Goal: Task Accomplishment & Management: Manage account settings

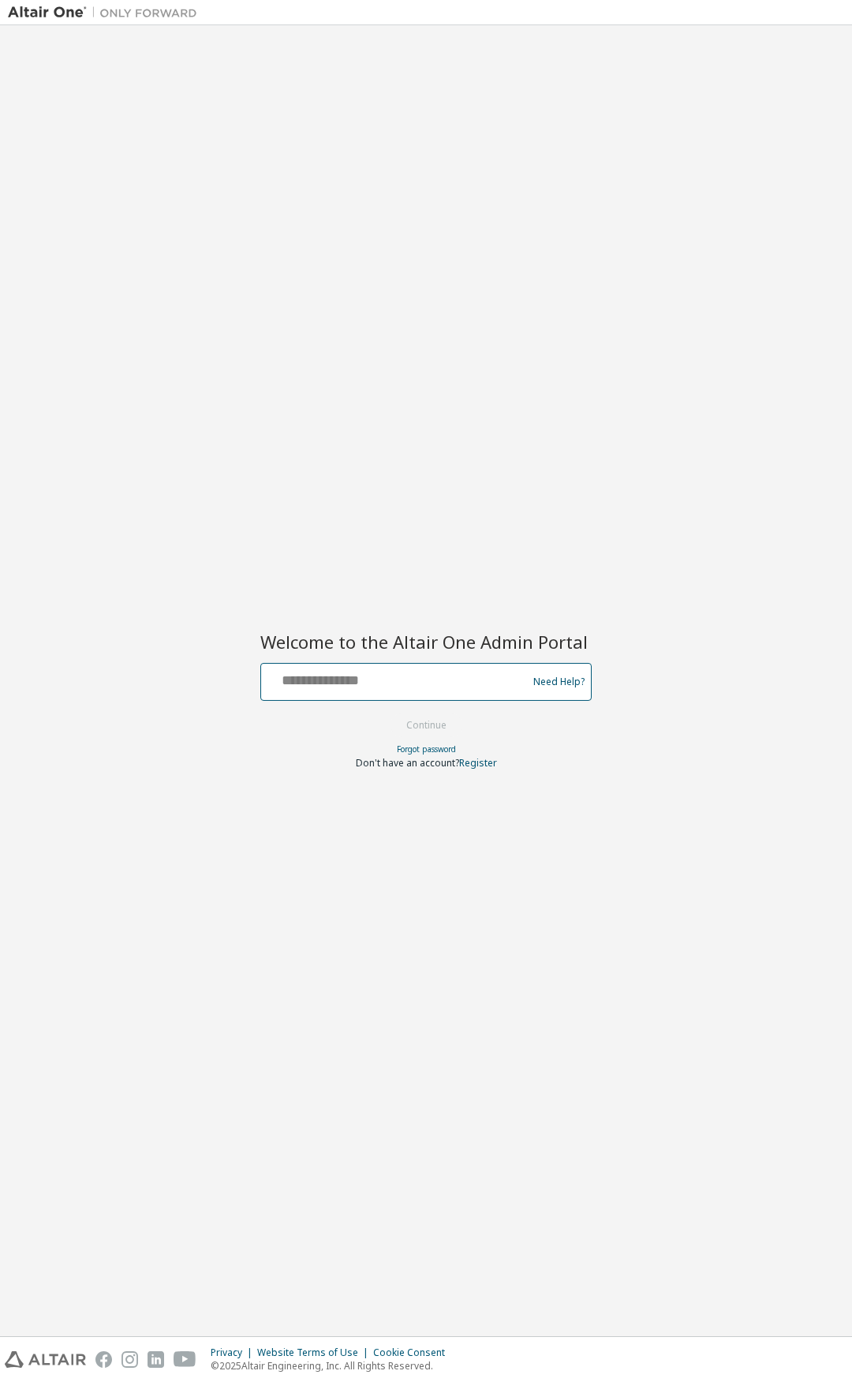
click at [402, 682] on input "text" at bounding box center [397, 678] width 258 height 23
type input "**********"
click at [390, 713] on button "Continue" at bounding box center [426, 725] width 73 height 24
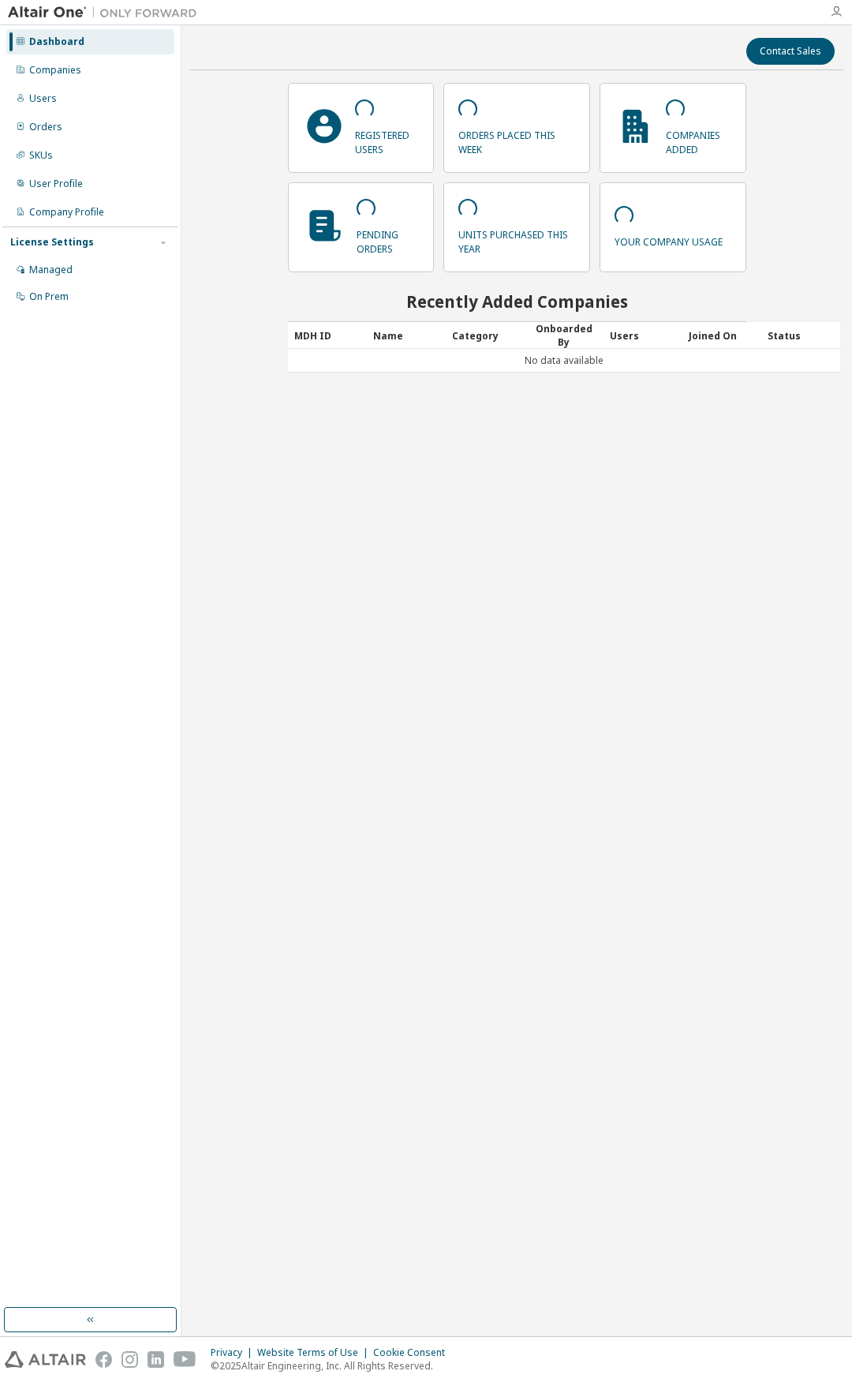
click at [836, 17] on icon "button" at bounding box center [836, 12] width 13 height 13
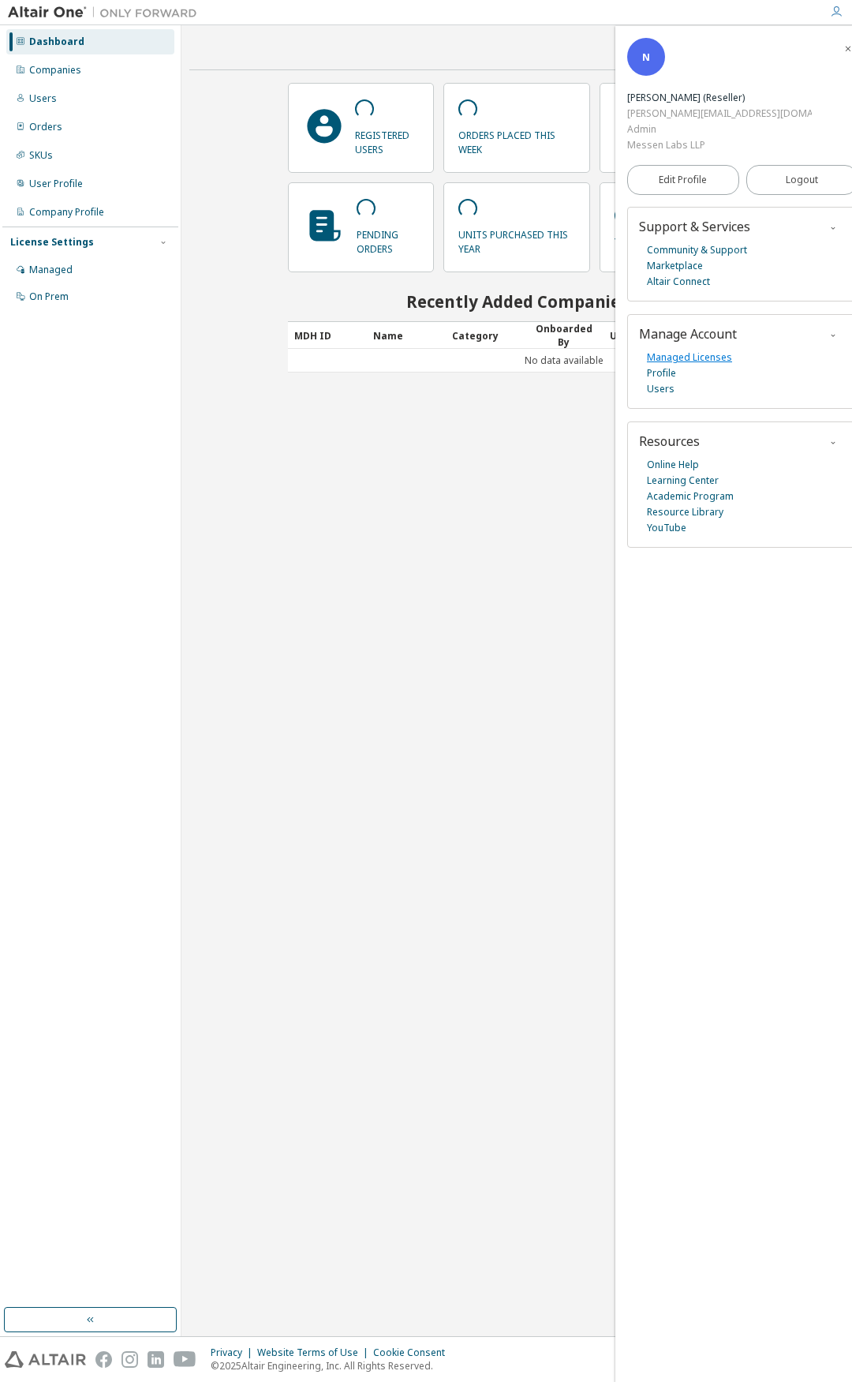
click at [705, 350] on link "Managed Licenses" at bounding box center [689, 358] width 85 height 16
click at [844, 48] on icon "button" at bounding box center [848, 48] width 9 height 9
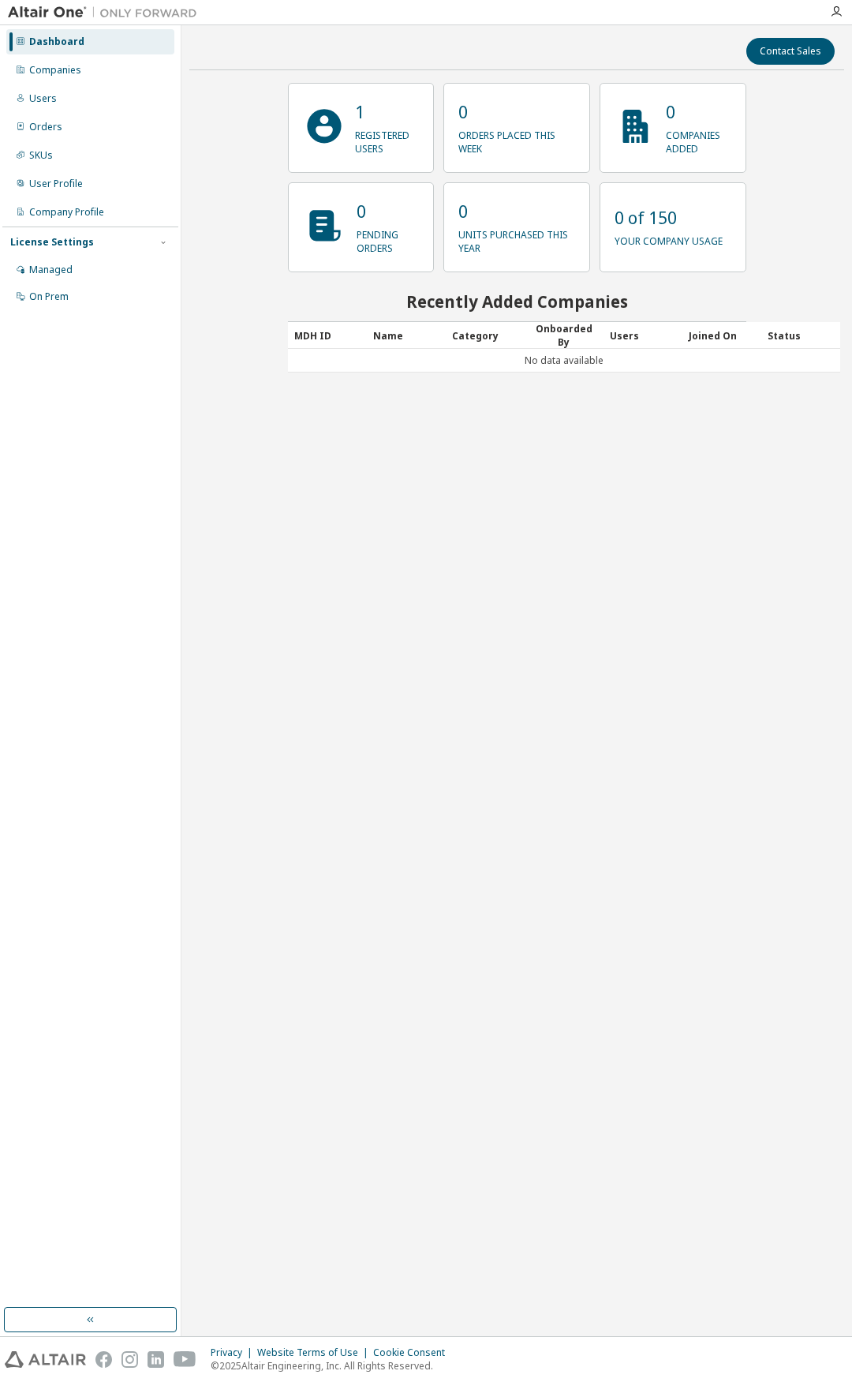
click at [576, 496] on div "Contact Sales 1 registered users 0 orders placed this week 0 companies added 0 …" at bounding box center [516, 680] width 655 height 1295
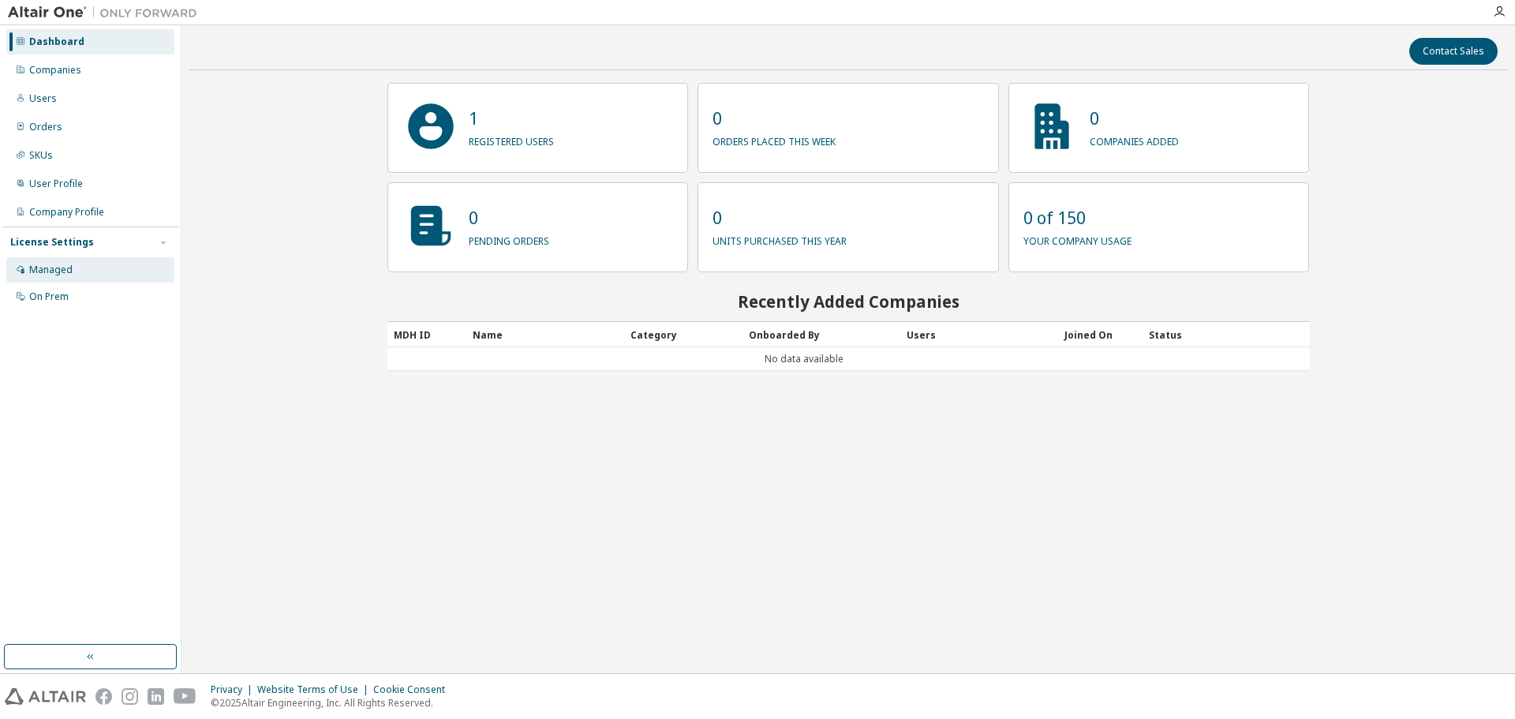
click at [84, 268] on div "Managed" at bounding box center [90, 269] width 168 height 25
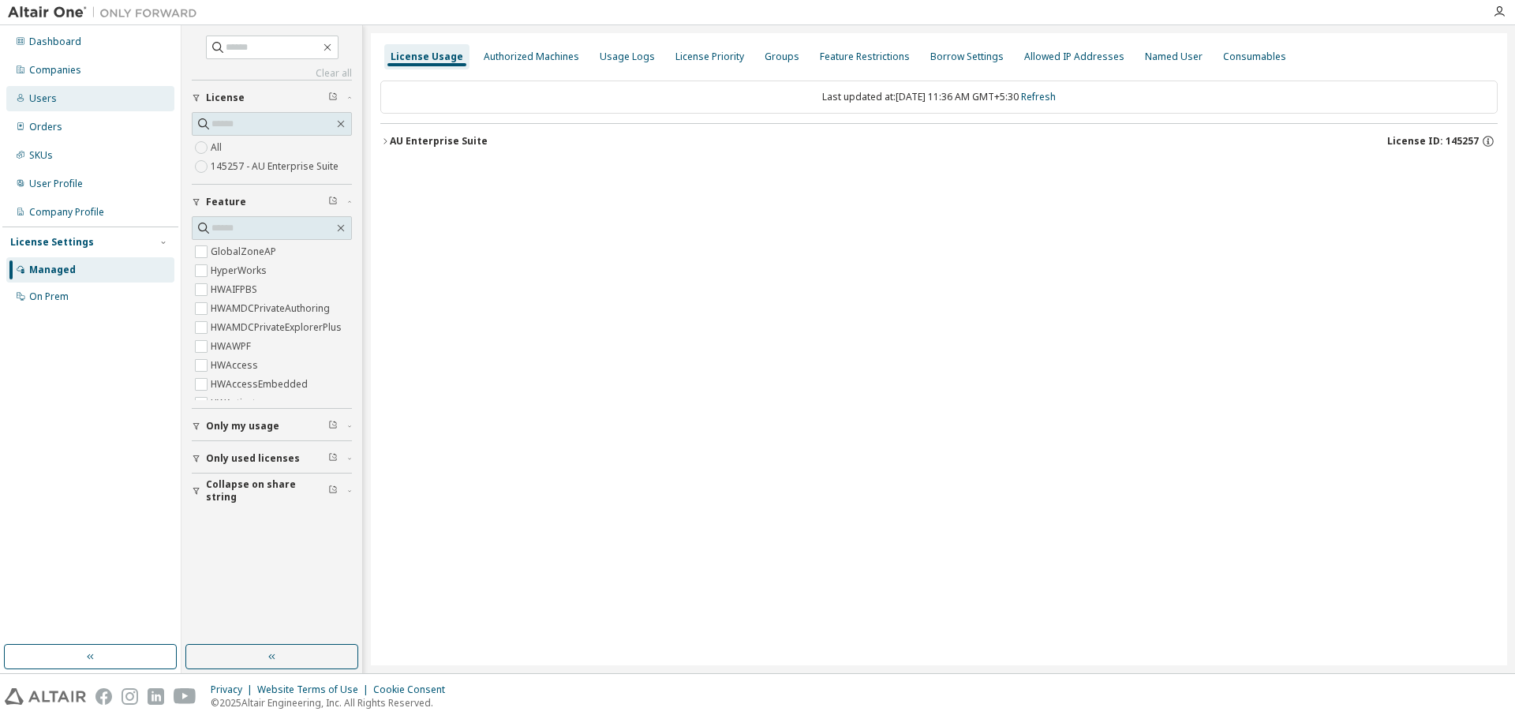
click at [129, 109] on div "Users" at bounding box center [90, 98] width 168 height 25
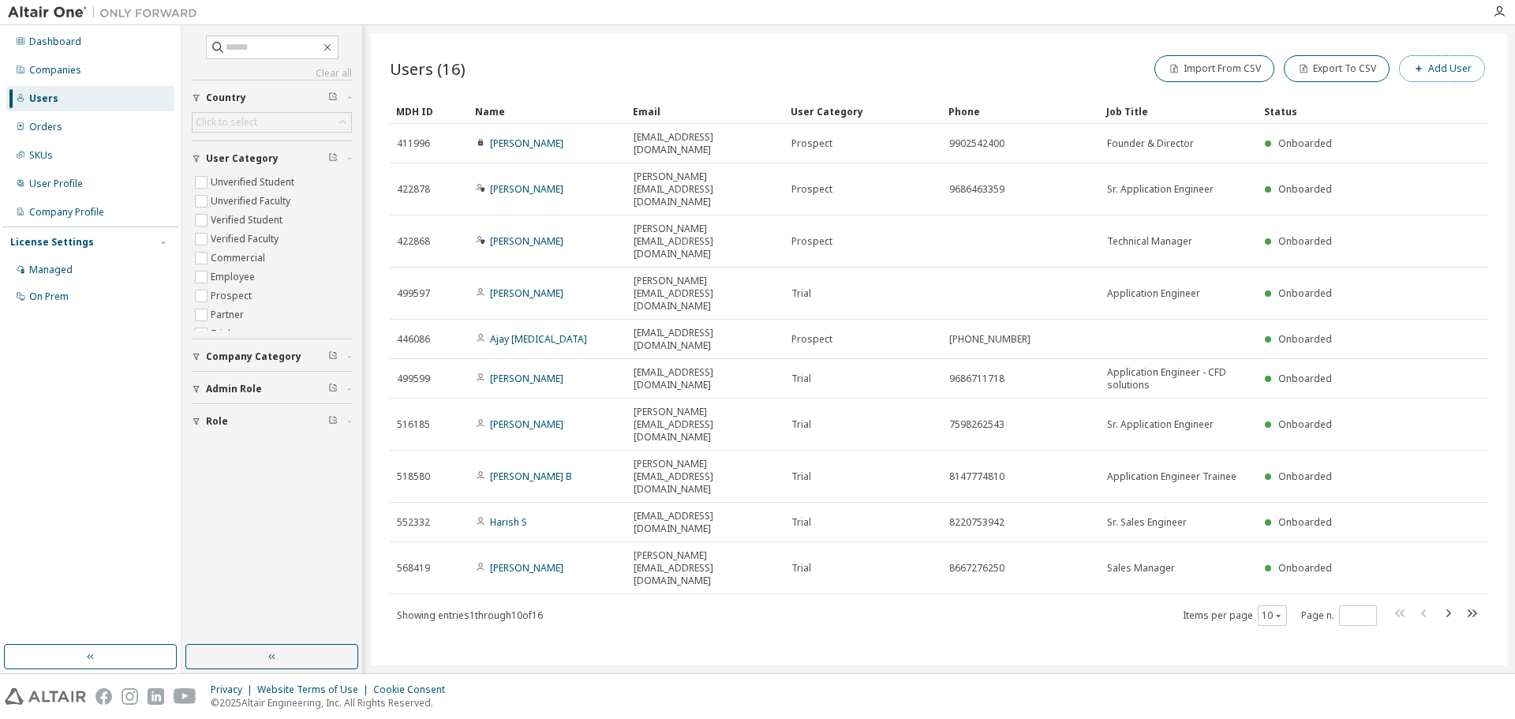
click at [851, 69] on button "Add User" at bounding box center [1442, 68] width 86 height 27
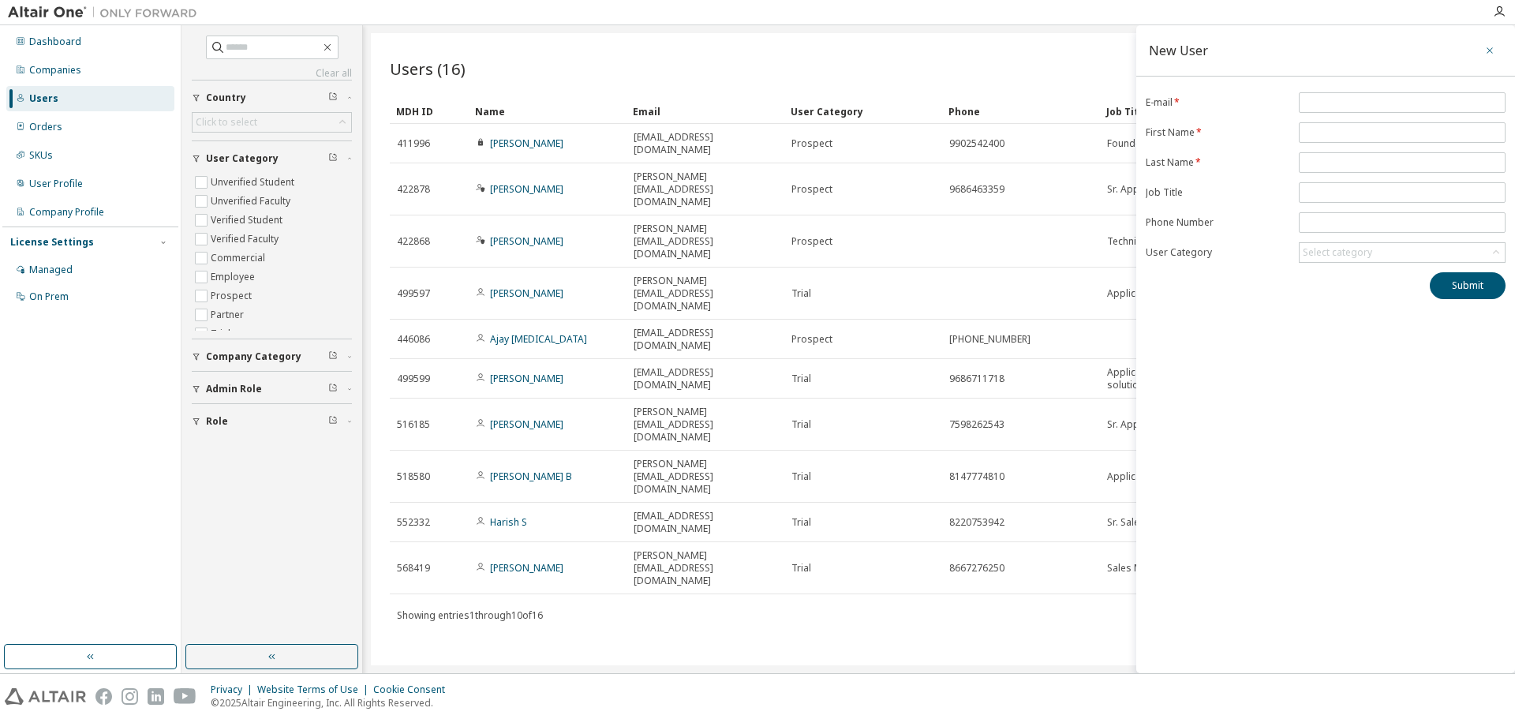
click at [851, 47] on icon "button" at bounding box center [1489, 50] width 11 height 13
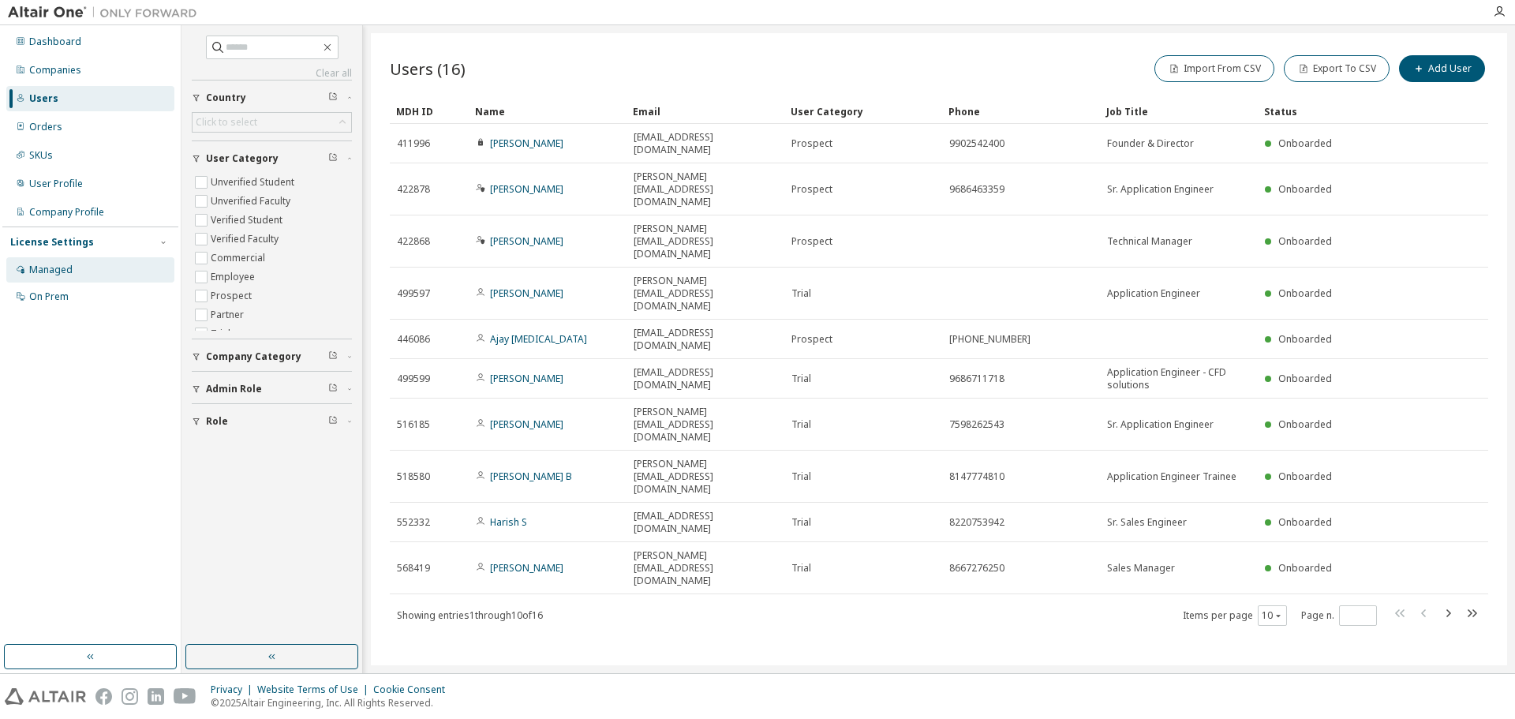
click at [99, 280] on div "Managed" at bounding box center [90, 269] width 168 height 25
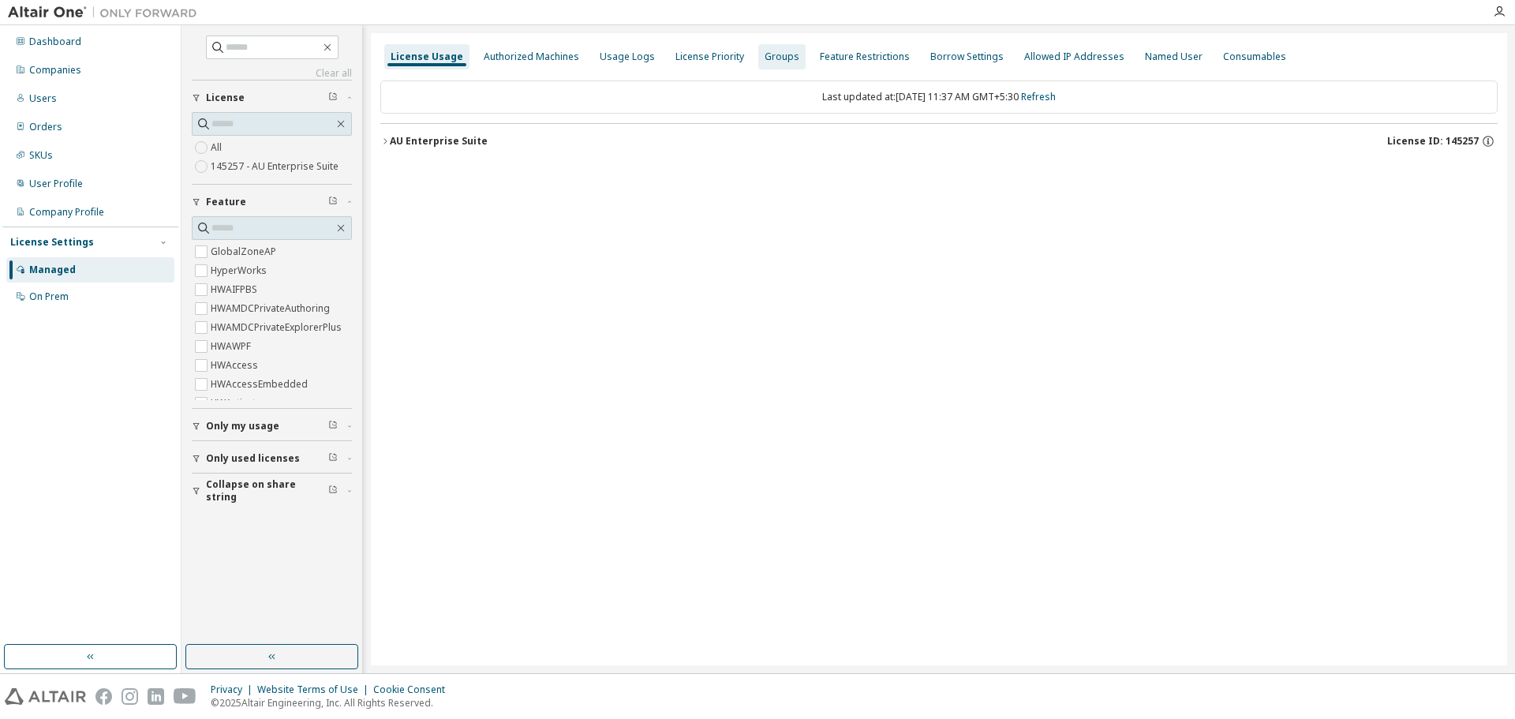
click at [774, 56] on div "Groups" at bounding box center [782, 57] width 35 height 13
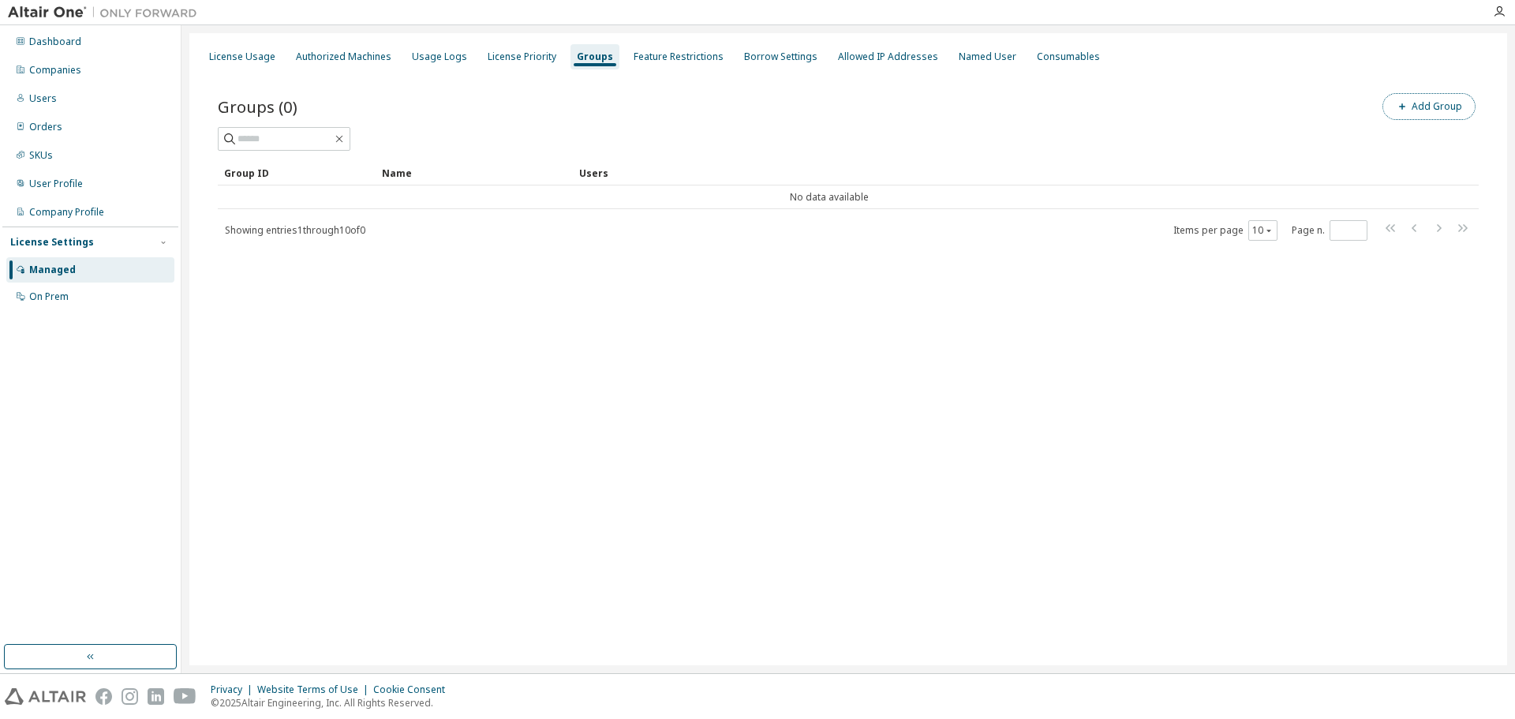
click at [851, 113] on button "Add Group" at bounding box center [1429, 106] width 93 height 27
click at [851, 118] on input "text" at bounding box center [1326, 120] width 352 height 13
type input "***"
click at [851, 152] on button "Add" at bounding box center [1468, 153] width 76 height 27
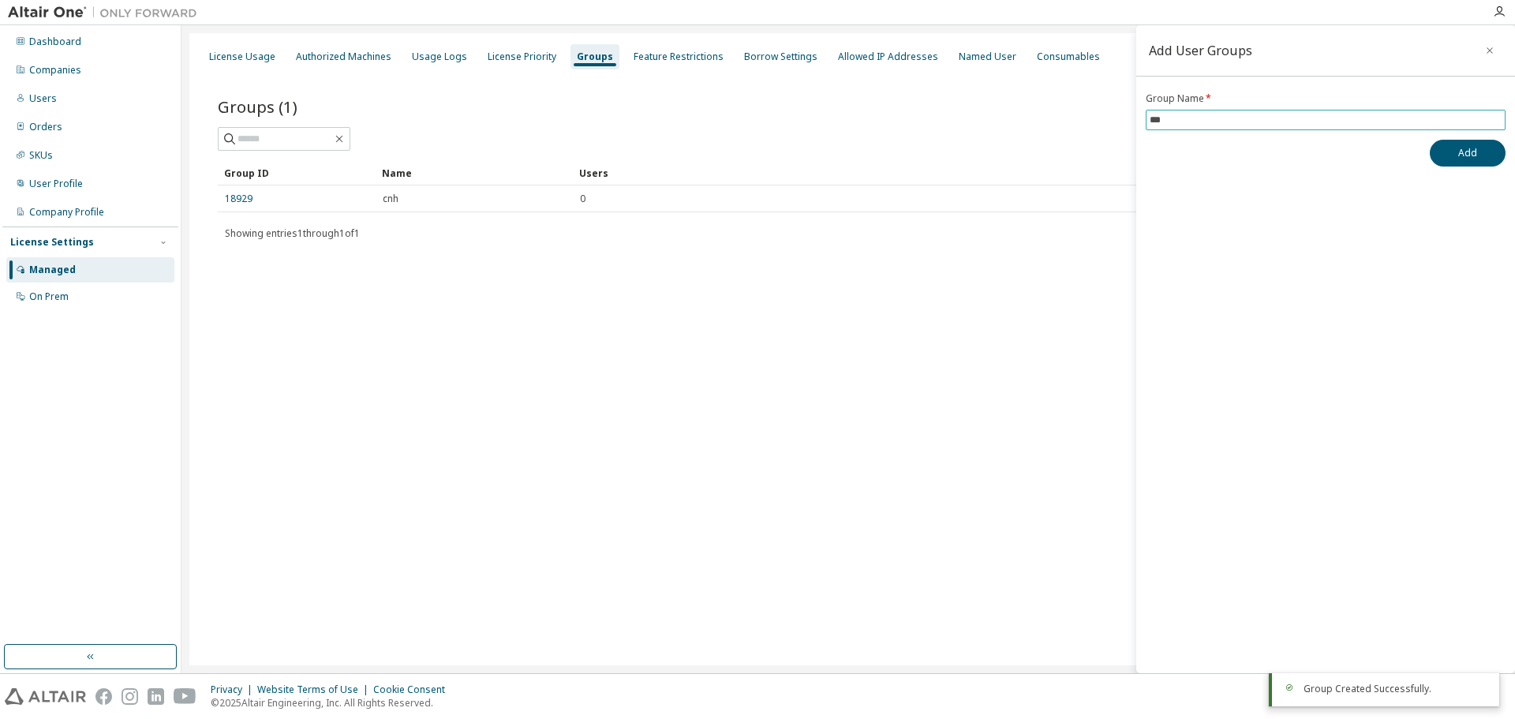
drag, startPoint x: 1285, startPoint y: 119, endPoint x: 1091, endPoint y: 127, distance: 195.1
click at [851, 127] on main "Add User Groups Group Name * *** Add License Usage Authorized Machines Usage Lo…" at bounding box center [849, 349] width 1334 height 648
type input "***"
click at [851, 154] on button "Add" at bounding box center [1468, 153] width 76 height 27
drag, startPoint x: 614, startPoint y: 376, endPoint x: 802, endPoint y: 346, distance: 190.3
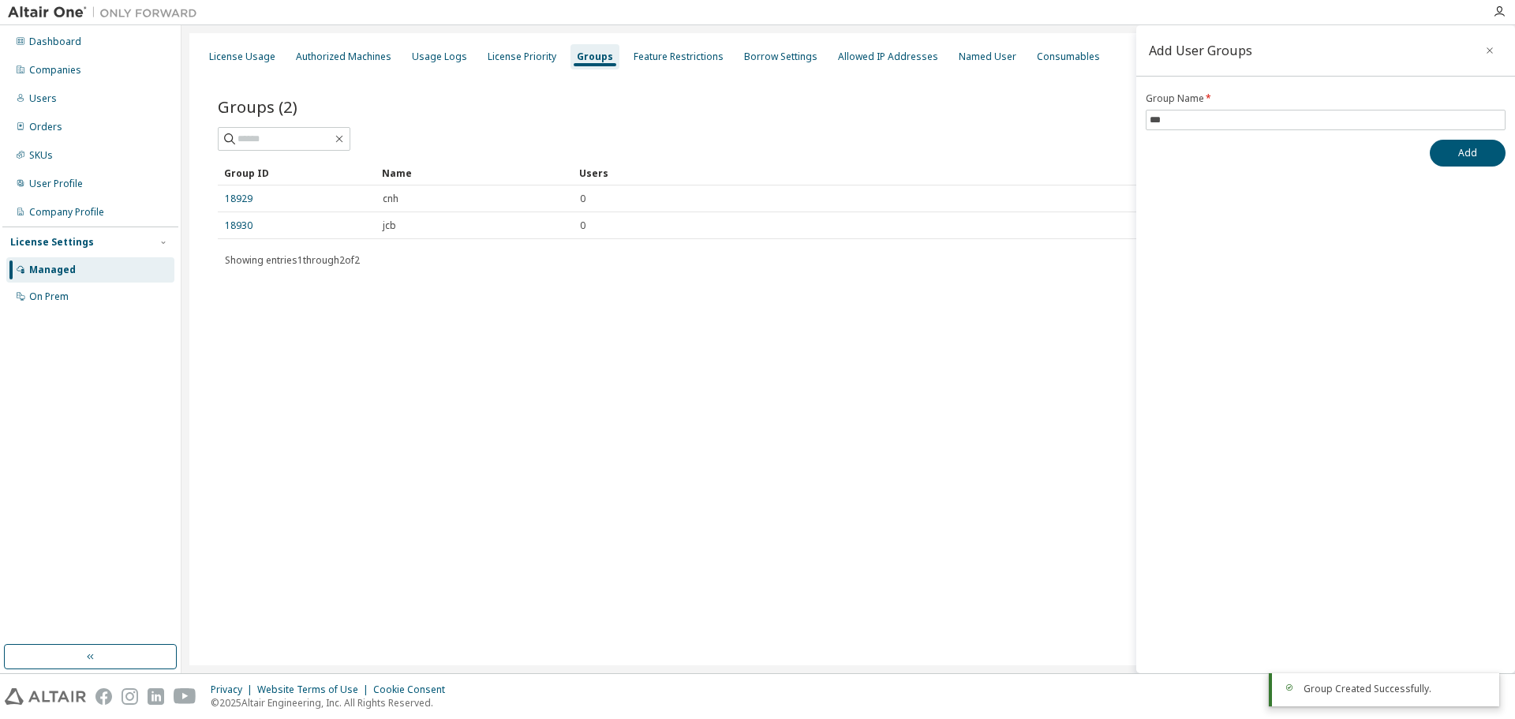
click at [616, 380] on div "License Usage Authorized Machines Usage Logs License Priority Groups Feature Re…" at bounding box center [848, 349] width 1318 height 632
click at [851, 51] on icon "button" at bounding box center [1489, 50] width 11 height 13
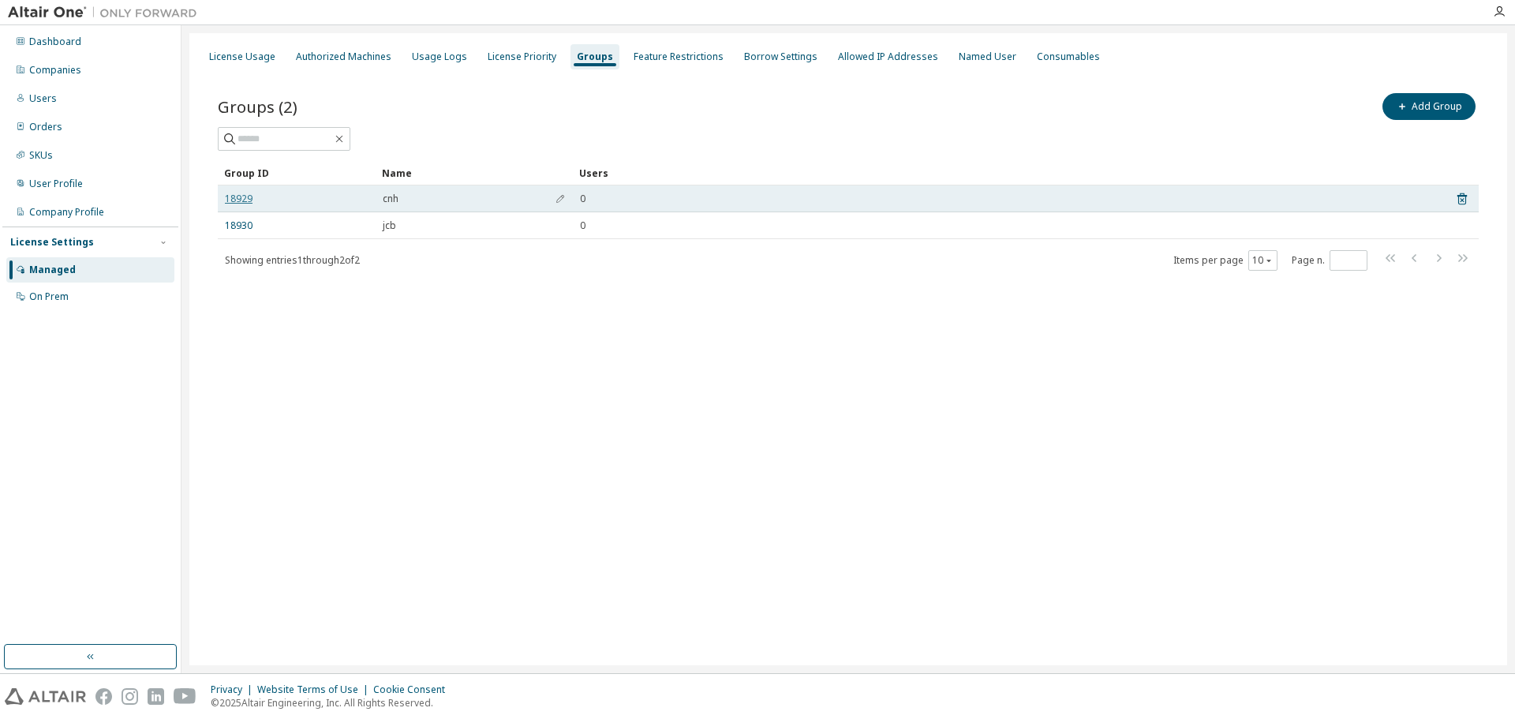
click at [228, 198] on link "18929" at bounding box center [239, 199] width 28 height 13
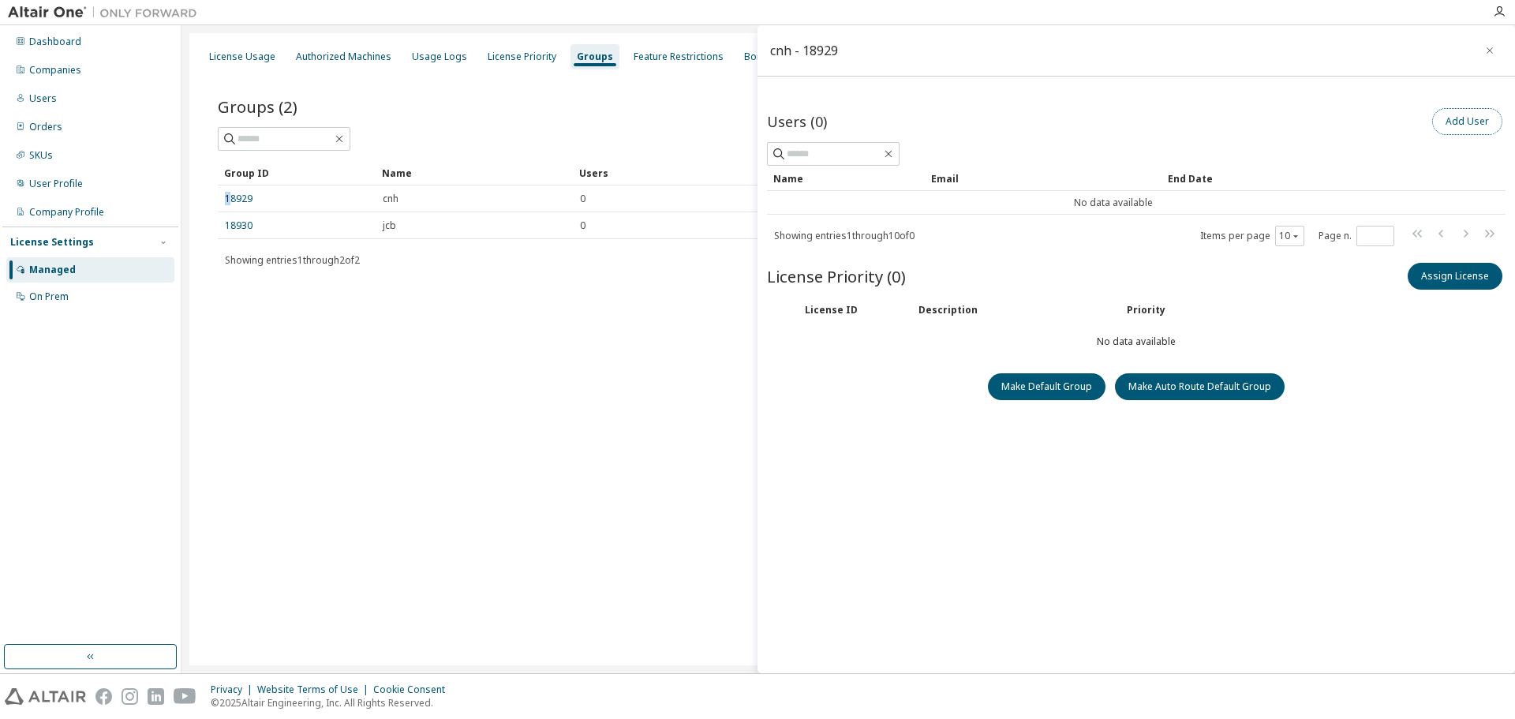
click at [851, 112] on button "Add User" at bounding box center [1467, 121] width 70 height 27
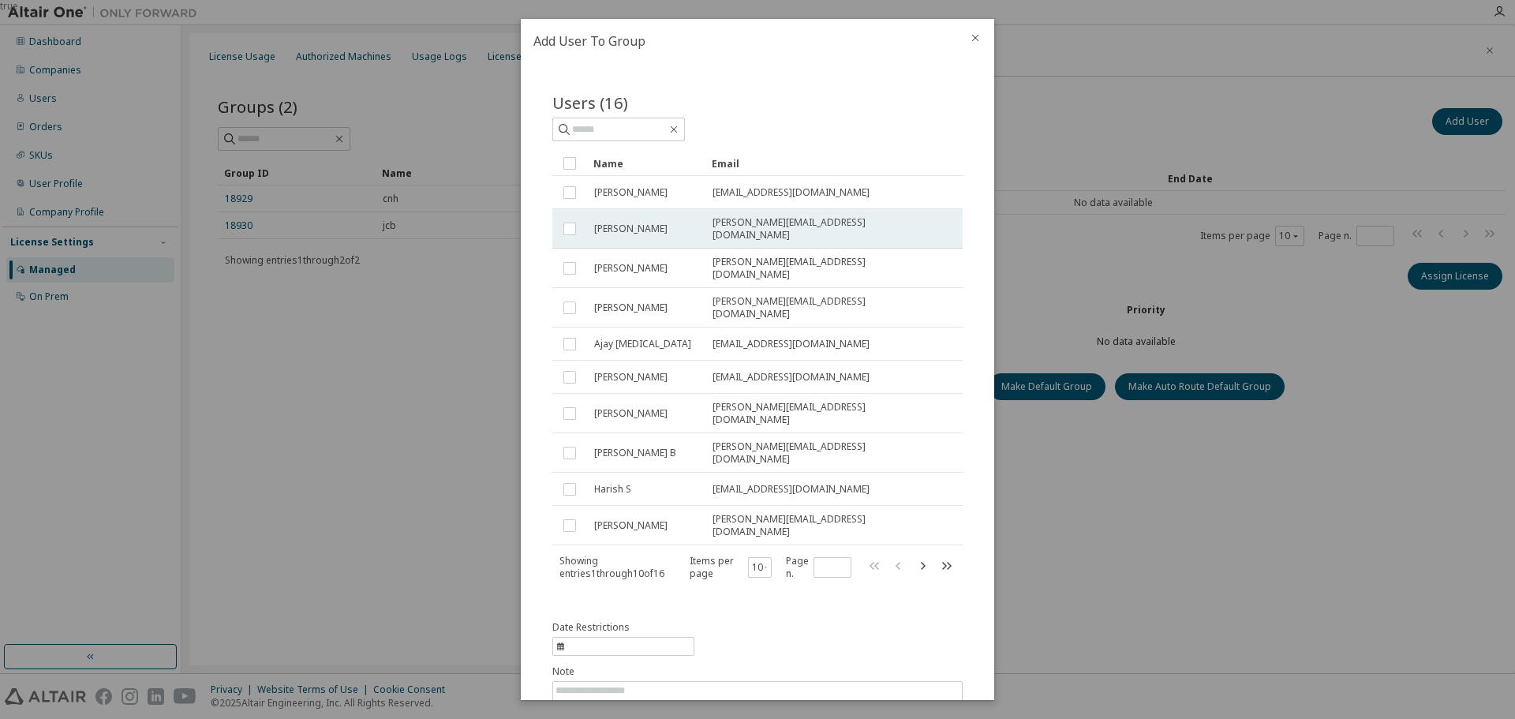
click at [647, 223] on span "[PERSON_NAME]" at bounding box center [630, 229] width 73 height 13
click at [851, 593] on div "true" at bounding box center [757, 359] width 1515 height 719
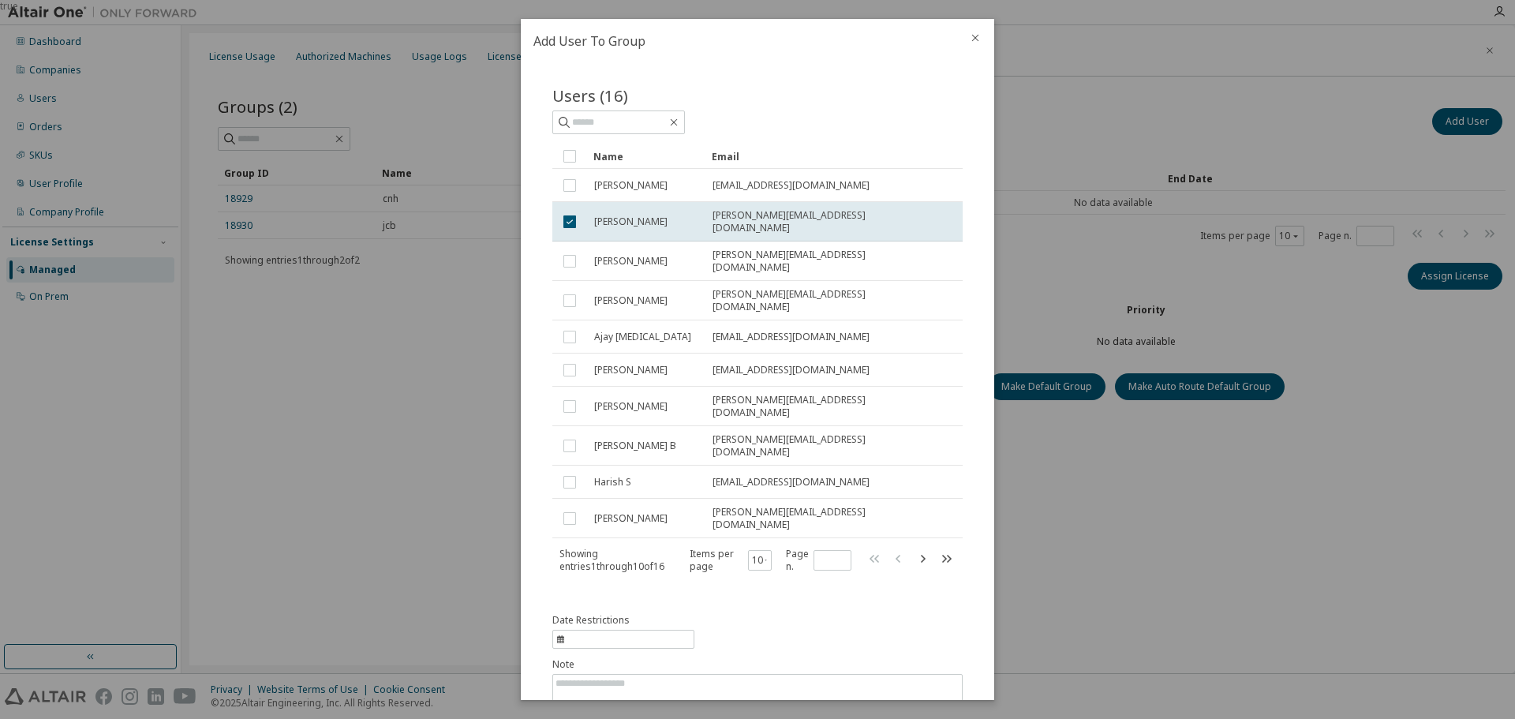
scroll to position [44, 0]
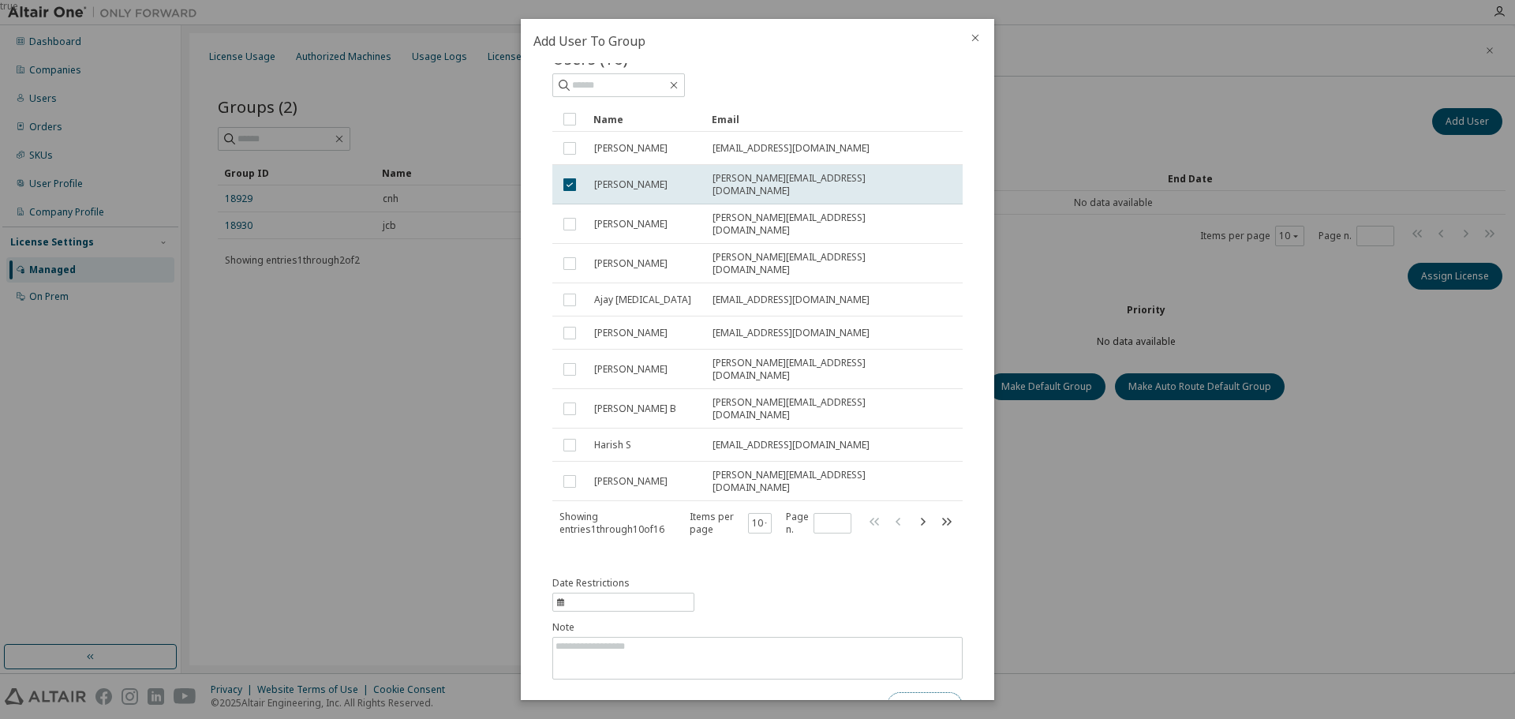
click at [851, 692] on button "Submit" at bounding box center [925, 705] width 76 height 27
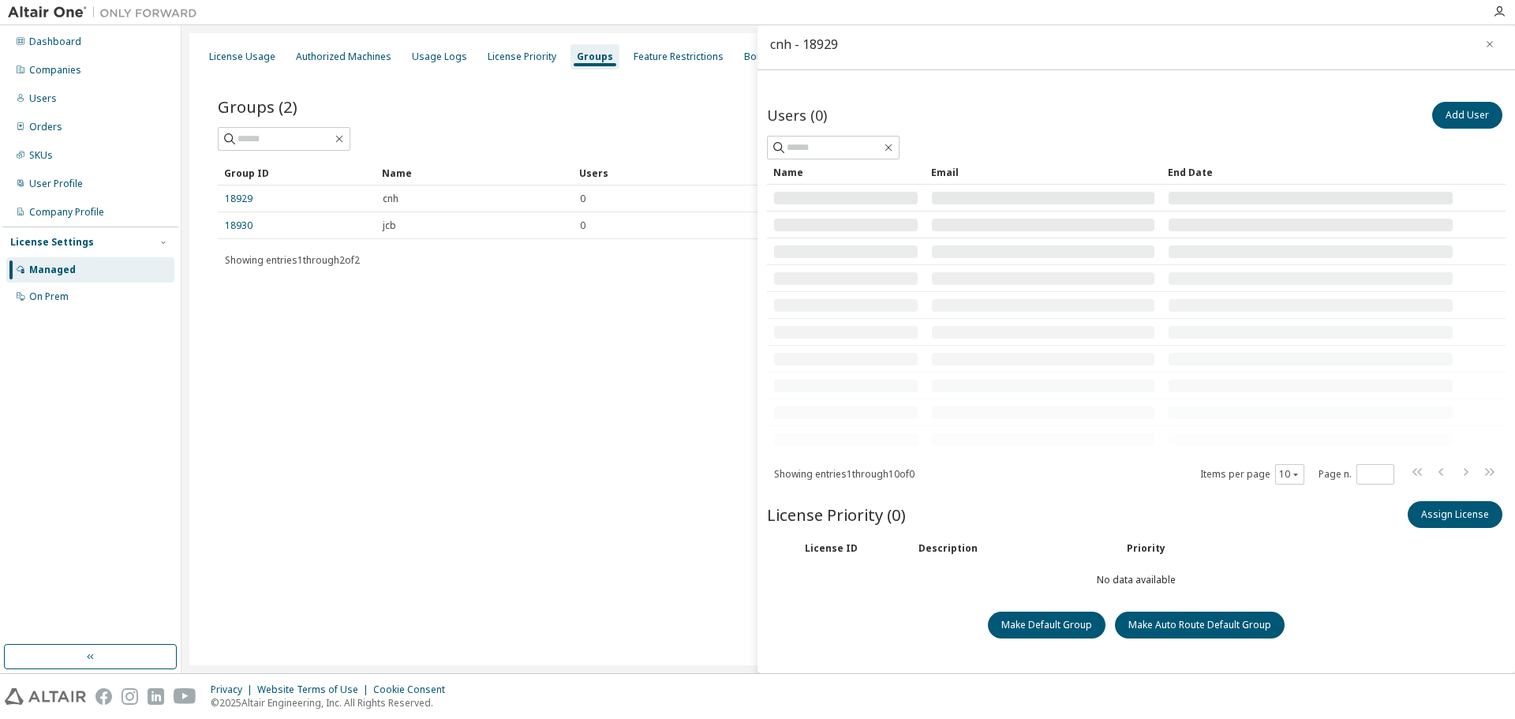
scroll to position [7, 0]
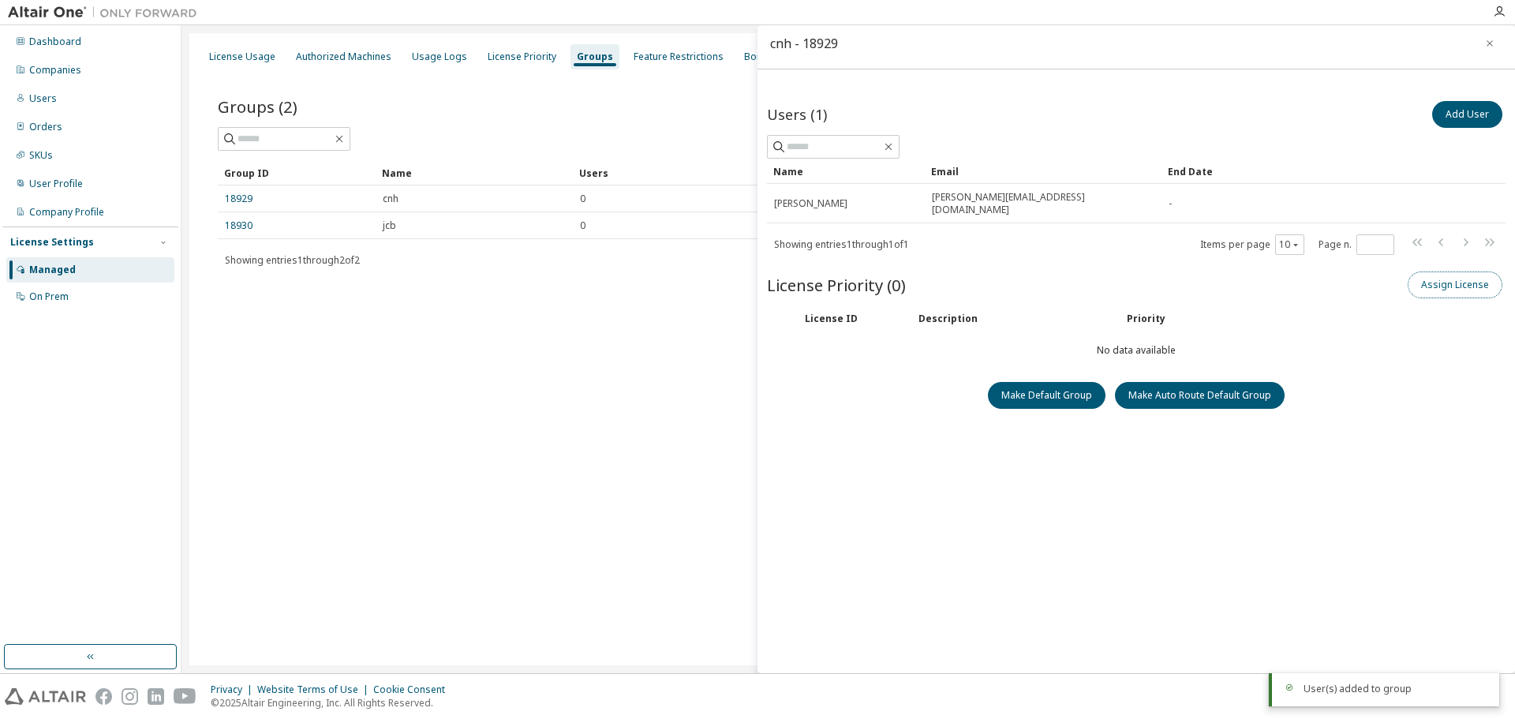
click at [851, 273] on button "Assign License" at bounding box center [1455, 284] width 95 height 27
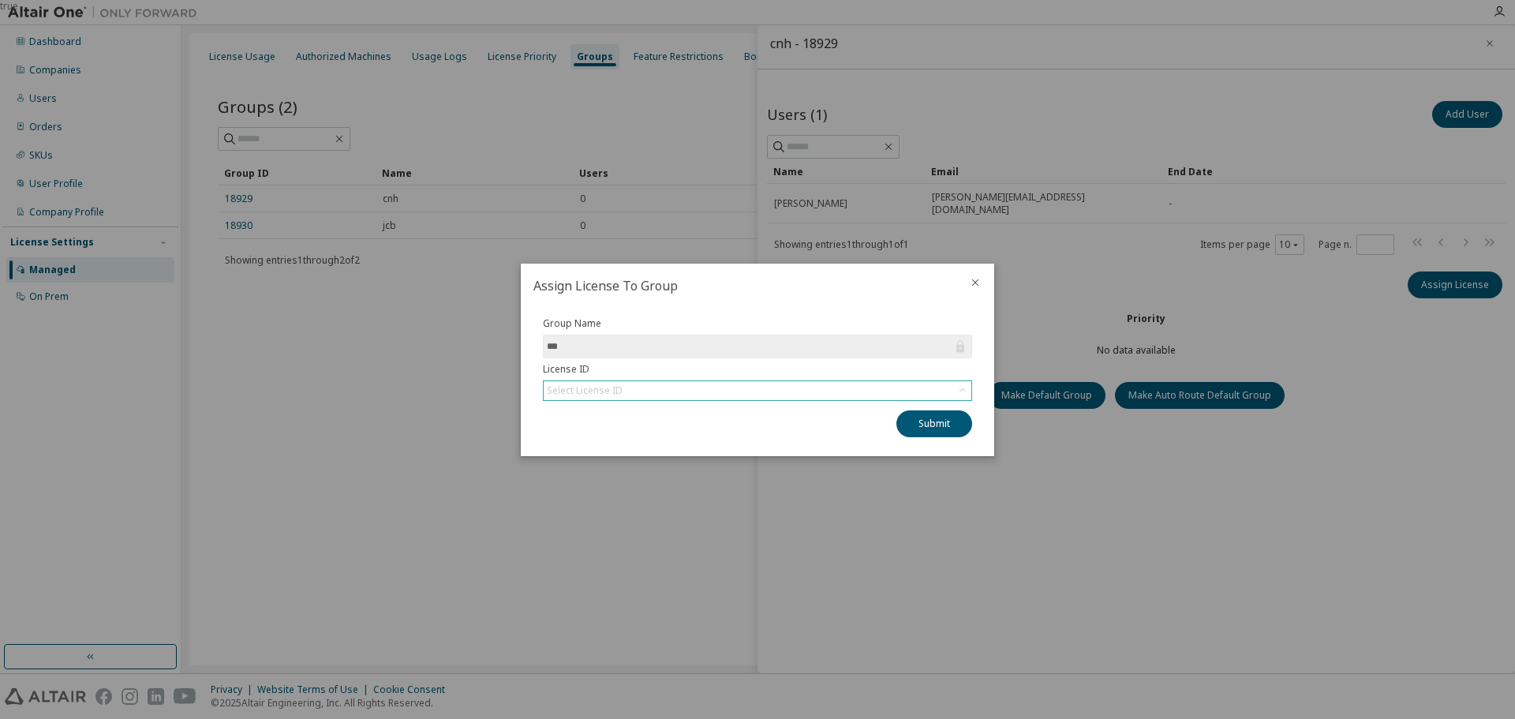
click at [690, 392] on div "Select License ID" at bounding box center [758, 390] width 428 height 19
click at [652, 432] on li "145257 - AU Enterprise Suite" at bounding box center [757, 435] width 425 height 21
click at [851, 421] on button "Submit" at bounding box center [934, 423] width 76 height 27
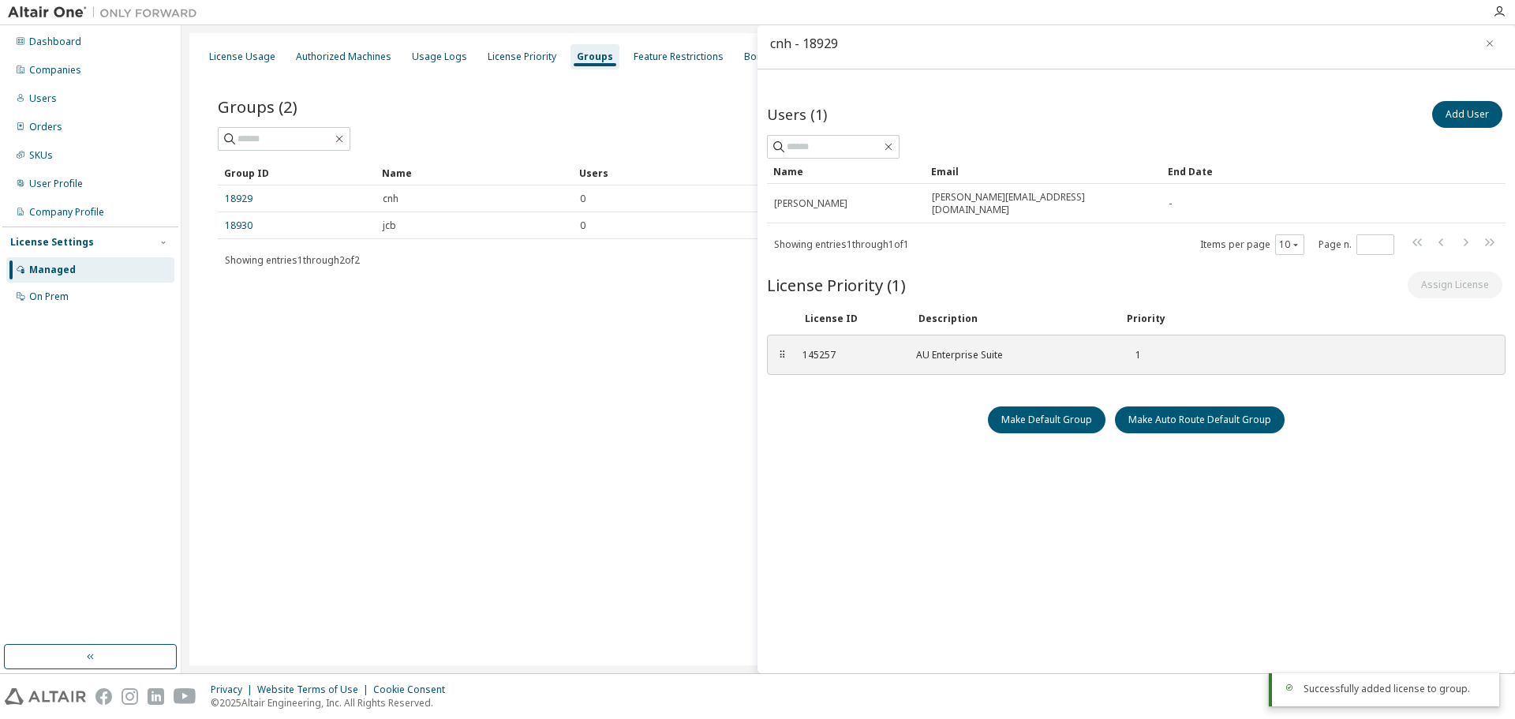
click at [851, 406] on div "Make Default Group Make Auto Route Default Group" at bounding box center [1136, 419] width 739 height 27
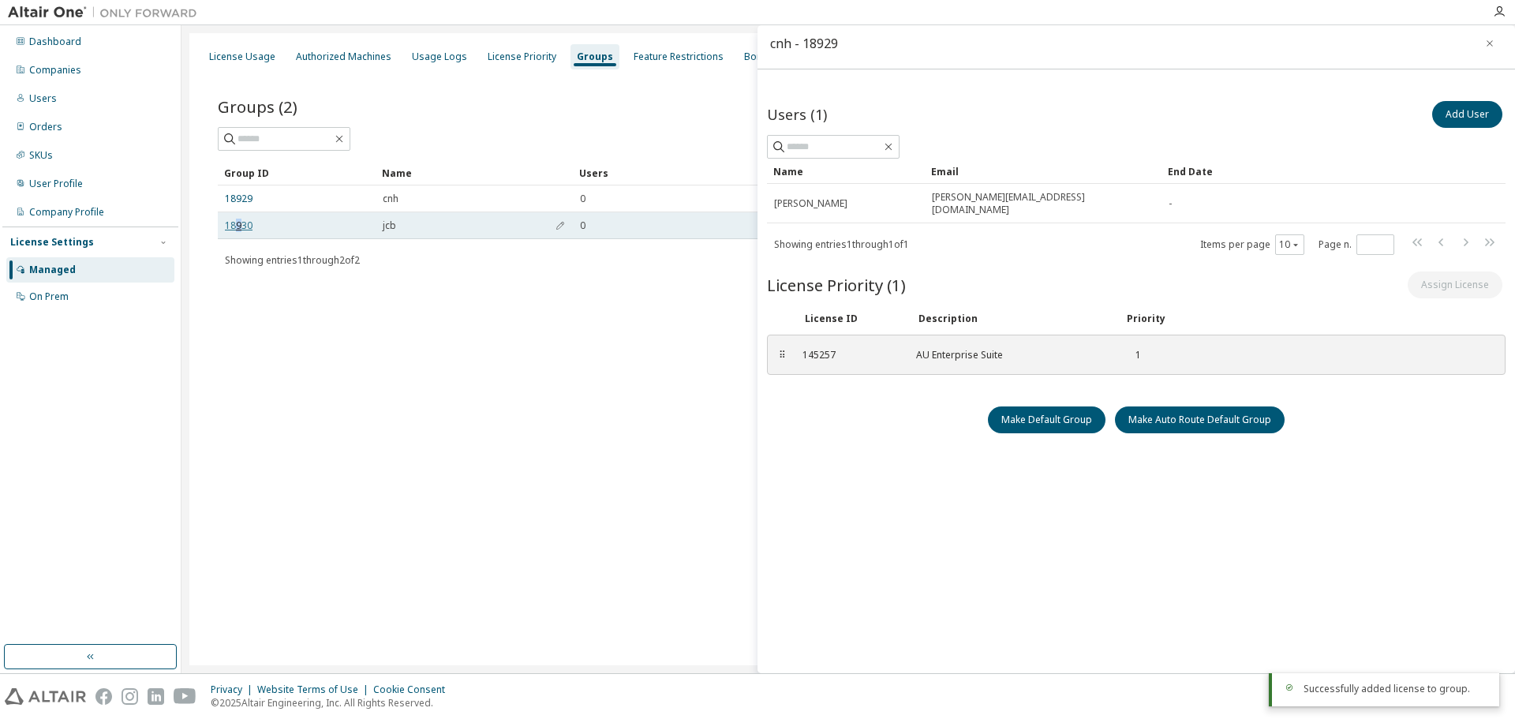
click at [238, 224] on link "18930" at bounding box center [239, 225] width 28 height 13
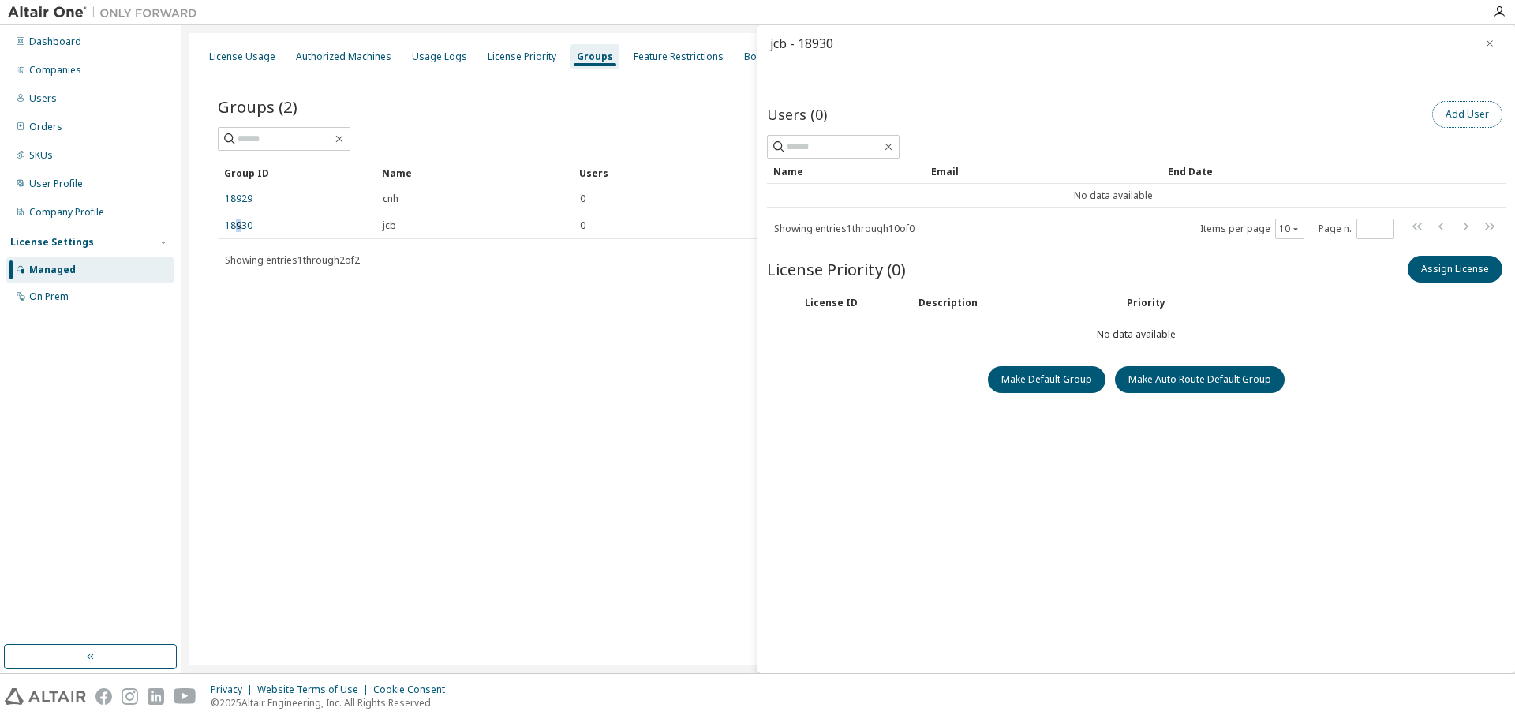
click at [851, 126] on button "Add User" at bounding box center [1467, 114] width 70 height 27
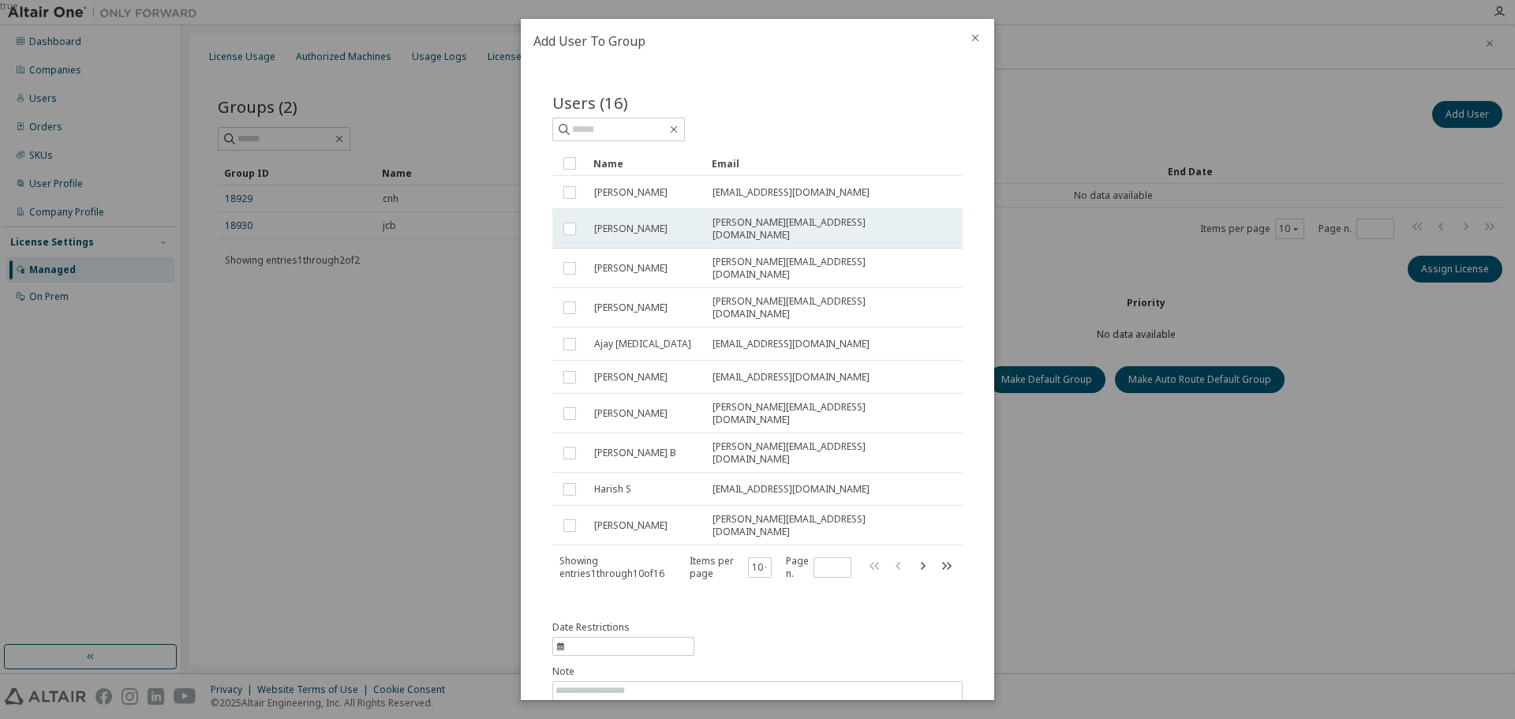
click at [587, 230] on td "[PERSON_NAME]" at bounding box center [646, 228] width 118 height 39
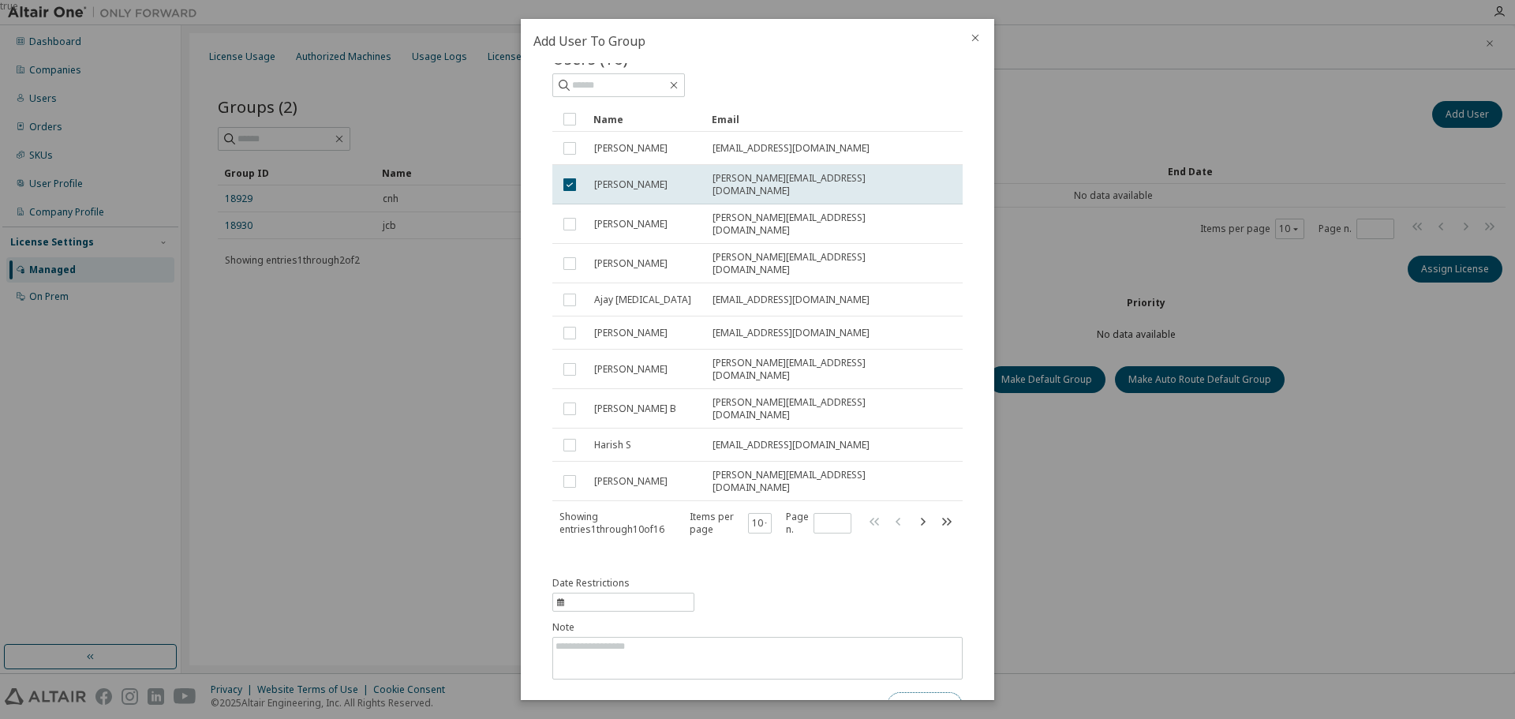
click at [851, 692] on button "Submit" at bounding box center [925, 705] width 76 height 27
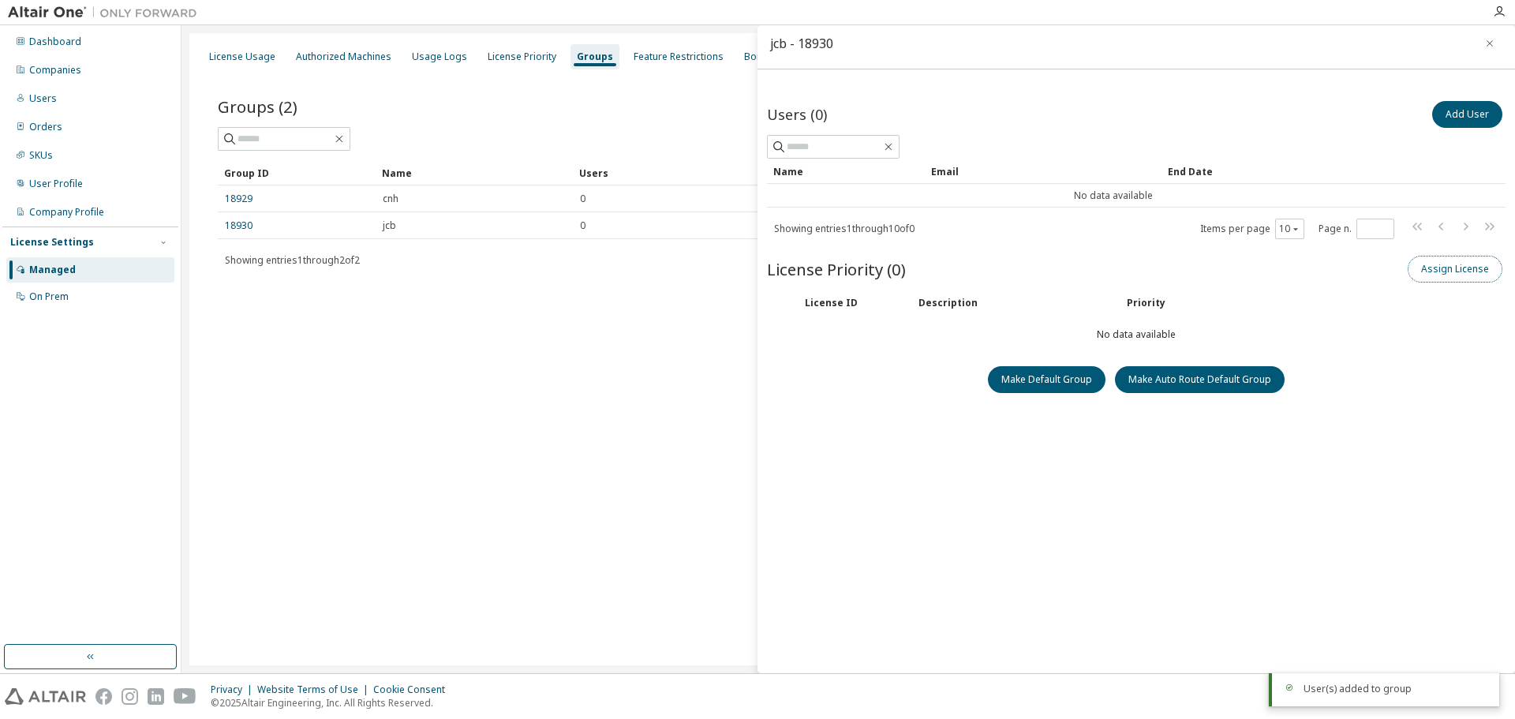
click at [851, 269] on button "Assign License" at bounding box center [1455, 269] width 95 height 27
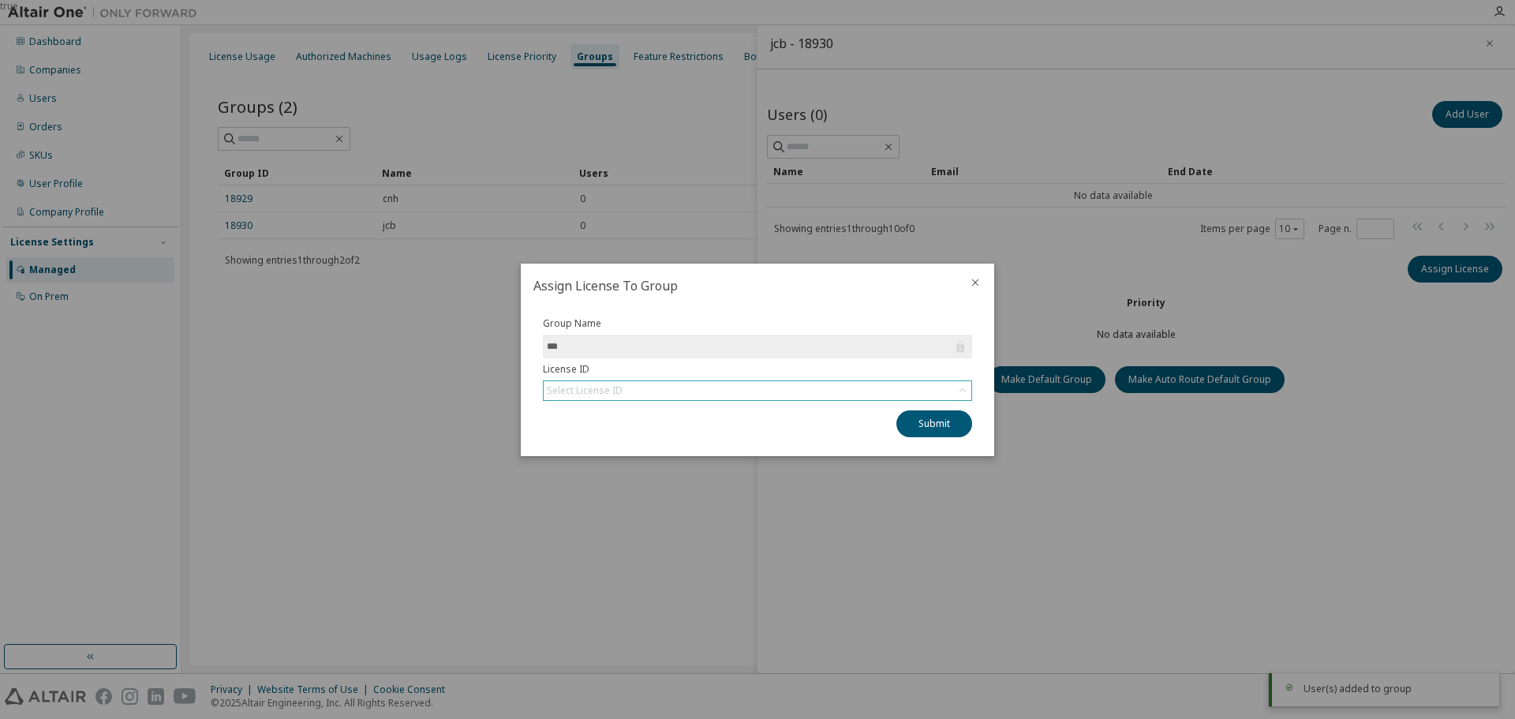
click at [638, 385] on div "Select License ID" at bounding box center [758, 390] width 428 height 19
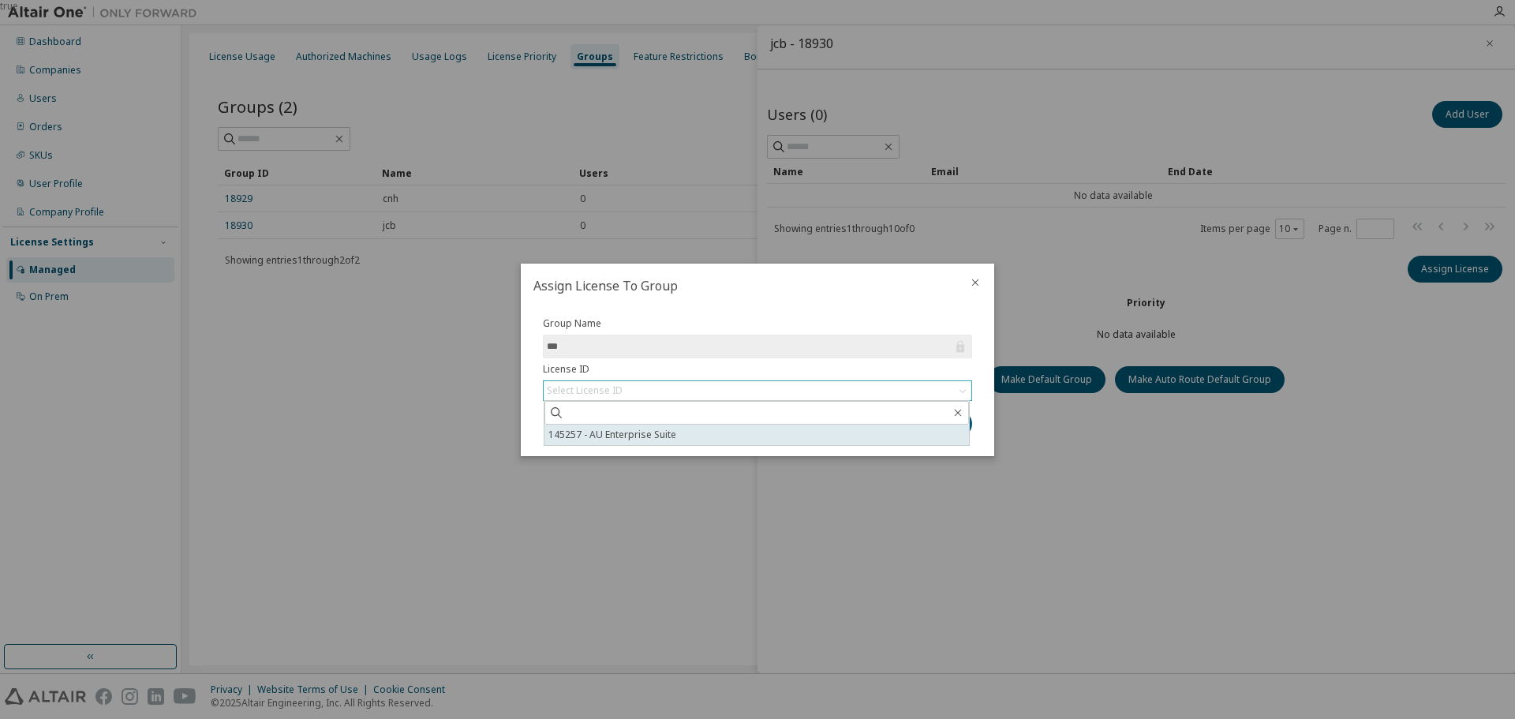
click at [614, 437] on li "145257 - AU Enterprise Suite" at bounding box center [757, 435] width 425 height 21
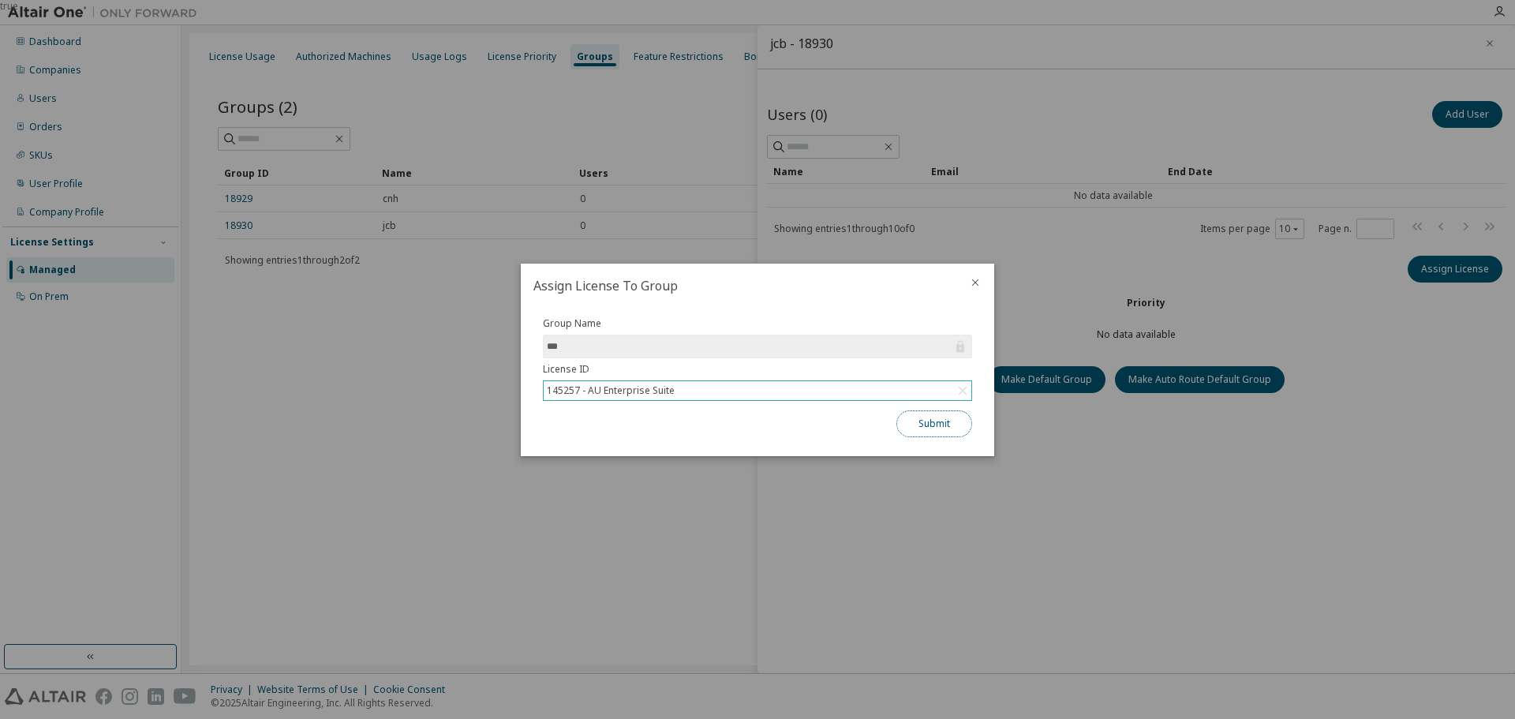
click at [851, 424] on button "Submit" at bounding box center [934, 423] width 76 height 27
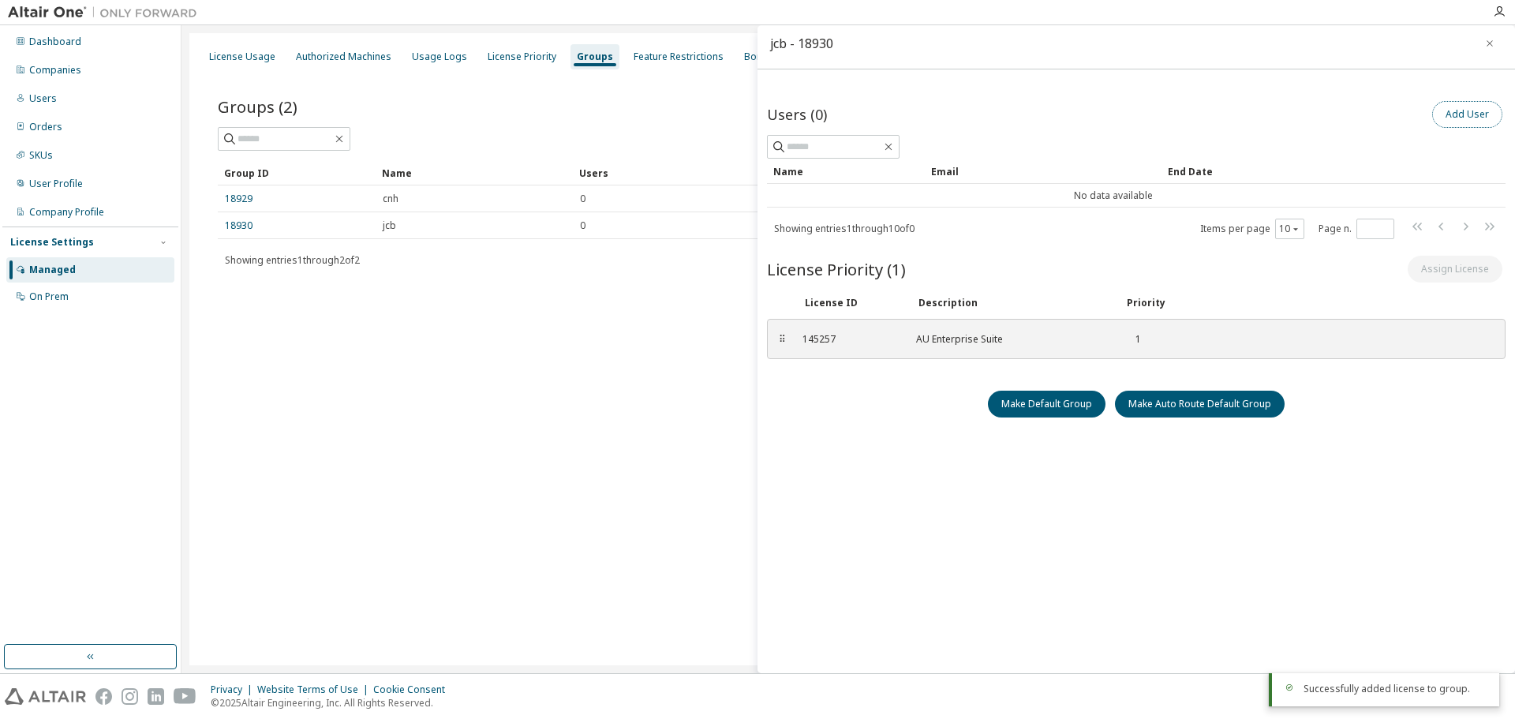
click at [851, 120] on button "Add User" at bounding box center [1467, 114] width 70 height 27
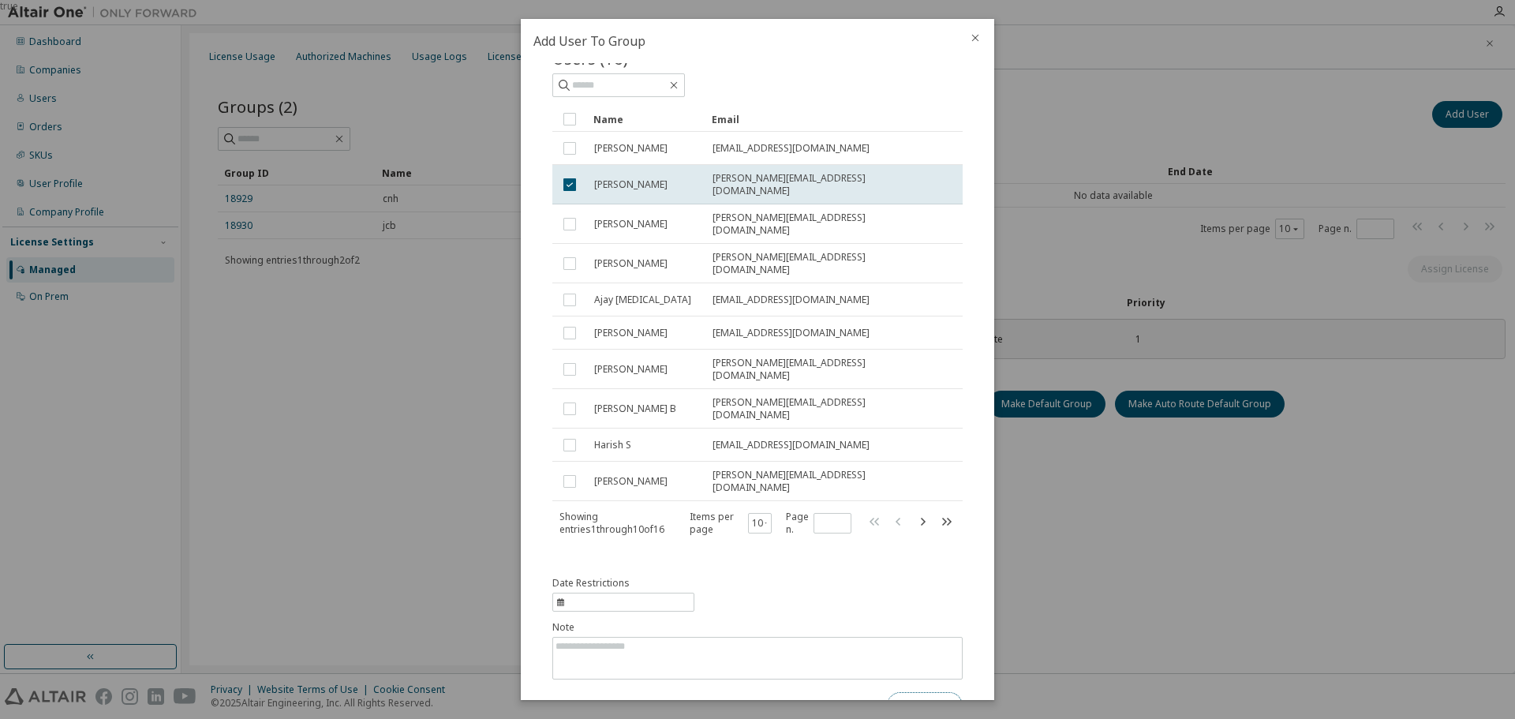
click at [851, 692] on button "Submit" at bounding box center [925, 705] width 76 height 27
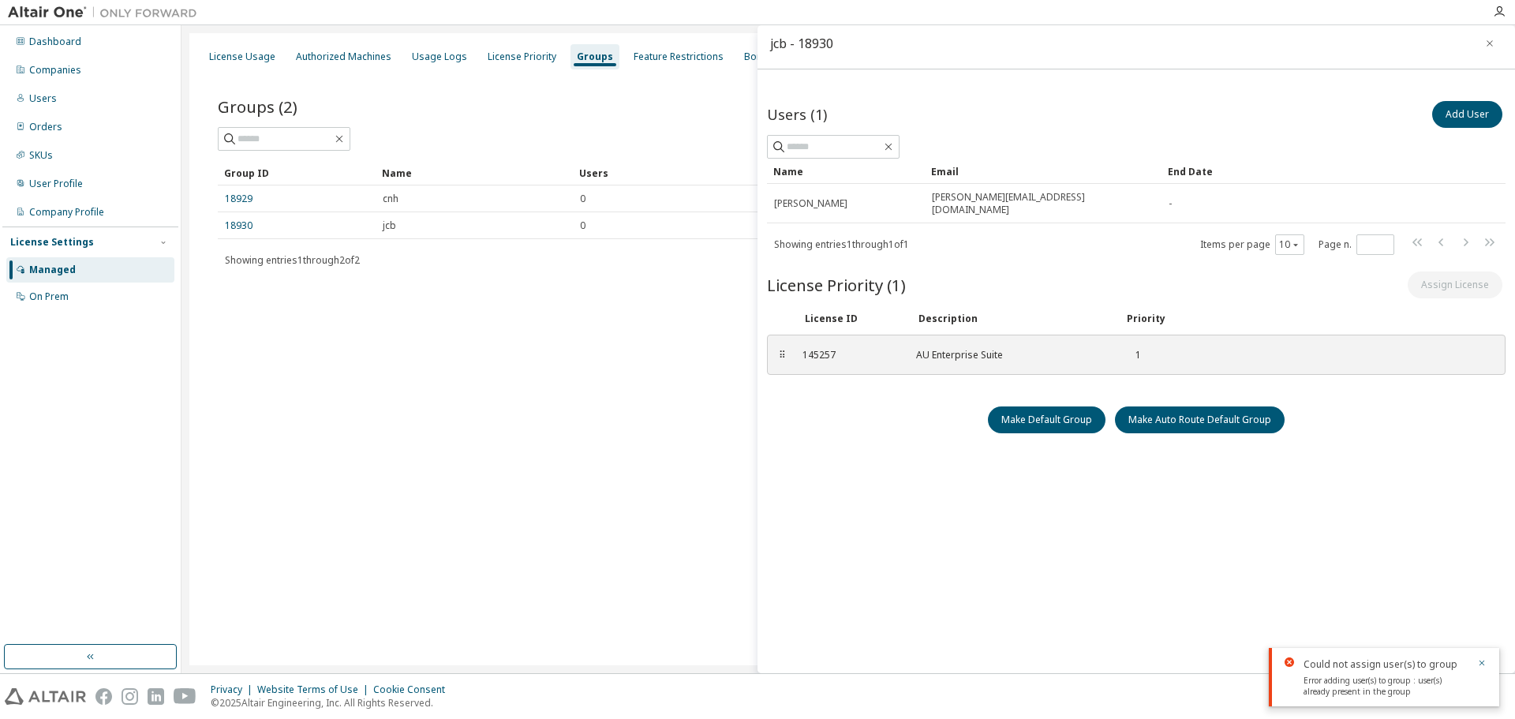
click at [851, 538] on div "Users (1) Add User Clear Load Save Save As Field Operator Value Select filter S…" at bounding box center [1136, 385] width 739 height 575
click at [643, 439] on div "License Usage Authorized Machines Usage Logs License Priority Groups Feature Re…" at bounding box center [848, 349] width 1318 height 632
click at [851, 45] on icon "button" at bounding box center [1489, 43] width 11 height 13
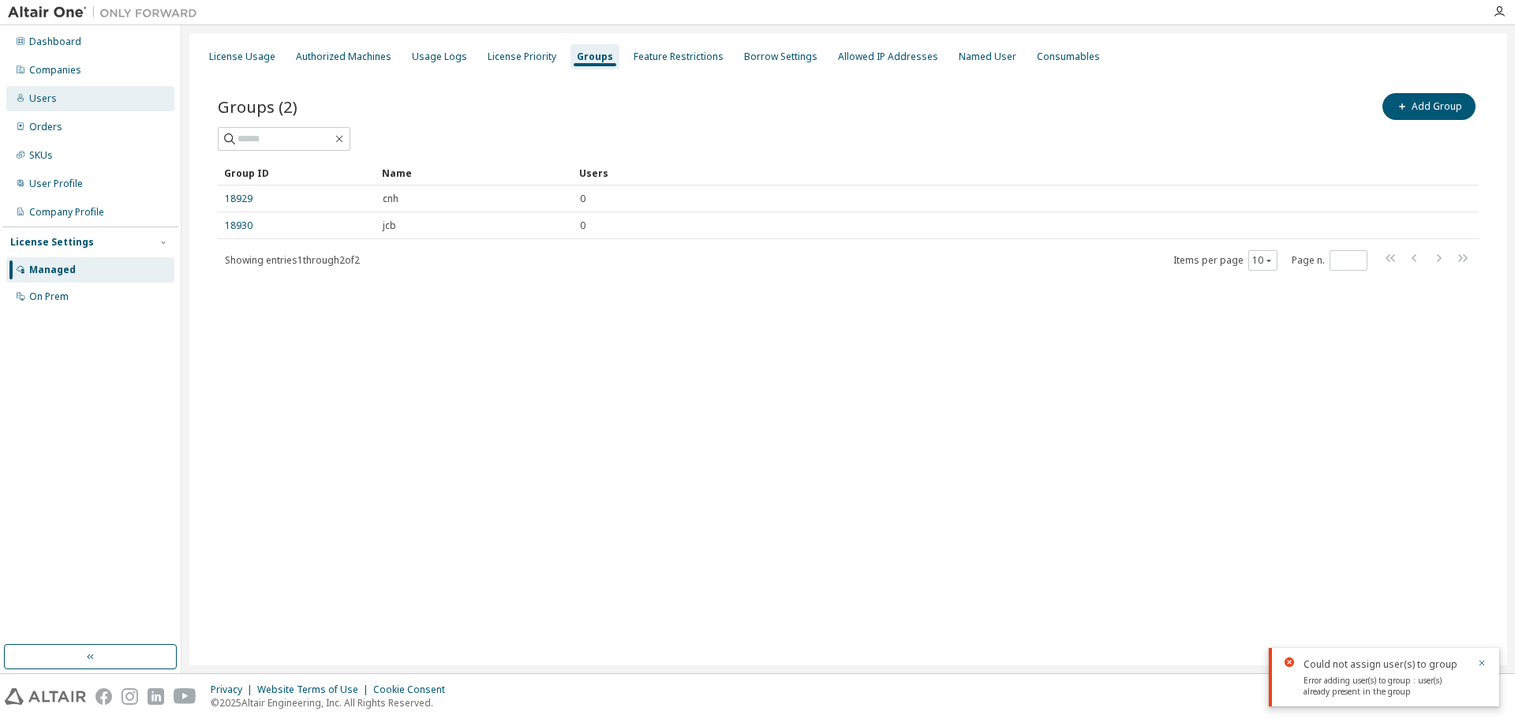
click at [103, 96] on div "Users" at bounding box center [90, 98] width 168 height 25
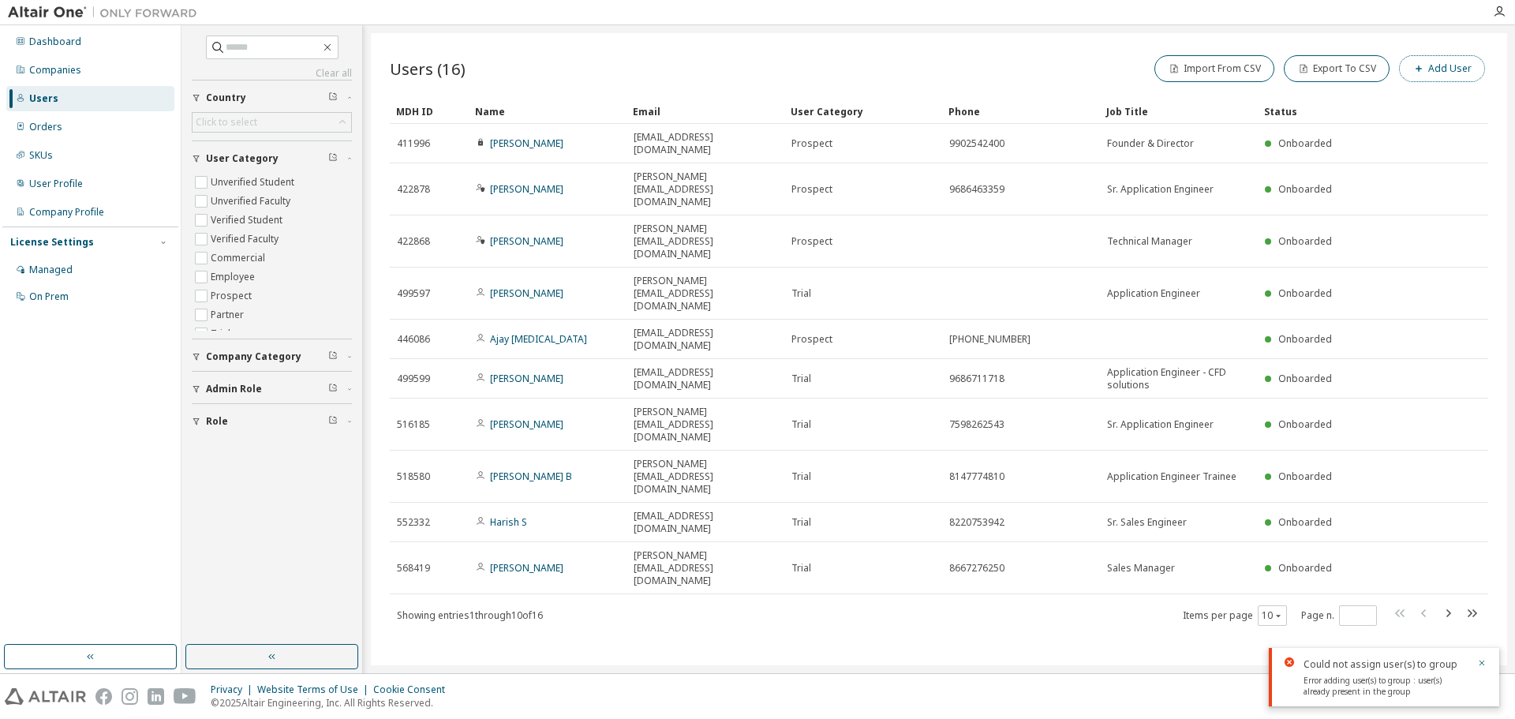
click at [851, 64] on button "Add User" at bounding box center [1442, 68] width 86 height 27
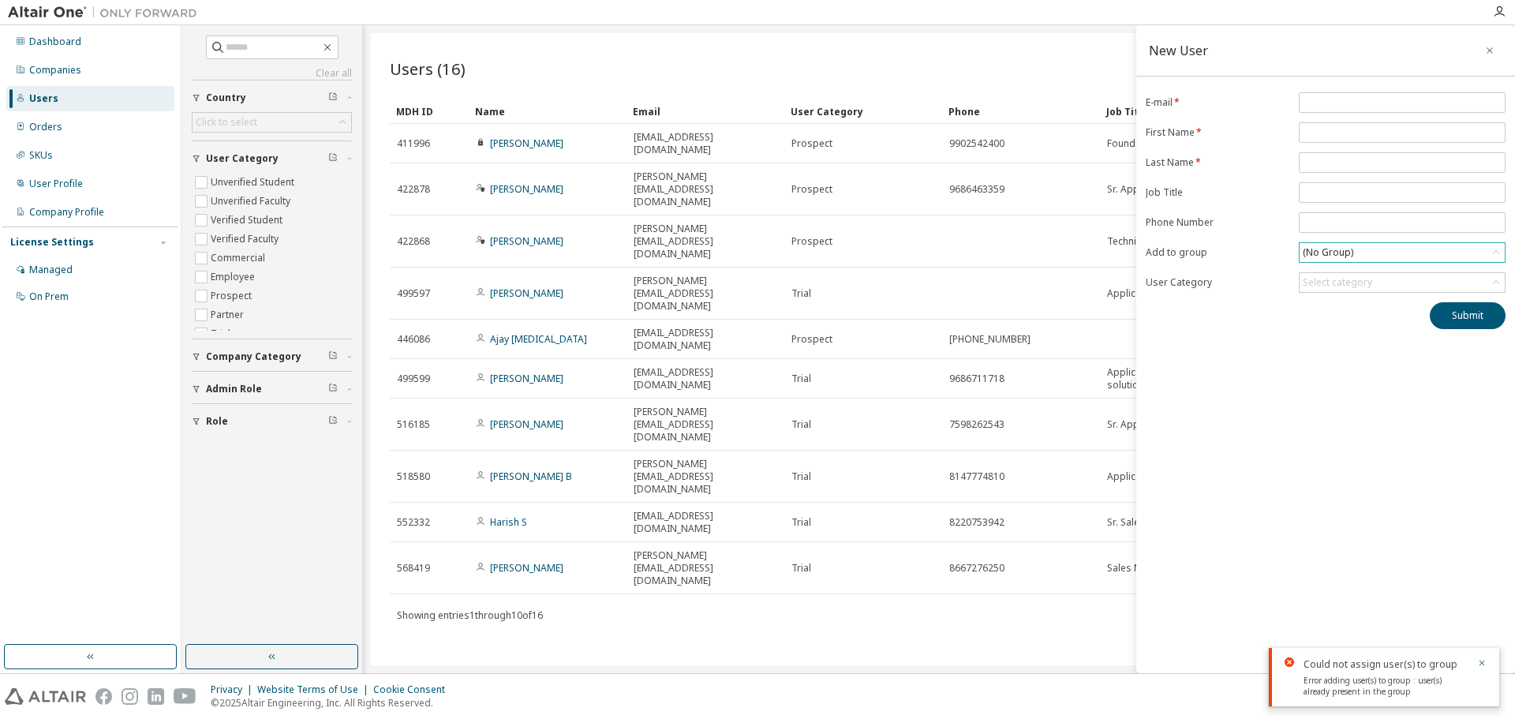
click at [851, 254] on div "(No Group)" at bounding box center [1327, 252] width 55 height 17
click at [851, 285] on div "Select category" at bounding box center [1337, 282] width 69 height 13
click at [851, 490] on div "Users (16) Import From CSV Export To CSV Add User Clear Load Save Save As Field…" at bounding box center [939, 349] width 1136 height 632
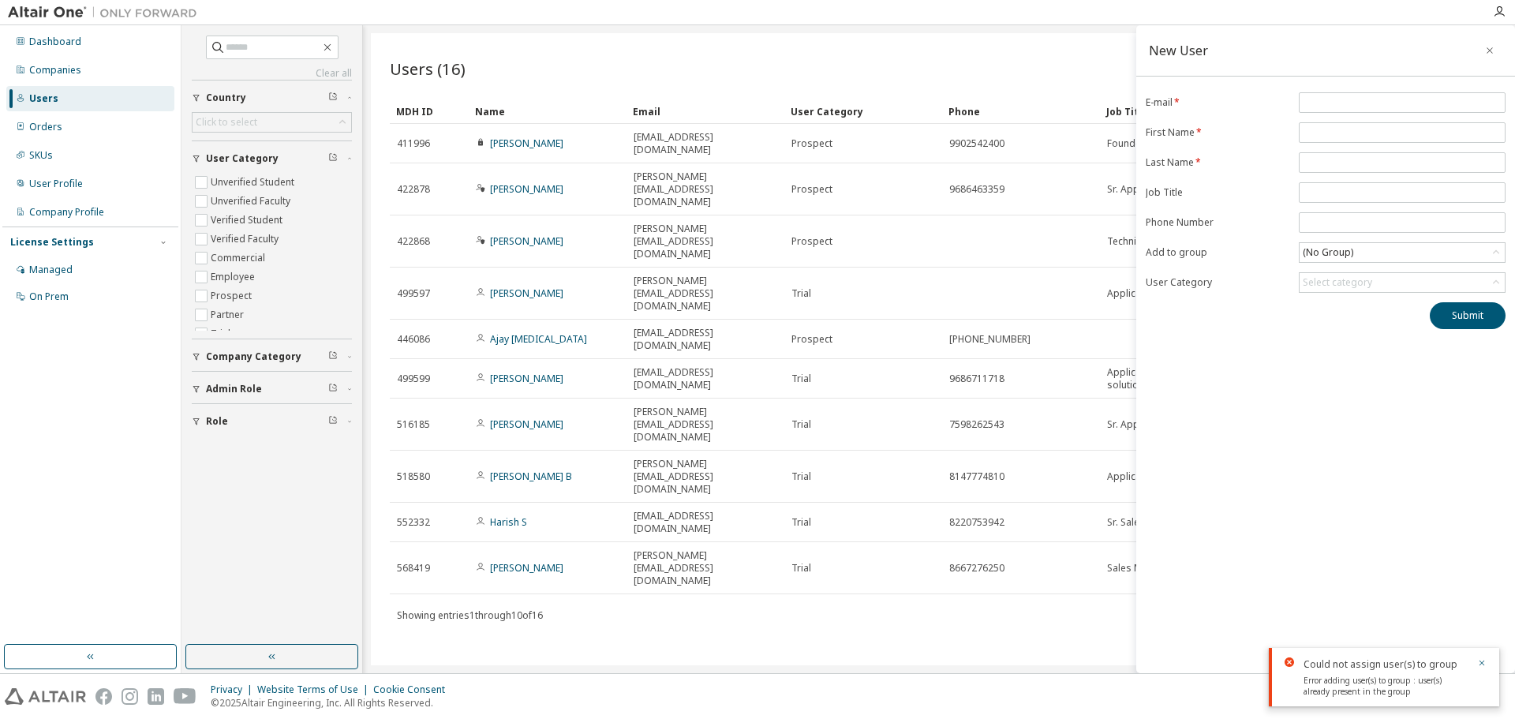
click at [851, 56] on icon "button" at bounding box center [1489, 50] width 11 height 13
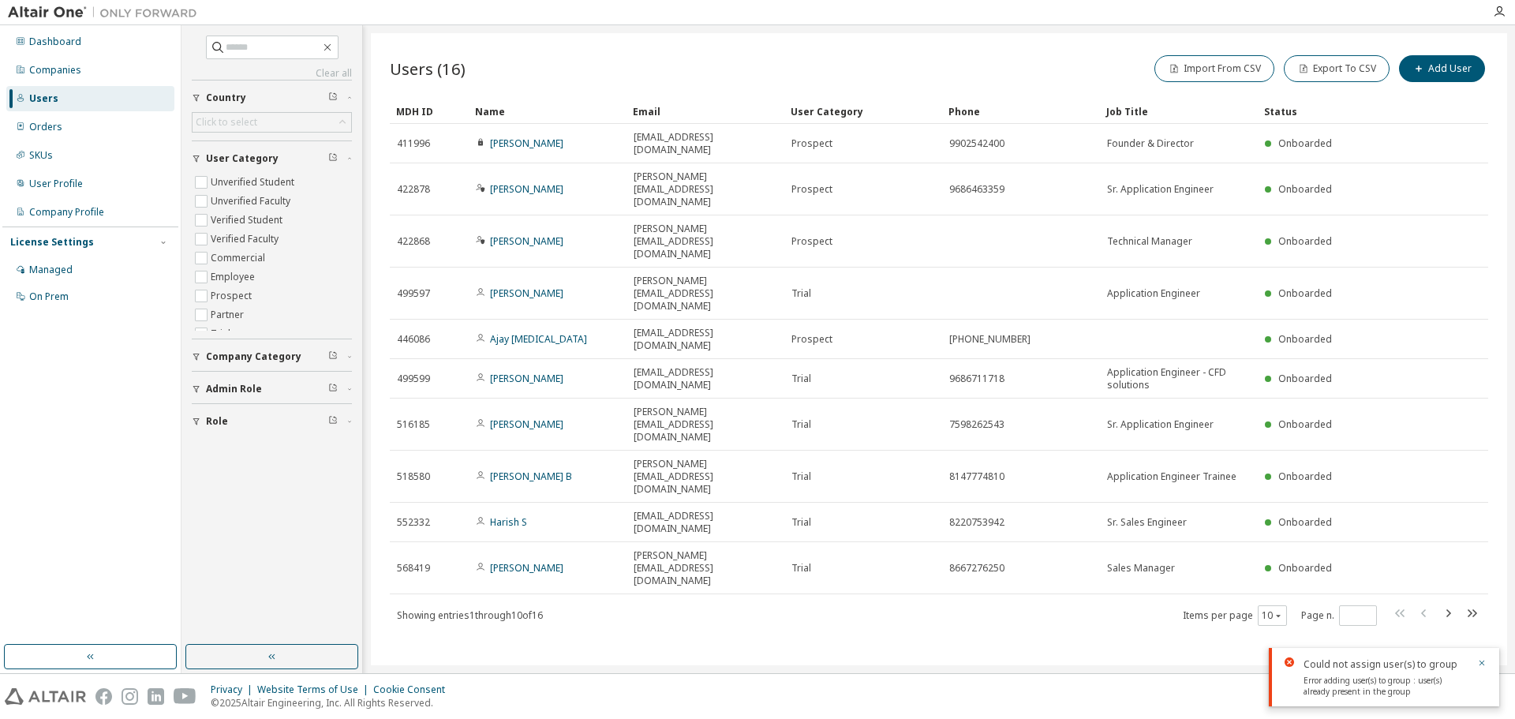
click at [851, 470] on div "Users (16) Import From CSV Export To CSV Add User Clear Load Save Save As Field…" at bounding box center [939, 349] width 1136 height 632
click at [104, 271] on div "Managed" at bounding box center [90, 269] width 168 height 25
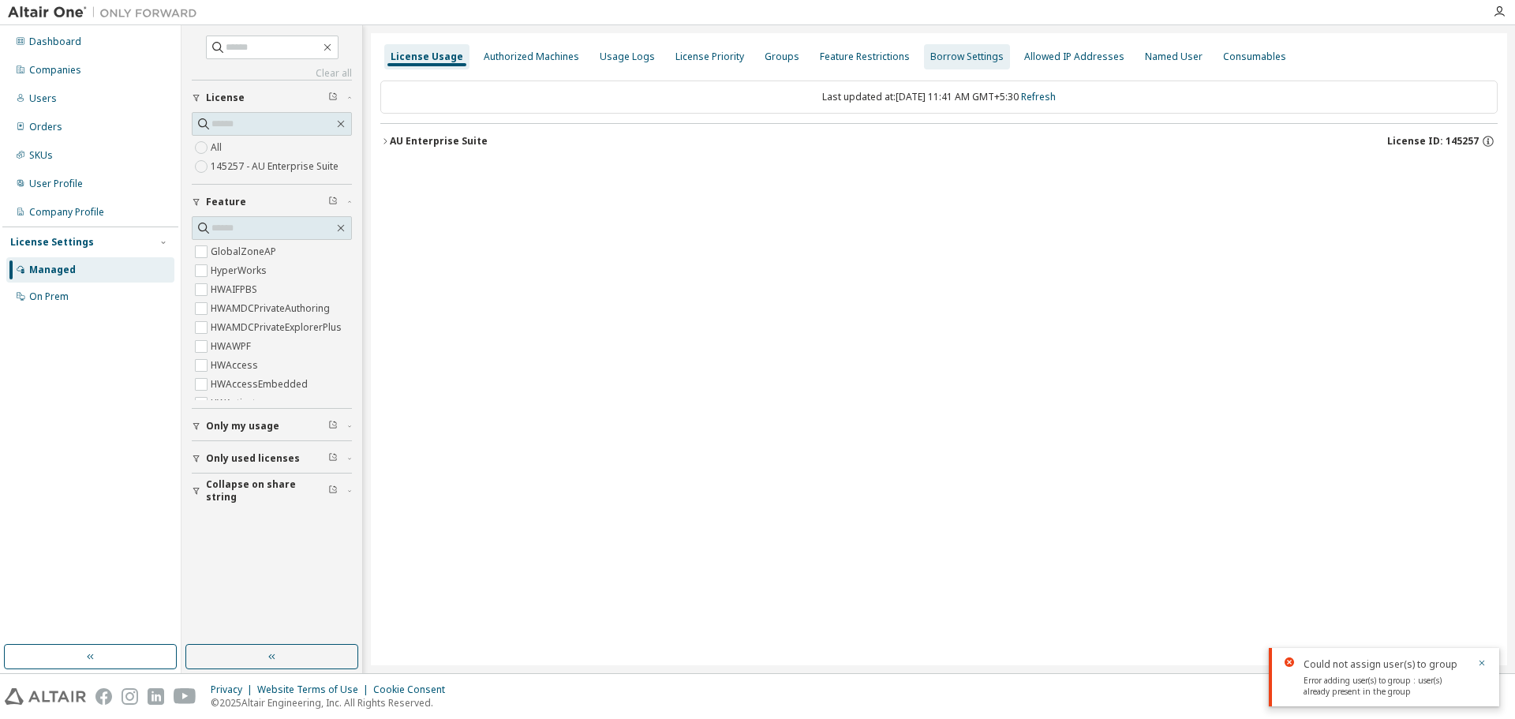
click at [851, 54] on div "Borrow Settings" at bounding box center [966, 57] width 73 height 13
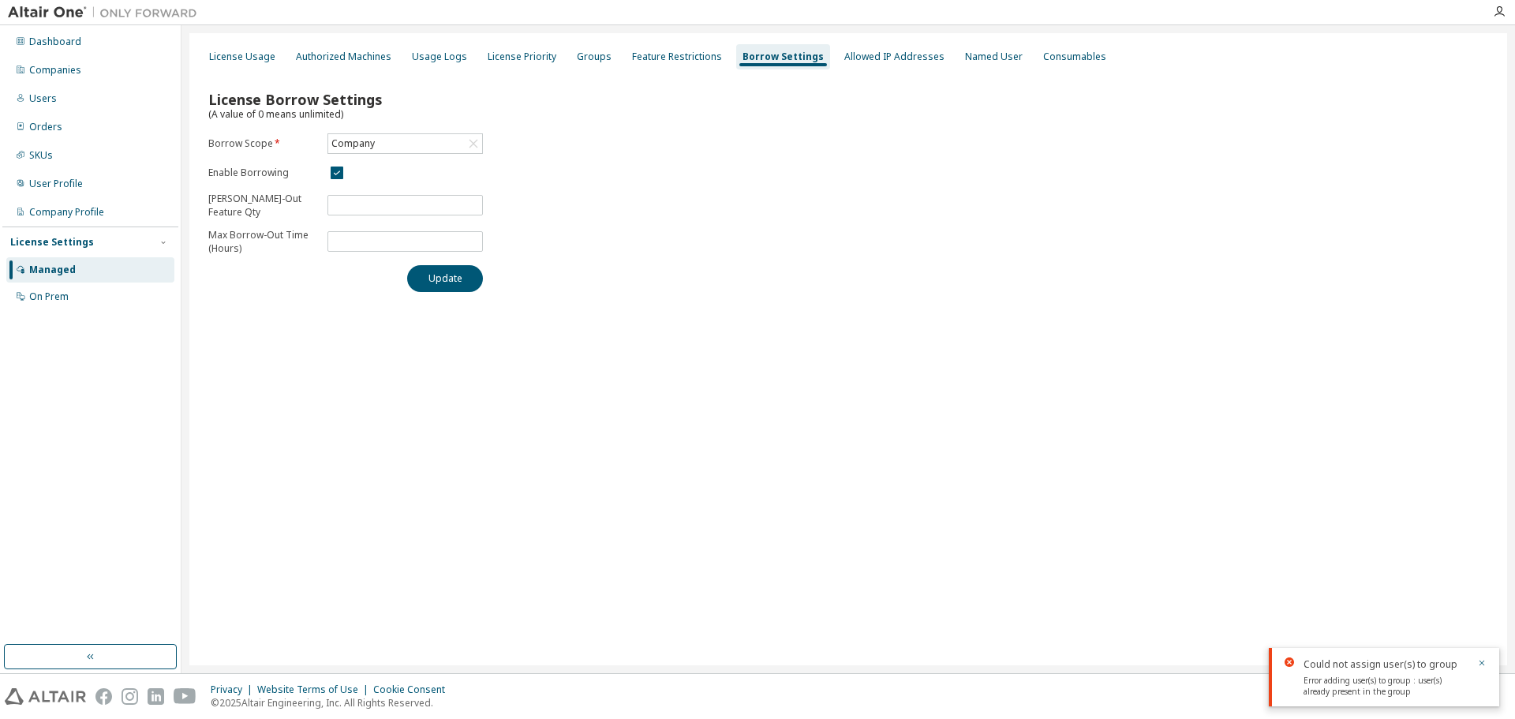
drag, startPoint x: 726, startPoint y: 436, endPoint x: 803, endPoint y: 514, distance: 109.4
click at [731, 436] on div "License Usage Authorized Machines Usage Logs License Priority Groups Feature Re…" at bounding box center [848, 349] width 1318 height 632
click at [851, 664] on icon "button" at bounding box center [1481, 662] width 9 height 9
click at [590, 252] on div "License Borrow Settings (A value of 0 means unlimited) Borrow Scope * Company E…" at bounding box center [848, 186] width 1299 height 230
click at [427, 248] on input "*" at bounding box center [405, 241] width 148 height 13
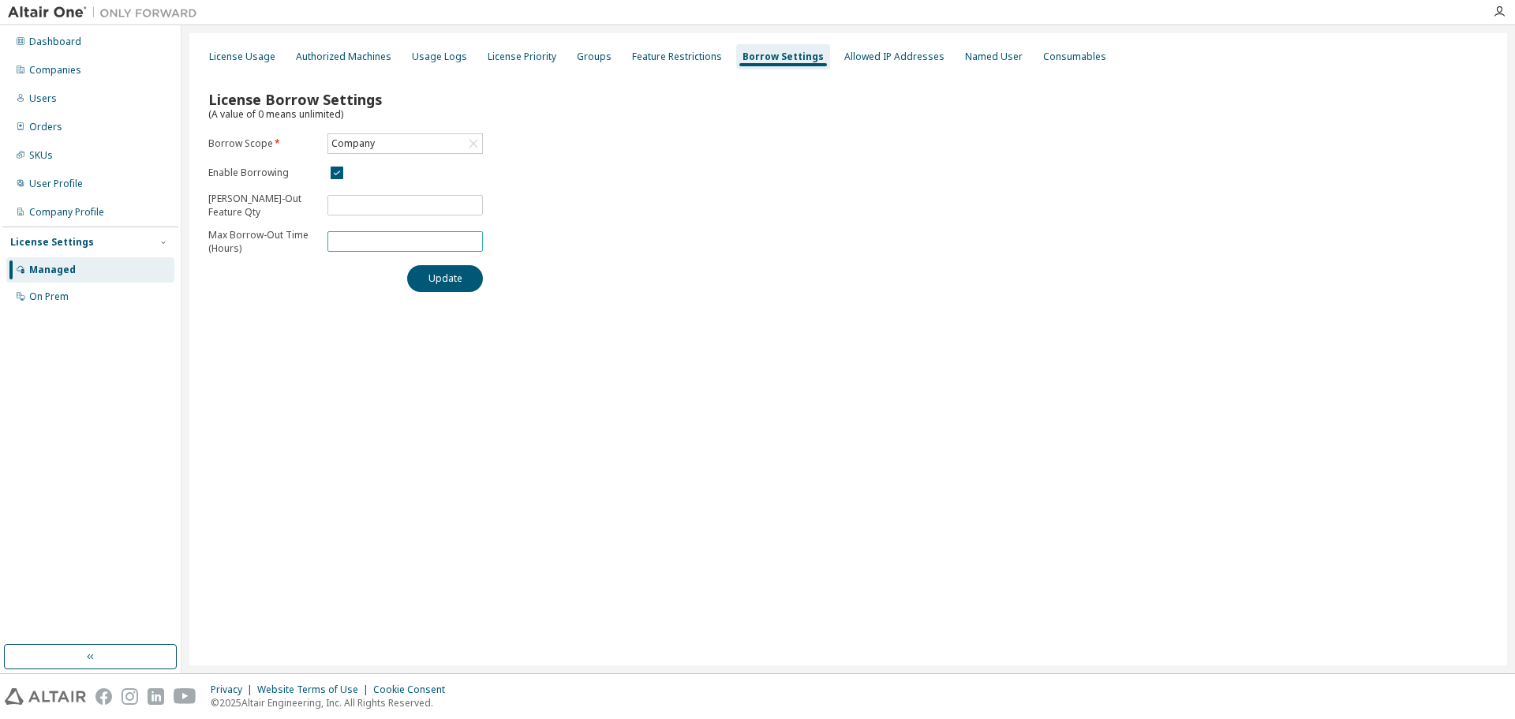
drag, startPoint x: 426, startPoint y: 245, endPoint x: 302, endPoint y: 251, distance: 124.0
click at [302, 251] on form "Borrow Scope * Company Enable Borrowing Max Borrow-Out Feature Qty *** Max Borr…" at bounding box center [345, 194] width 275 height 122
click at [571, 280] on div "License Borrow Settings (A value of 0 means unlimited) Borrow Scope * Company E…" at bounding box center [848, 186] width 1299 height 230
click at [470, 238] on input "*" at bounding box center [405, 241] width 148 height 13
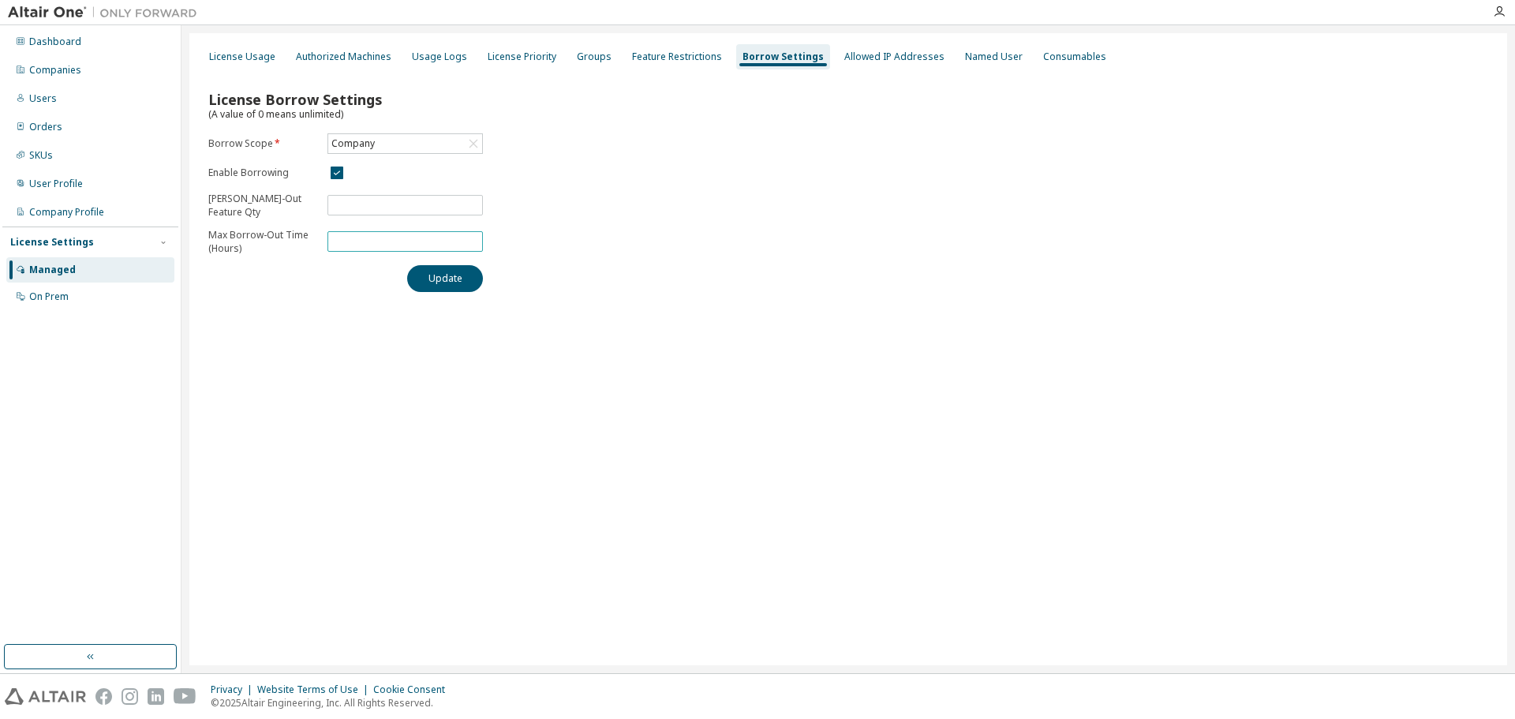
click at [470, 238] on input "*" at bounding box center [405, 241] width 148 height 13
type input "*"
click at [470, 238] on input "*" at bounding box center [405, 241] width 148 height 13
click at [557, 200] on div "License Borrow Settings (A value of 0 means unlimited) Borrow Scope * Company E…" at bounding box center [848, 186] width 1299 height 230
click at [649, 305] on div "License Usage Authorized Machines Usage Logs License Priority Groups Feature Re…" at bounding box center [848, 349] width 1318 height 632
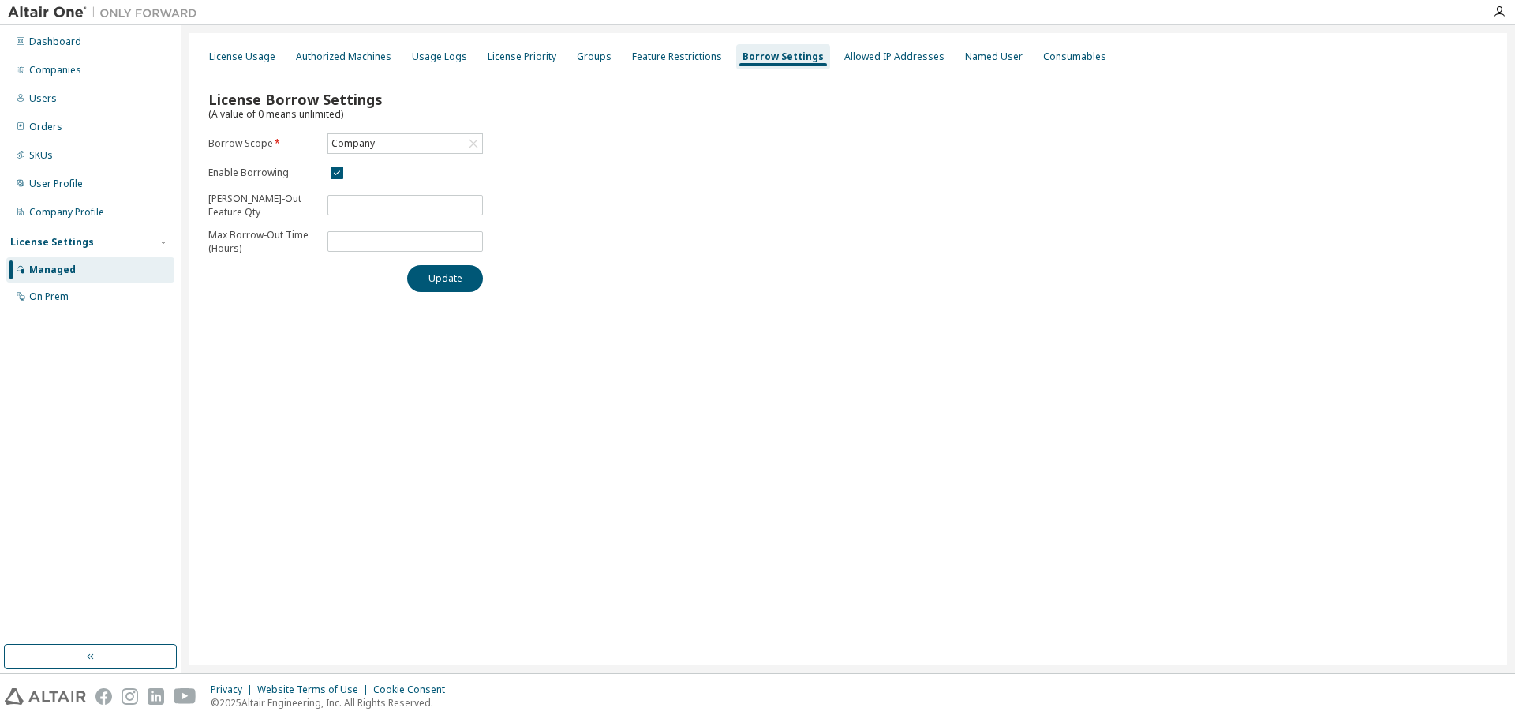
click at [851, 422] on div "License Usage Authorized Machines Usage Logs License Priority Groups Feature Re…" at bounding box center [848, 349] width 1318 height 632
click at [819, 472] on div "License Usage Authorized Machines Usage Logs License Priority Groups Feature Re…" at bounding box center [848, 349] width 1318 height 632
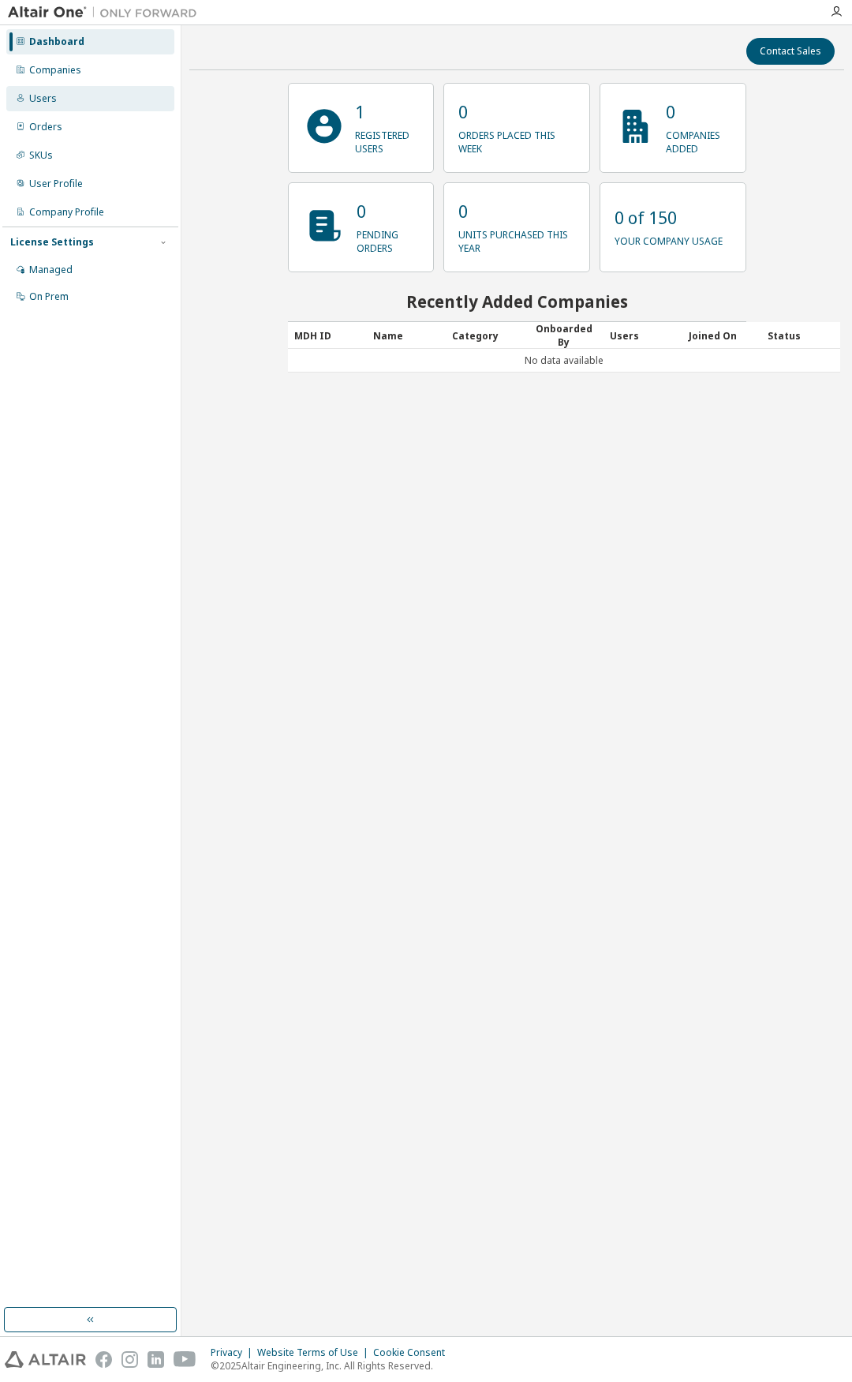
click at [58, 97] on div "Users" at bounding box center [90, 98] width 168 height 25
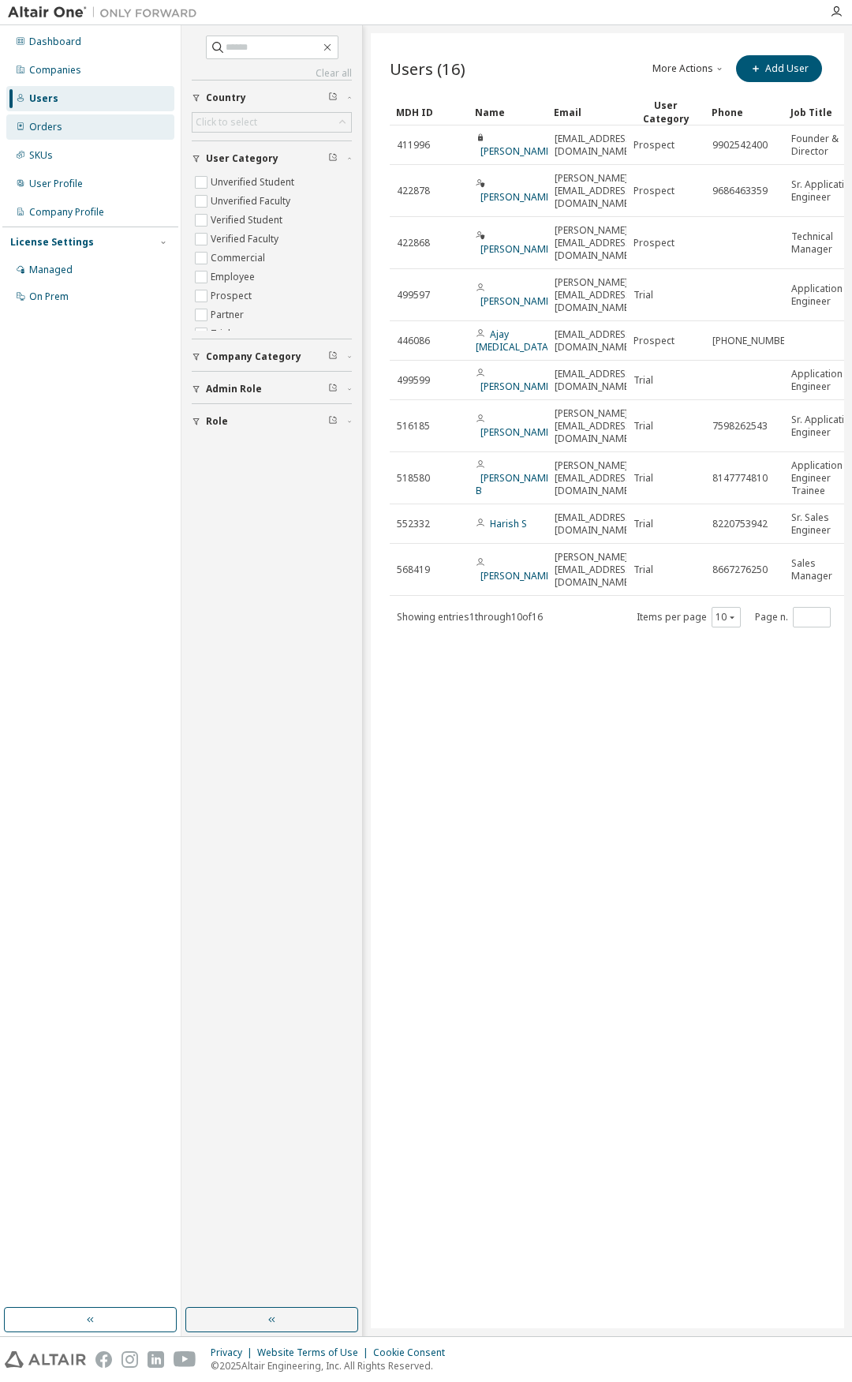
click at [73, 132] on div "Orders" at bounding box center [90, 126] width 168 height 25
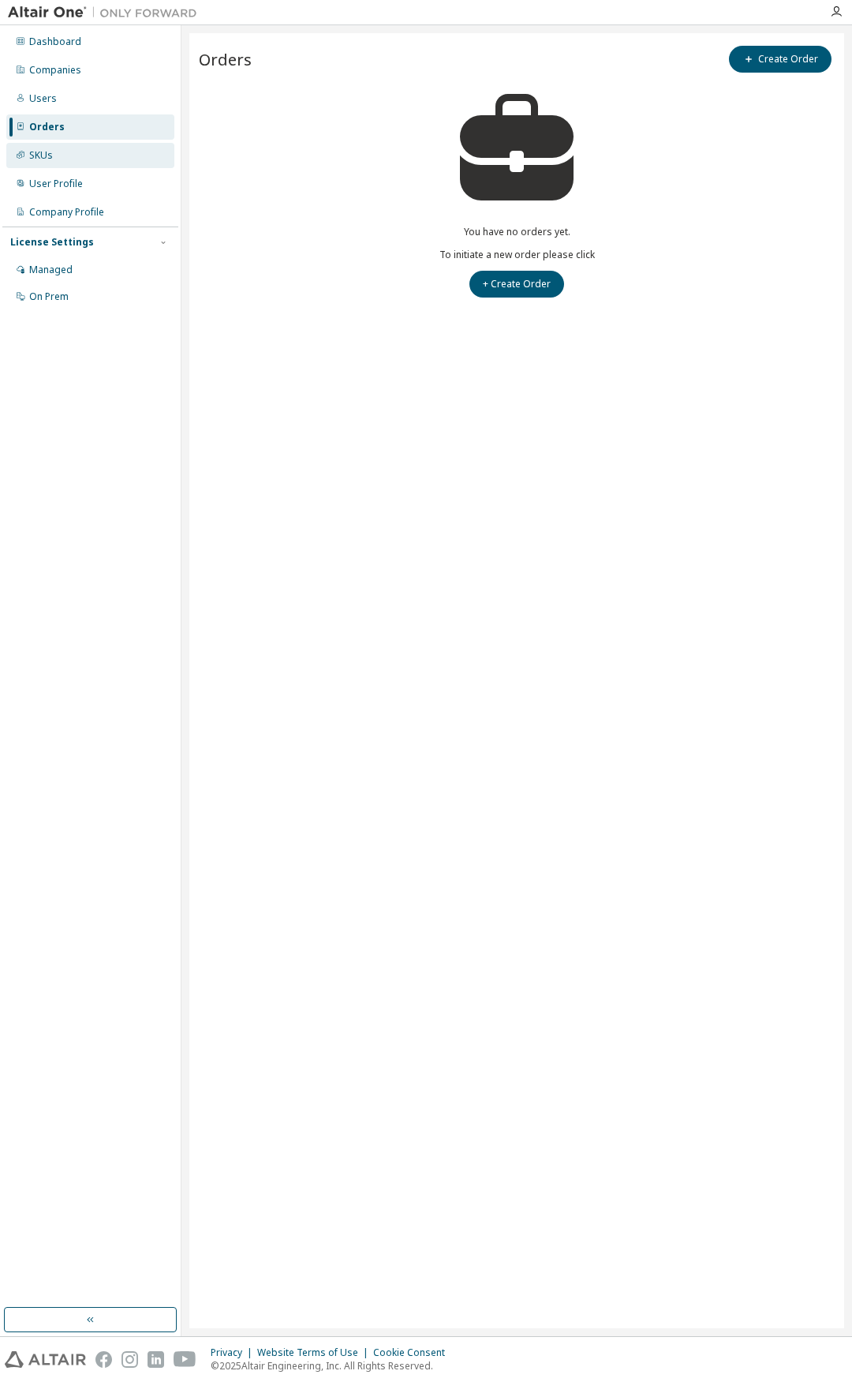
click at [65, 156] on div "SKUs" at bounding box center [90, 155] width 168 height 25
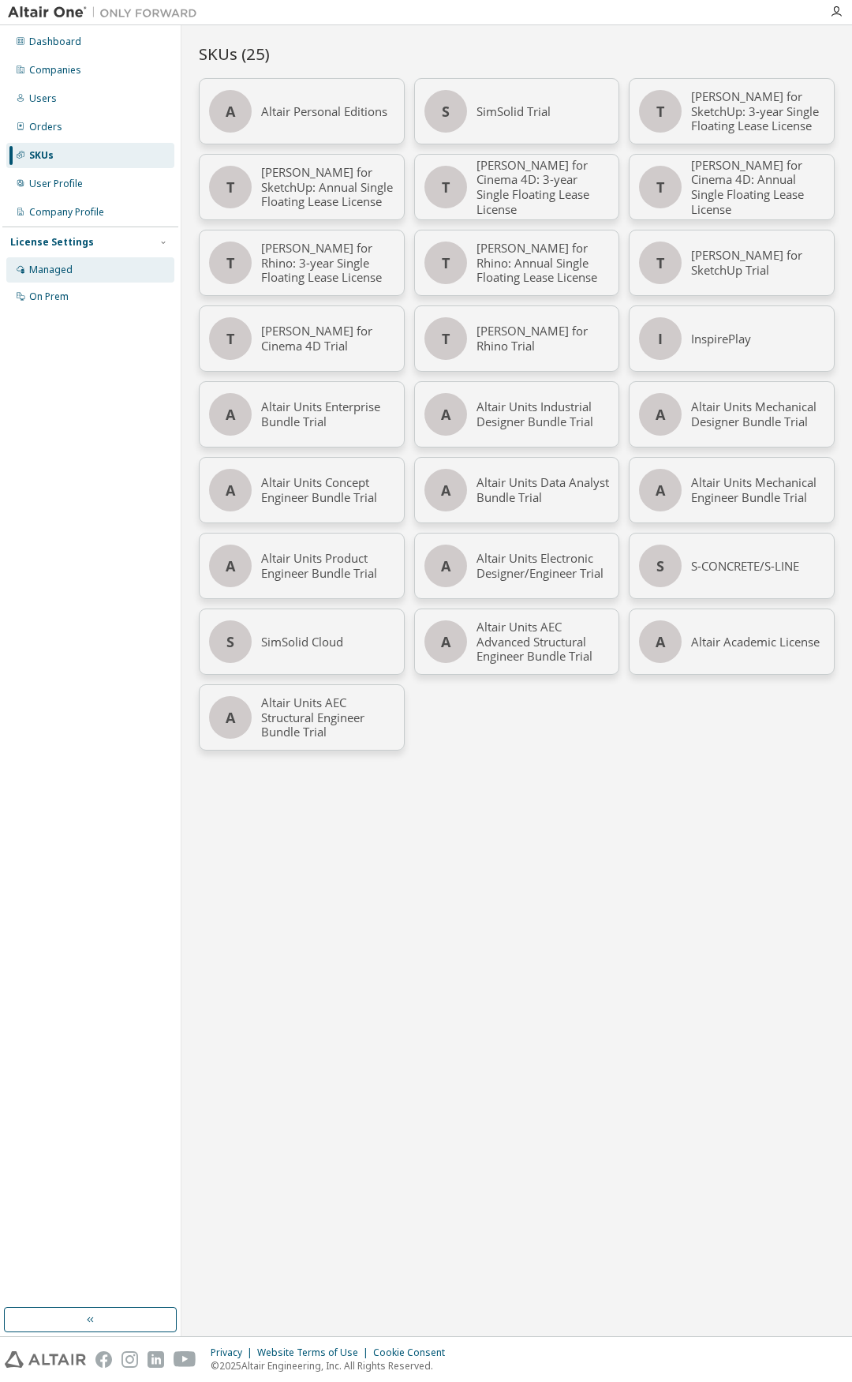
click at [103, 270] on div "Managed" at bounding box center [90, 269] width 168 height 25
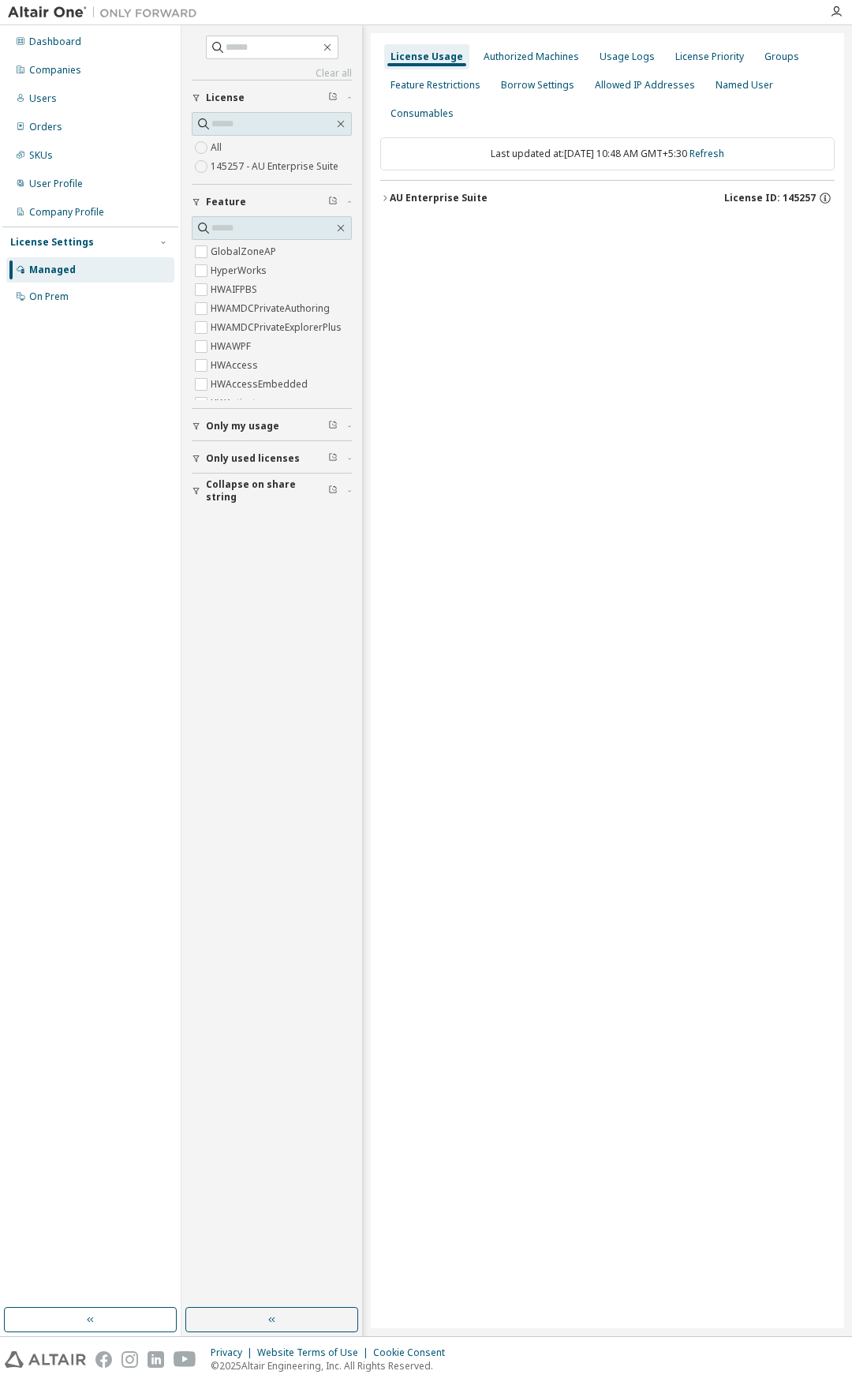
click at [385, 202] on icon "button" at bounding box center [384, 197] width 9 height 9
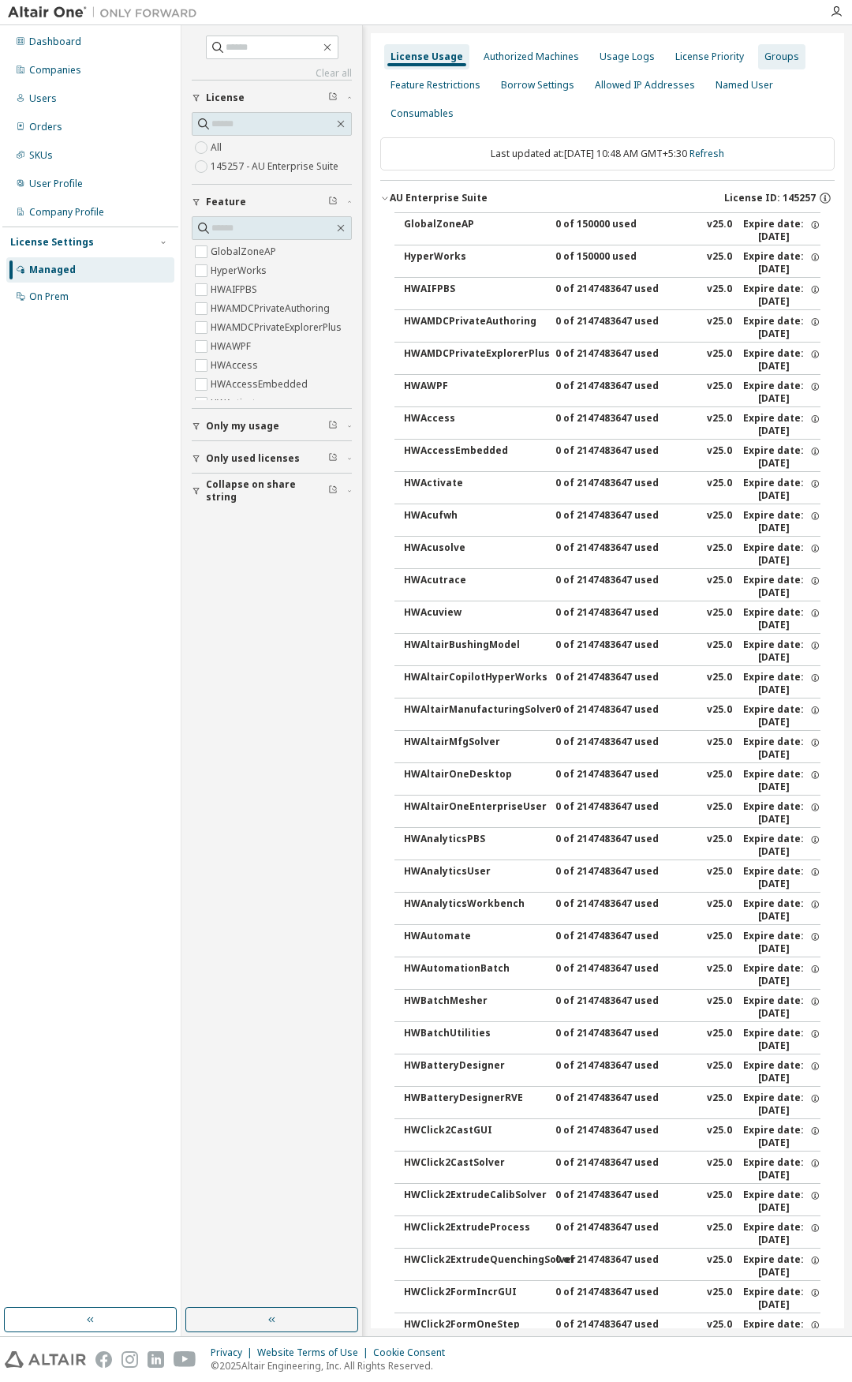
click at [765, 62] on div "Groups" at bounding box center [782, 57] width 35 height 13
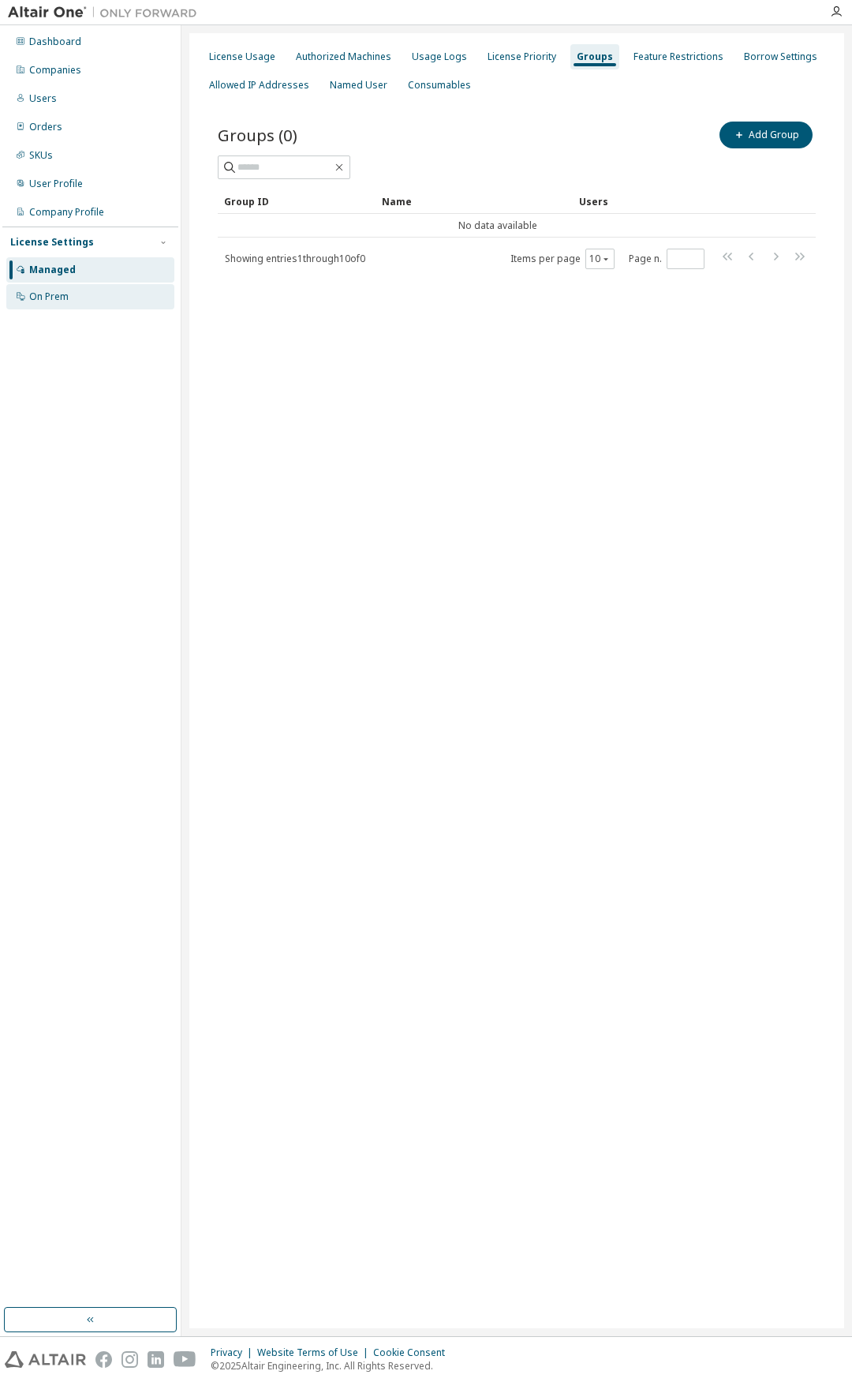
click at [100, 297] on div "On Prem" at bounding box center [90, 296] width 168 height 25
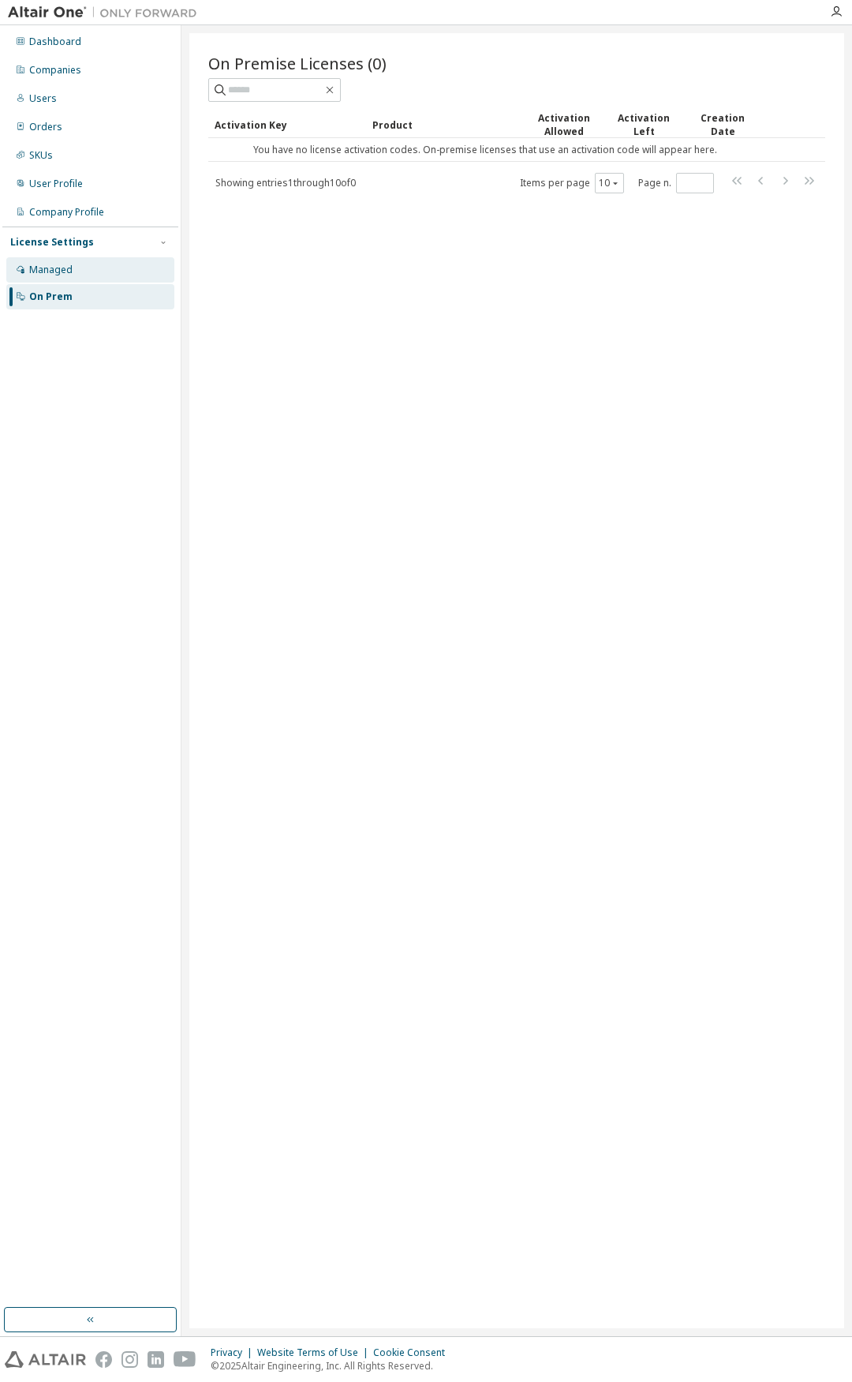
click at [110, 271] on div "Managed" at bounding box center [90, 269] width 168 height 25
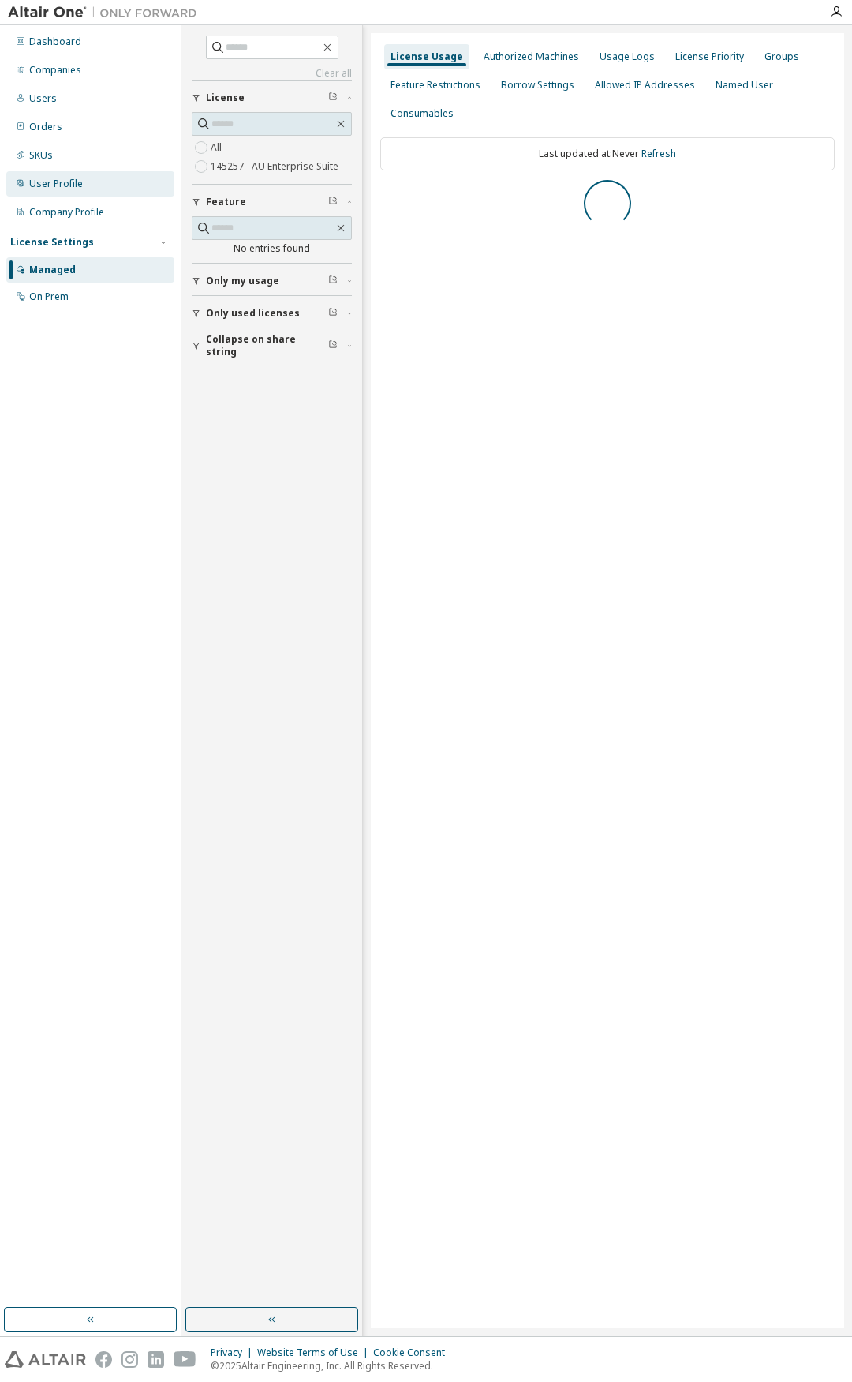
click at [103, 193] on div "User Profile" at bounding box center [90, 183] width 168 height 25
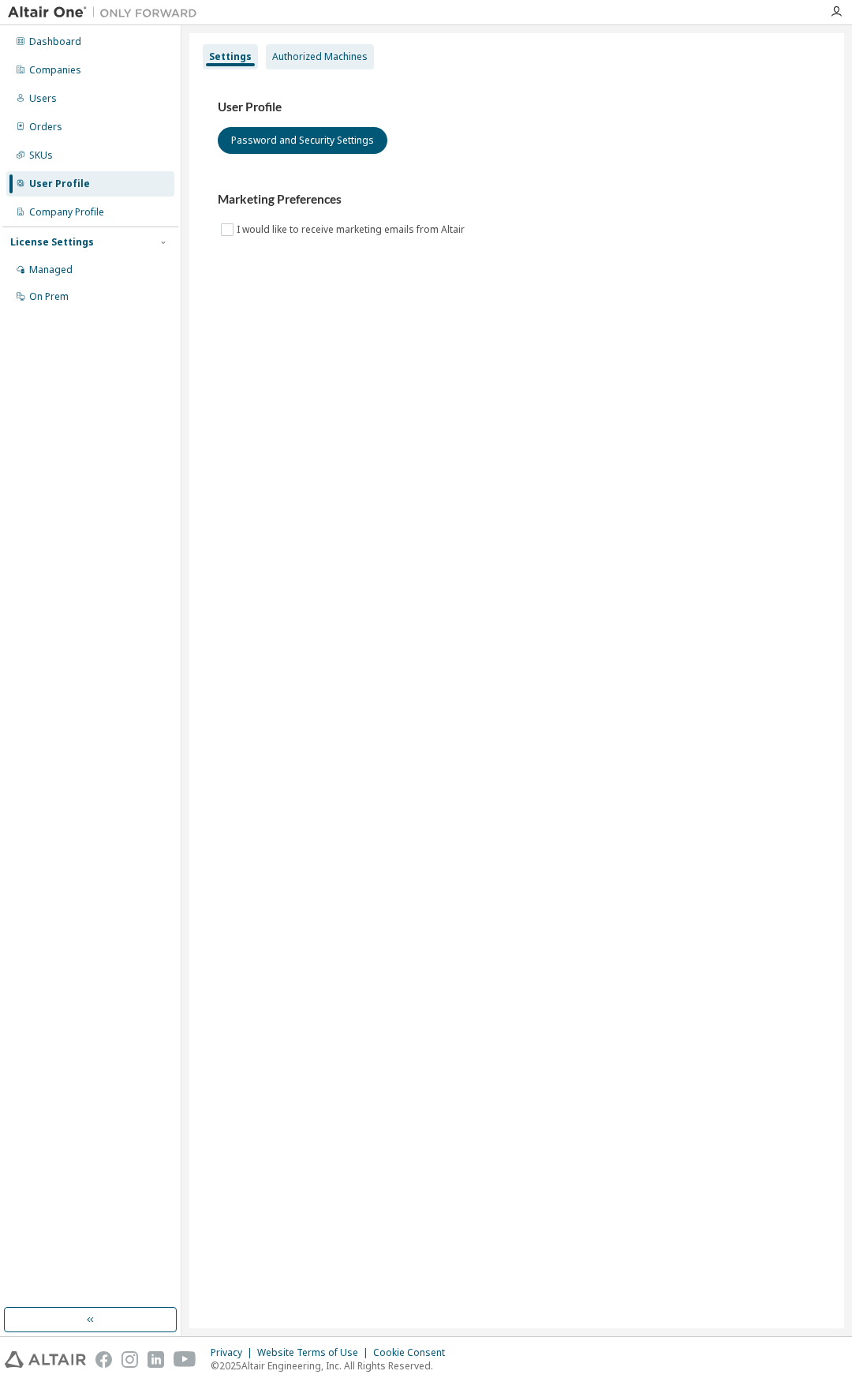
click at [318, 54] on div "Authorized Machines" at bounding box center [319, 57] width 95 height 13
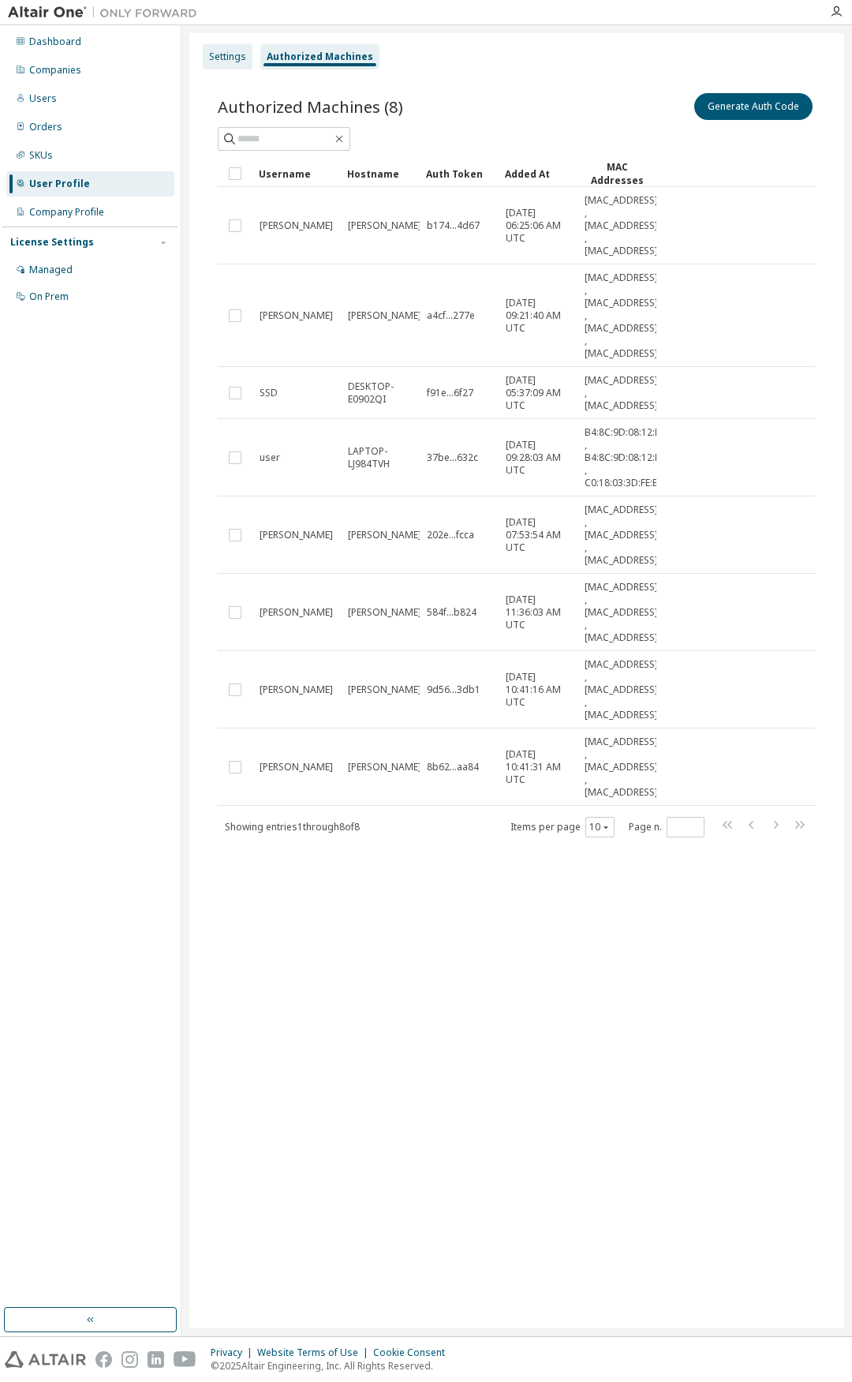
click at [239, 54] on div "Settings" at bounding box center [227, 57] width 37 height 13
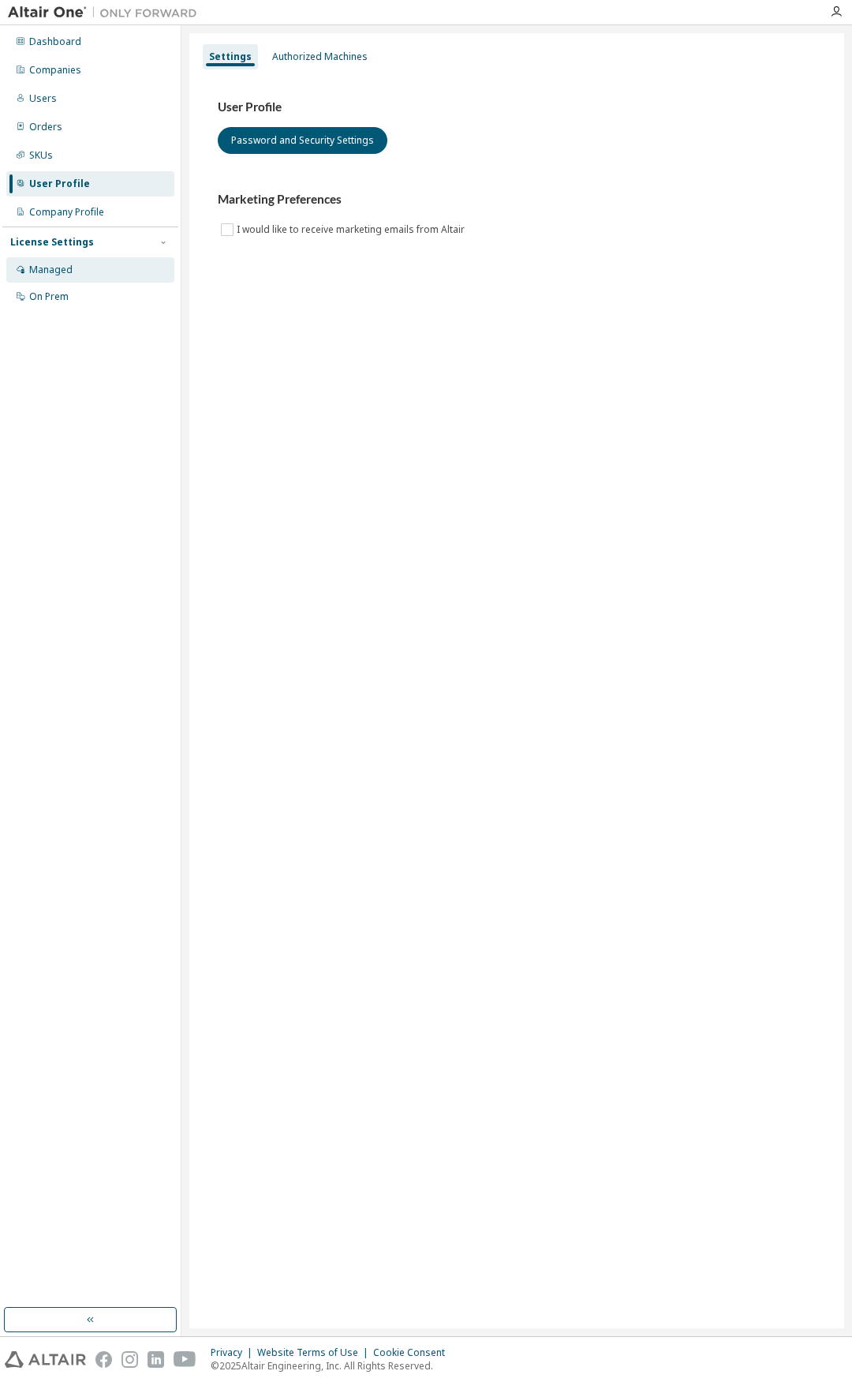
click at [85, 271] on div "Managed" at bounding box center [90, 269] width 168 height 25
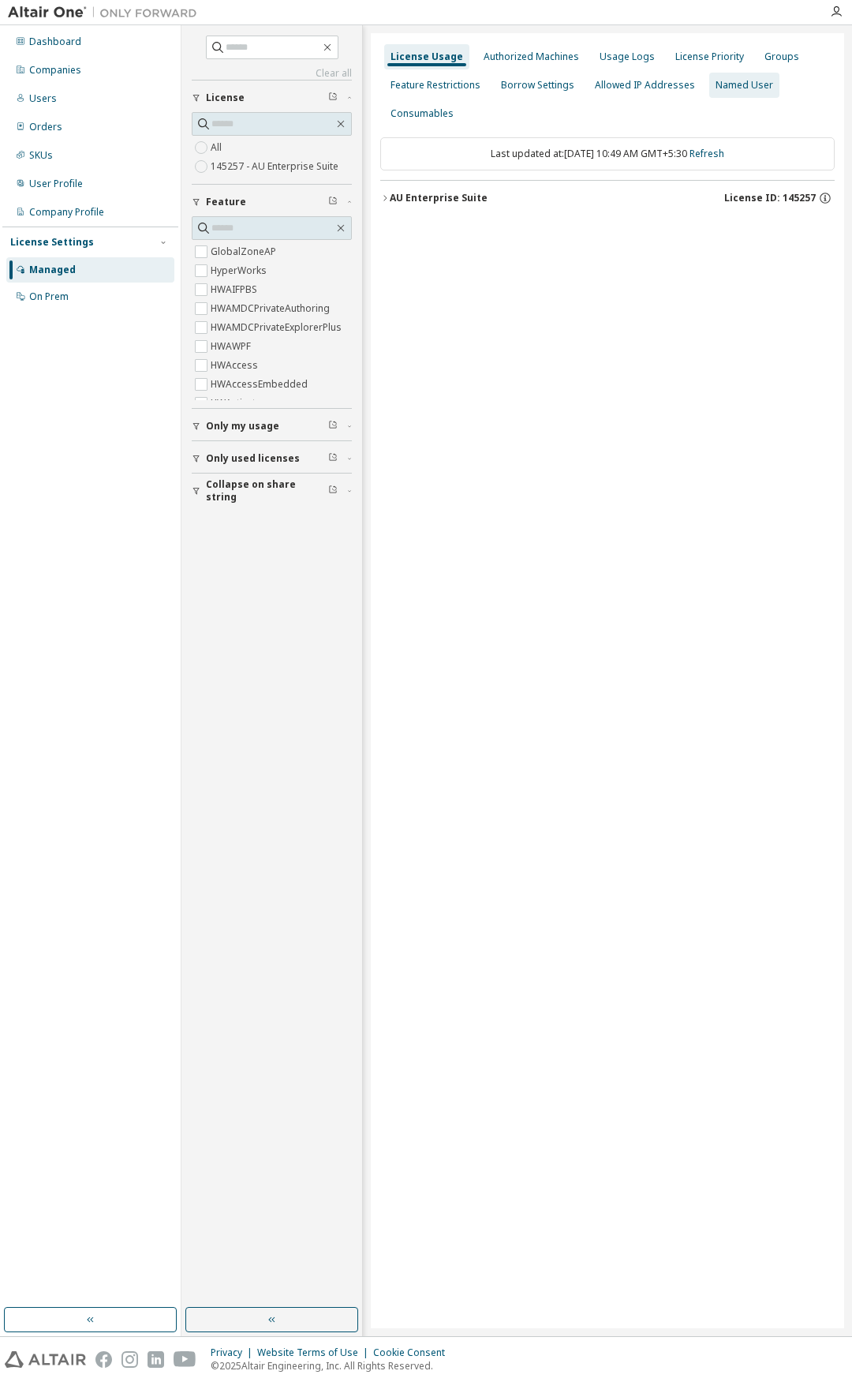
click at [750, 83] on div "Named User" at bounding box center [745, 85] width 58 height 13
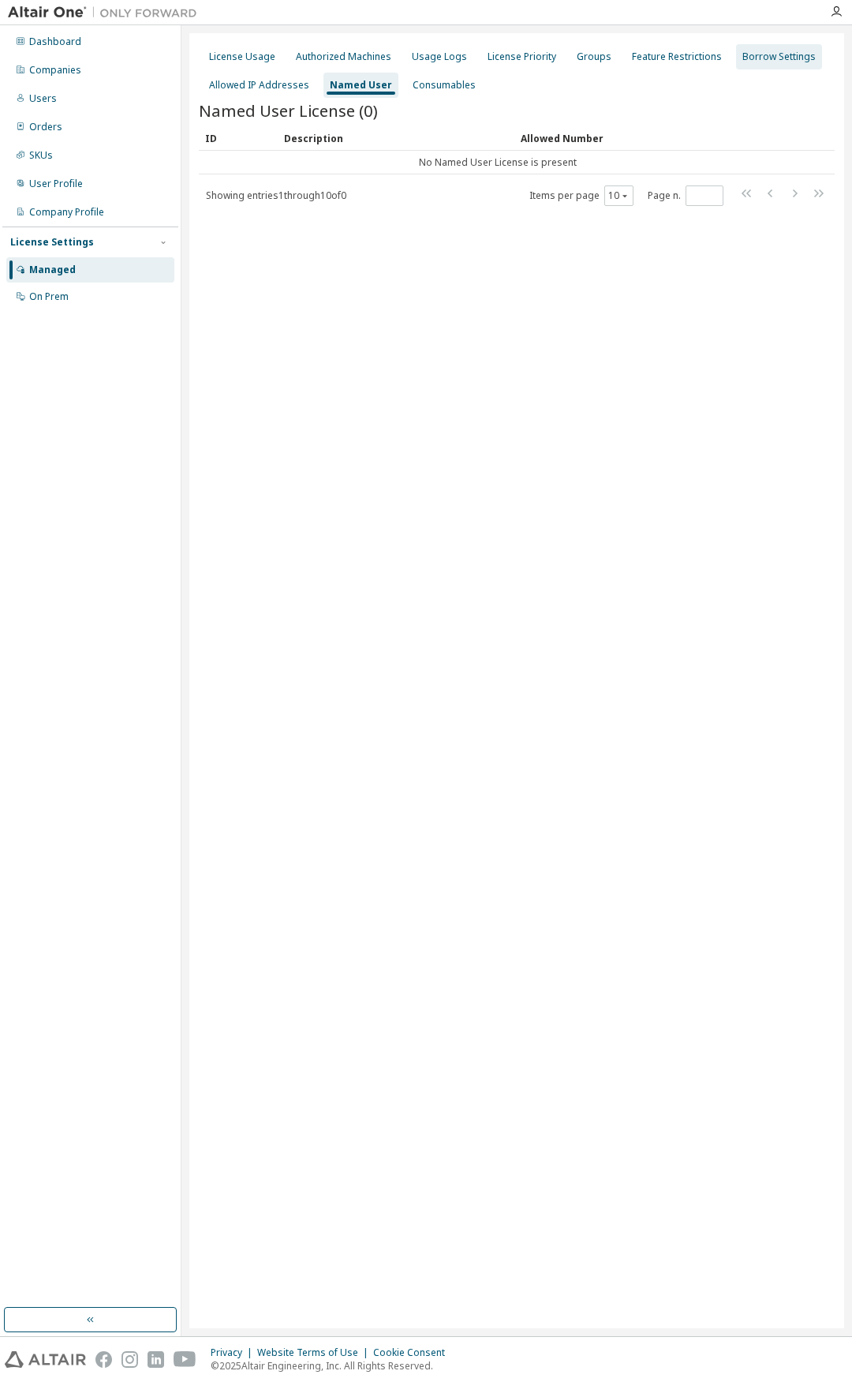
click at [784, 58] on div "Borrow Settings" at bounding box center [779, 57] width 73 height 13
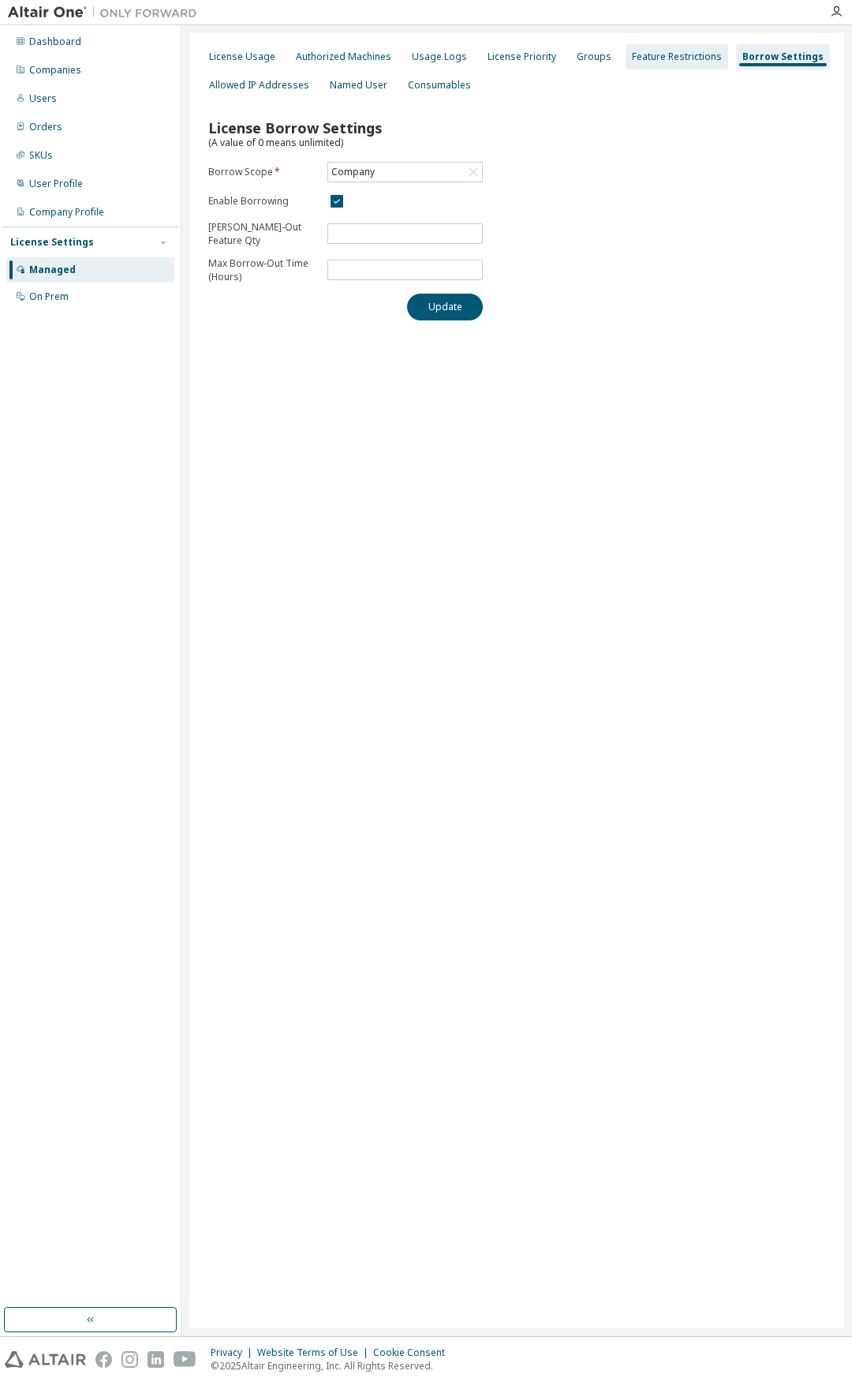
click at [650, 59] on div "Feature Restrictions" at bounding box center [677, 57] width 90 height 13
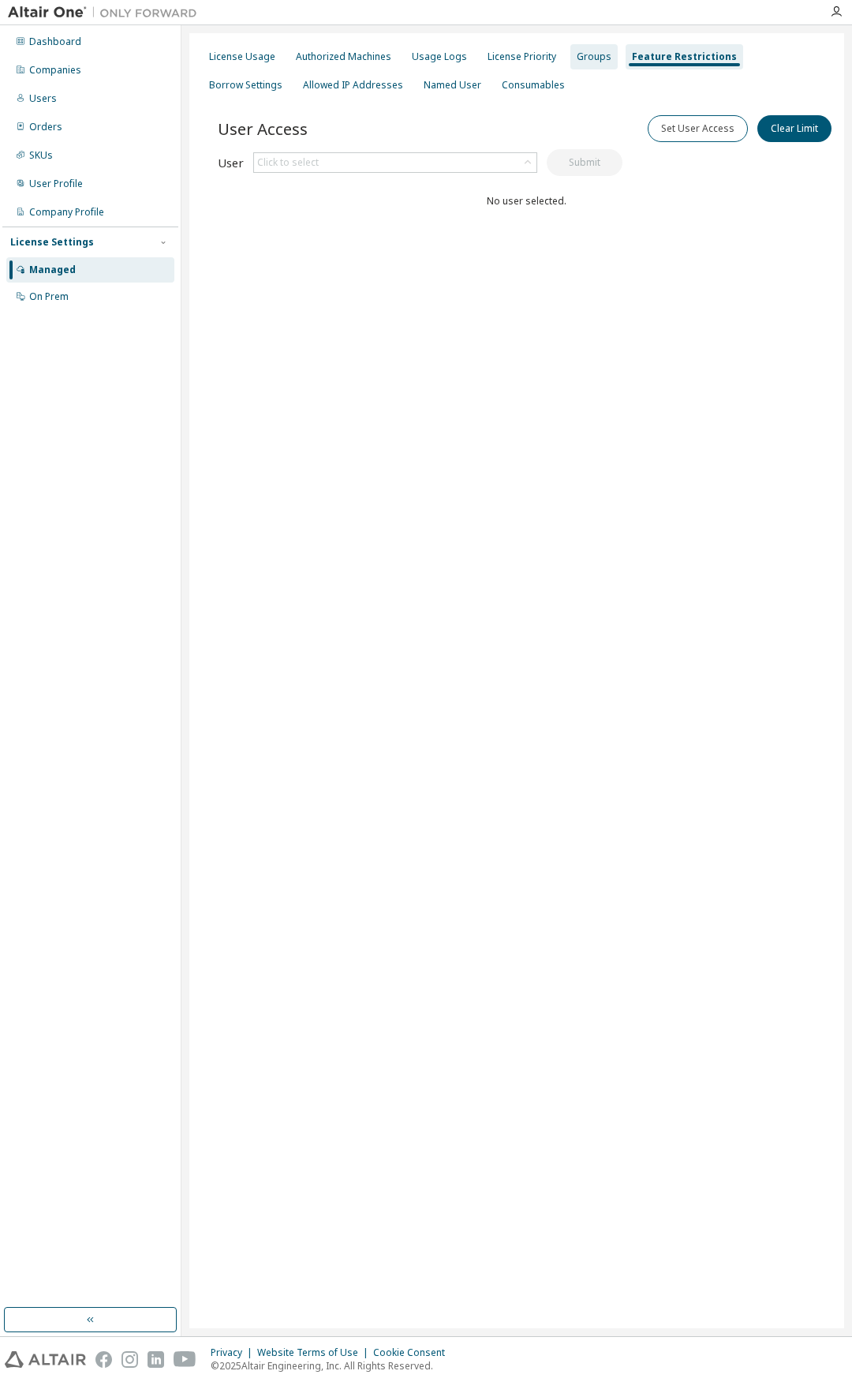
click at [577, 60] on div "Groups" at bounding box center [594, 57] width 35 height 13
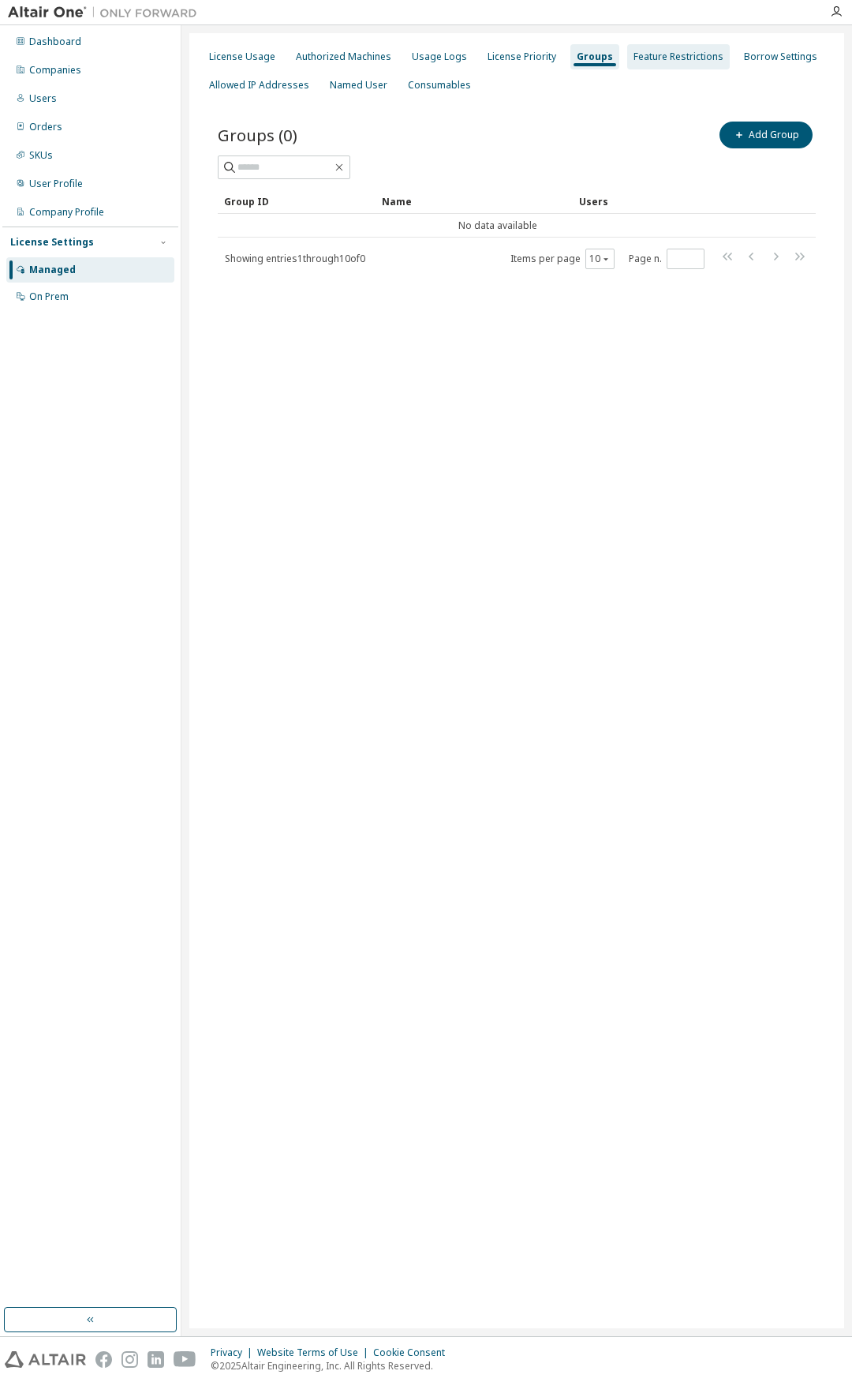
click at [649, 56] on div "Feature Restrictions" at bounding box center [679, 57] width 90 height 13
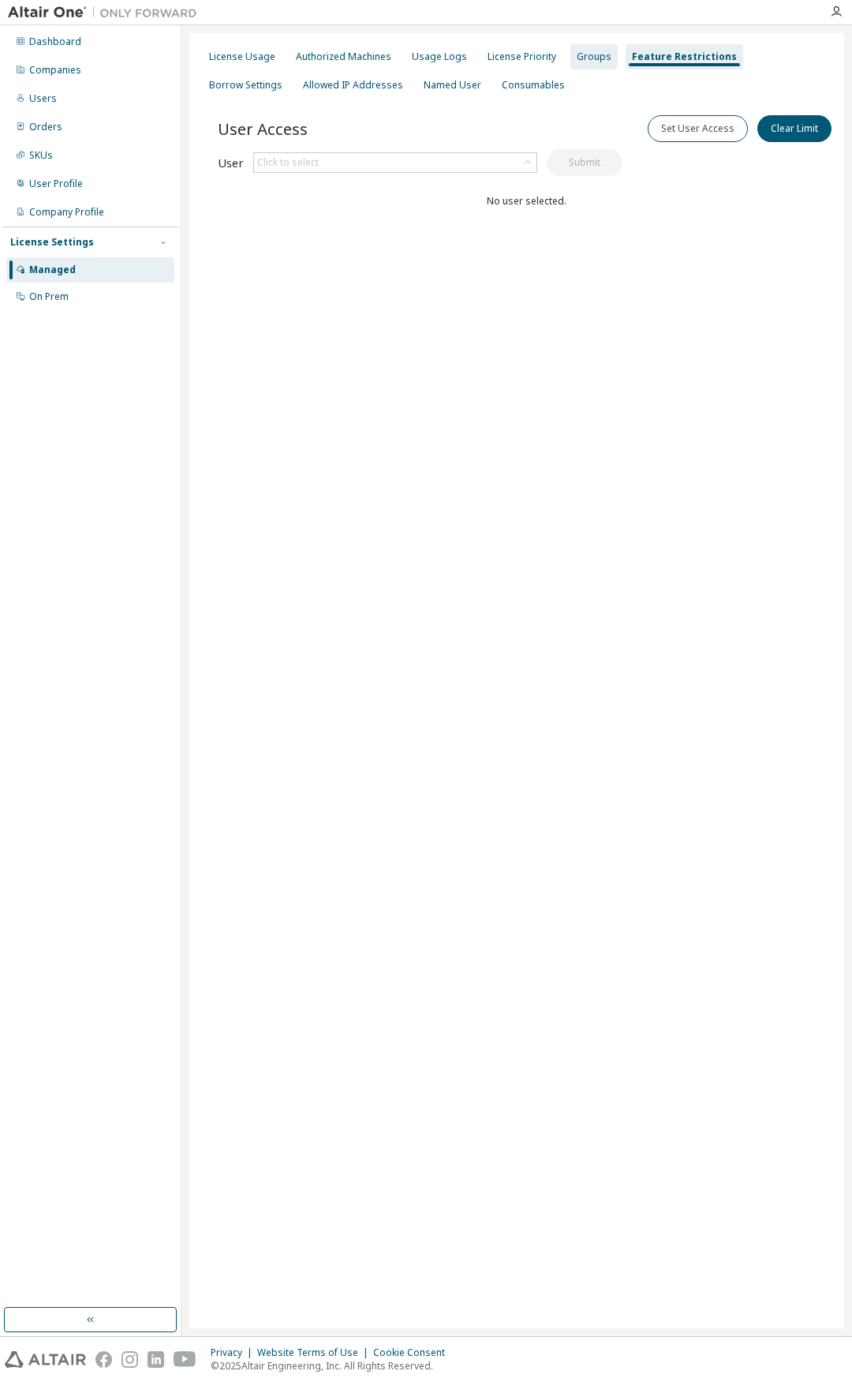
click at [588, 59] on div "Groups" at bounding box center [594, 57] width 35 height 13
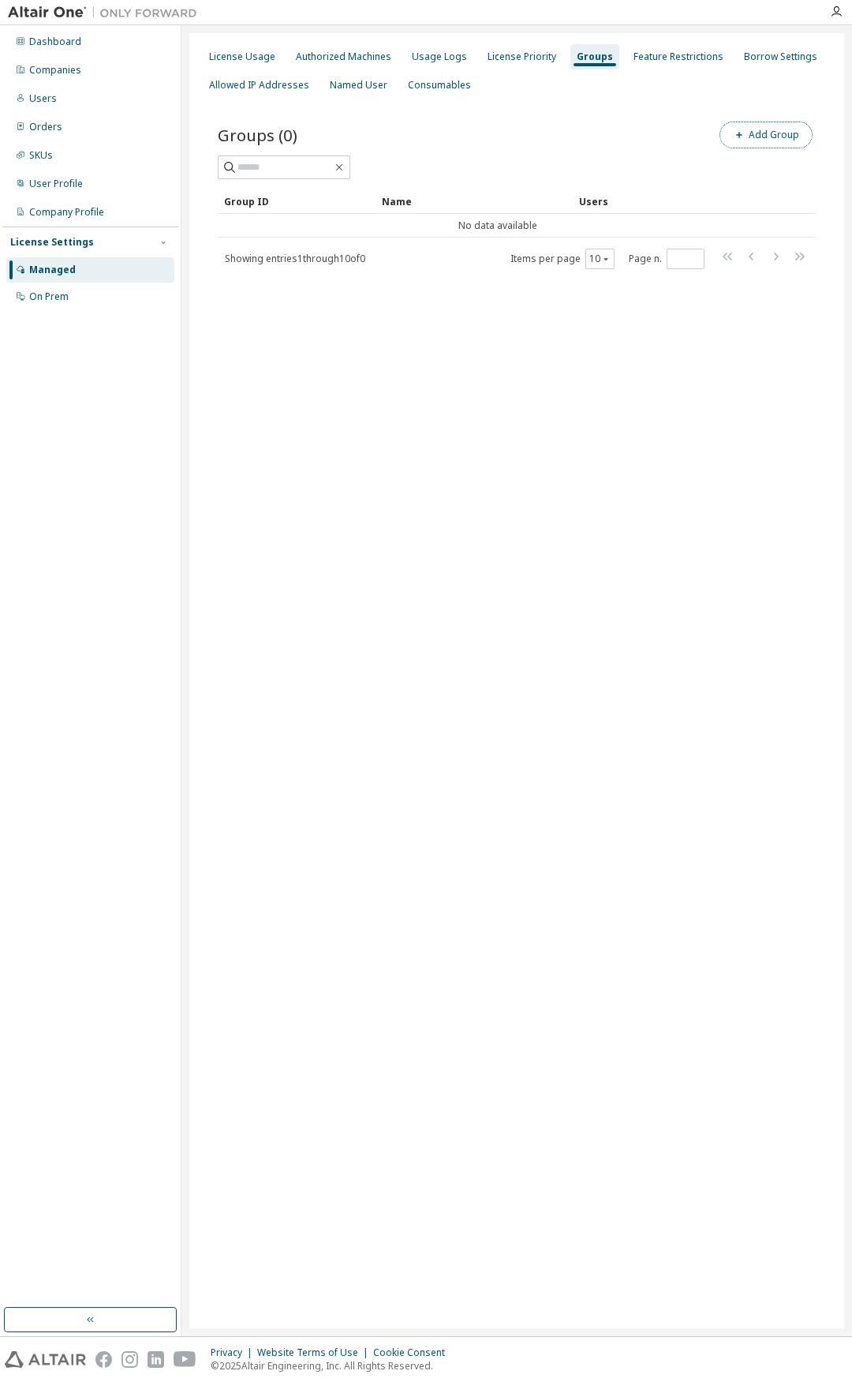
click at [763, 130] on button "Add Group" at bounding box center [766, 135] width 93 height 27
click at [795, 157] on button "Add" at bounding box center [805, 153] width 76 height 27
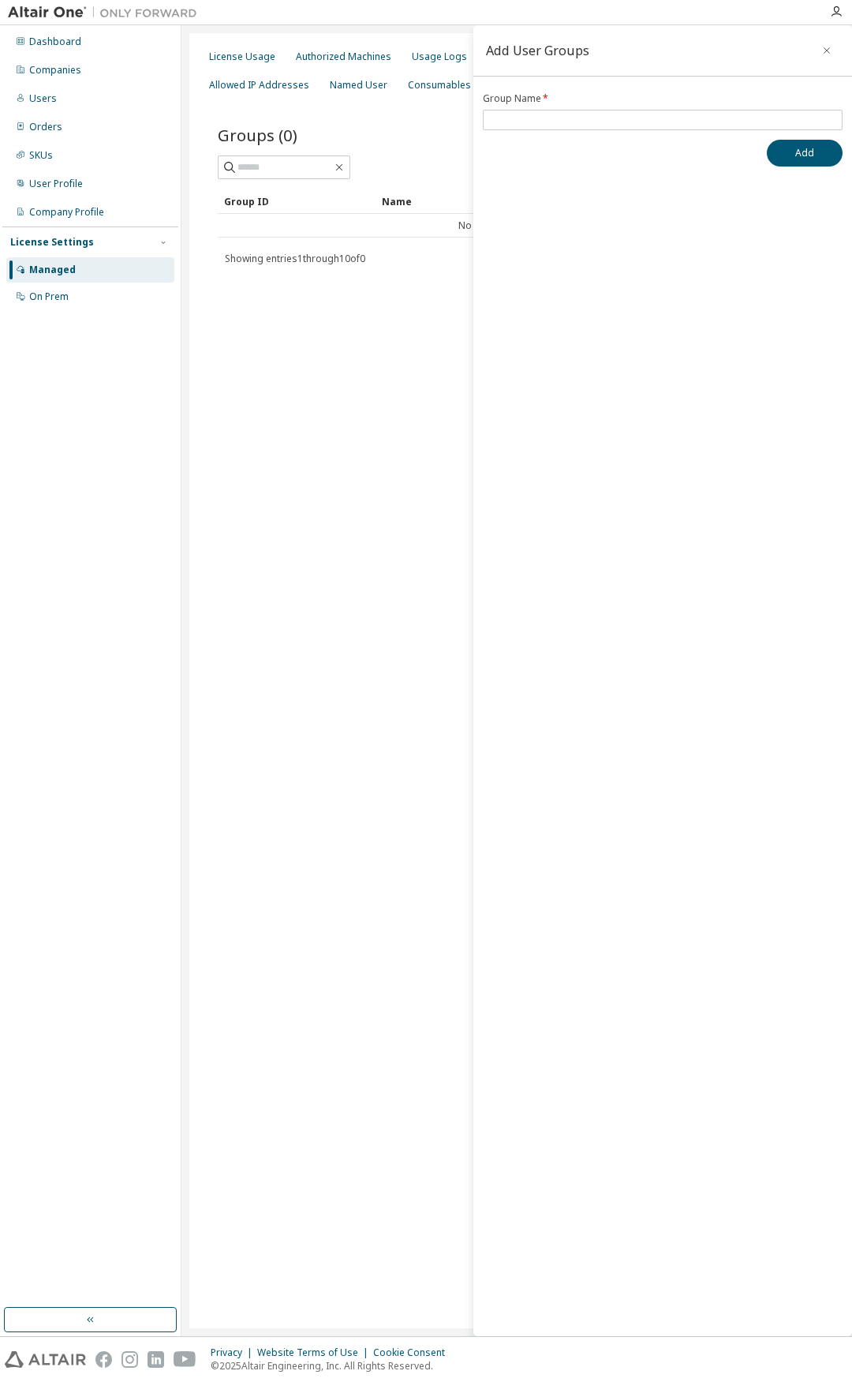
click at [477, 204] on div "Add User Groups Group Name * Add" at bounding box center [662, 680] width 379 height 1311
click at [512, 125] on input "text" at bounding box center [663, 120] width 352 height 13
type input "*********"
click at [817, 158] on button "Add" at bounding box center [805, 153] width 76 height 27
click at [403, 326] on div "License Usage Authorized Machines Usage Logs License Priority Groups Feature Re…" at bounding box center [516, 680] width 655 height 1295
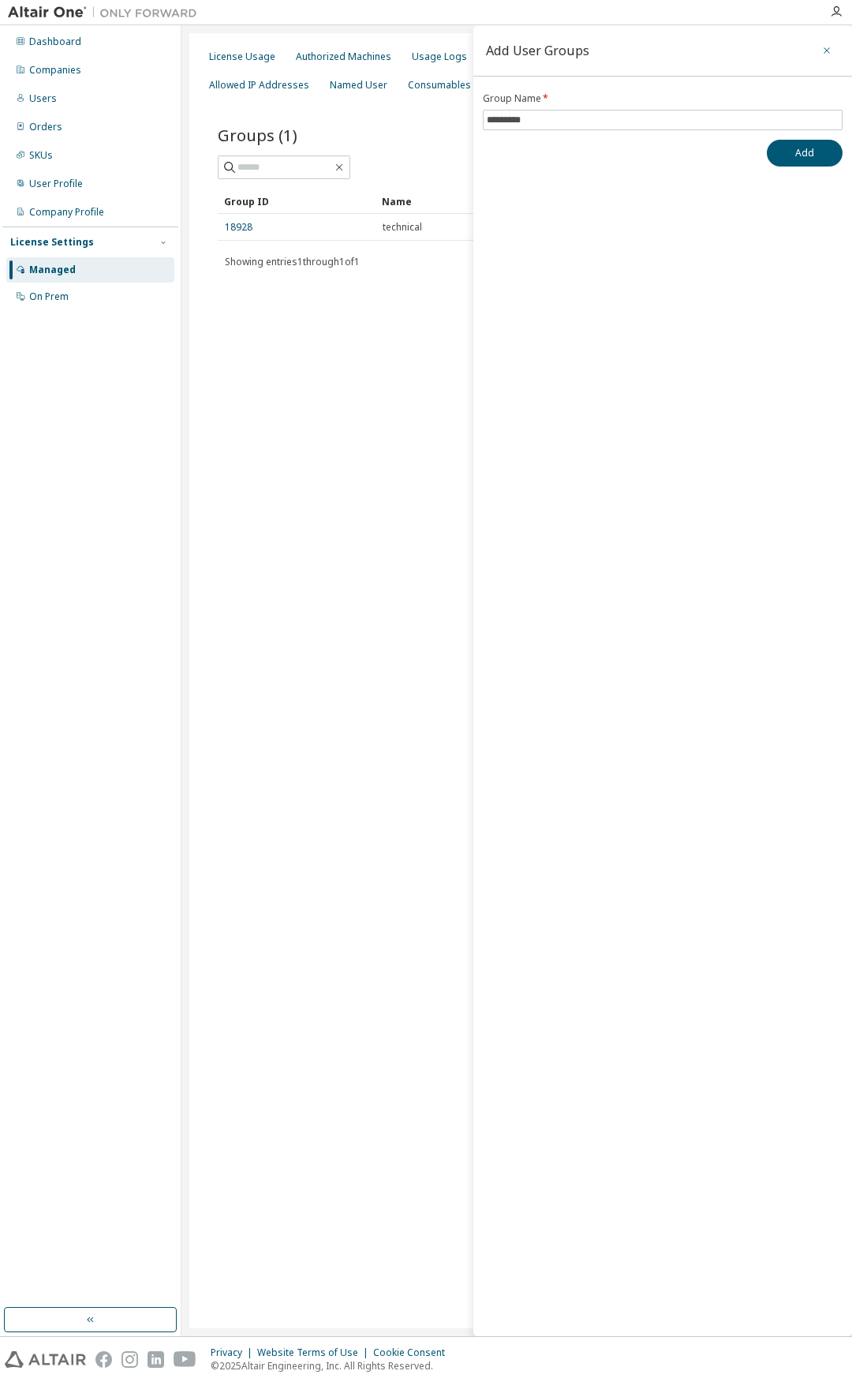
click at [826, 49] on icon "button" at bounding box center [826, 50] width 11 height 13
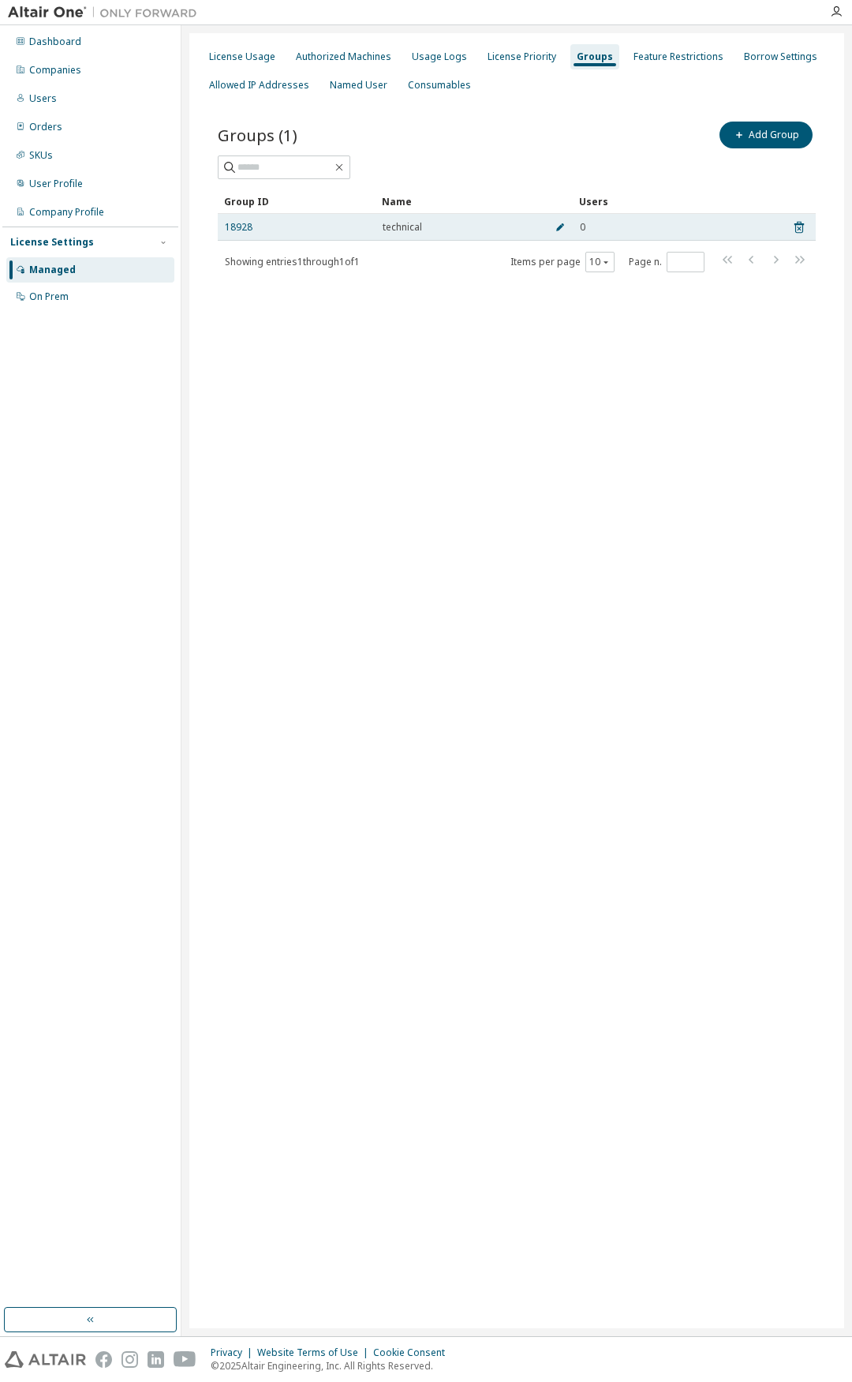
click at [560, 224] on icon "button" at bounding box center [560, 227] width 9 height 9
click at [563, 234] on icon "button" at bounding box center [560, 230] width 9 height 9
click at [235, 227] on link "18928" at bounding box center [239, 227] width 28 height 13
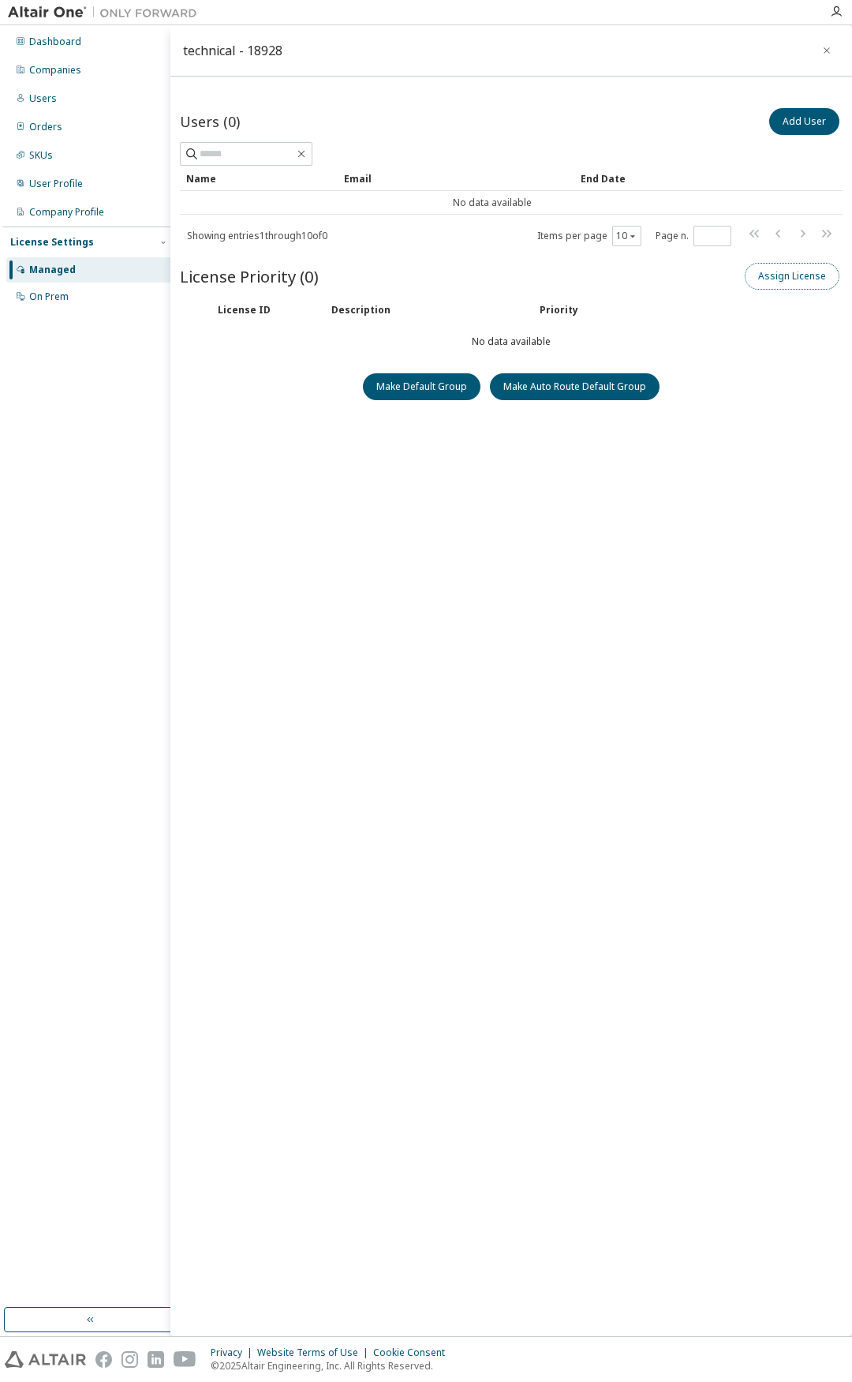
click at [799, 280] on button "Assign License" at bounding box center [792, 276] width 95 height 27
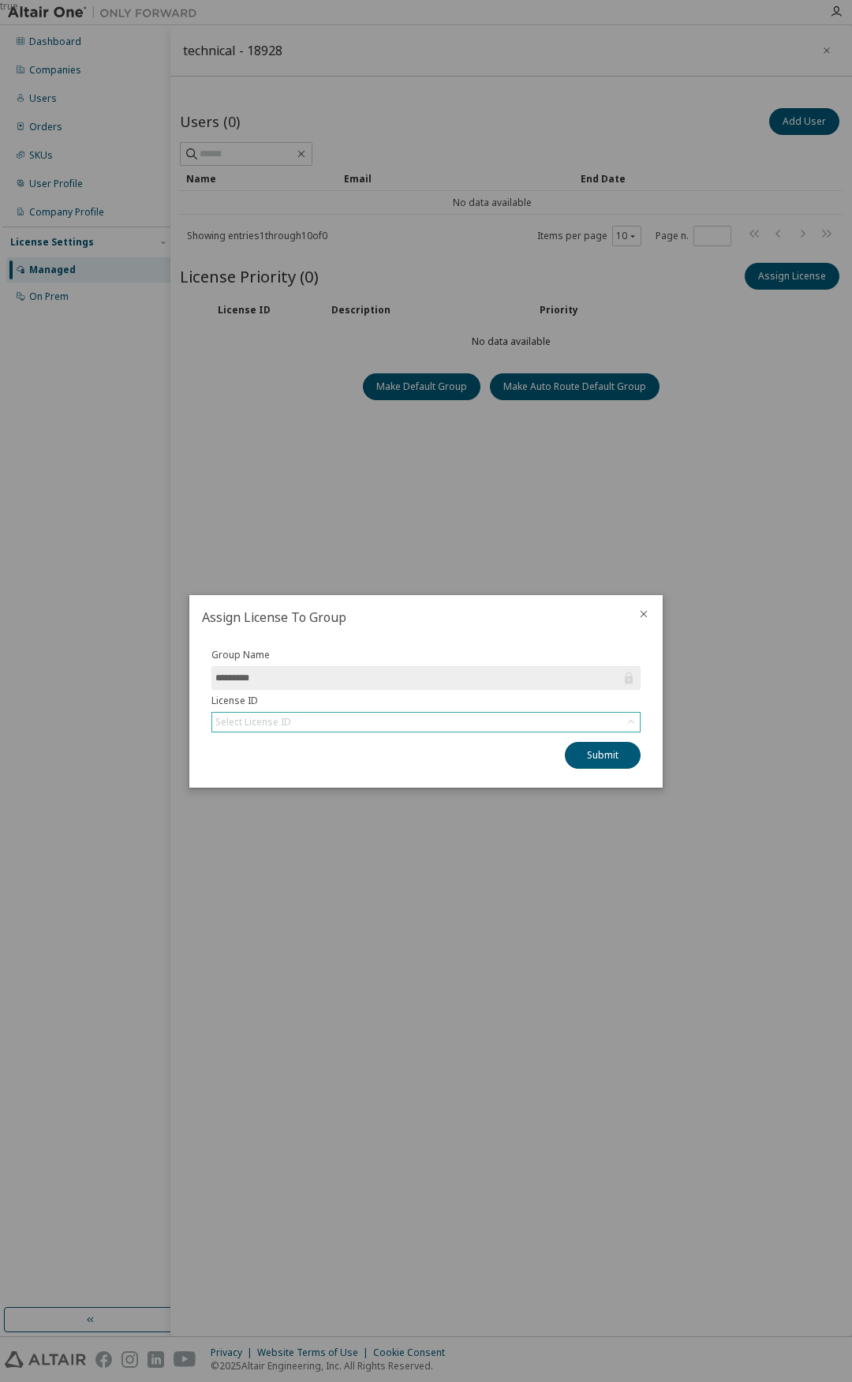
click at [389, 720] on div "Select License ID" at bounding box center [426, 722] width 428 height 19
click at [316, 783] on div "Group Name ********* License ID Select License ID 145257 - AU Enterprise Suite …" at bounding box center [425, 713] width 473 height 148
click at [644, 616] on icon "close" at bounding box center [644, 614] width 13 height 13
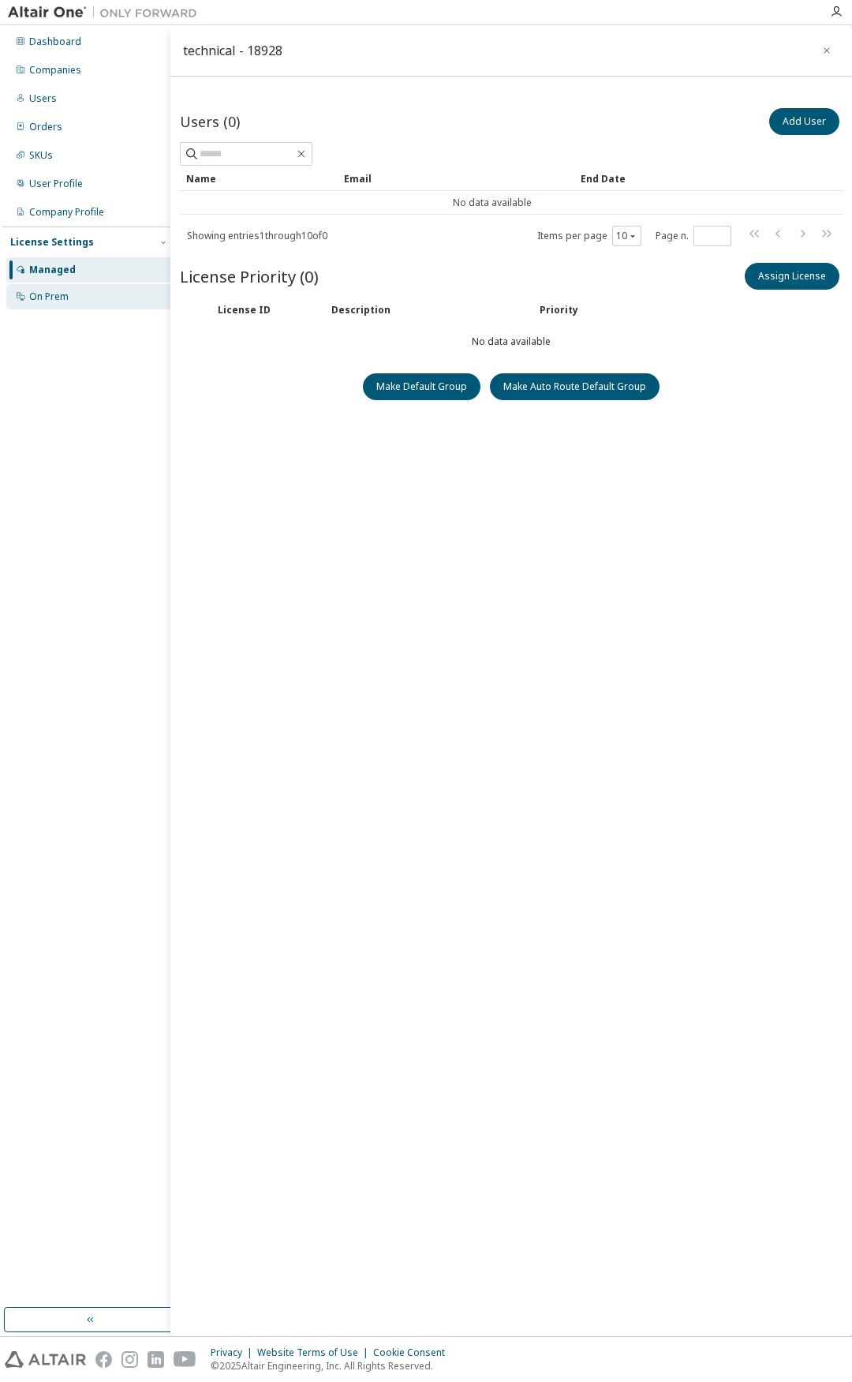
click at [130, 301] on div "On Prem" at bounding box center [90, 296] width 168 height 25
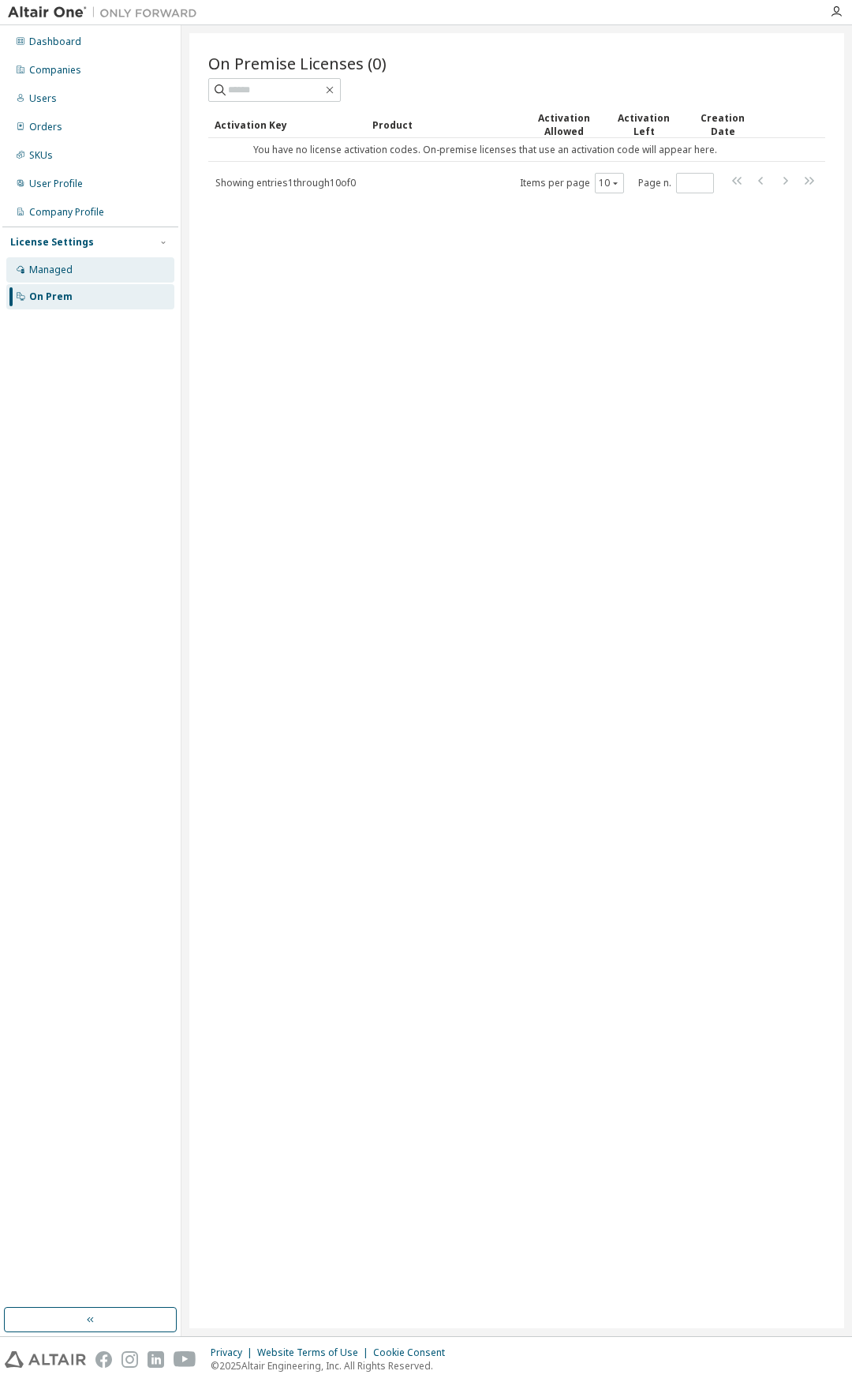
click at [42, 272] on div "Managed" at bounding box center [50, 270] width 43 height 13
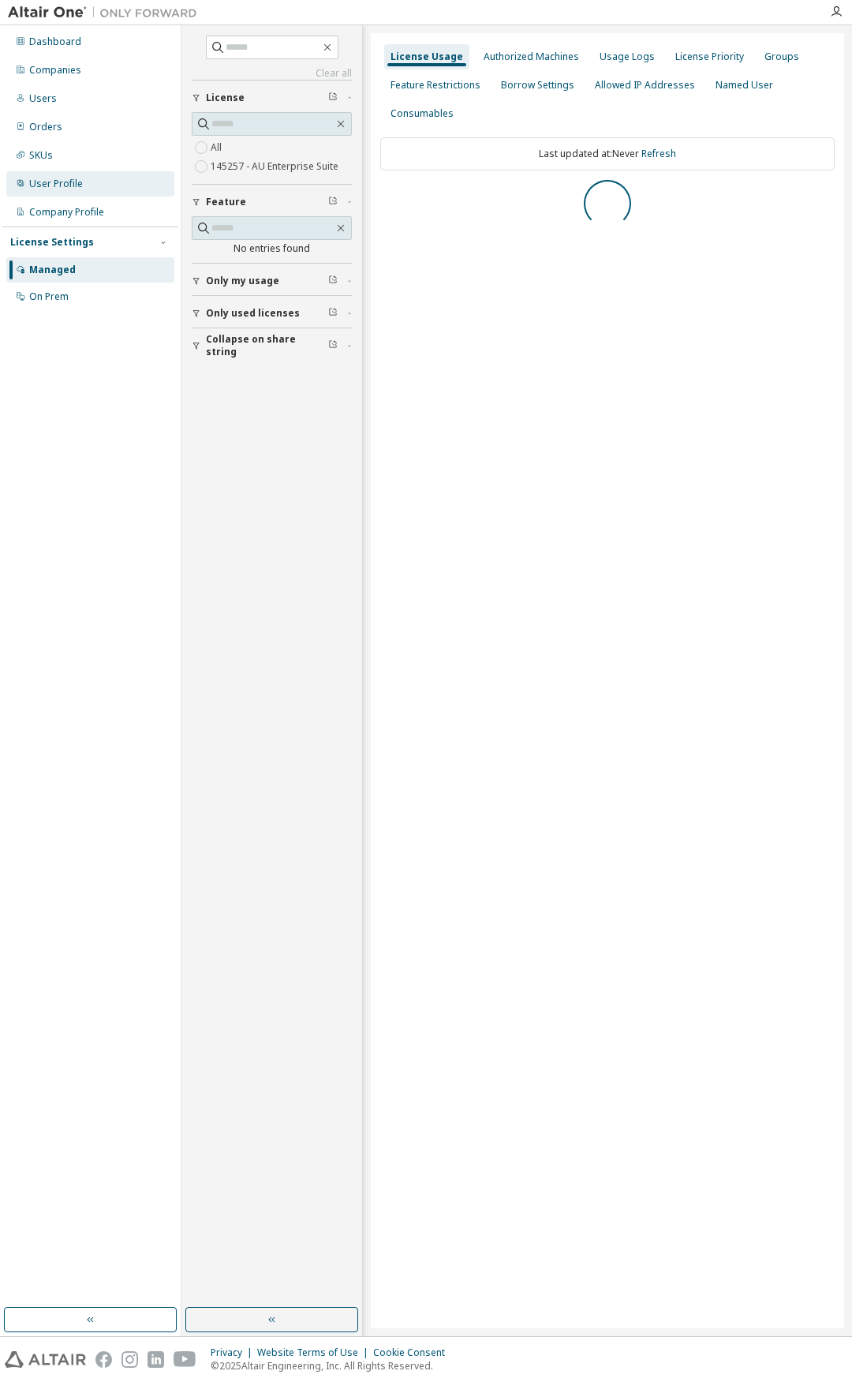
click at [58, 188] on div "User Profile" at bounding box center [56, 184] width 54 height 13
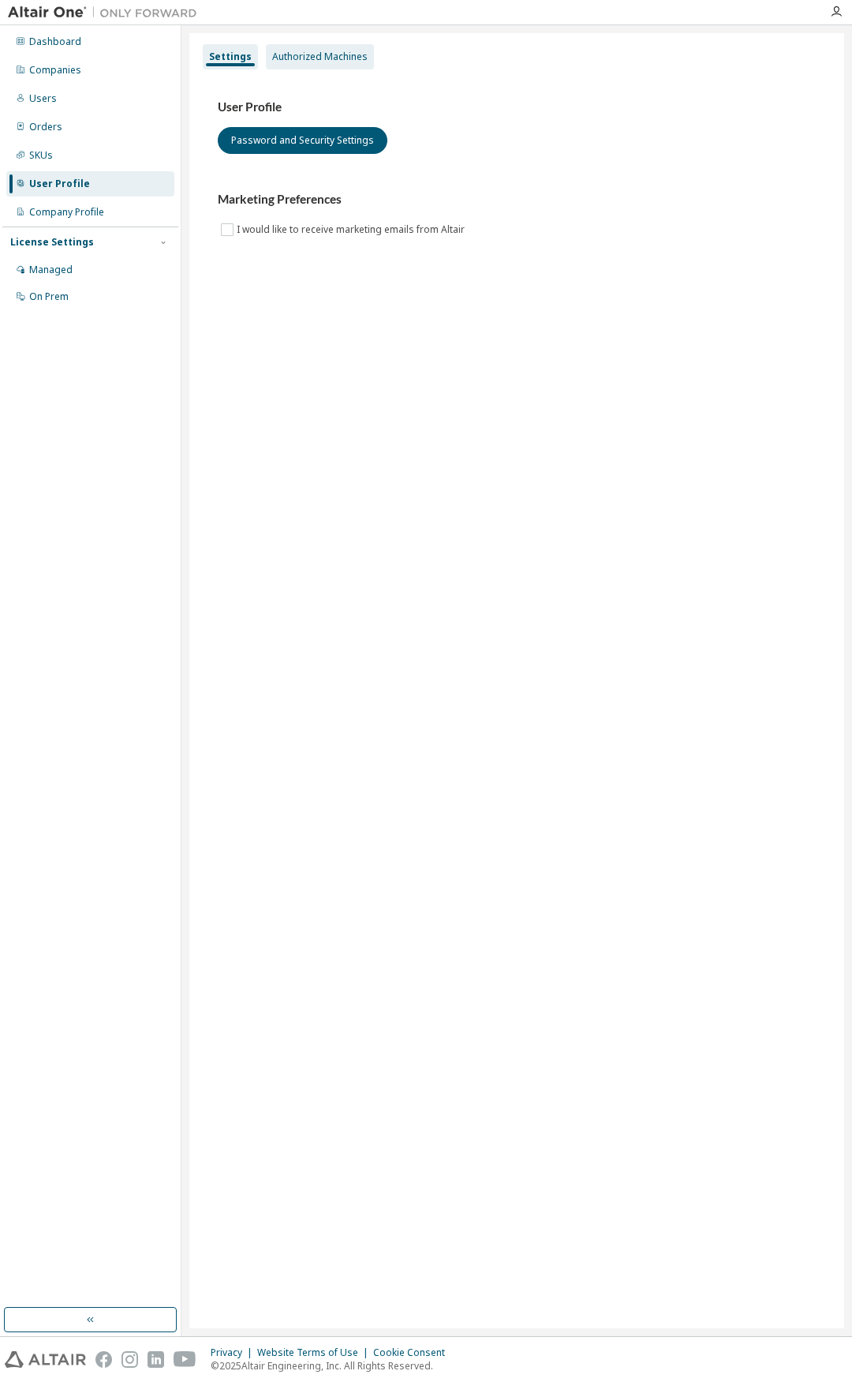
click at [305, 65] on div "Authorized Machines" at bounding box center [320, 56] width 108 height 25
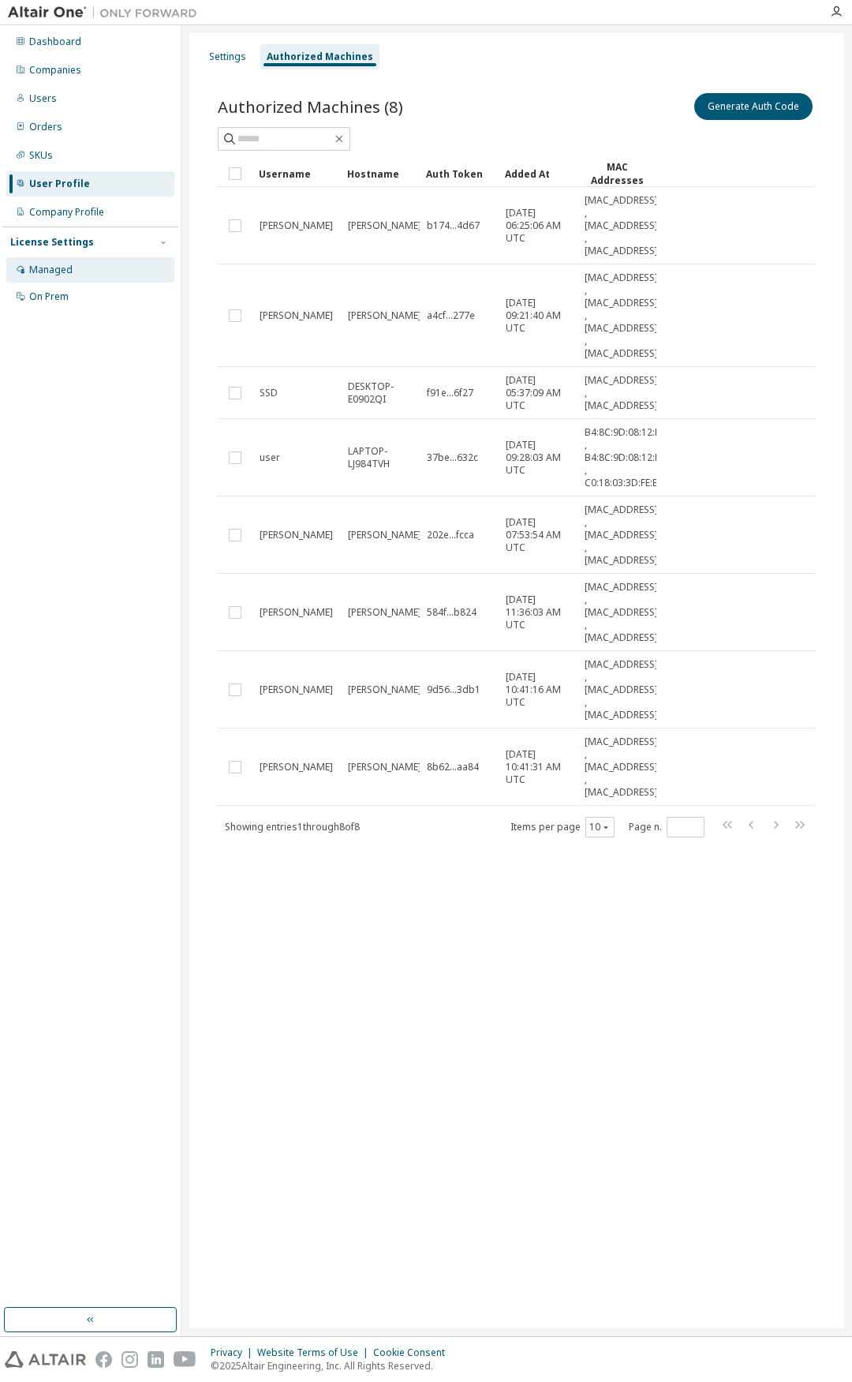
click at [55, 266] on div "Managed" at bounding box center [50, 270] width 43 height 13
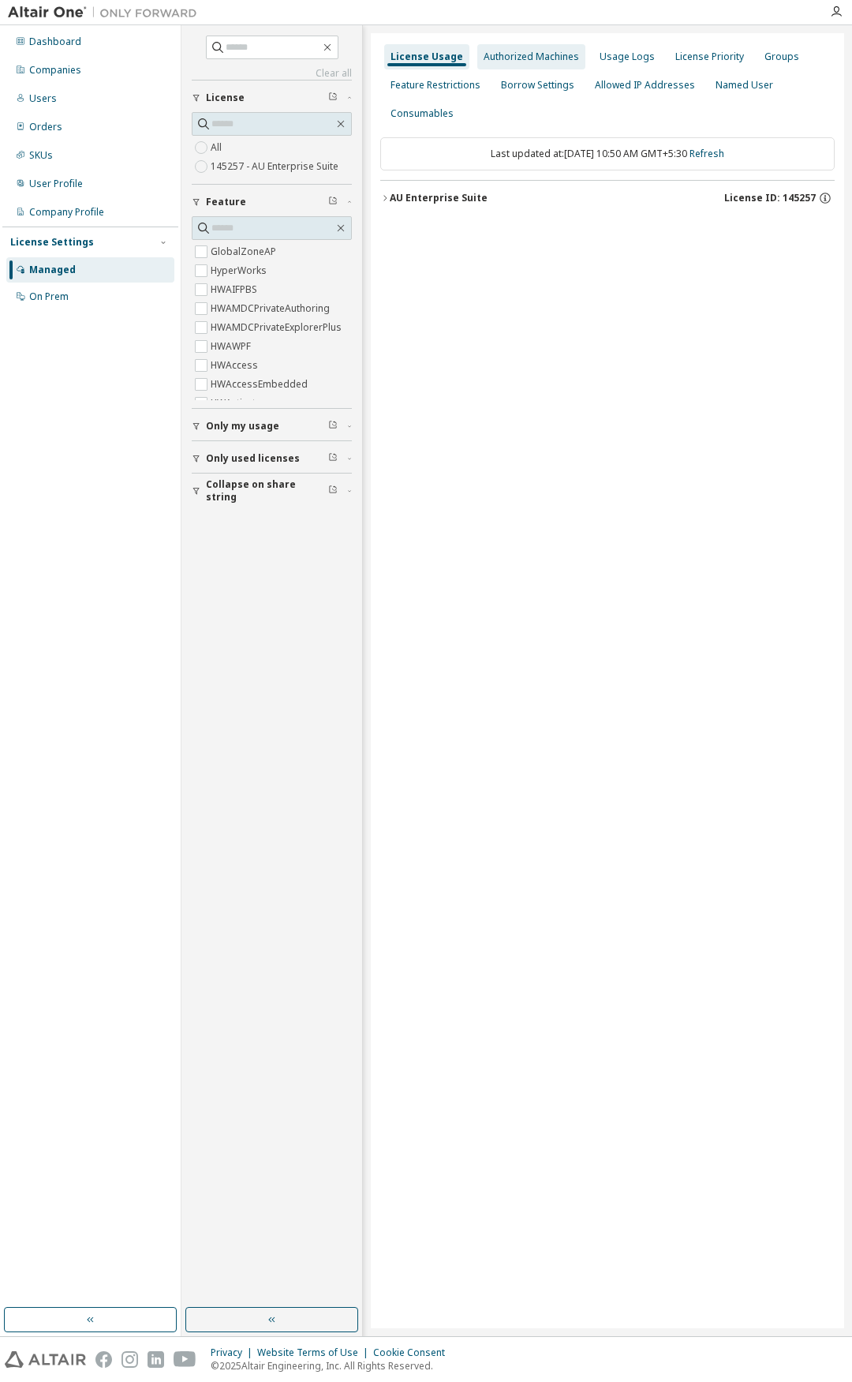
click at [541, 54] on div "Authorized Machines" at bounding box center [531, 57] width 95 height 13
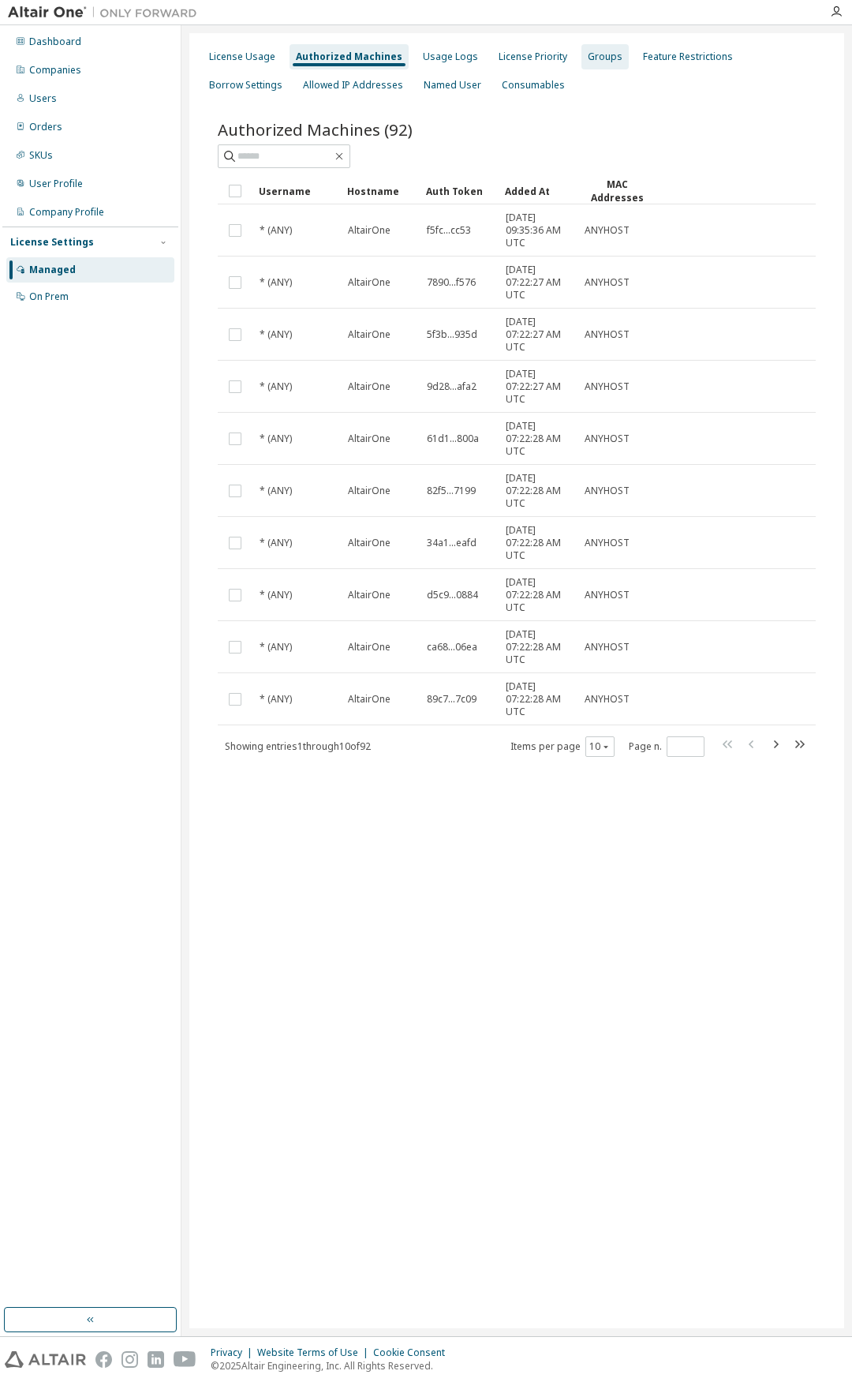
click at [598, 52] on div "Groups" at bounding box center [605, 57] width 35 height 13
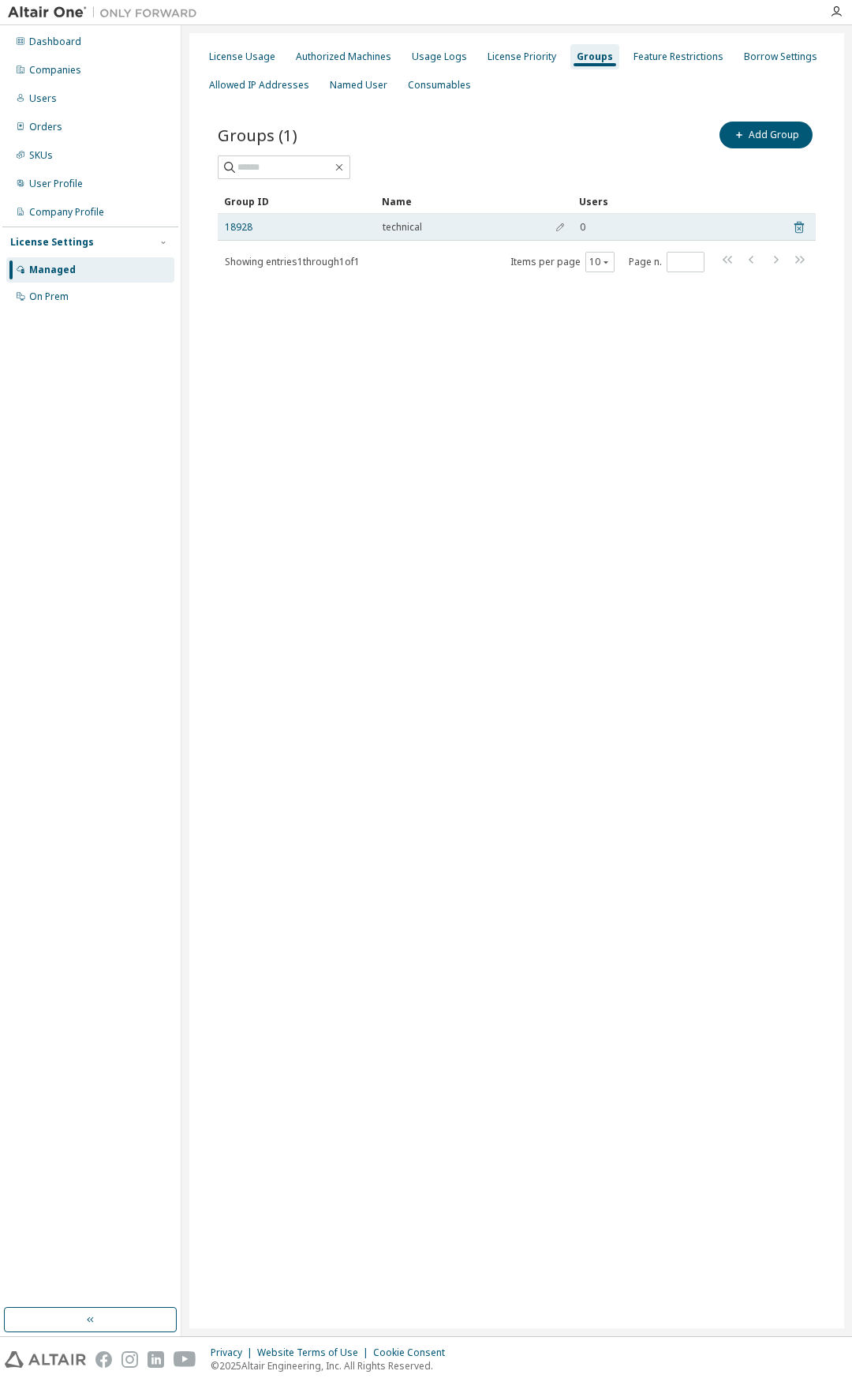
click at [796, 230] on icon at bounding box center [799, 228] width 9 height 12
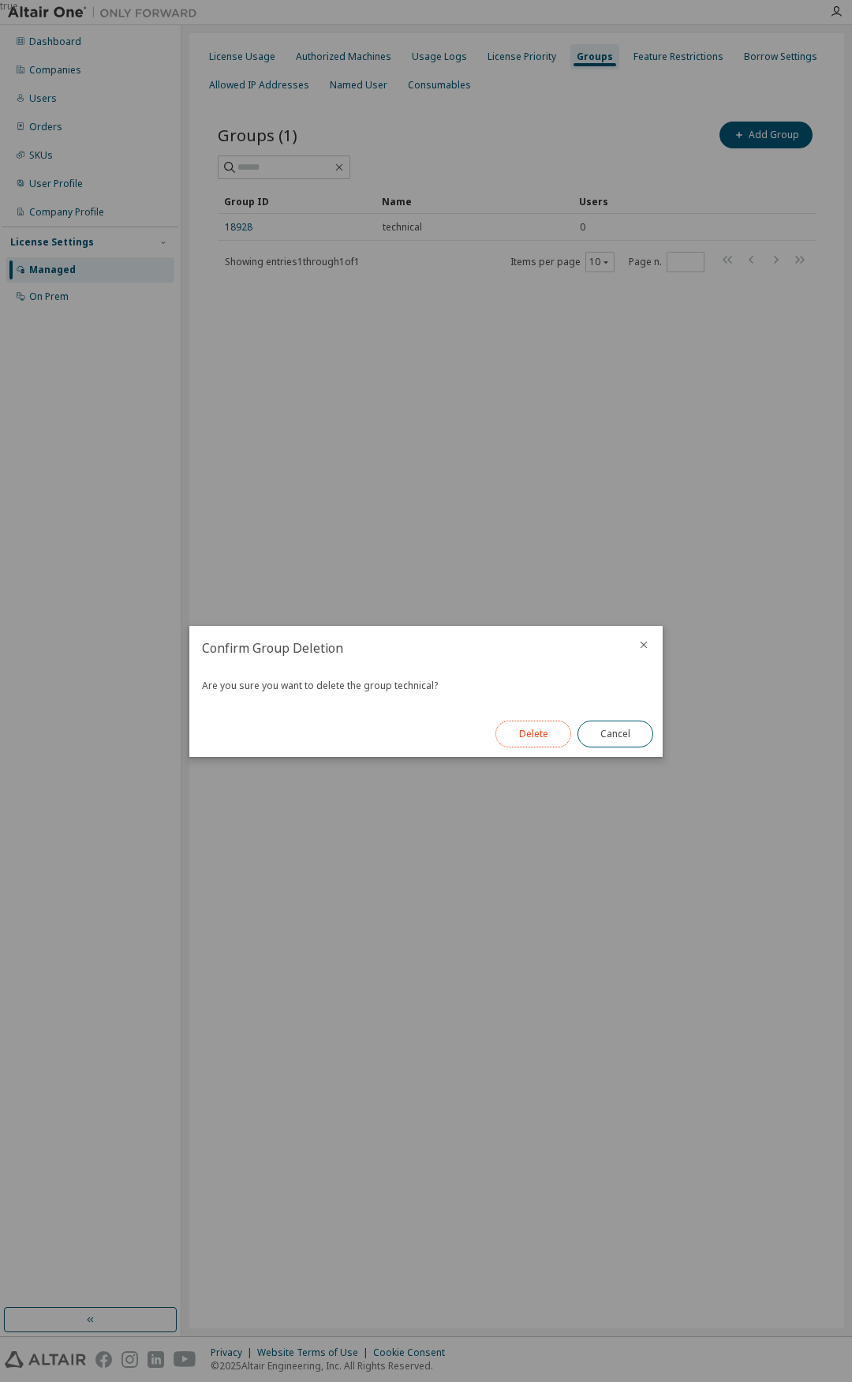
click at [521, 737] on button "Delete" at bounding box center [534, 733] width 76 height 27
click at [500, 565] on div "true" at bounding box center [426, 691] width 852 height 1382
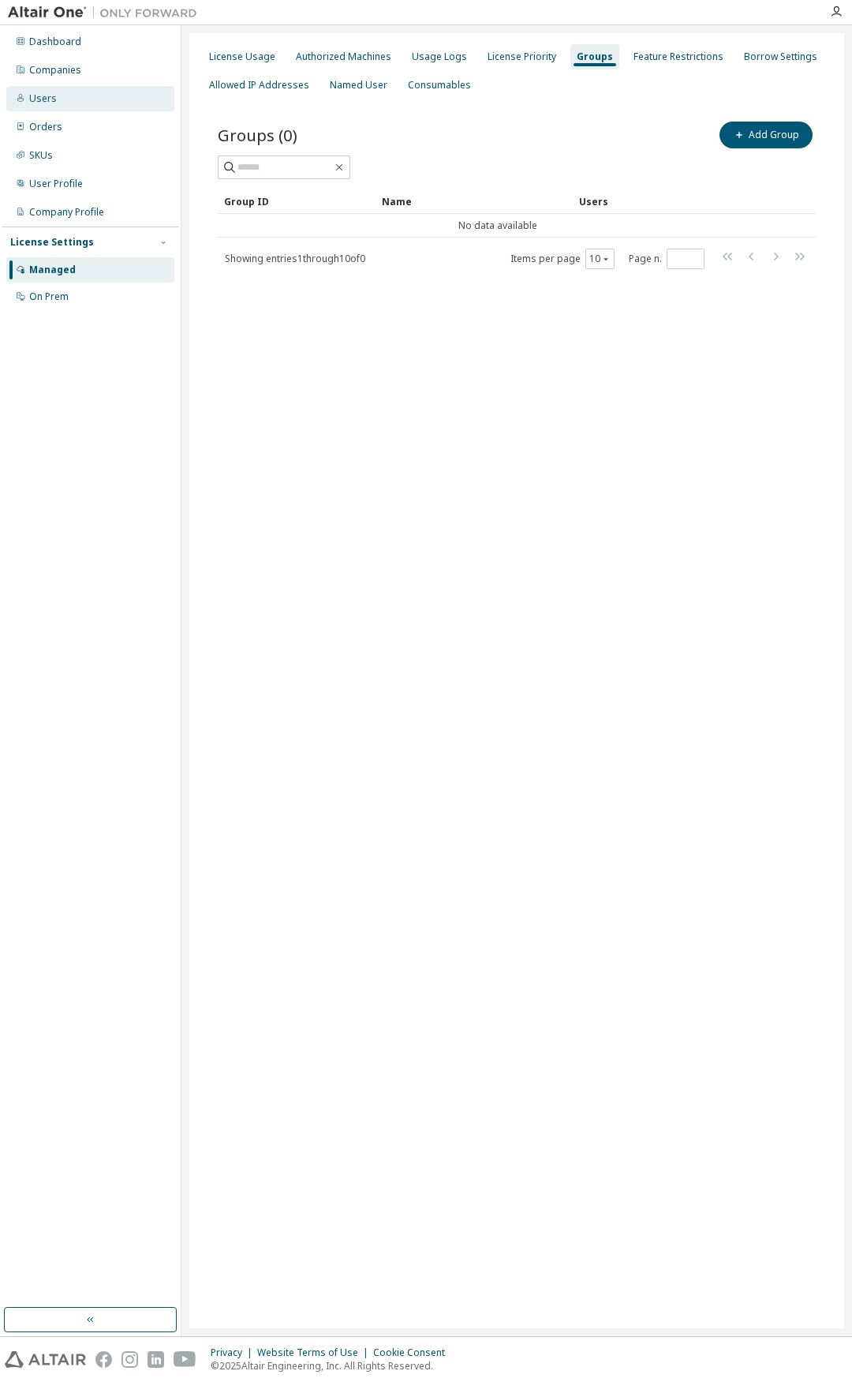
click at [80, 98] on div "Users" at bounding box center [90, 98] width 168 height 25
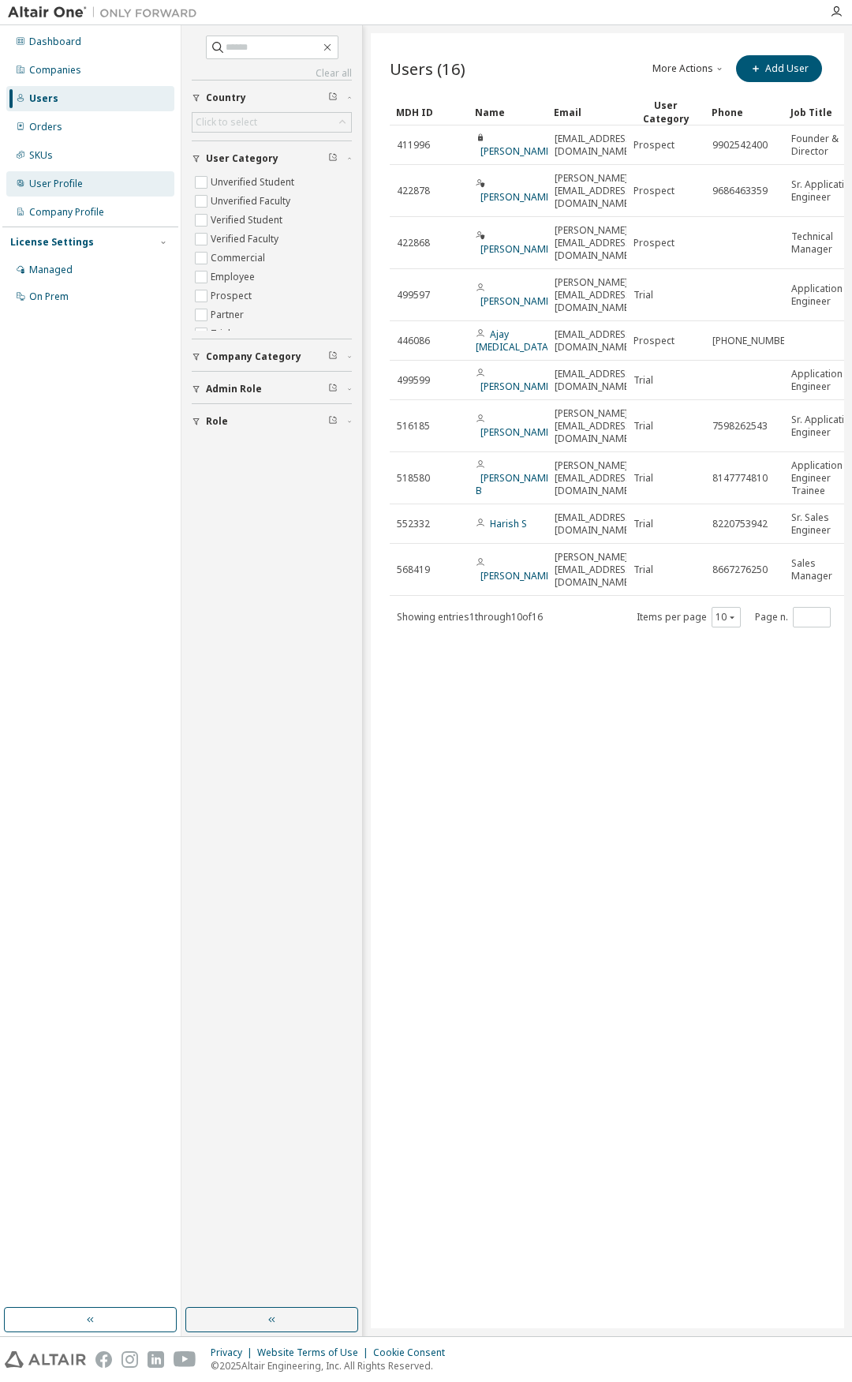
click at [82, 185] on div "User Profile" at bounding box center [90, 183] width 168 height 25
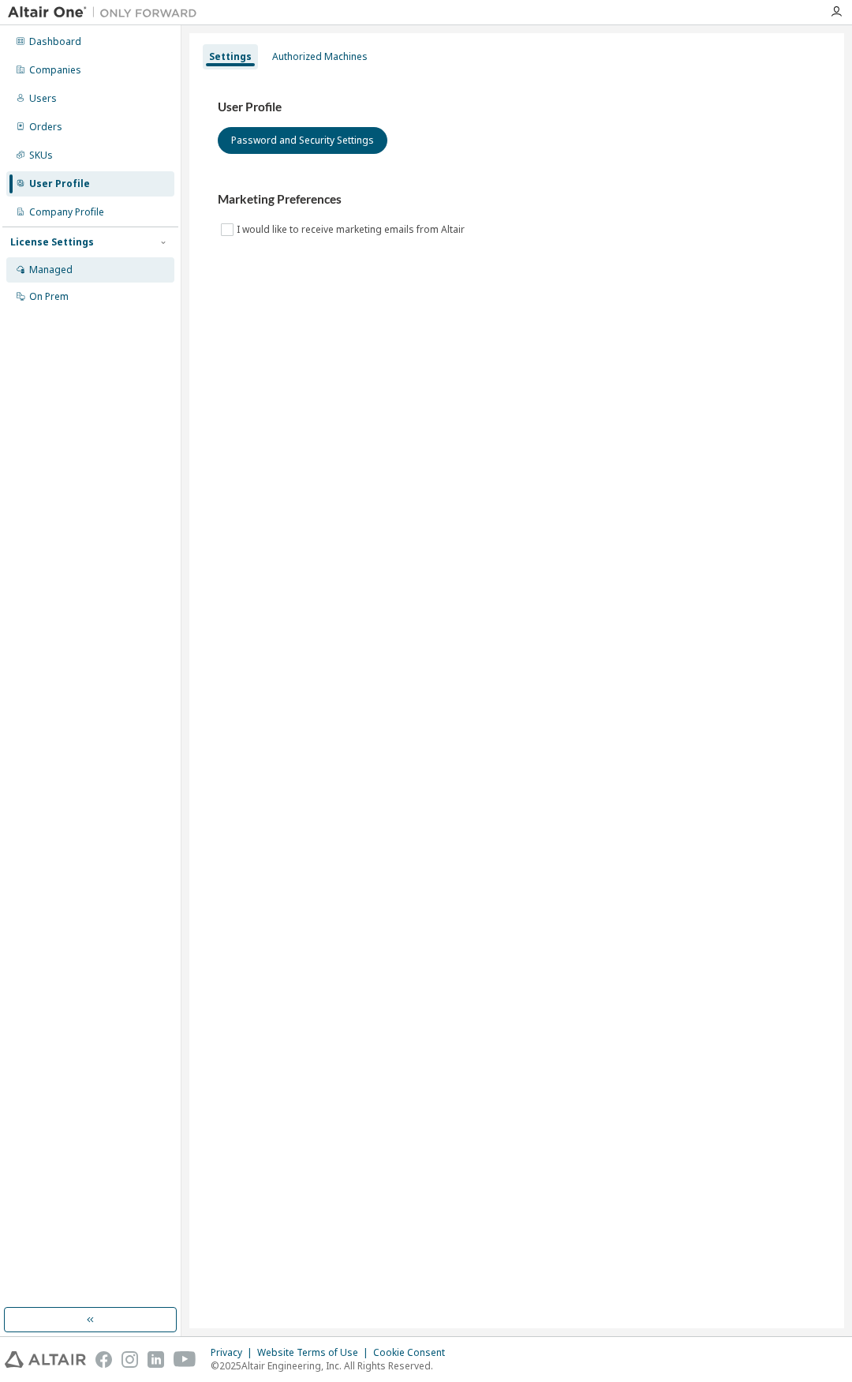
click at [62, 264] on div "Managed" at bounding box center [50, 270] width 43 height 13
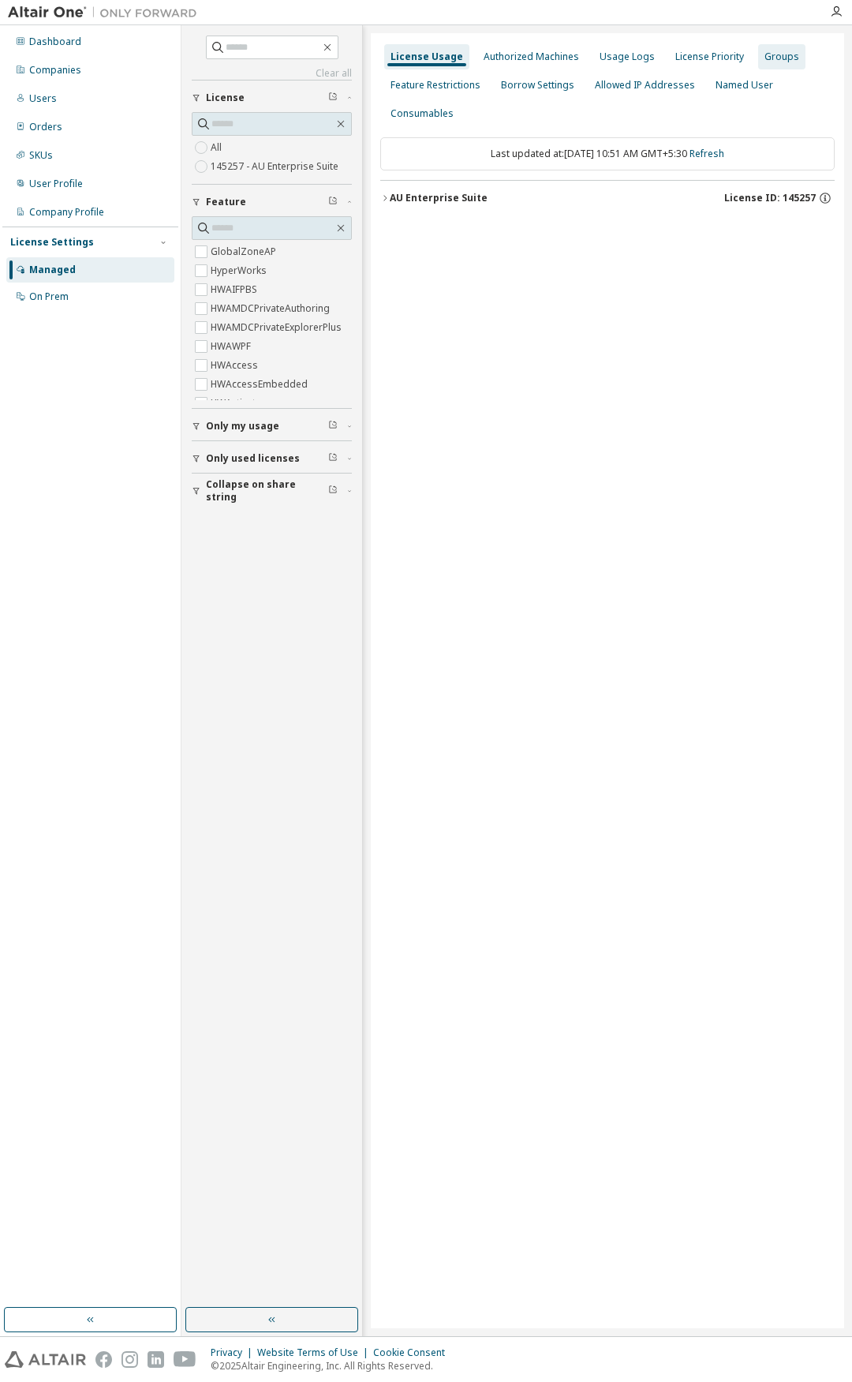
click at [766, 53] on div "Groups" at bounding box center [782, 57] width 35 height 13
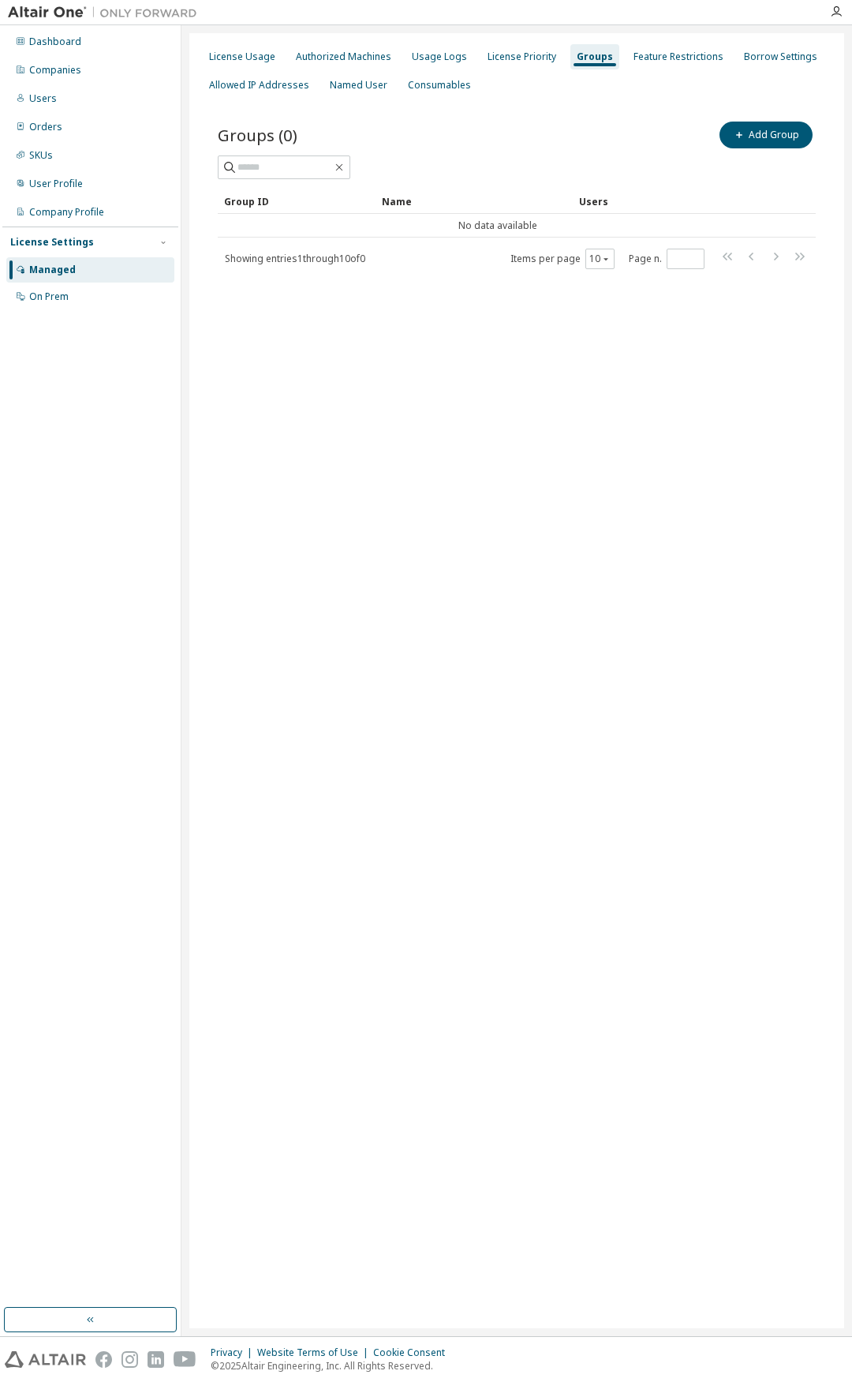
click at [97, 85] on div "Dashboard Companies Users Orders SKUs User Profile Company Profile License Sett…" at bounding box center [90, 169] width 176 height 283
click at [94, 94] on div "Users" at bounding box center [90, 98] width 168 height 25
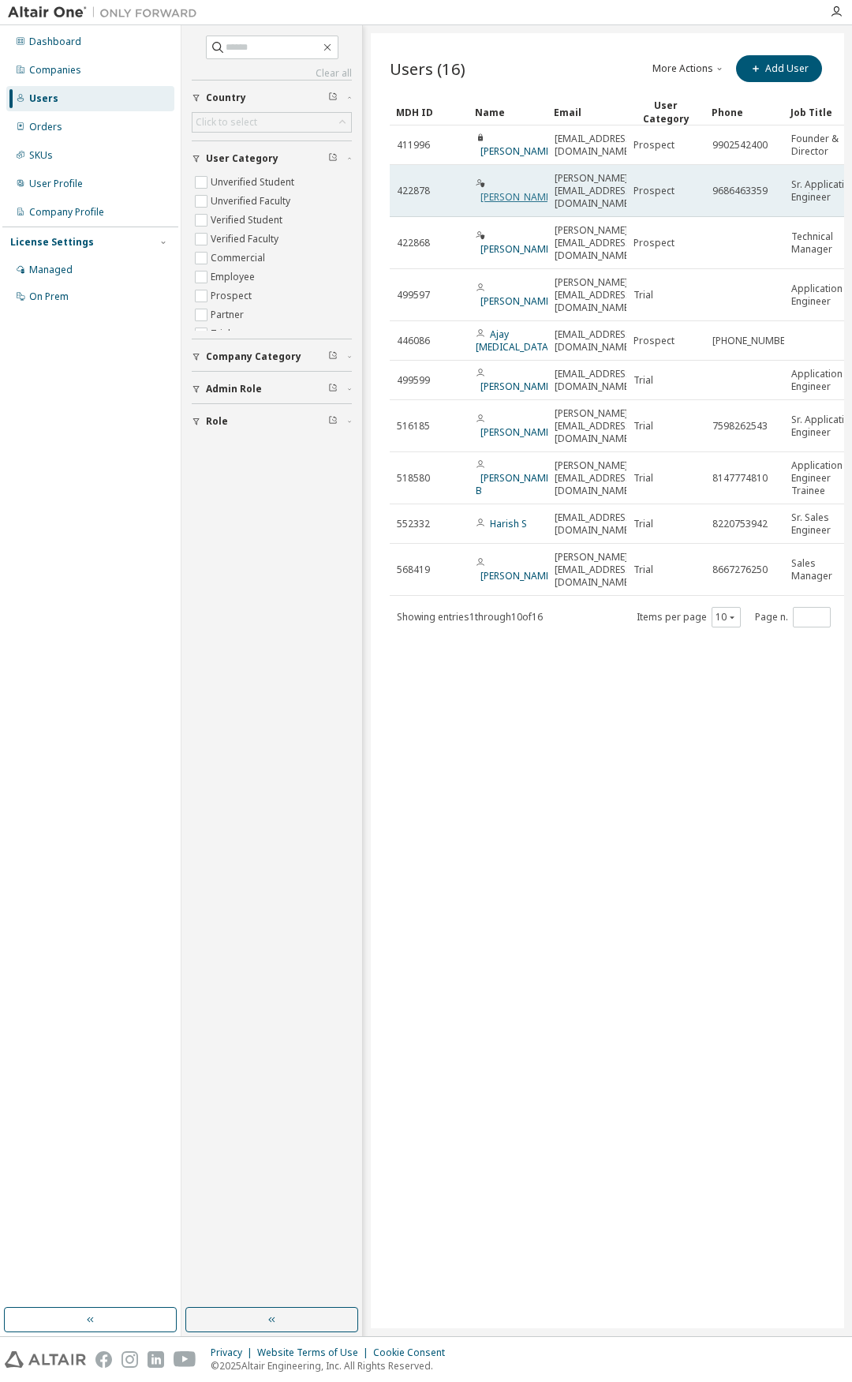
click at [494, 190] on link "[PERSON_NAME]" at bounding box center [517, 196] width 73 height 13
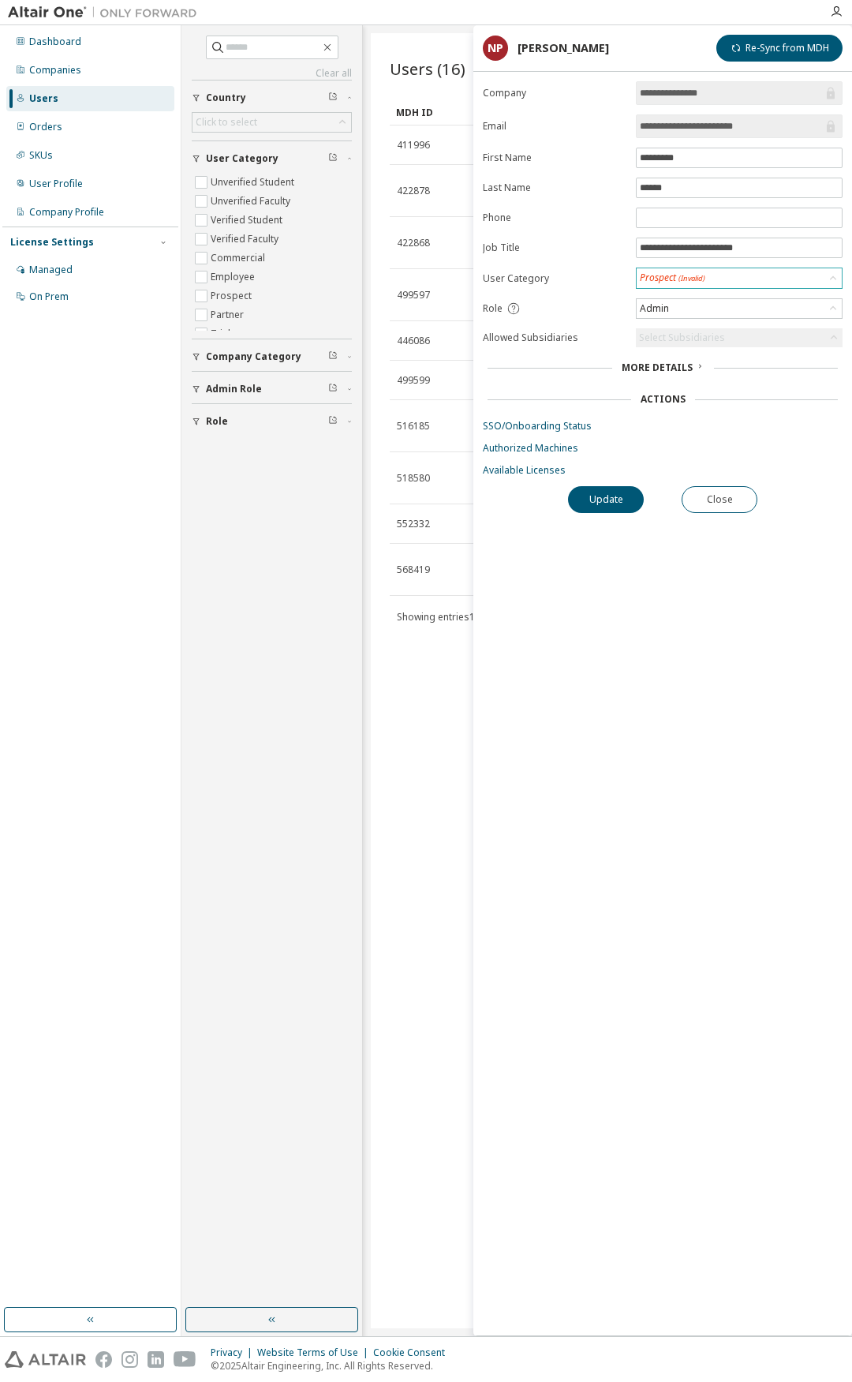
click at [724, 275] on div "Prospect (Invalid)" at bounding box center [739, 278] width 205 height 20
click at [743, 274] on div "Prospect (Invalid)" at bounding box center [739, 278] width 205 height 20
click at [735, 314] on li "Employee" at bounding box center [739, 319] width 202 height 21
click at [410, 620] on div "Users (16) More Actions Import From CSV Export To CSV Add User Clear Load Save …" at bounding box center [607, 680] width 473 height 1295
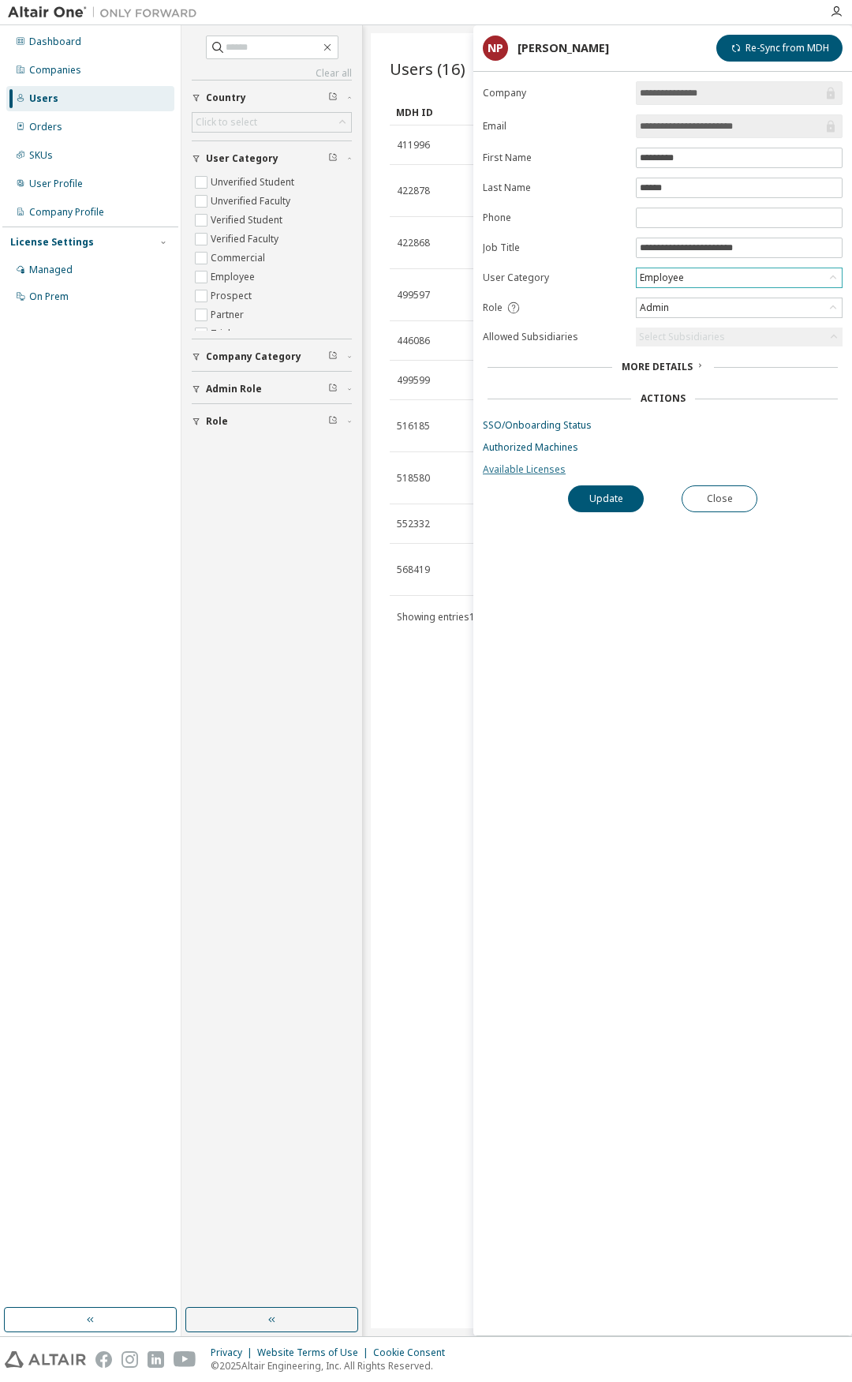
click at [541, 471] on link "Available Licenses" at bounding box center [663, 469] width 360 height 13
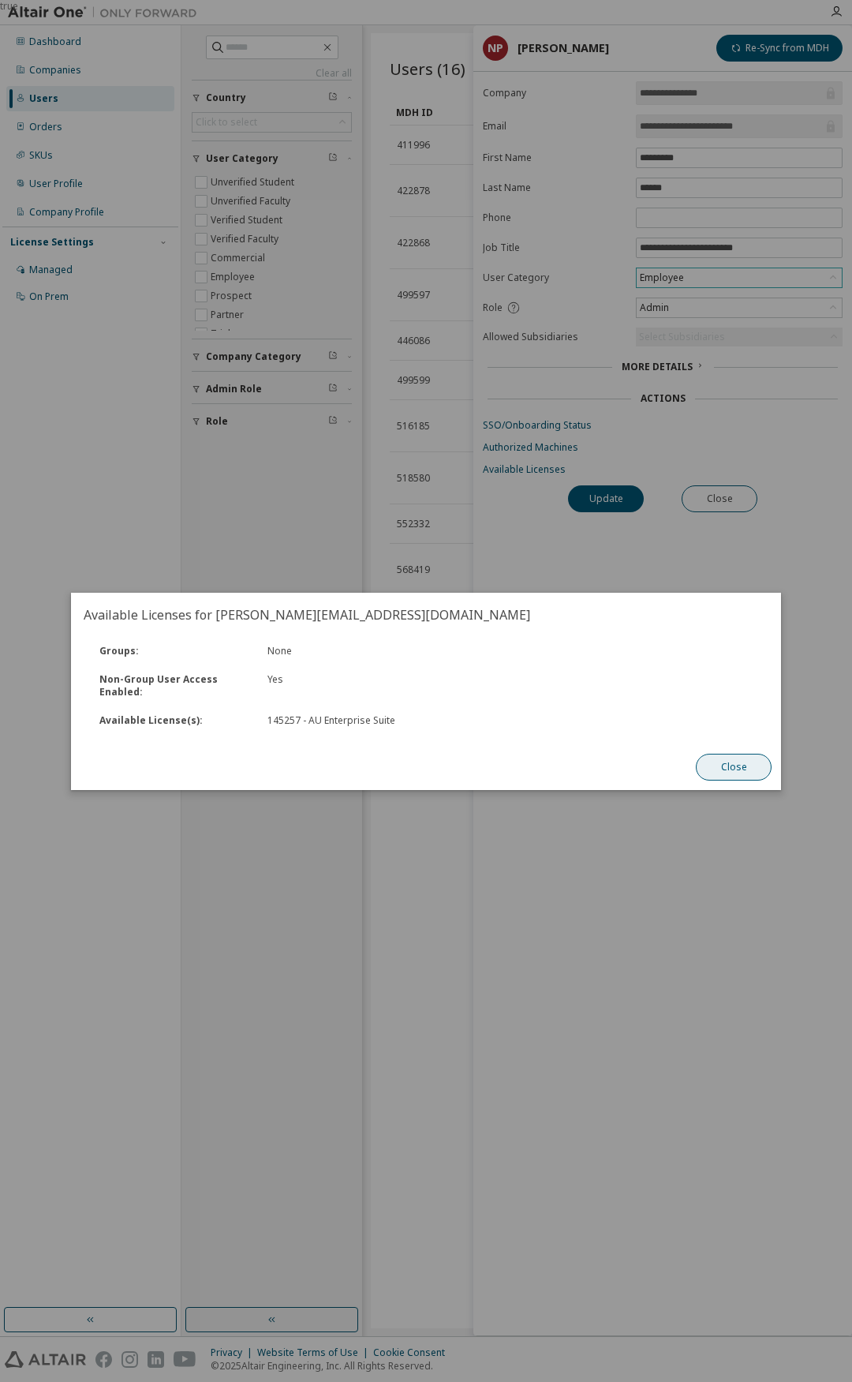
click at [737, 765] on button "Close" at bounding box center [734, 767] width 76 height 27
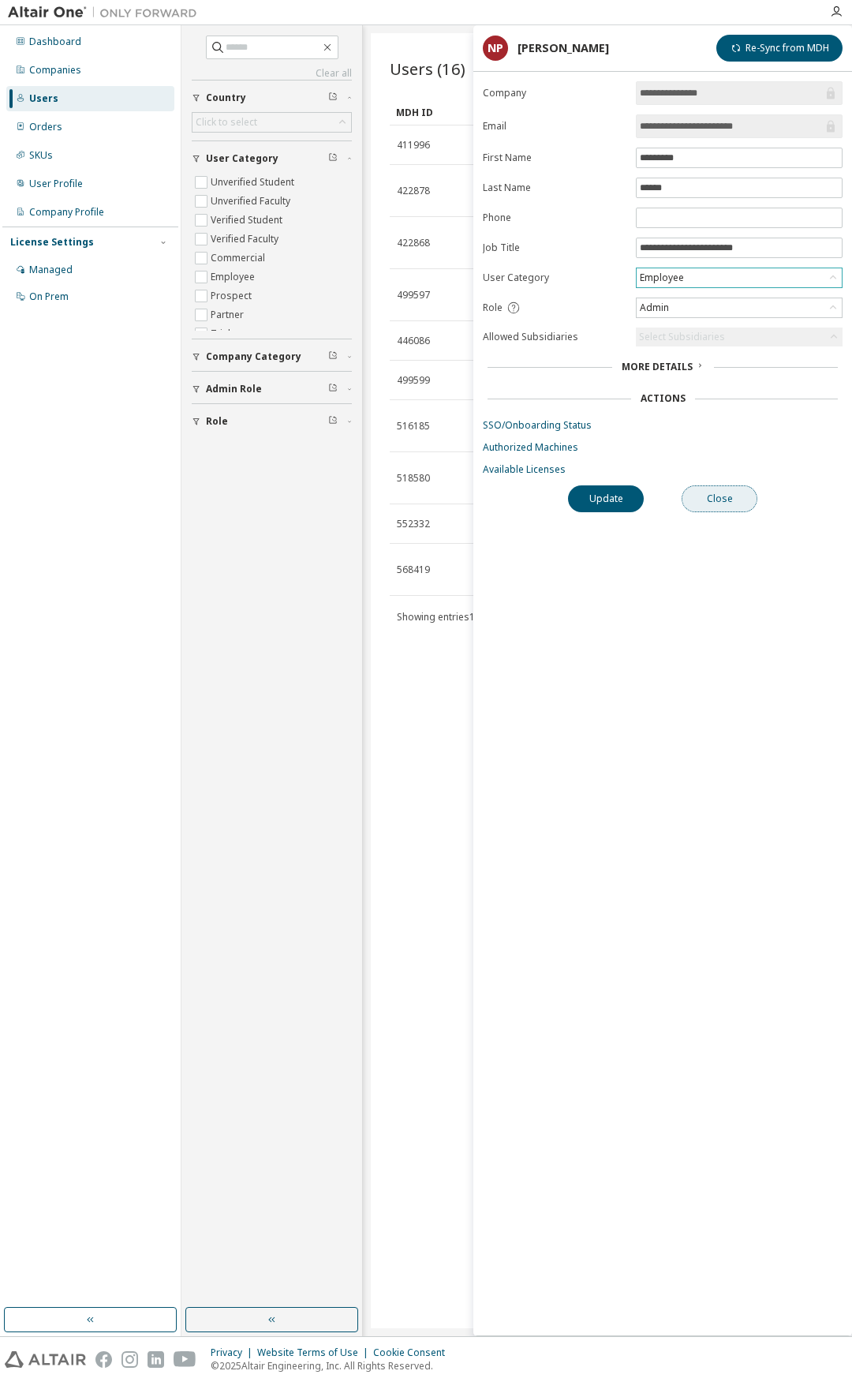
click at [728, 500] on button "Close" at bounding box center [720, 498] width 76 height 27
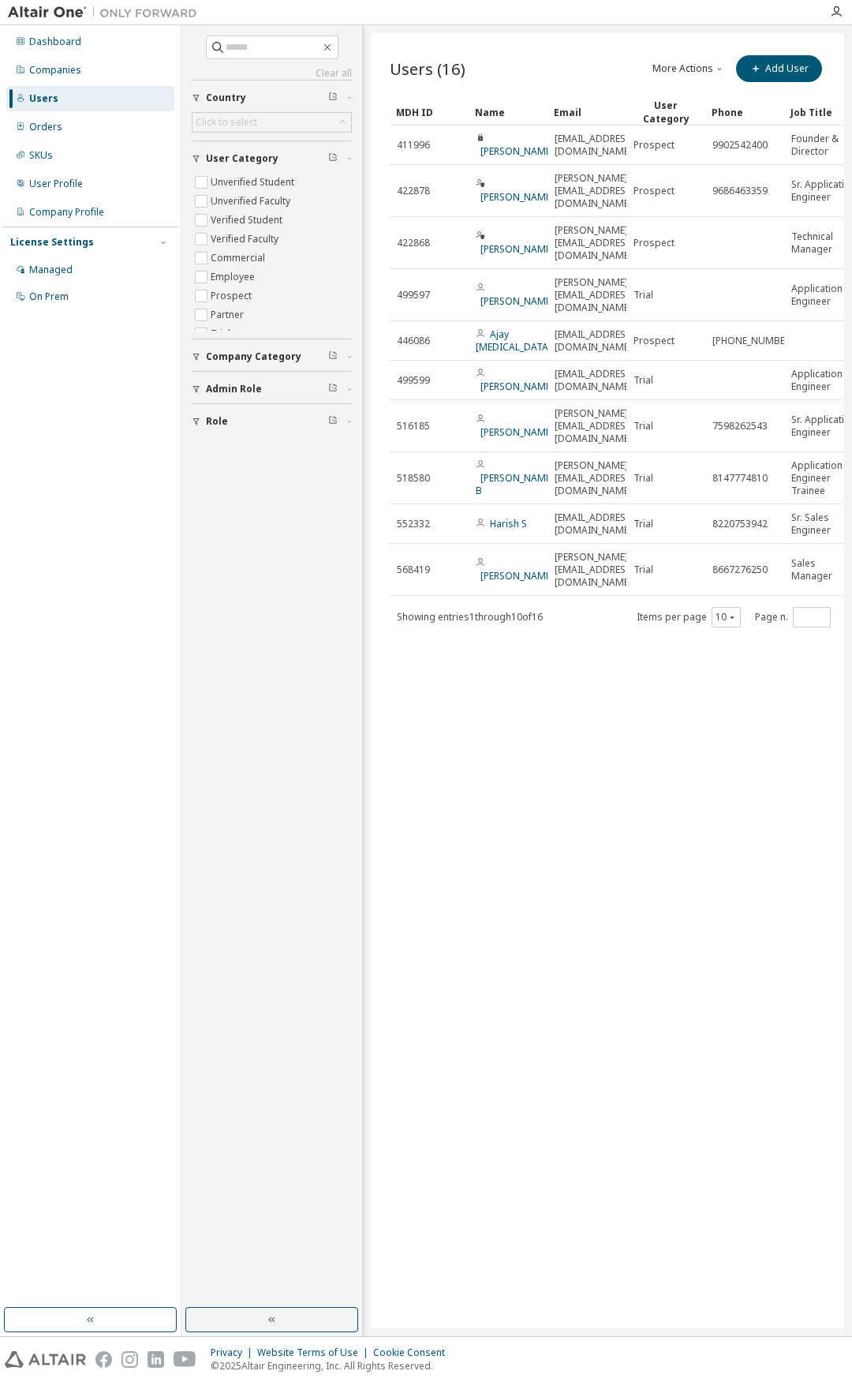
click at [690, 69] on button "More Actions" at bounding box center [689, 68] width 76 height 27
click at [36, 297] on div "On Prem" at bounding box center [48, 296] width 39 height 13
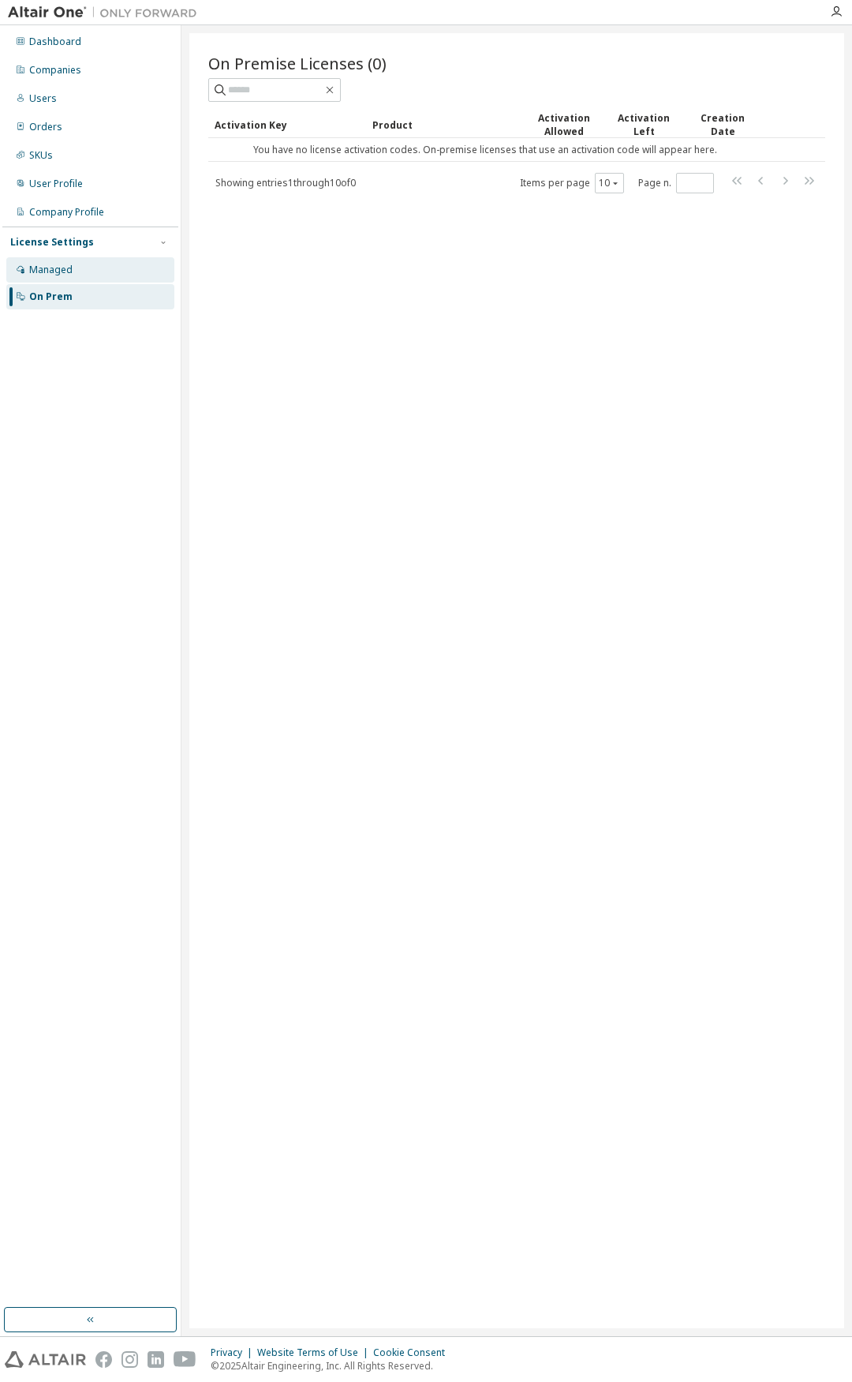
click at [73, 266] on div "Managed" at bounding box center [90, 269] width 168 height 25
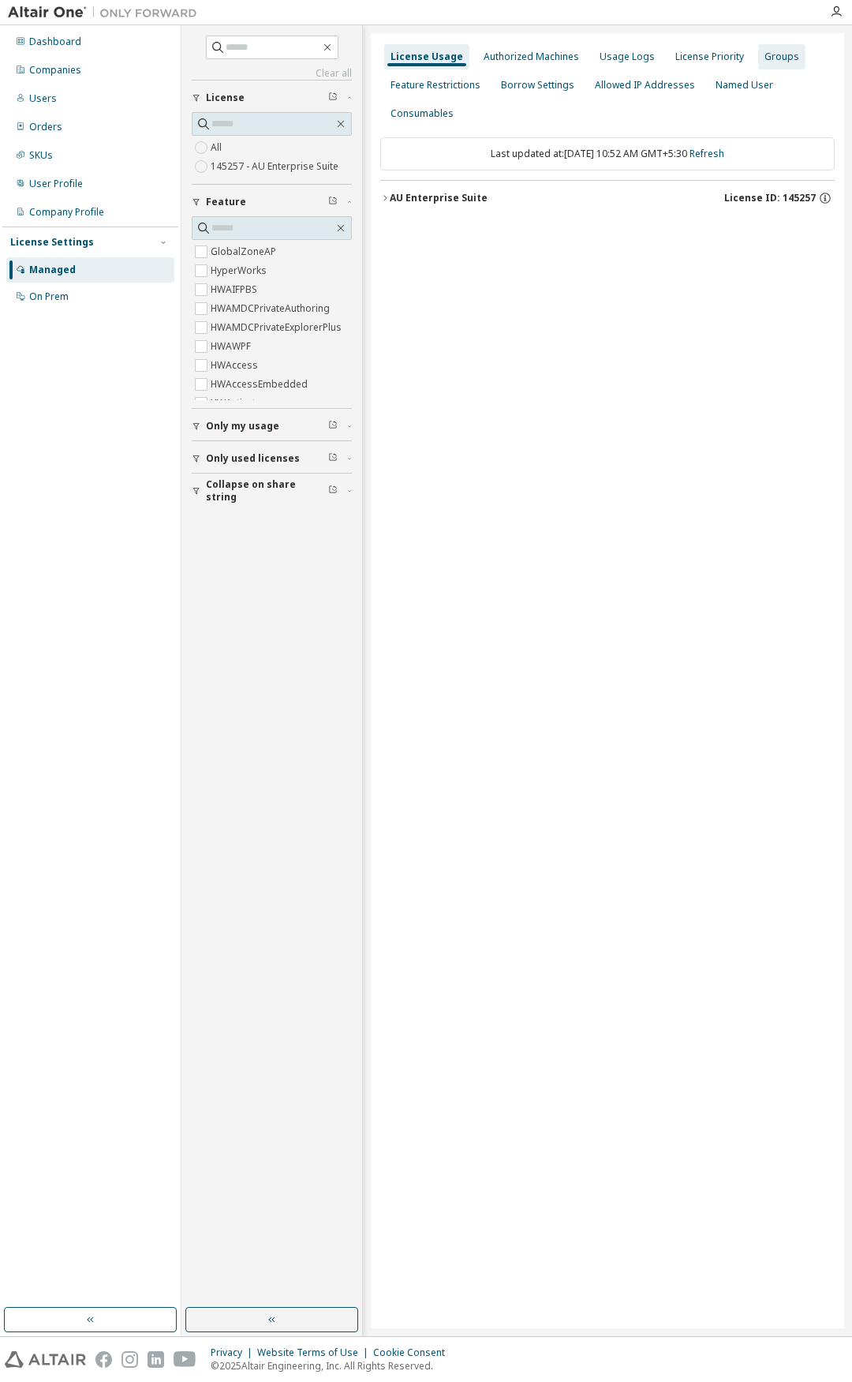
click at [765, 55] on div "Groups" at bounding box center [782, 57] width 35 height 13
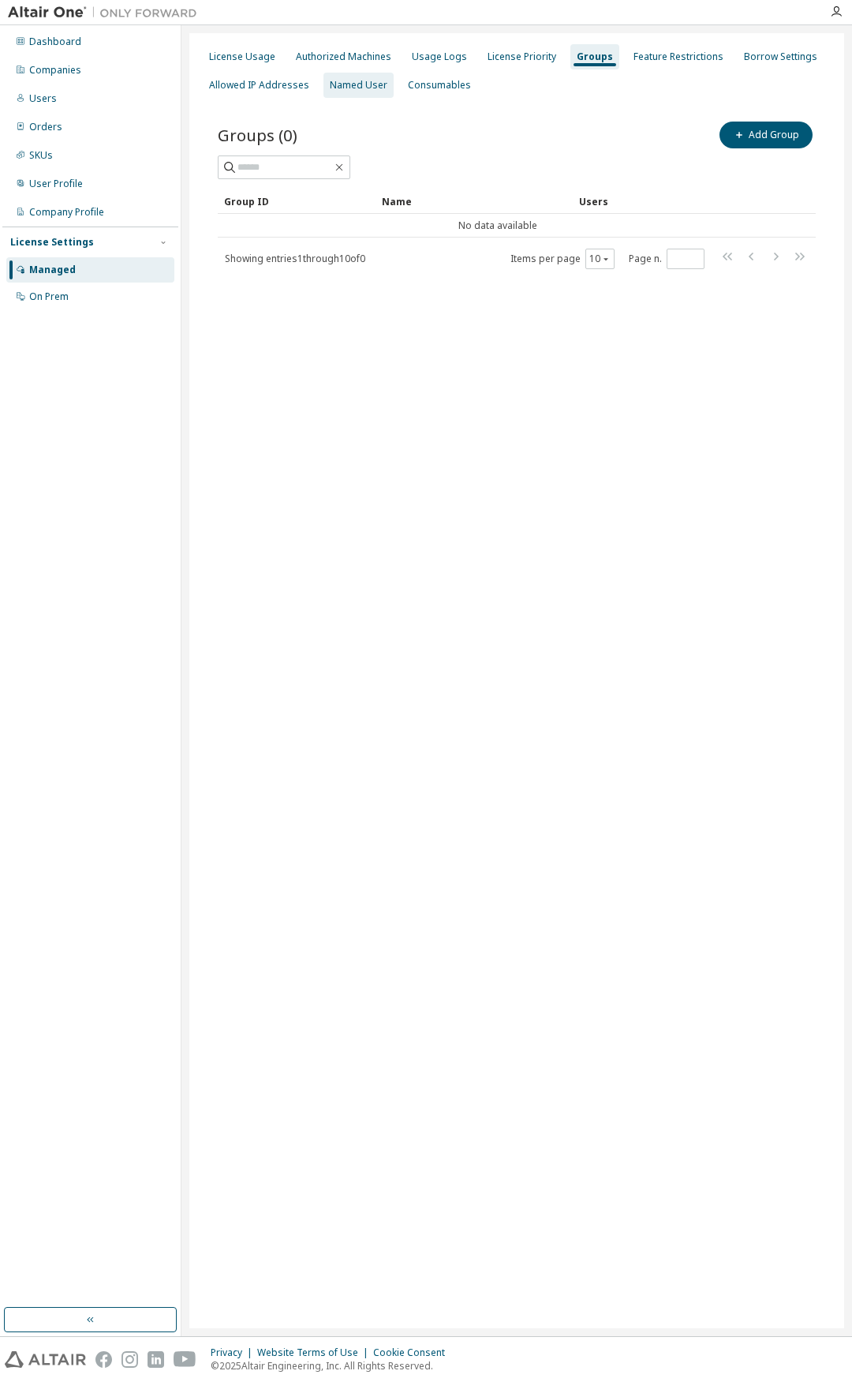
click at [361, 82] on div "Named User" at bounding box center [359, 85] width 58 height 13
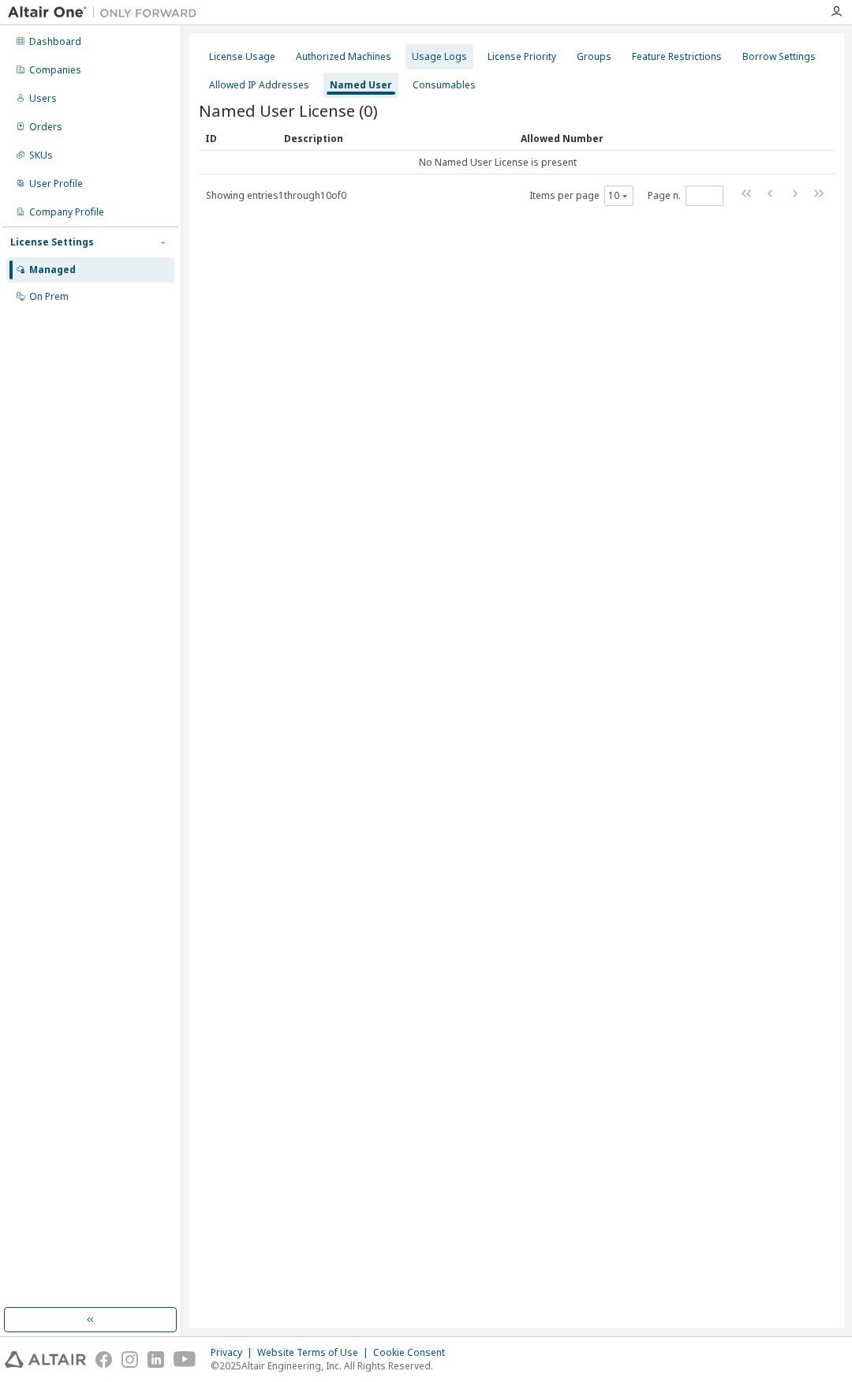
click at [428, 60] on div "Usage Logs" at bounding box center [439, 57] width 55 height 13
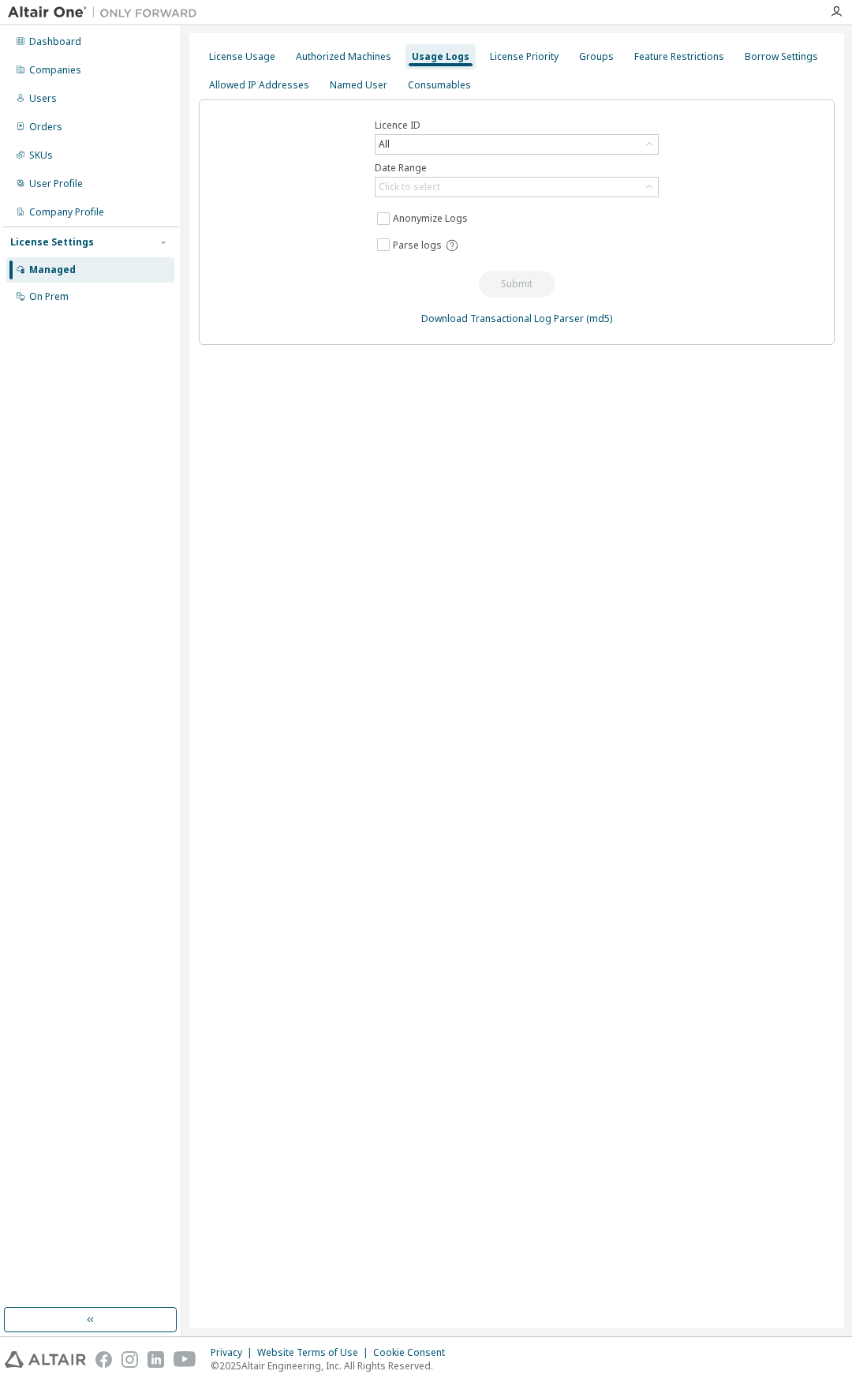
click at [352, 418] on div "License Usage Authorized Machines Usage Logs License Priority Groups Feature Re…" at bounding box center [516, 680] width 655 height 1295
click at [447, 148] on div "All" at bounding box center [517, 144] width 283 height 19
click at [326, 213] on div "Licence ID All All 113098 - AU Data Analyst (Expired) 115127 - AU Enterprise Su…" at bounding box center [517, 221] width 636 height 245
click at [324, 57] on div "Authorized Machines" at bounding box center [343, 57] width 95 height 13
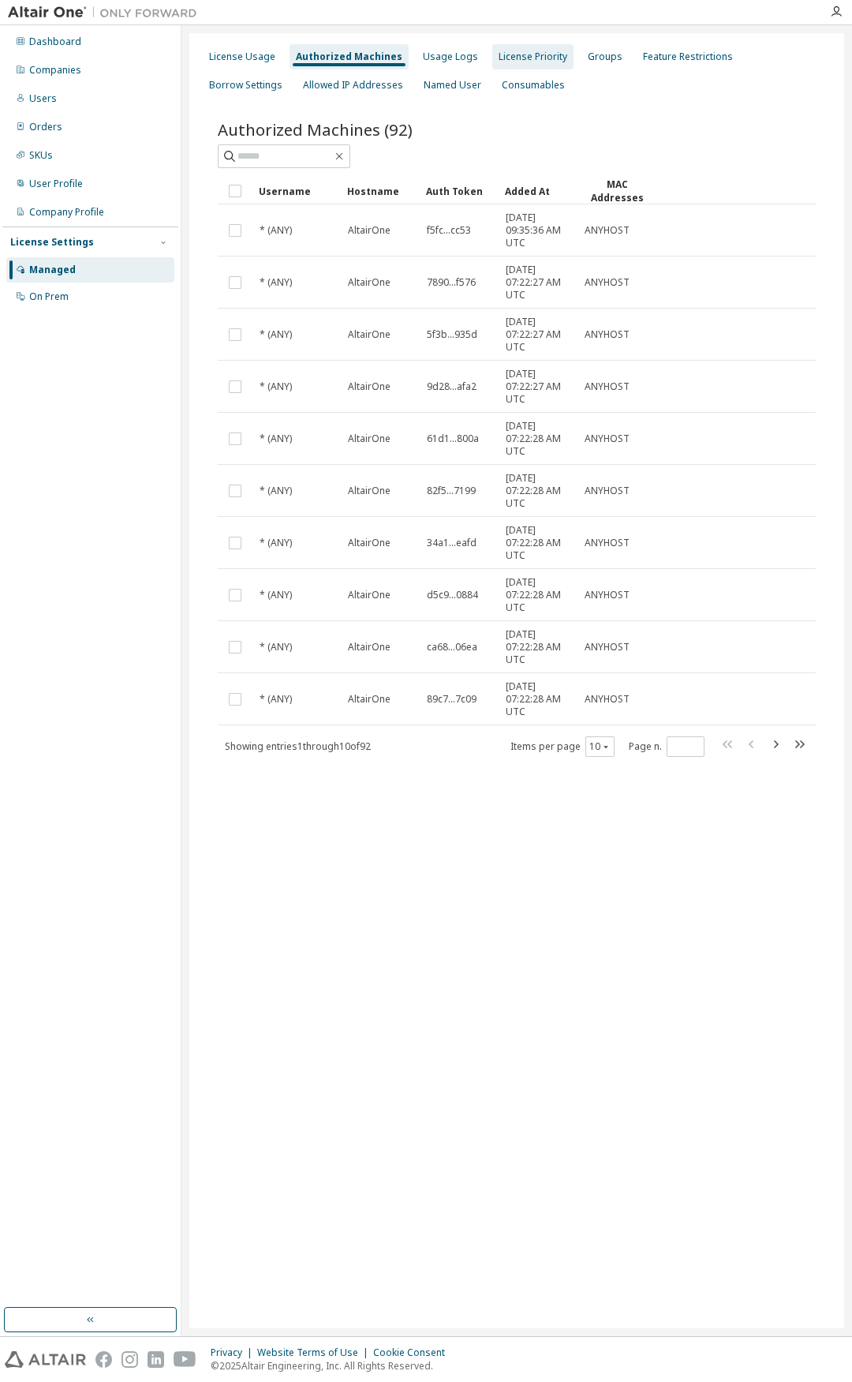
click at [508, 48] on div "License Priority" at bounding box center [532, 56] width 81 height 25
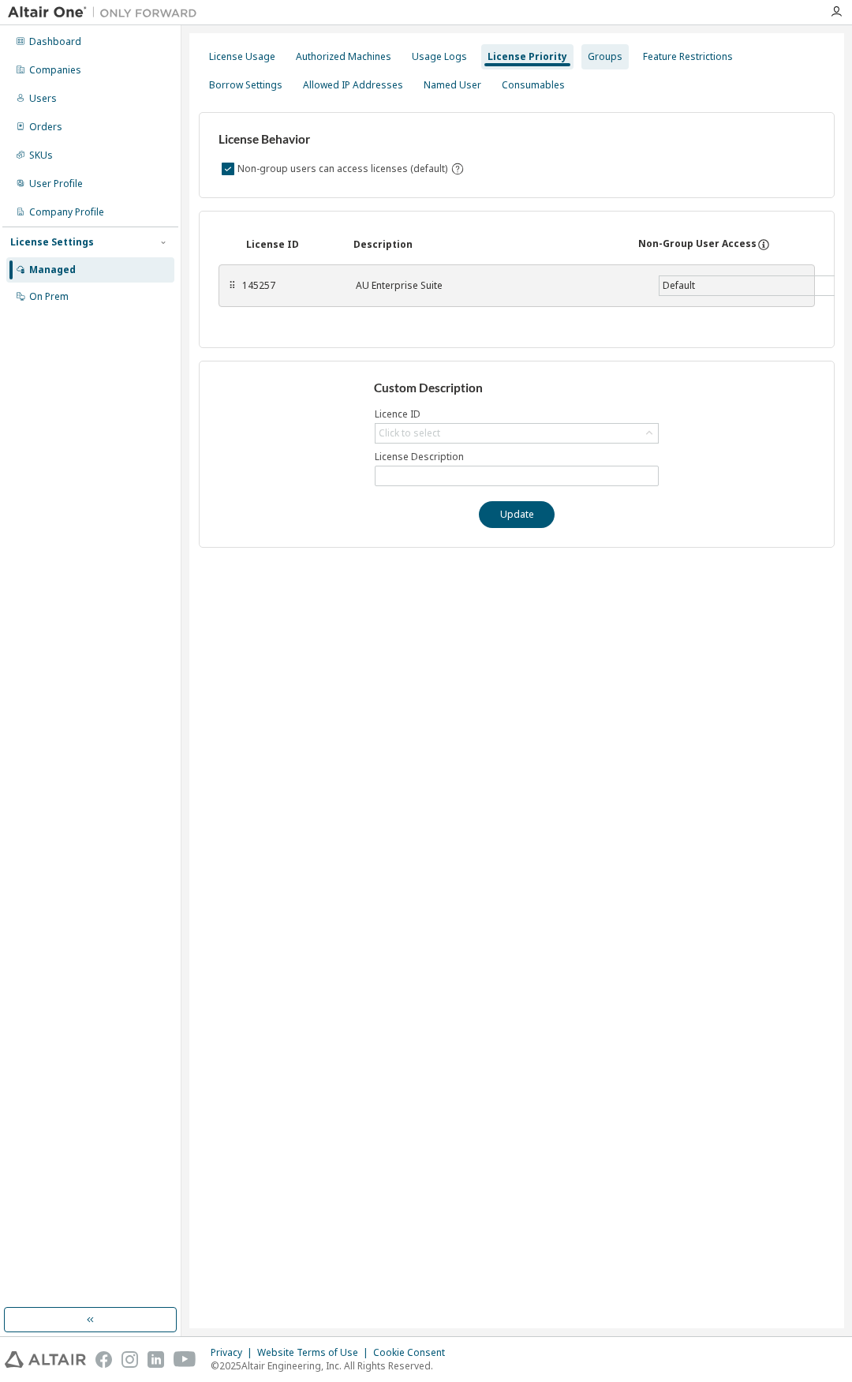
click at [588, 53] on div "Groups" at bounding box center [605, 57] width 35 height 13
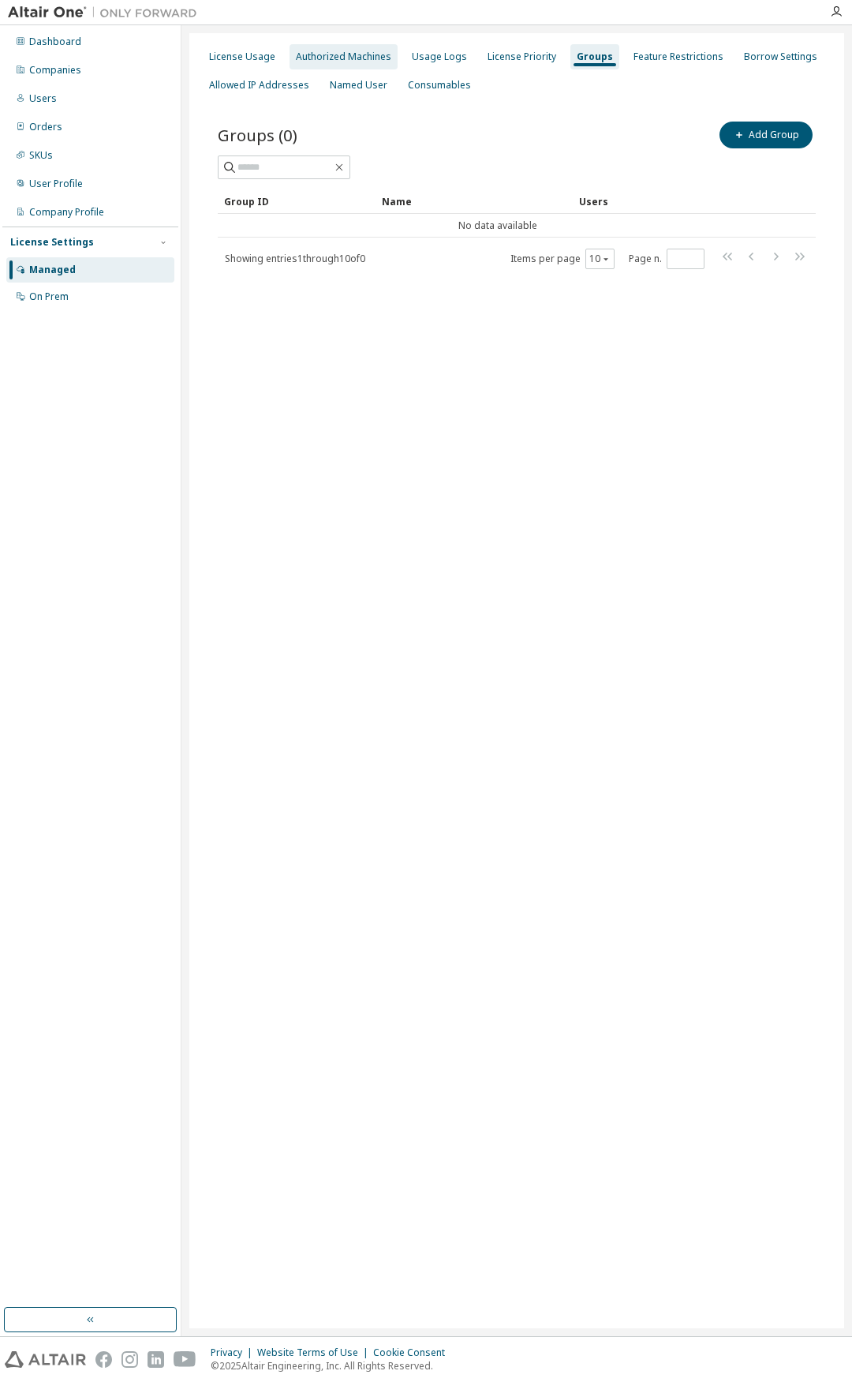
click at [339, 65] on div "Authorized Machines" at bounding box center [344, 56] width 108 height 25
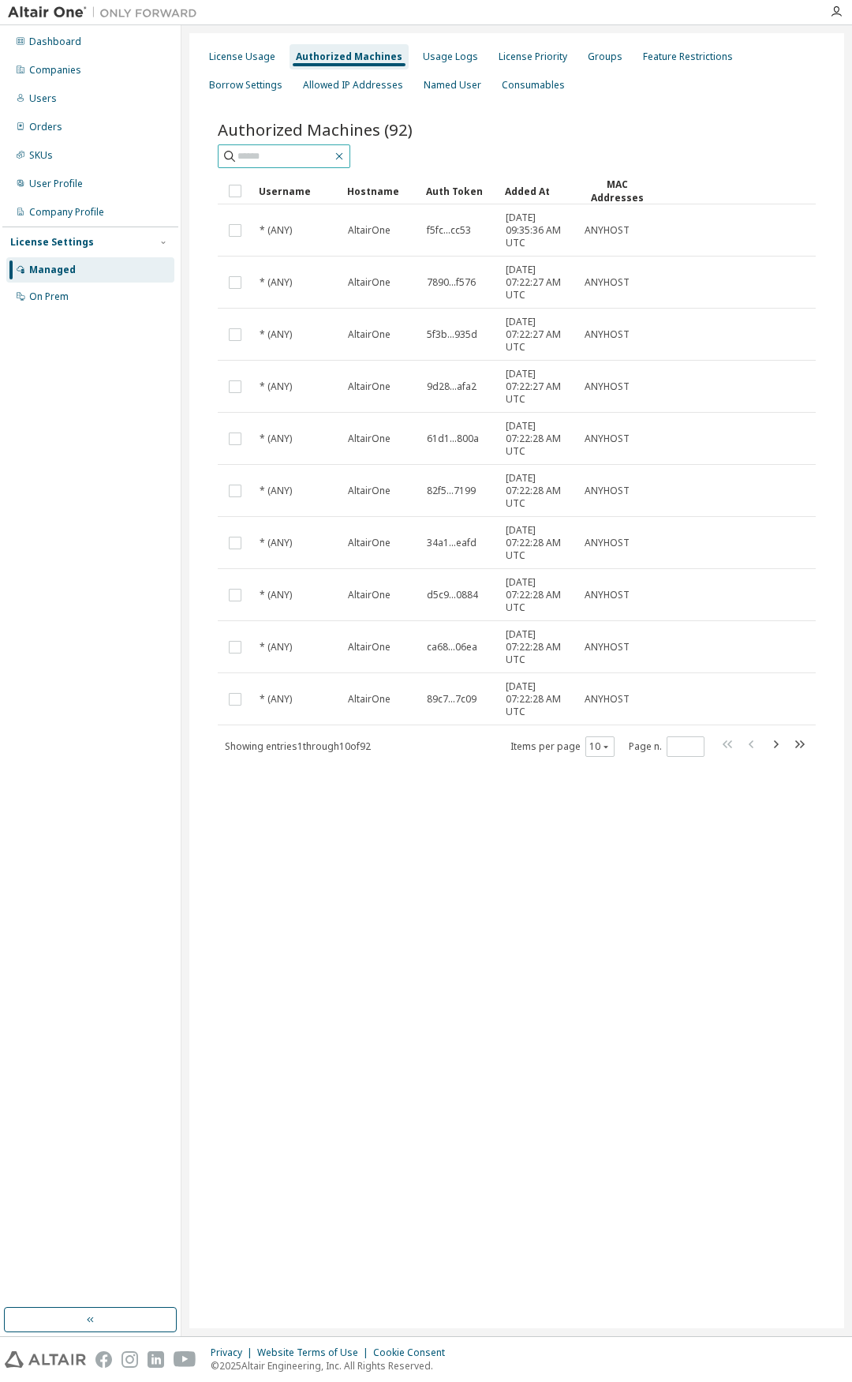
click at [346, 155] on icon "button" at bounding box center [339, 156] width 13 height 13
click at [231, 55] on div "License Usage" at bounding box center [242, 57] width 66 height 13
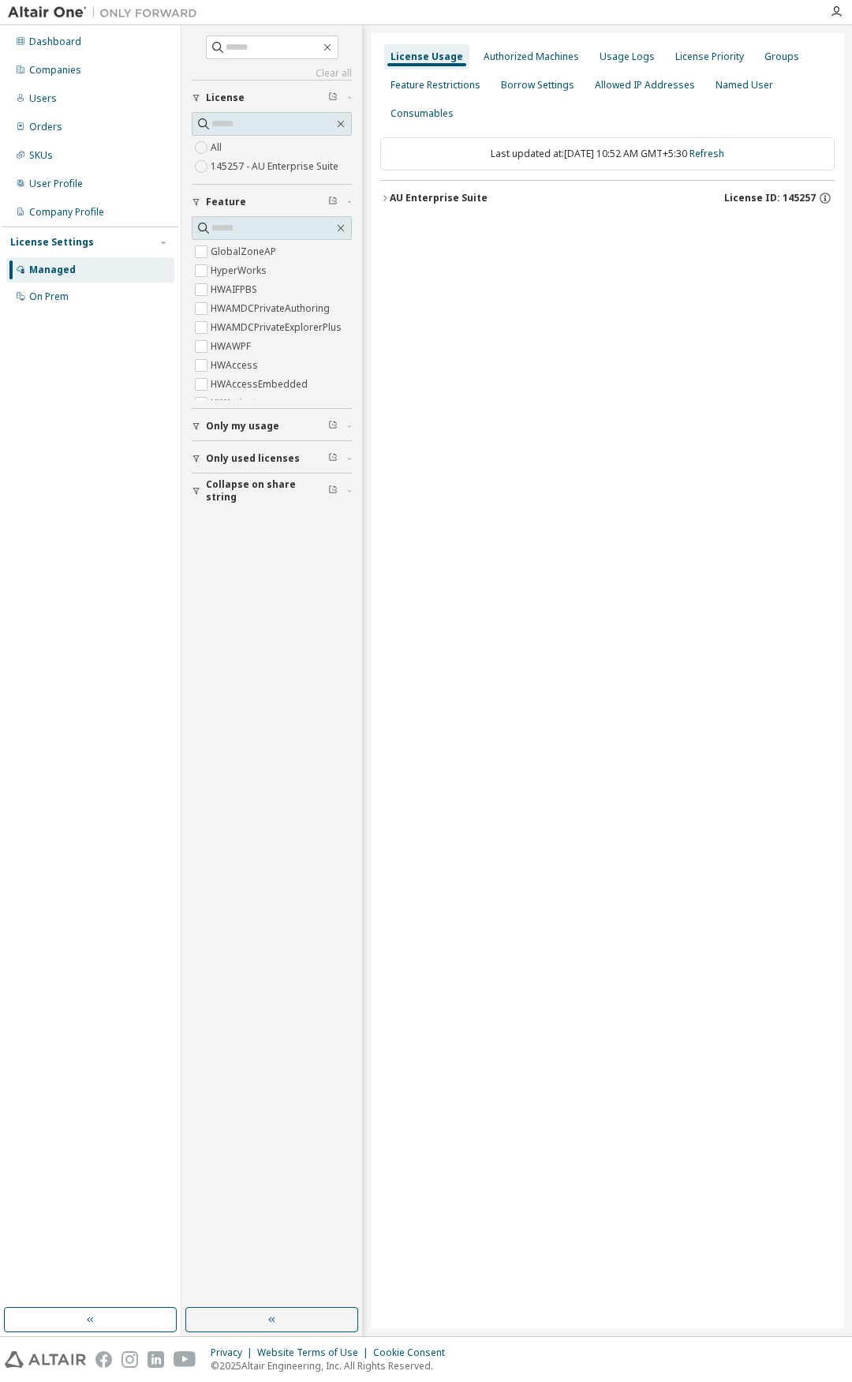
click at [384, 200] on icon "button" at bounding box center [384, 197] width 9 height 9
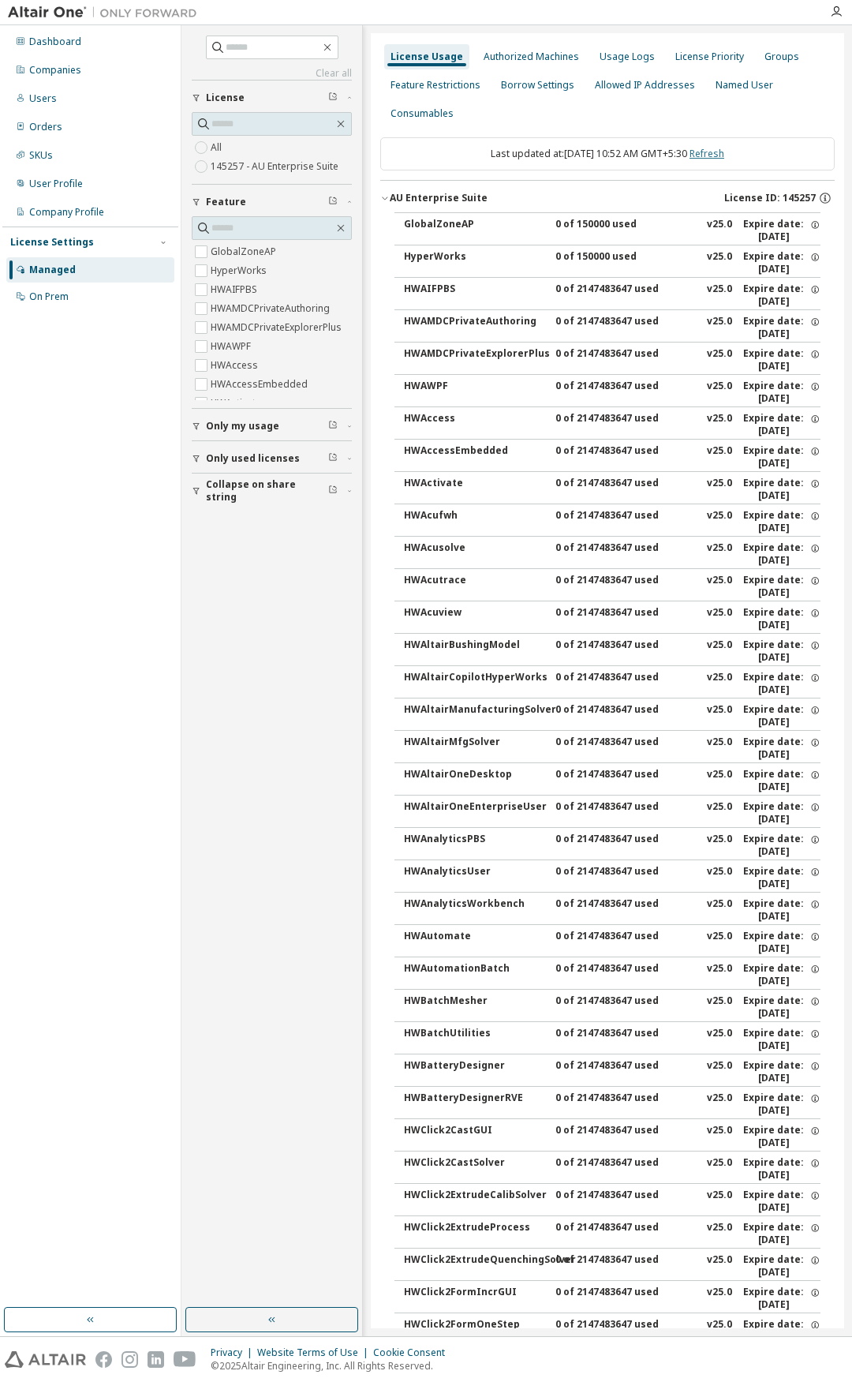
click at [724, 149] on link "Refresh" at bounding box center [707, 153] width 35 height 13
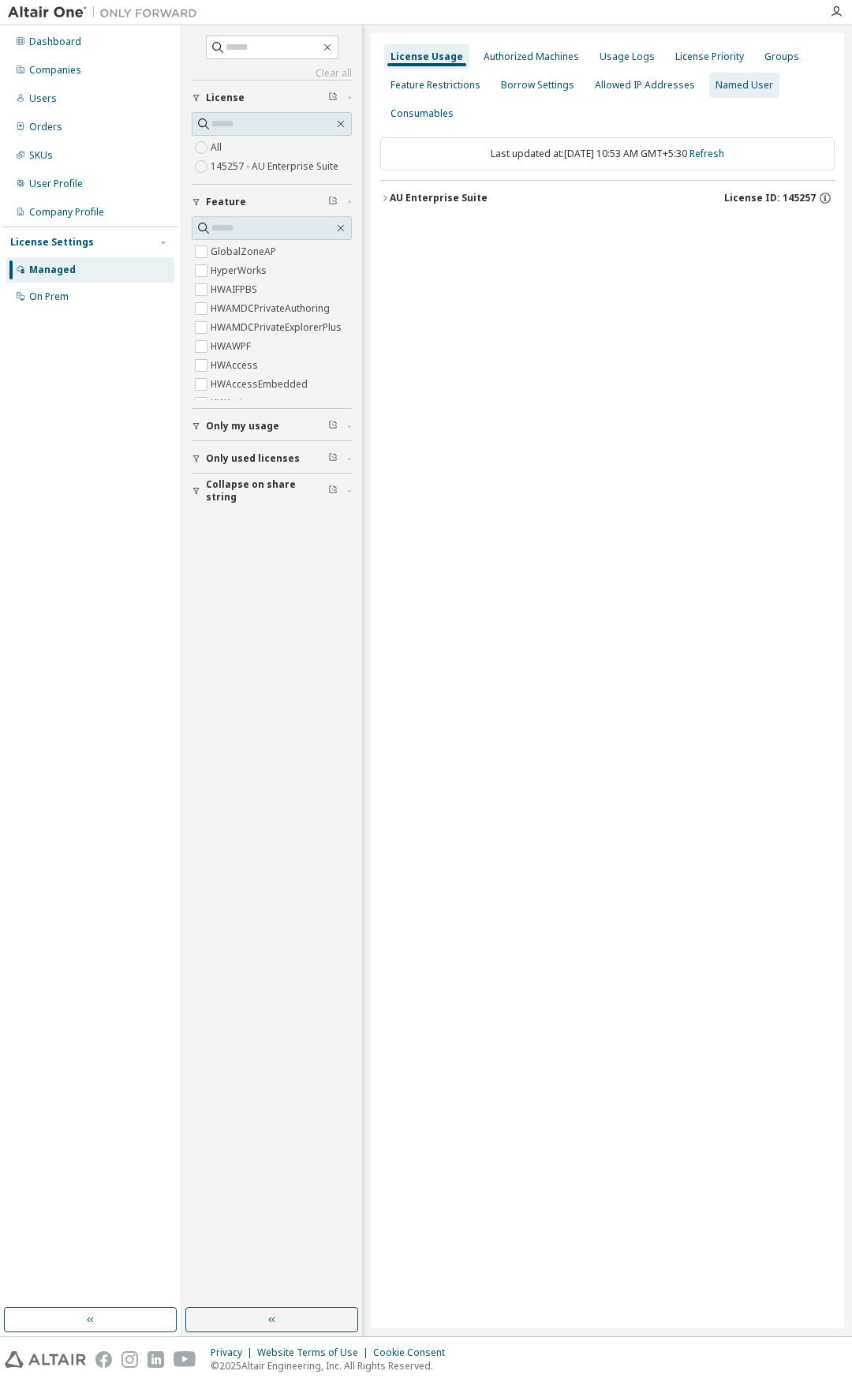
click at [752, 82] on div "Named User" at bounding box center [745, 85] width 58 height 13
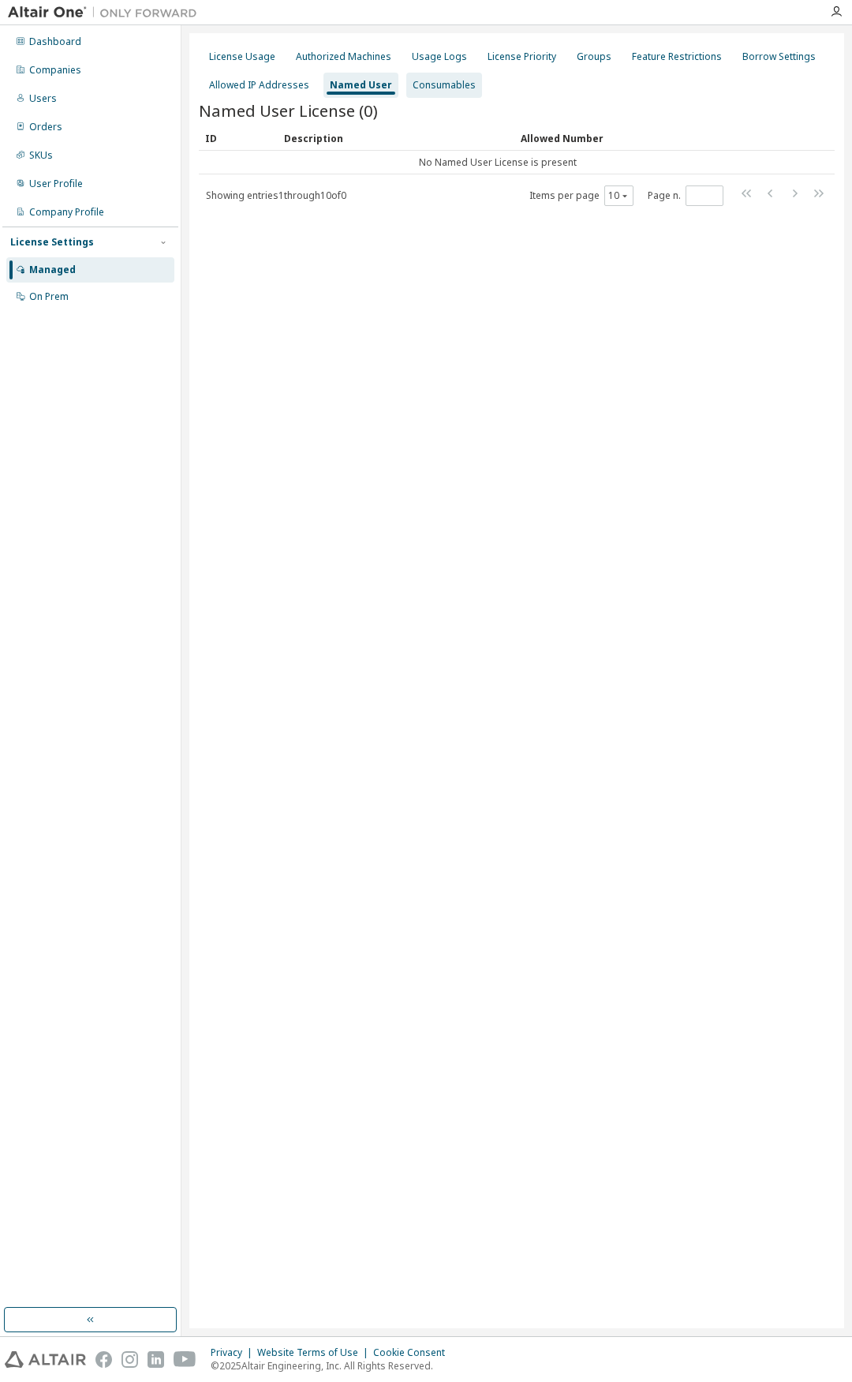
click at [445, 91] on div "Consumables" at bounding box center [444, 85] width 63 height 13
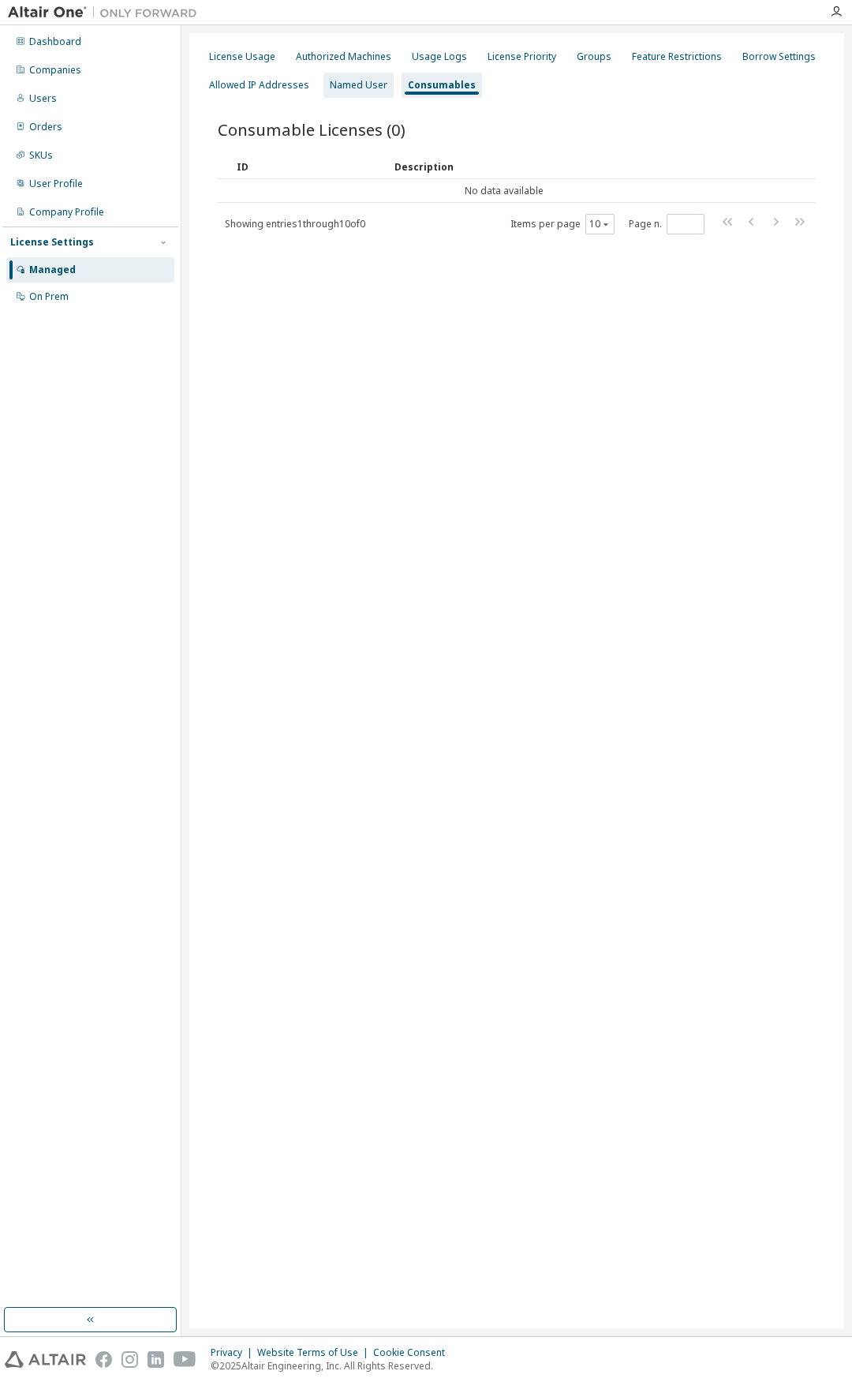
click at [367, 84] on div "Named User" at bounding box center [359, 85] width 58 height 13
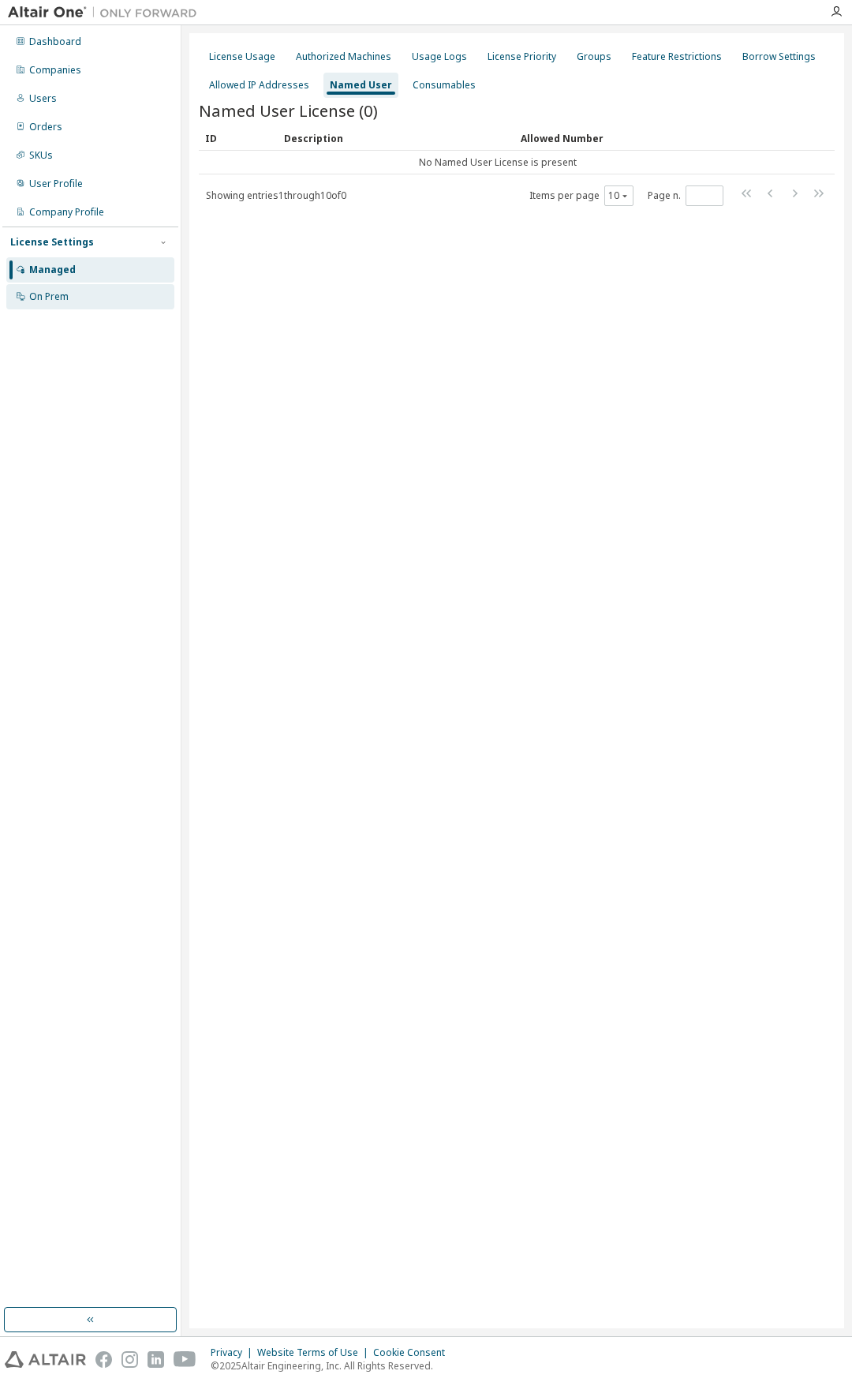
click at [95, 291] on div "On Prem" at bounding box center [90, 296] width 168 height 25
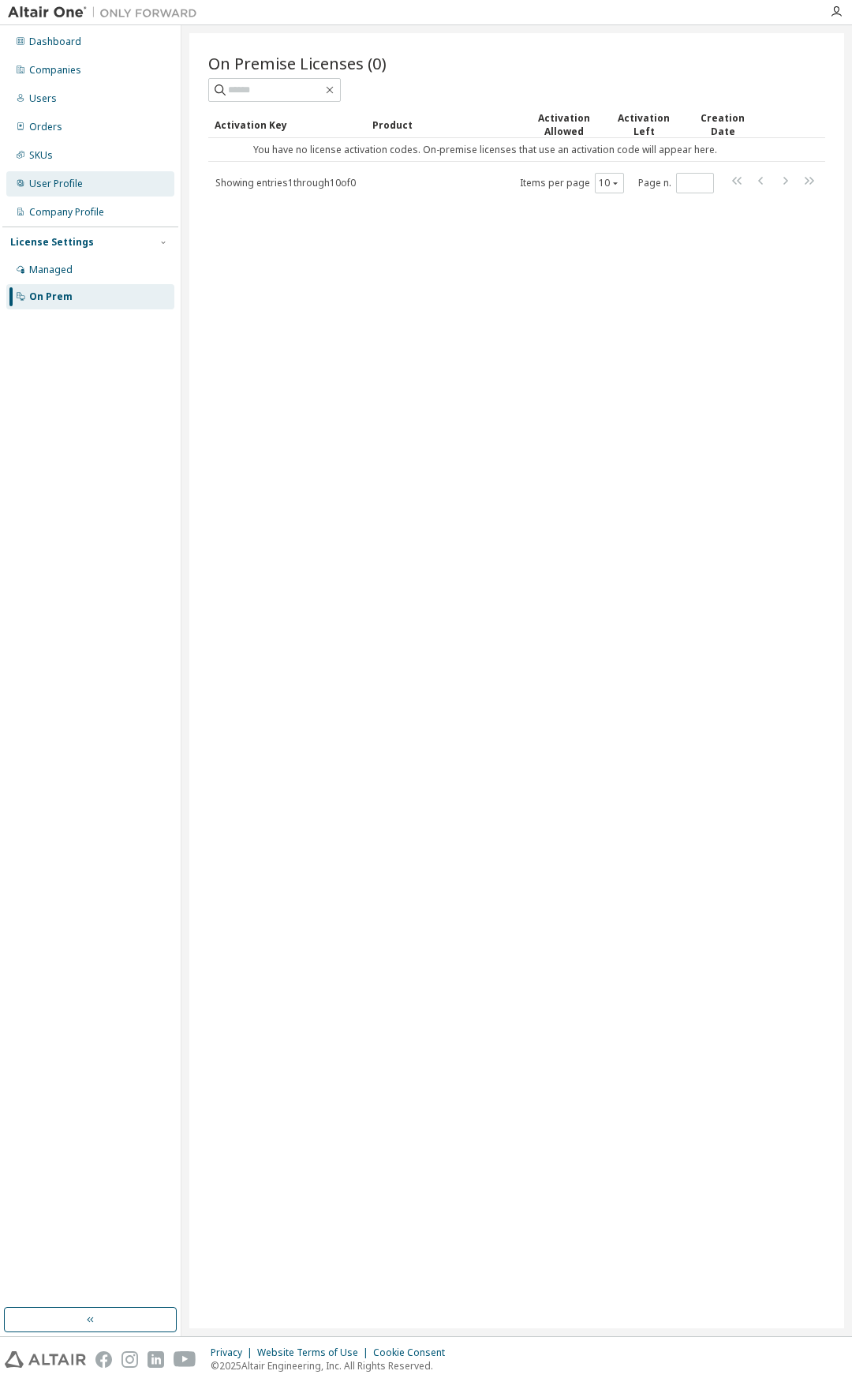
click at [131, 190] on div "User Profile" at bounding box center [90, 183] width 168 height 25
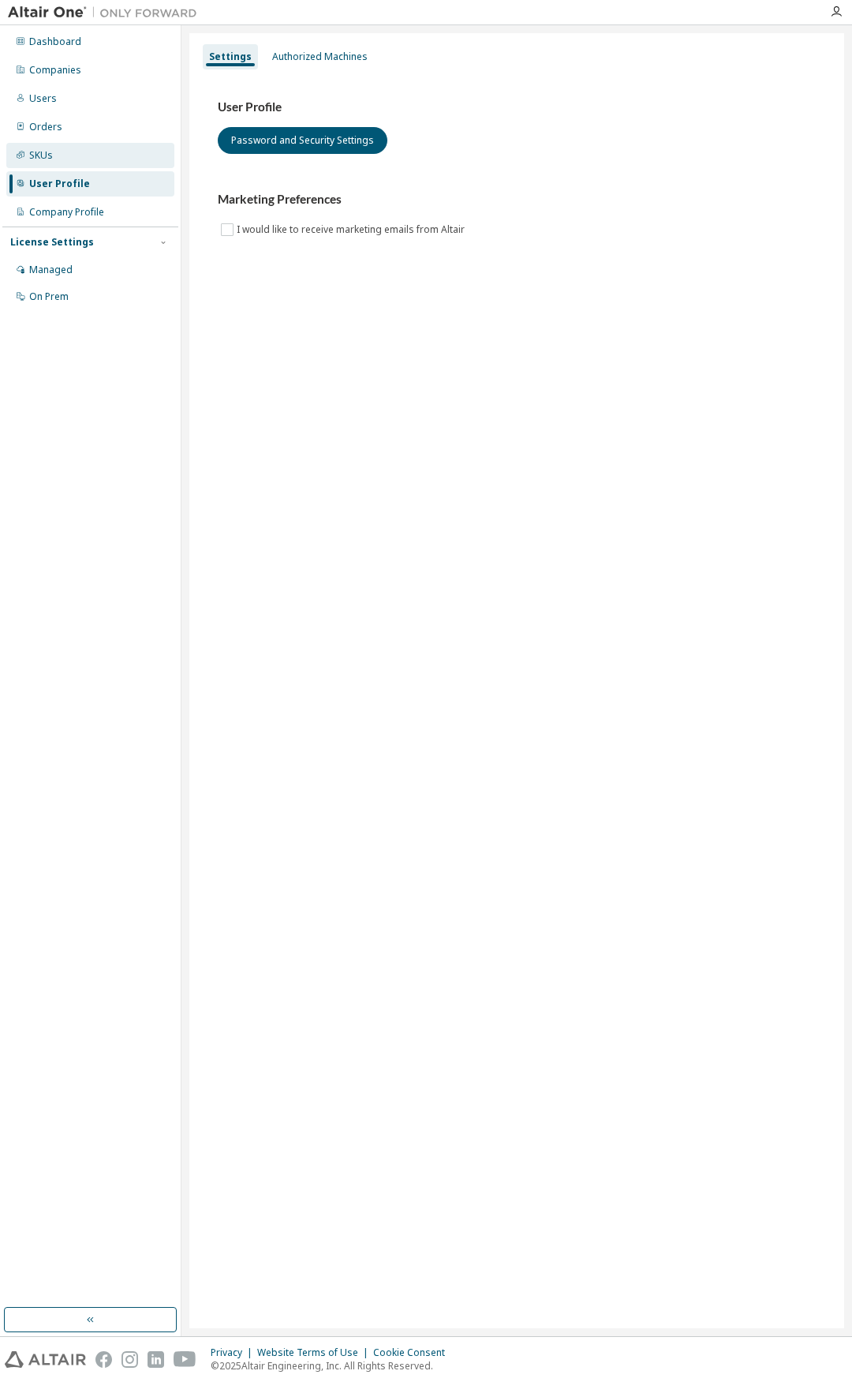
click at [133, 158] on div "SKUs" at bounding box center [90, 155] width 168 height 25
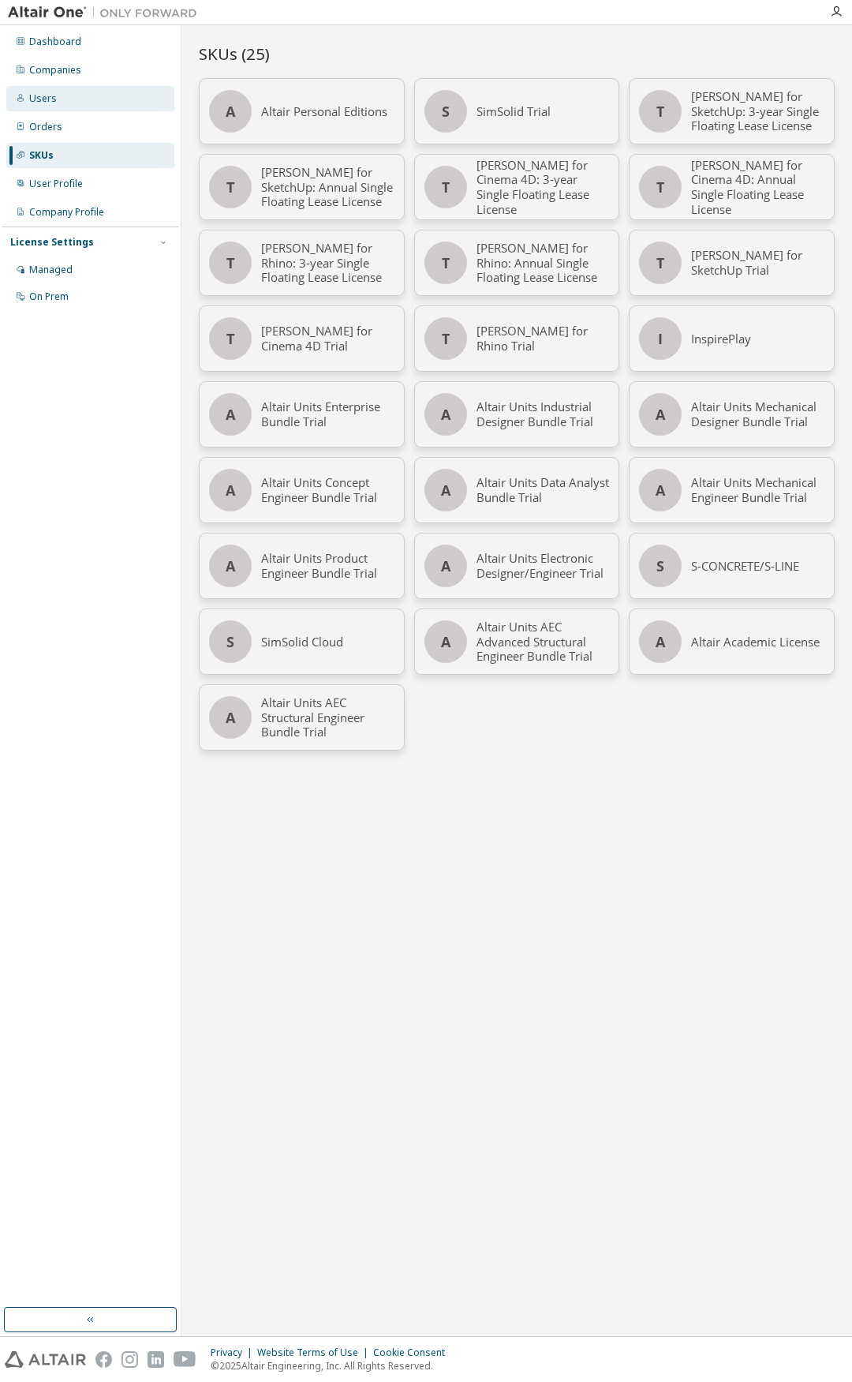
click at [109, 100] on div "Users" at bounding box center [90, 98] width 168 height 25
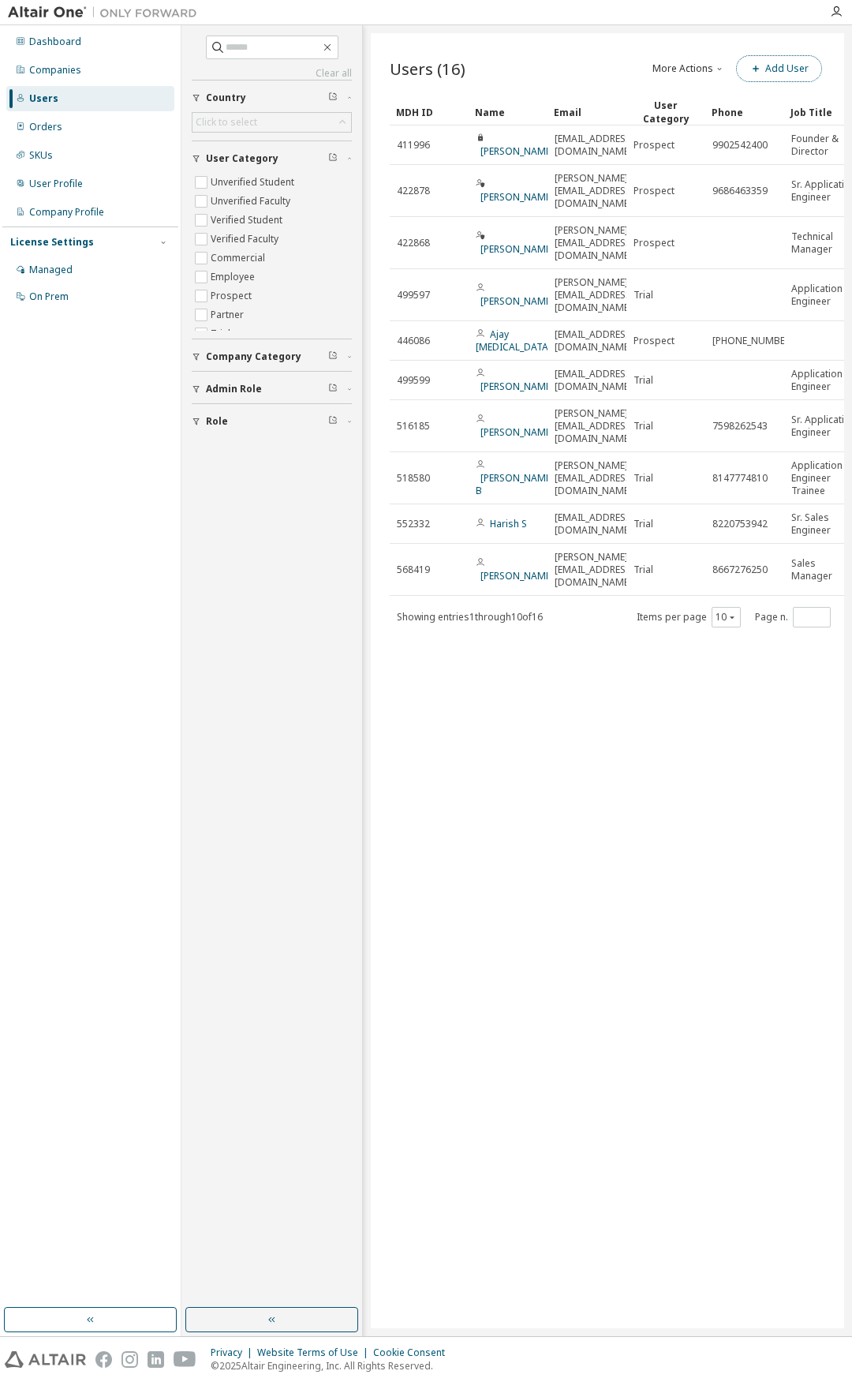
click at [769, 62] on button "Add User" at bounding box center [779, 68] width 86 height 27
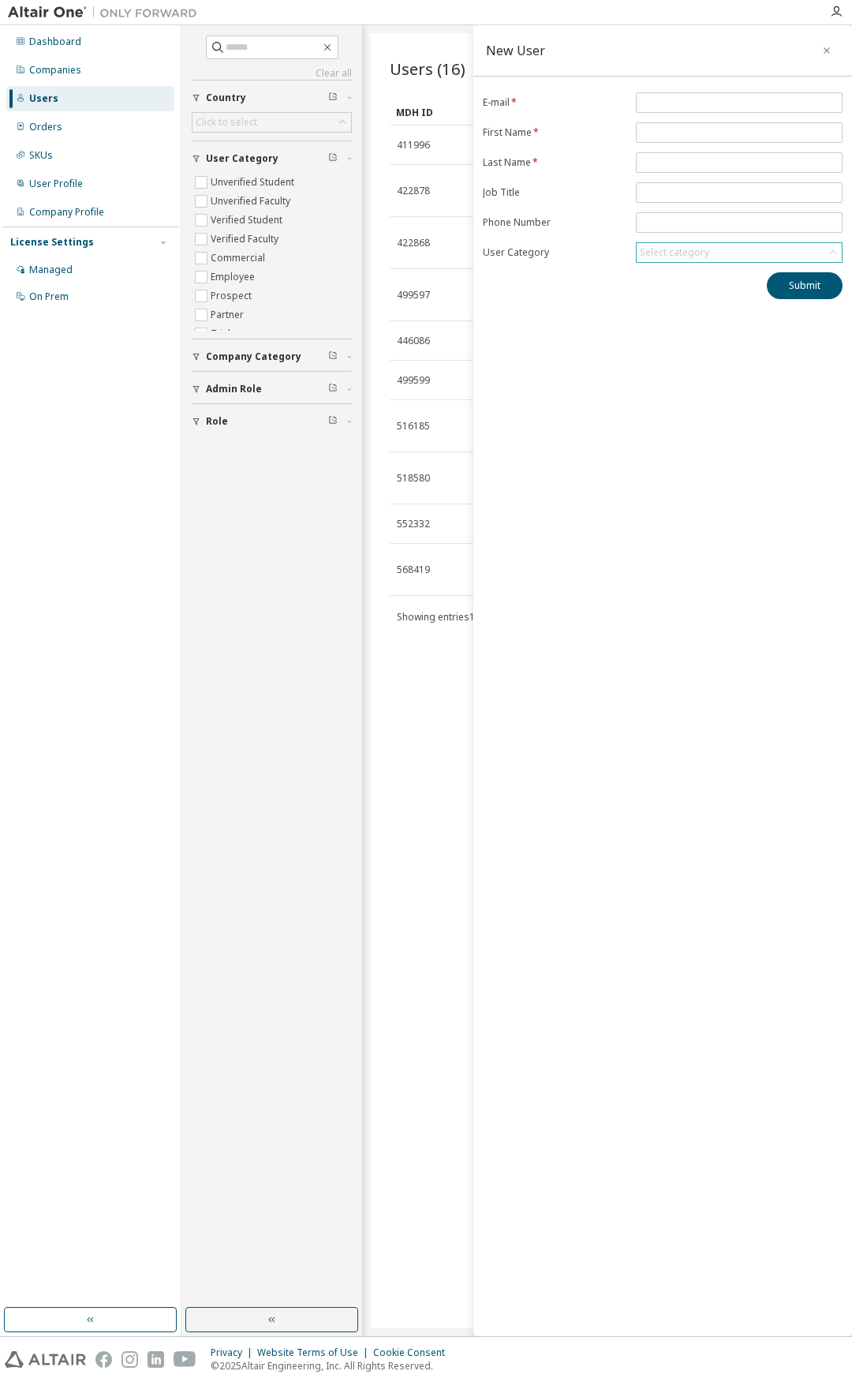
click at [671, 253] on div "Select category" at bounding box center [674, 252] width 69 height 13
click at [678, 167] on input "text" at bounding box center [739, 162] width 199 height 13
click at [631, 377] on div "New User E-mail * First Name * Last Name * Job Title Phone Number User Category…" at bounding box center [662, 680] width 379 height 1311
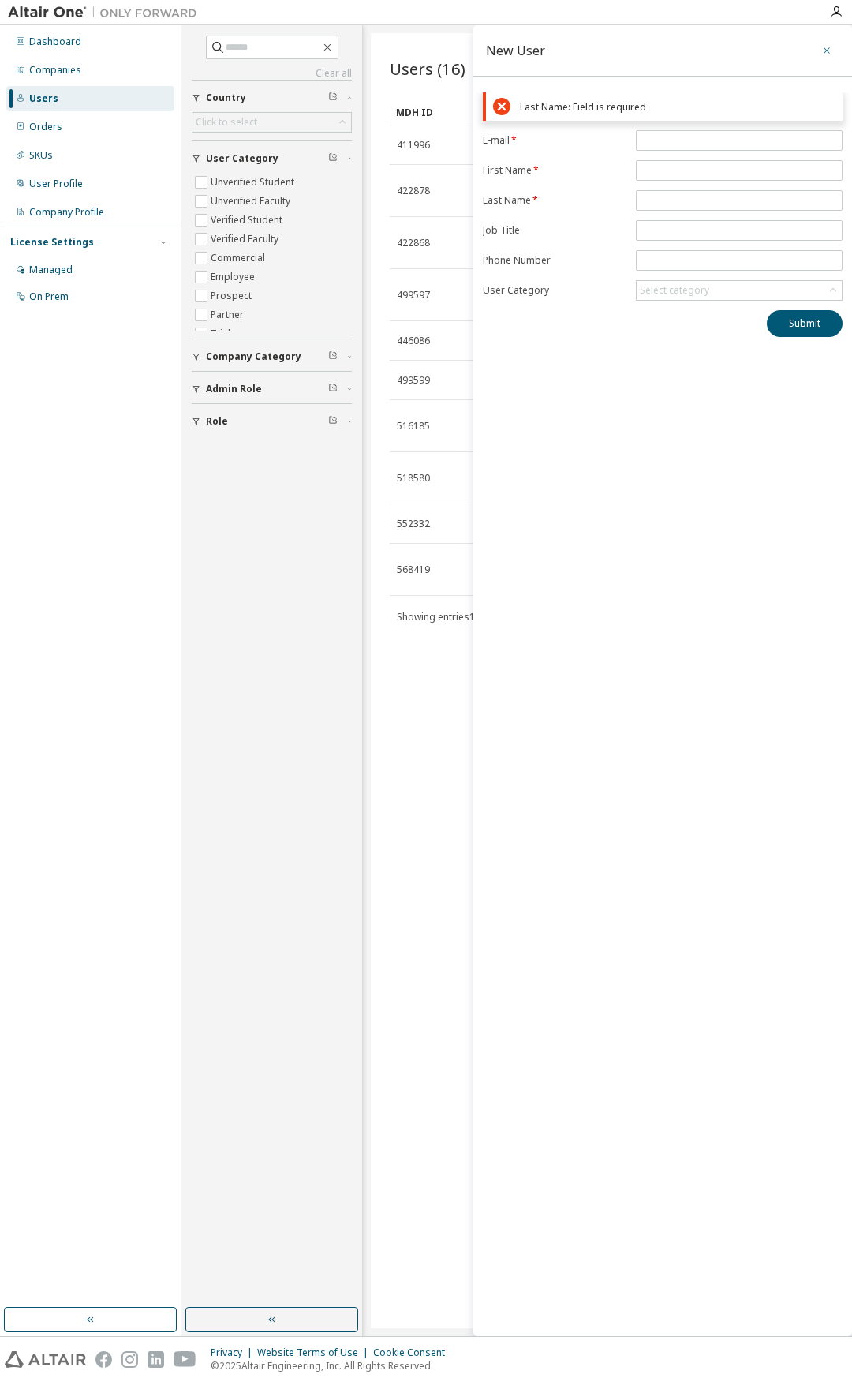
click at [825, 50] on icon "button" at bounding box center [826, 50] width 11 height 13
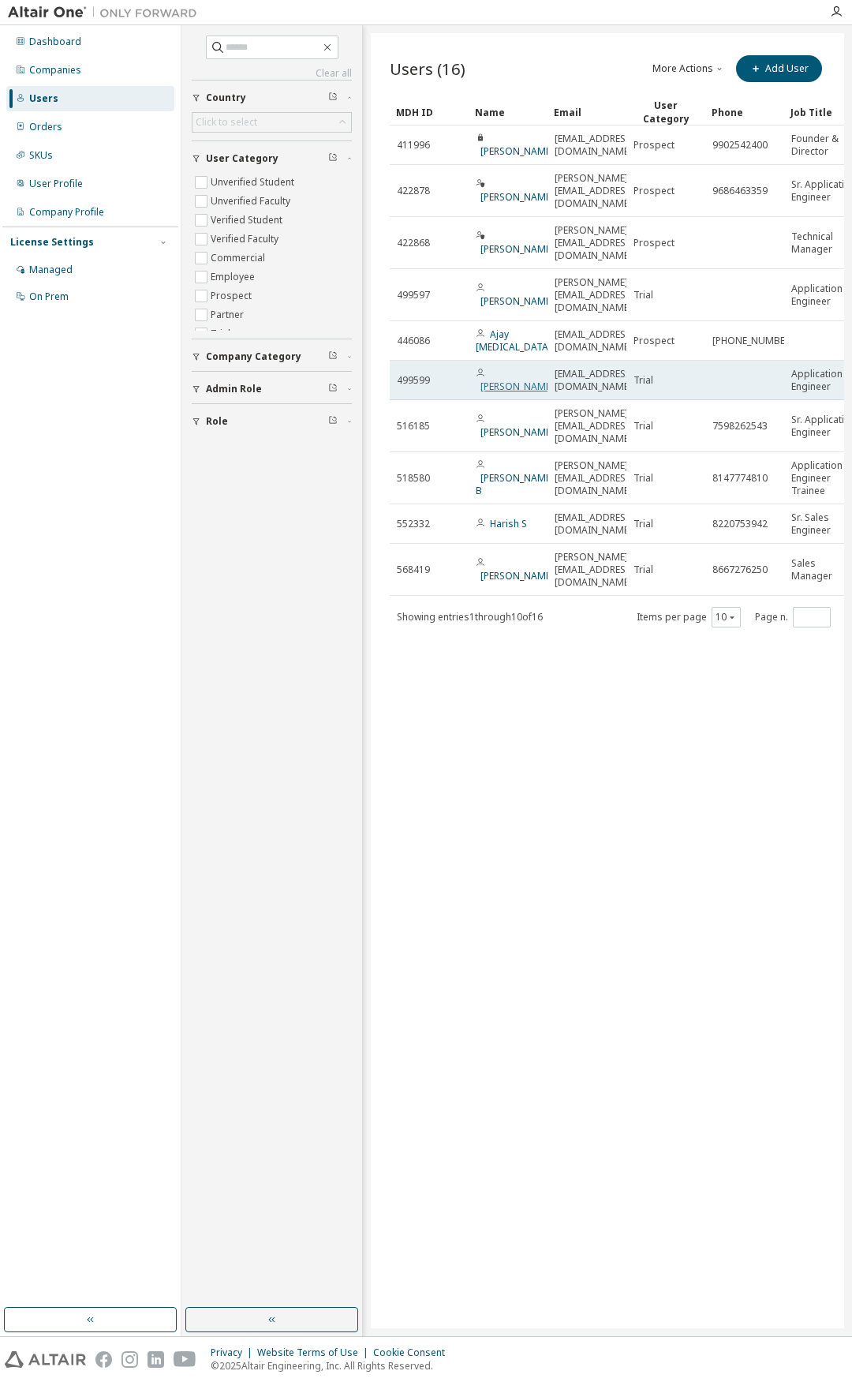
click at [509, 380] on link "[PERSON_NAME]" at bounding box center [517, 386] width 73 height 13
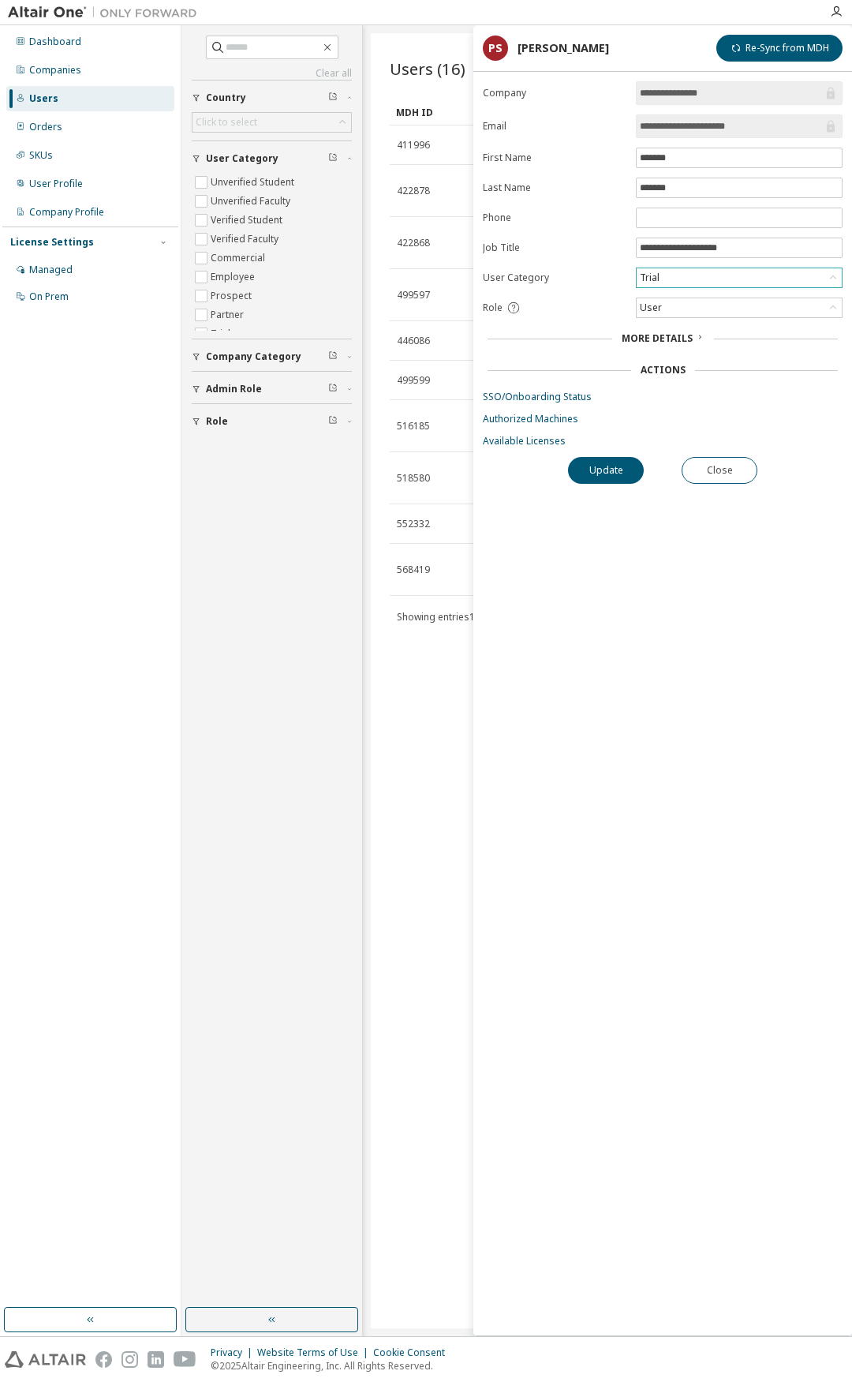
click at [698, 282] on div "Trial" at bounding box center [739, 277] width 205 height 19
click at [548, 288] on form "**********" at bounding box center [663, 264] width 360 height 366
click at [672, 219] on input "text" at bounding box center [739, 217] width 199 height 13
type input "**********"
click at [597, 475] on button "Update" at bounding box center [606, 470] width 76 height 27
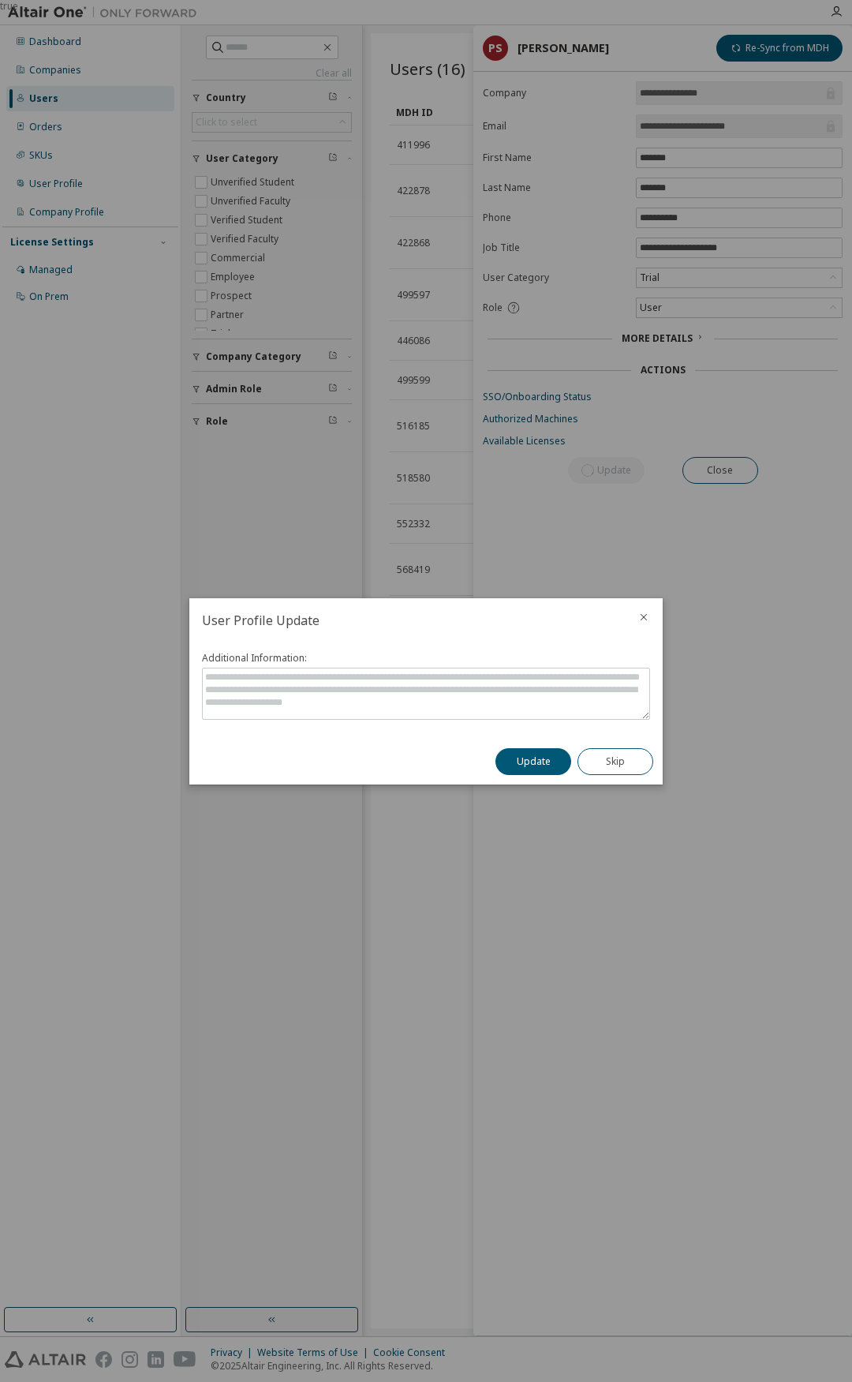
click at [555, 758] on button "Update" at bounding box center [534, 761] width 76 height 27
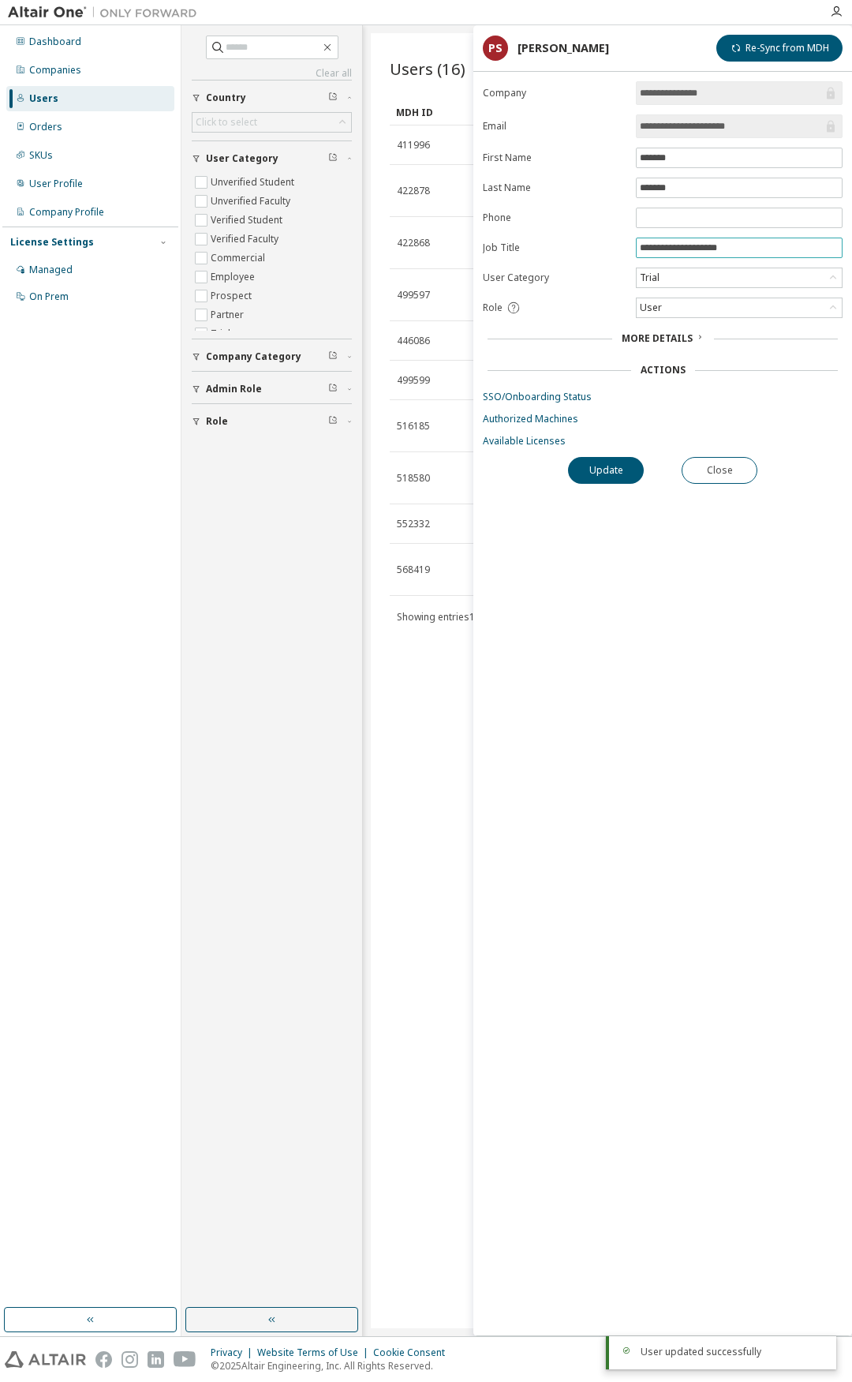
click at [741, 249] on input "**********" at bounding box center [739, 247] width 199 height 13
type input "**********"
click at [602, 466] on button "Update" at bounding box center [606, 470] width 76 height 27
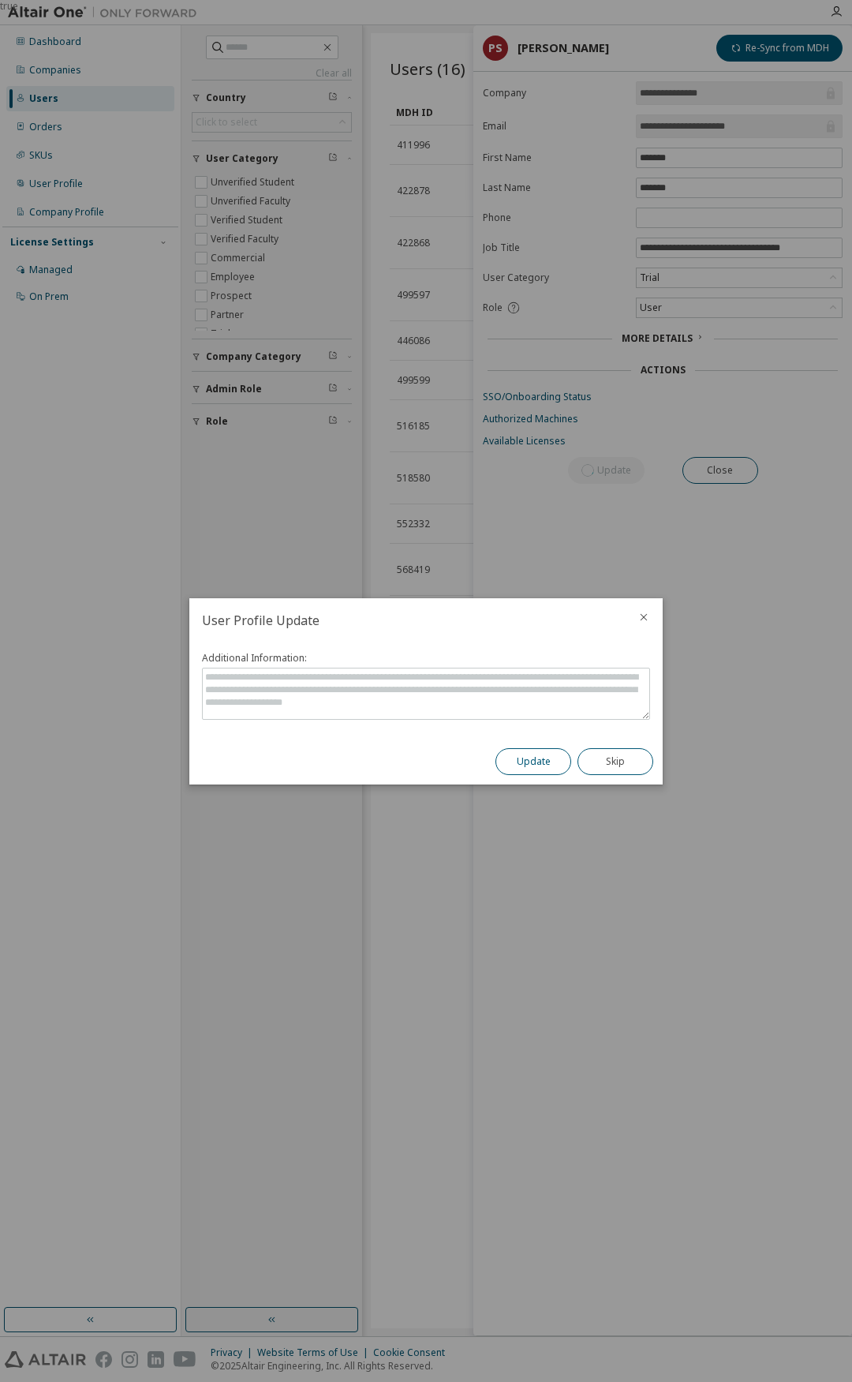
click at [543, 757] on button "Update" at bounding box center [534, 761] width 76 height 27
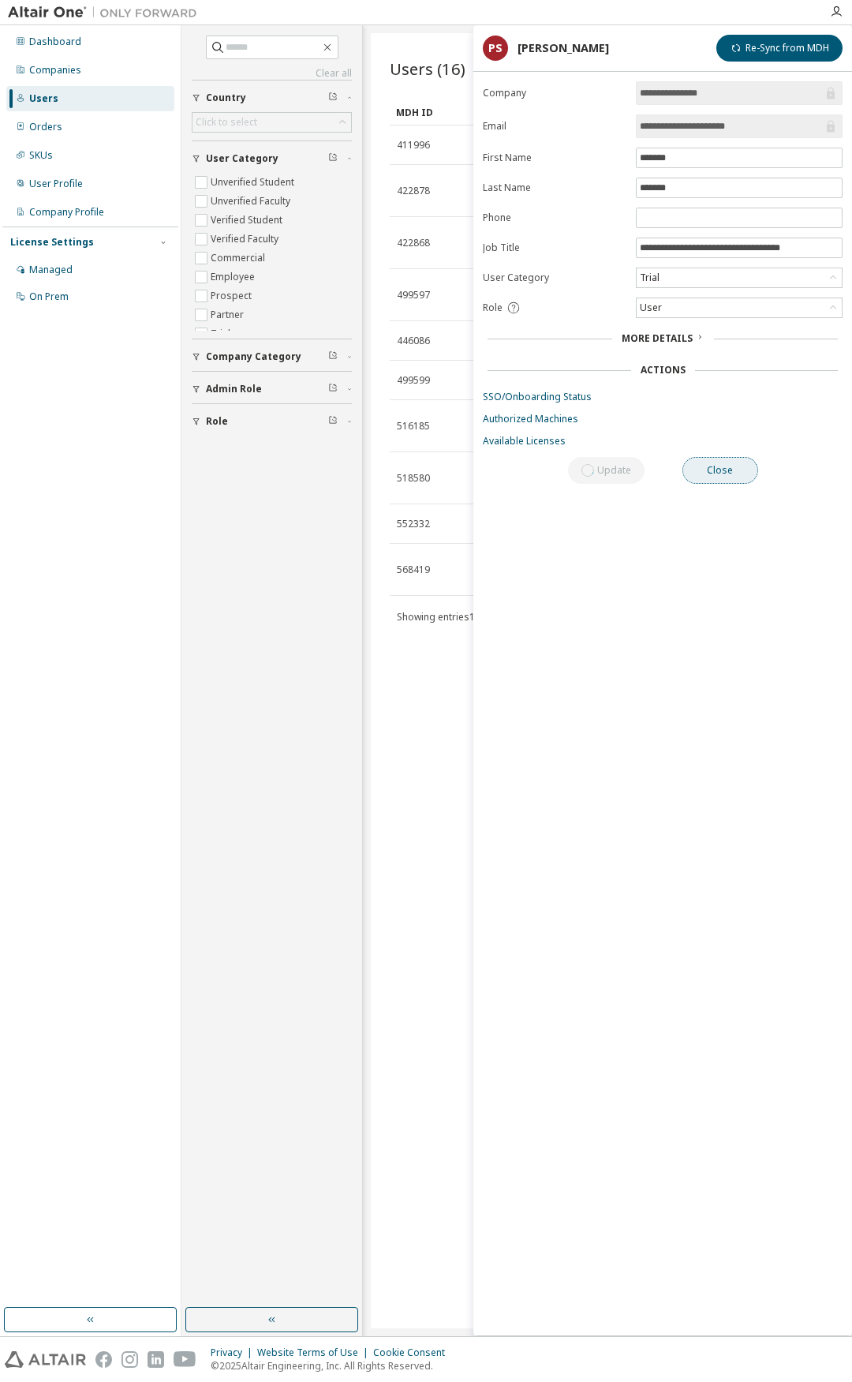
click at [747, 478] on button "Close" at bounding box center [721, 470] width 76 height 27
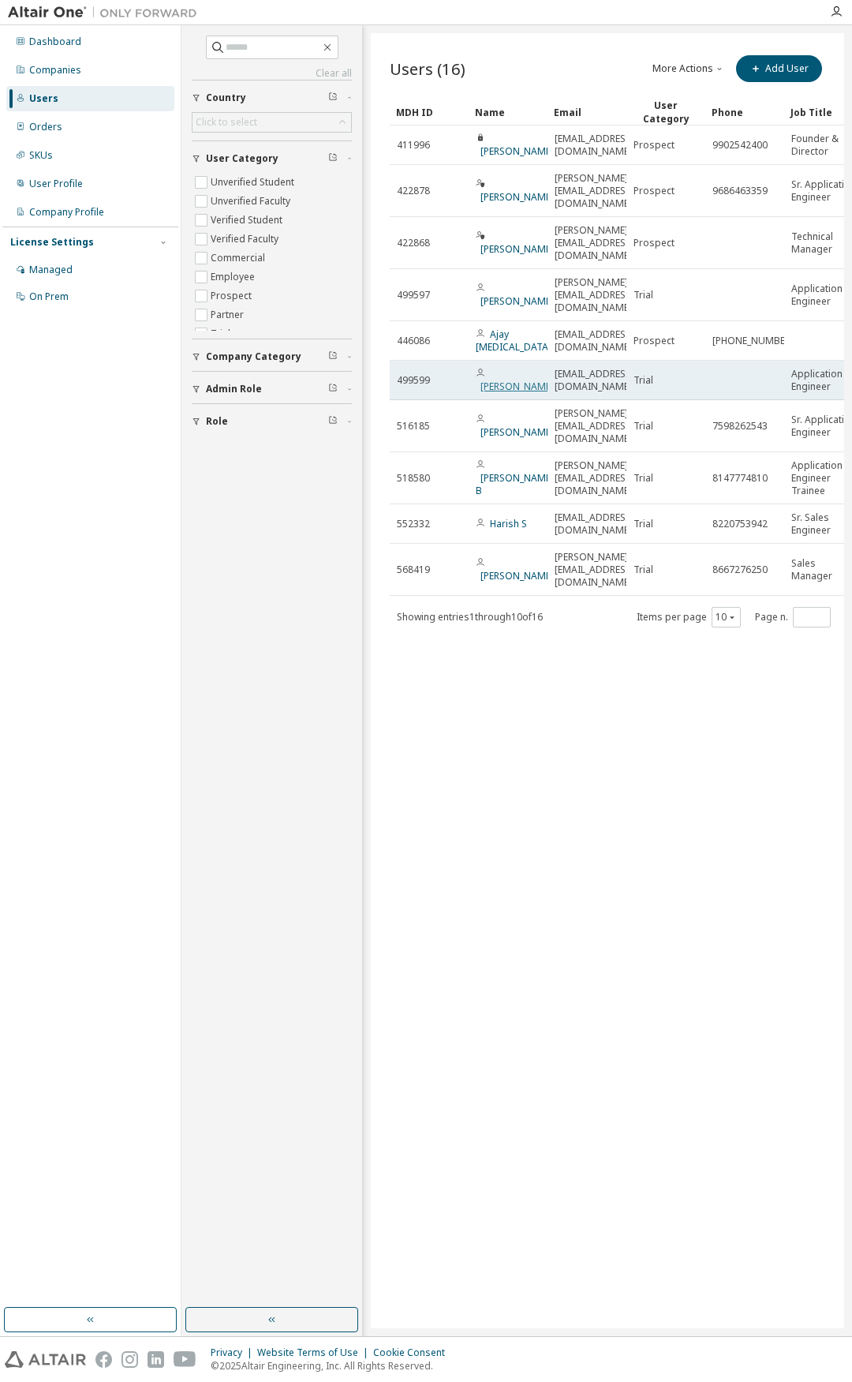
click at [500, 380] on link "[PERSON_NAME]" at bounding box center [517, 386] width 73 height 13
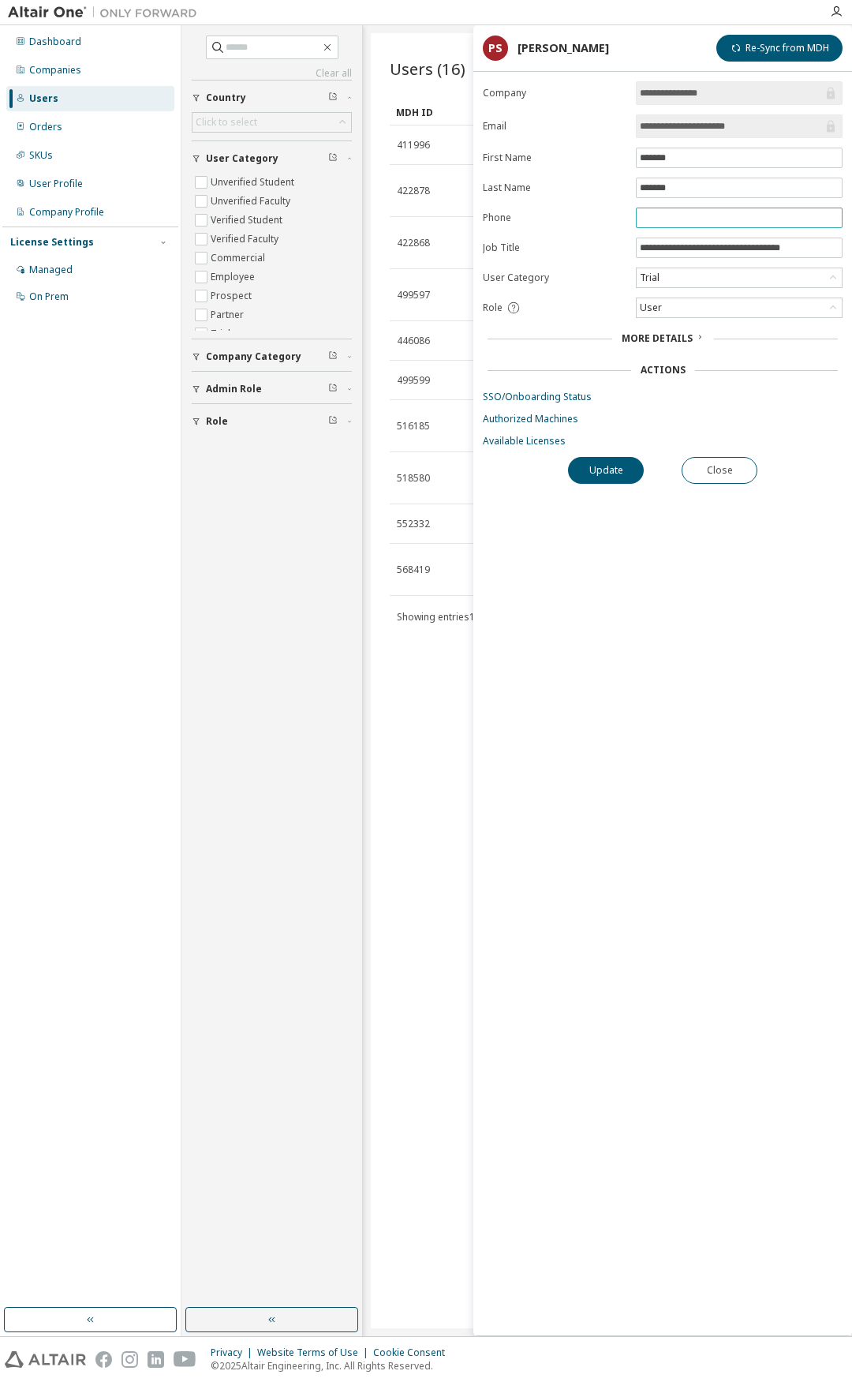
click at [728, 219] on input "text" at bounding box center [739, 217] width 199 height 13
type input "**********"
click at [603, 469] on button "Update" at bounding box center [606, 470] width 76 height 27
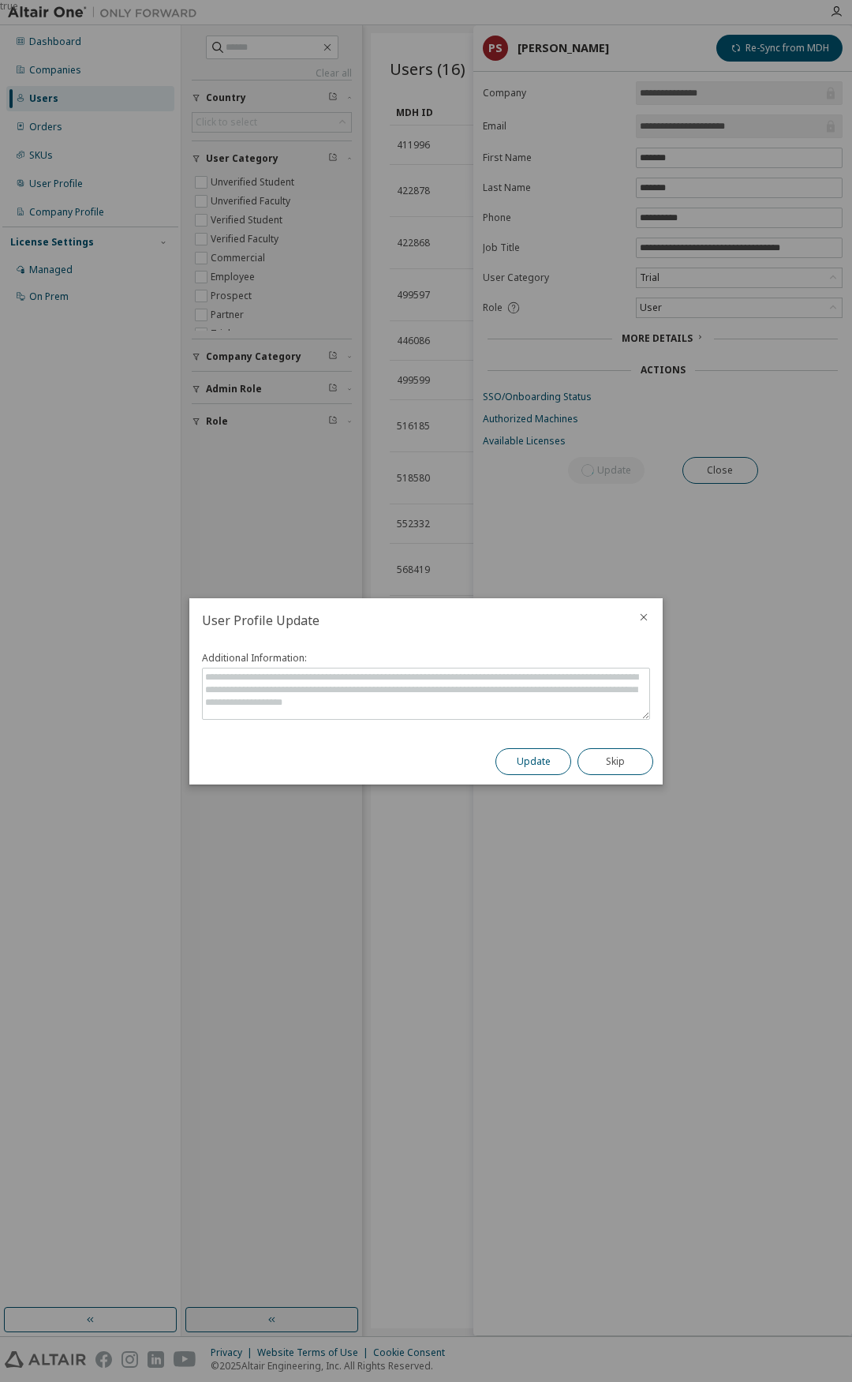
click at [530, 769] on button "Update" at bounding box center [534, 761] width 76 height 27
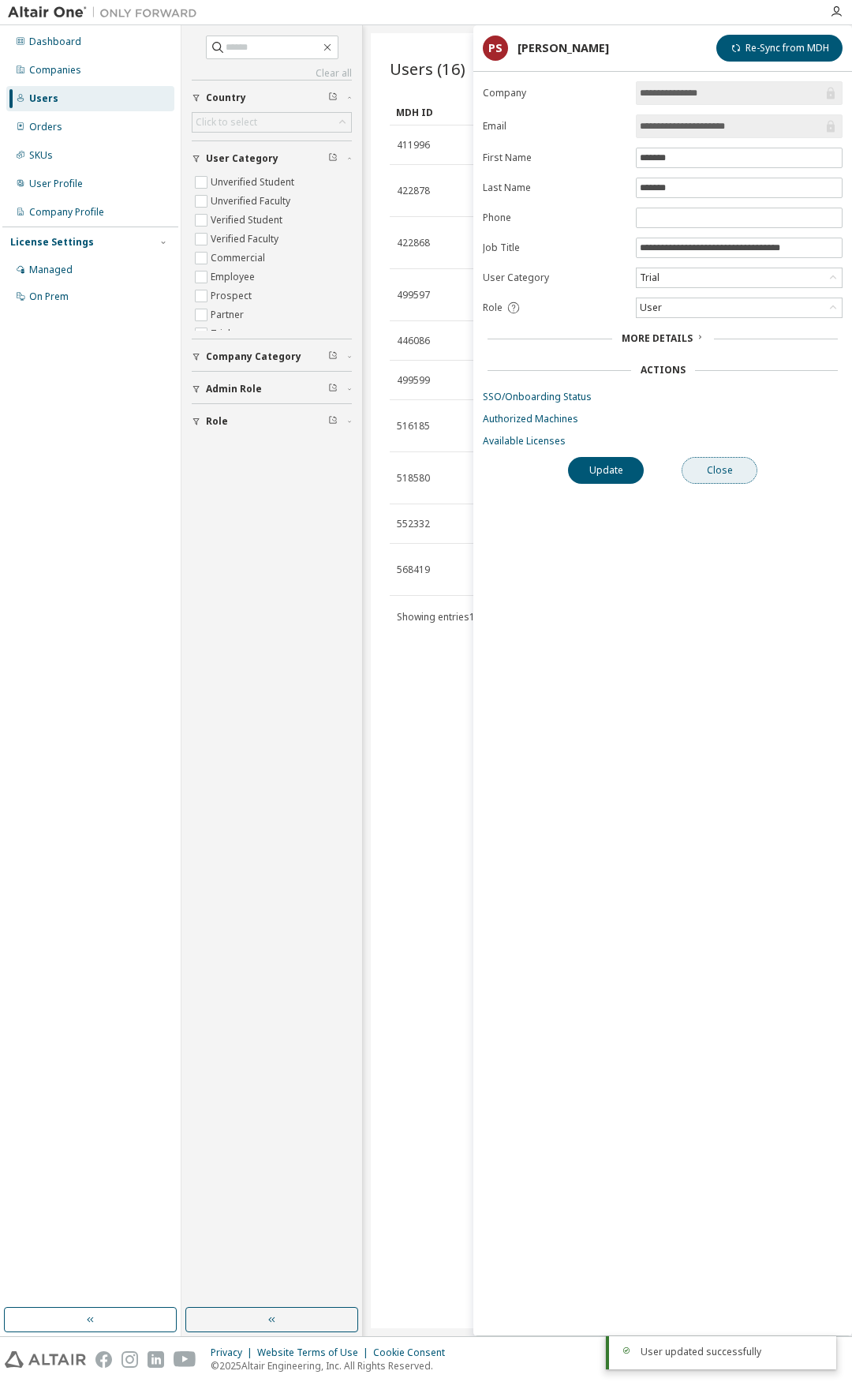
click at [695, 475] on button "Close" at bounding box center [720, 470] width 76 height 27
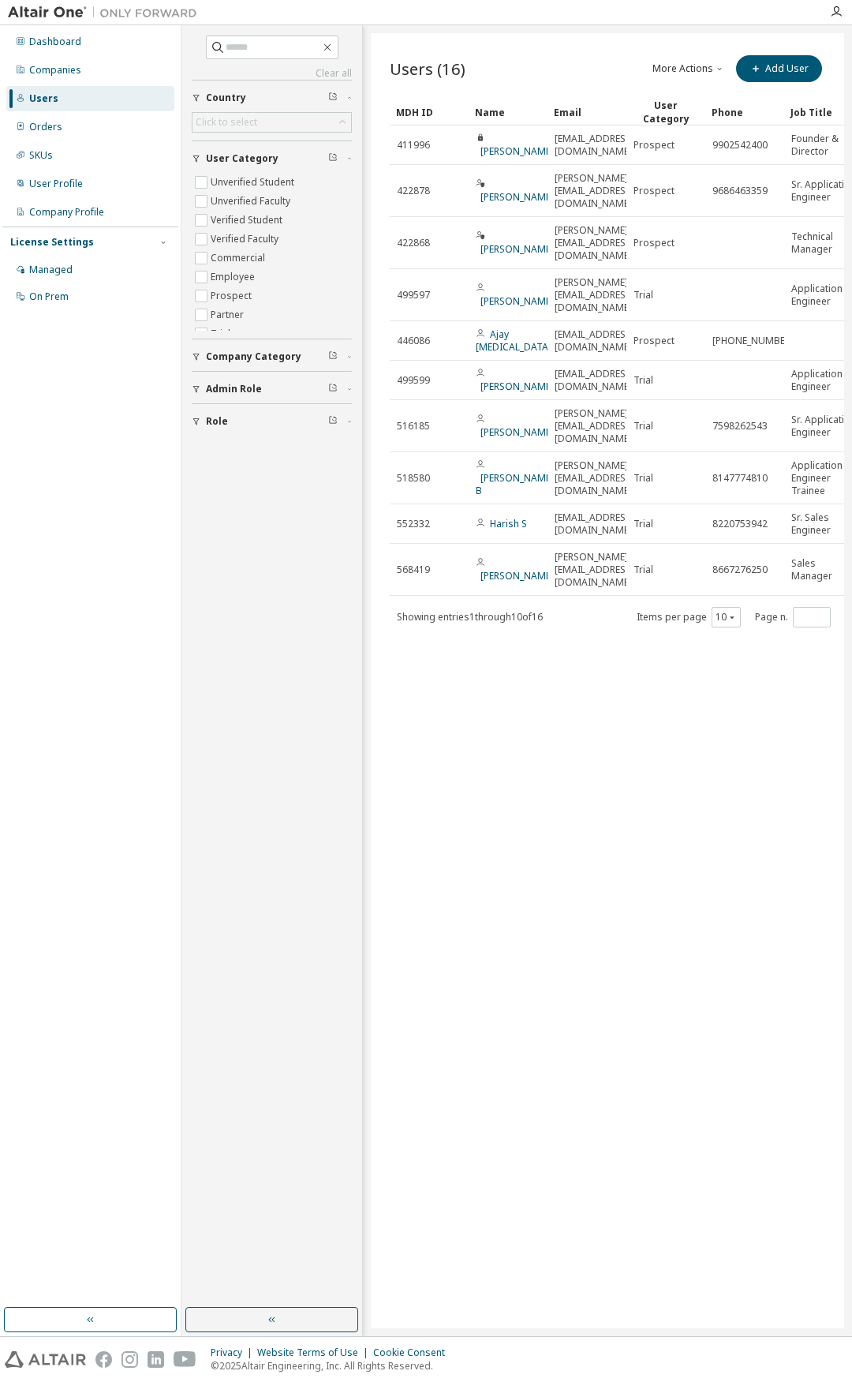
click at [67, 93] on div "Users" at bounding box center [90, 98] width 168 height 25
click at [69, 69] on div "Companies" at bounding box center [55, 70] width 52 height 13
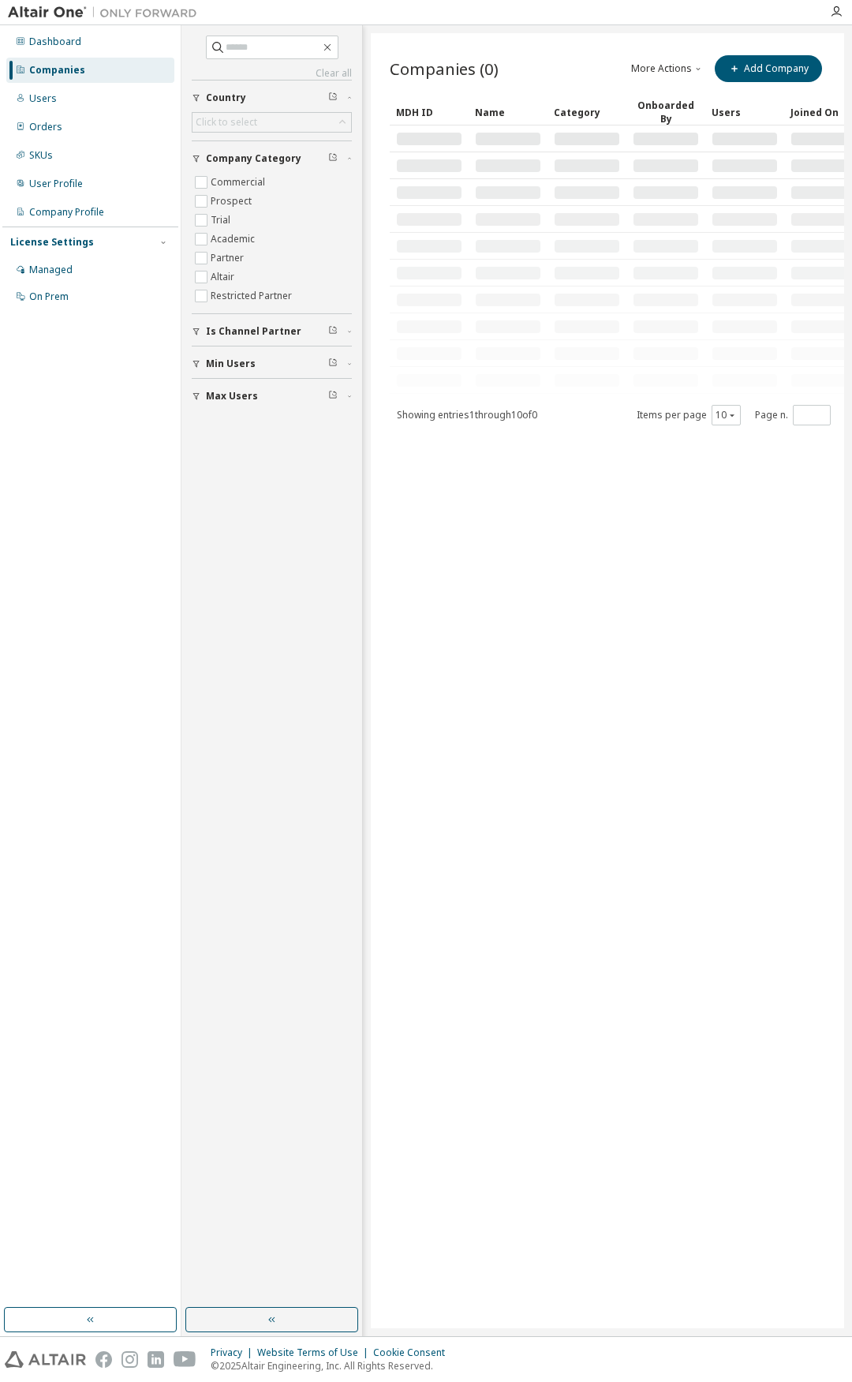
click at [114, 58] on div "Companies" at bounding box center [90, 70] width 168 height 25
click at [114, 43] on div "Dashboard" at bounding box center [90, 41] width 168 height 25
